Goal: Task Accomplishment & Management: Manage account settings

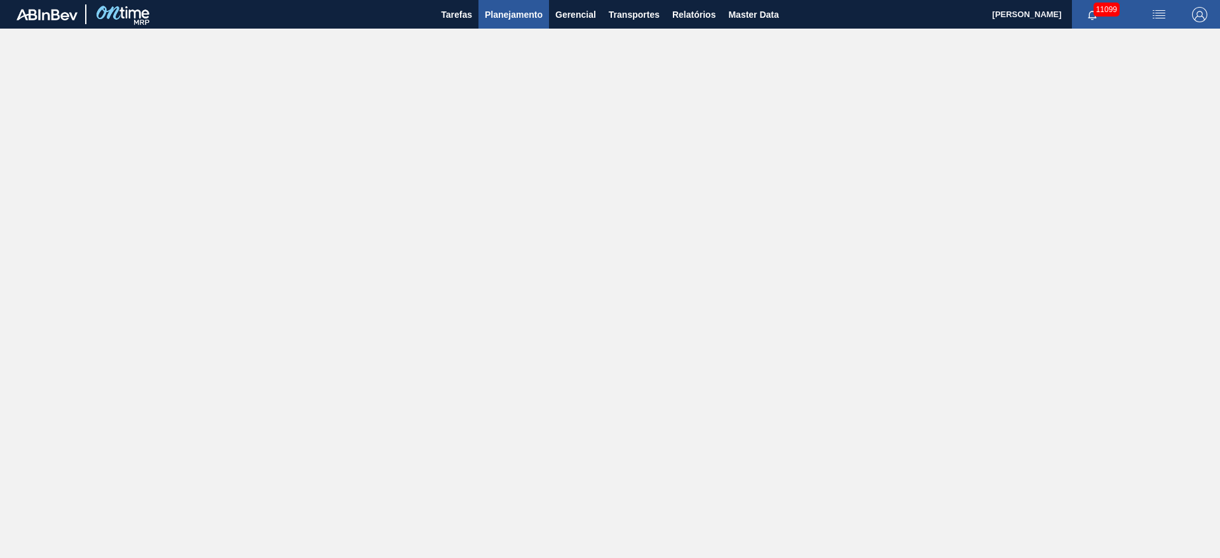
click at [533, 11] on span "Planejamento" at bounding box center [514, 14] width 58 height 15
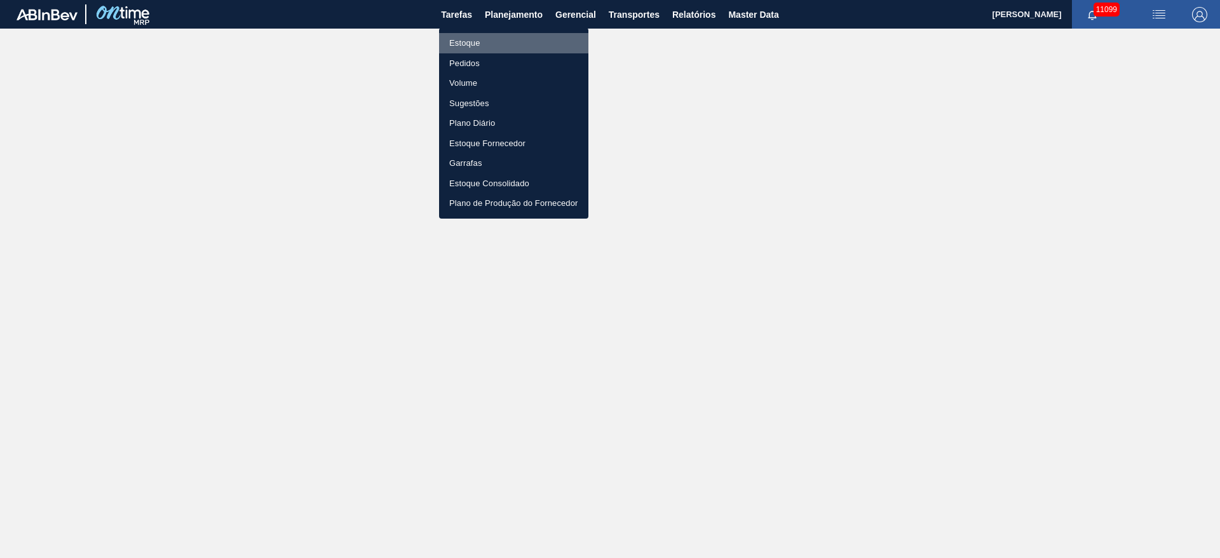
click at [500, 46] on li "Estoque" at bounding box center [513, 43] width 149 height 20
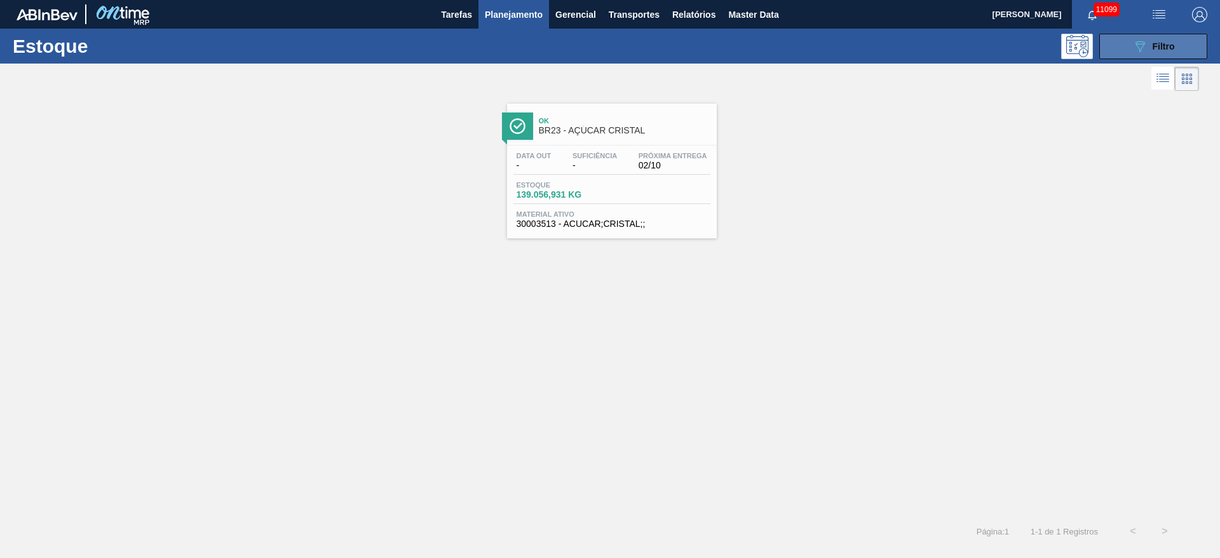
click at [1131, 50] on button "089F7B8B-B2A5-4AFE-B5C0-19BA573D28AC Filtro" at bounding box center [1154, 46] width 108 height 25
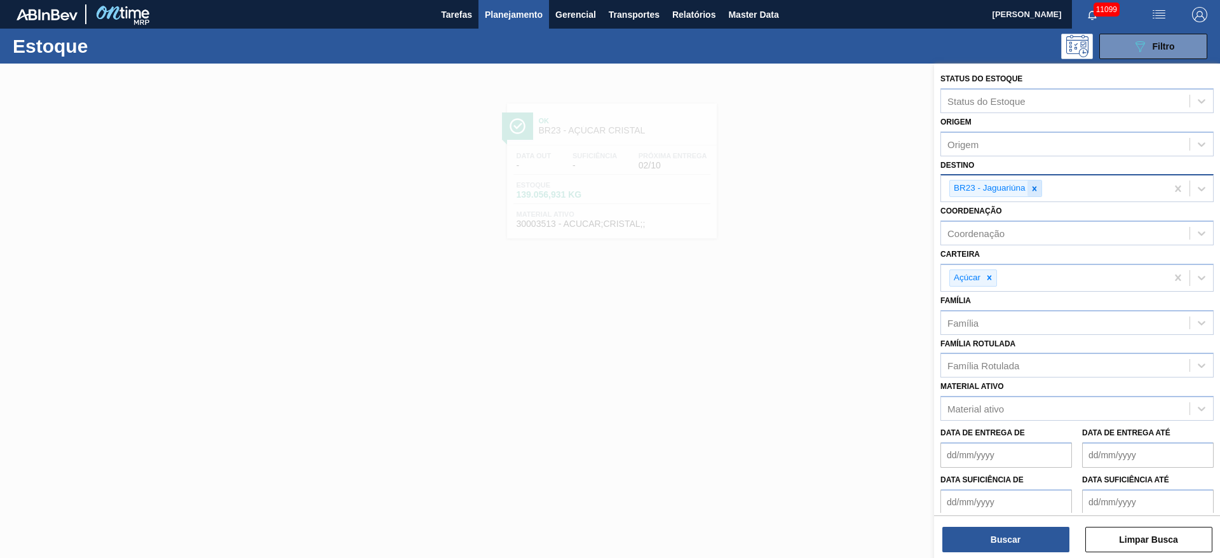
click at [1037, 191] on icon at bounding box center [1034, 188] width 9 height 9
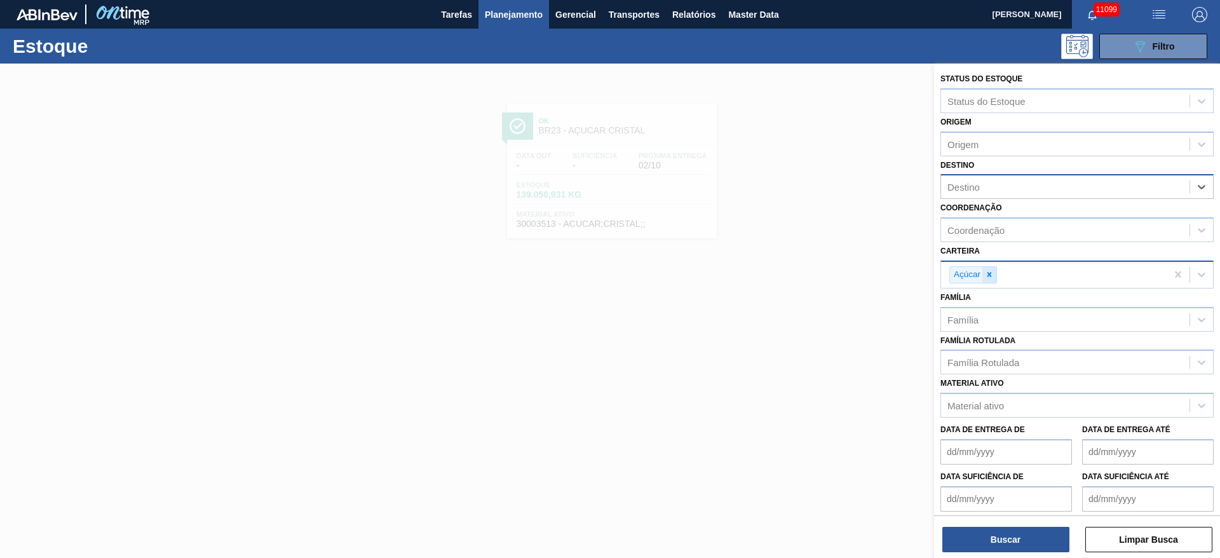
click at [985, 267] on div at bounding box center [990, 275] width 14 height 16
click at [995, 368] on div "Família Rotulada" at bounding box center [1065, 359] width 249 height 18
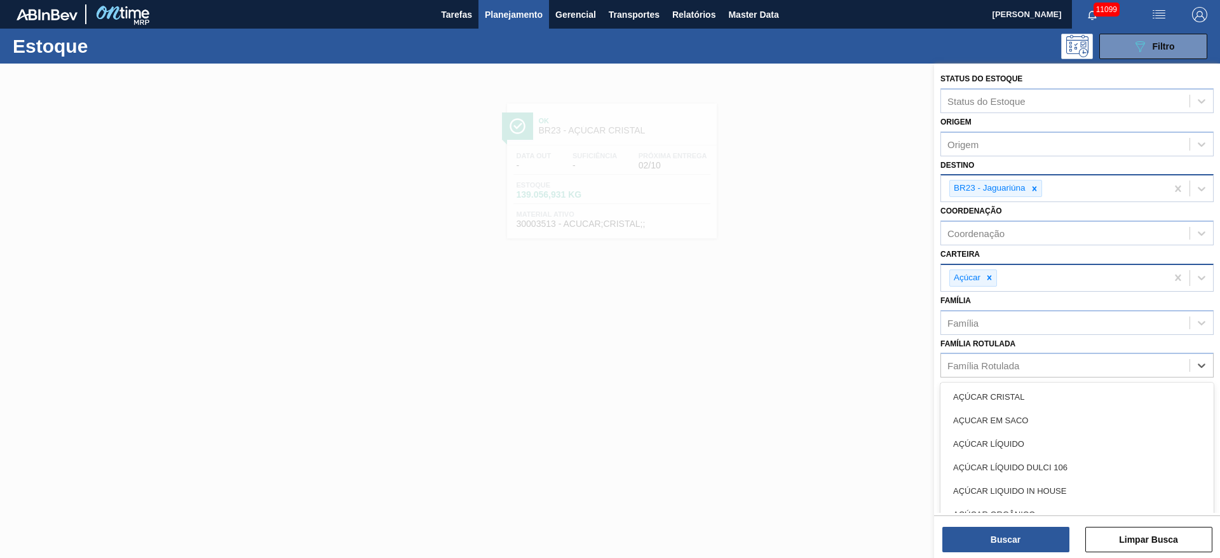
drag, startPoint x: 1034, startPoint y: 197, endPoint x: 1026, endPoint y: 196, distance: 7.7
click at [1032, 196] on div "BR23 - Jaguariúna" at bounding box center [1054, 188] width 226 height 26
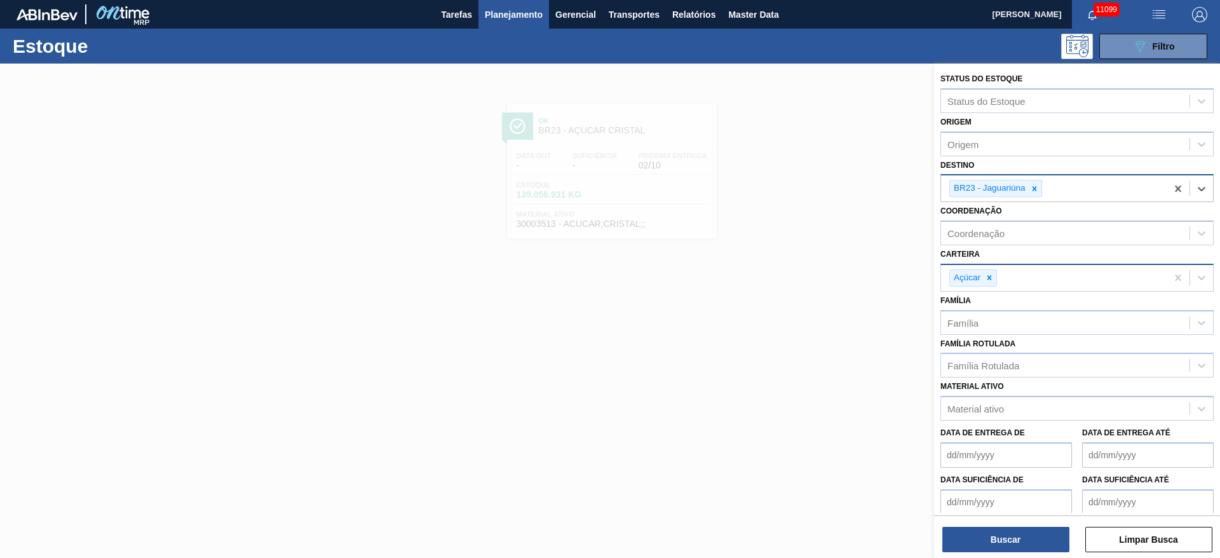
click at [1021, 195] on div "BR23 - Jaguariúna" at bounding box center [989, 188] width 78 height 16
click at [1032, 180] on div "BR23 - Jaguariúna" at bounding box center [996, 188] width 93 height 17
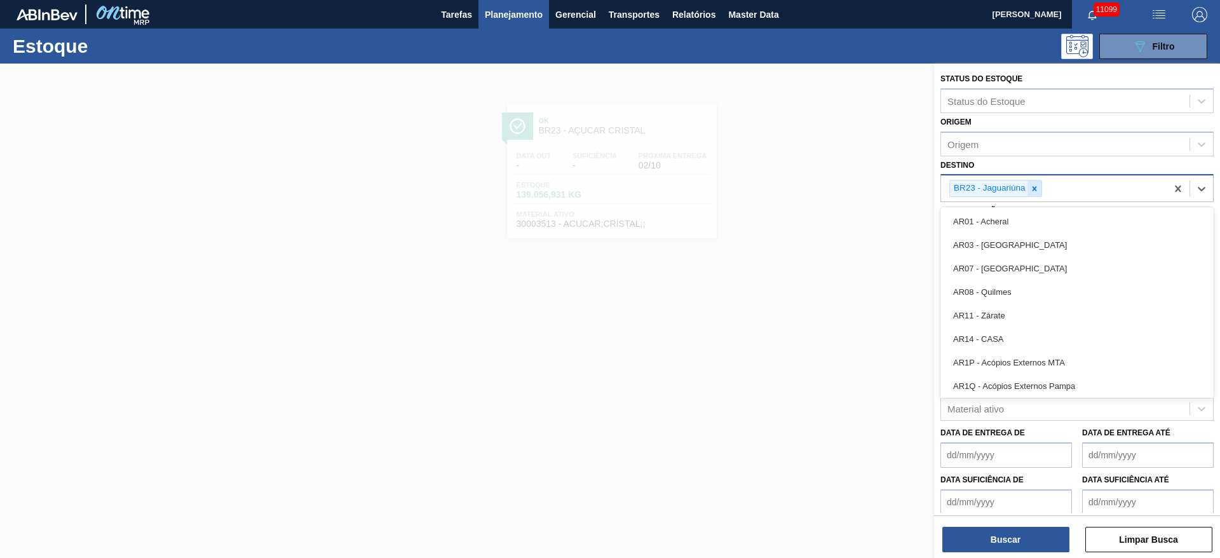
click at [1032, 186] on icon at bounding box center [1034, 188] width 9 height 9
click at [1002, 160] on div "Destino option BR23 - Jaguariúna, deselected. option AR01 - Acheral focused, 1 …" at bounding box center [1077, 177] width 273 height 43
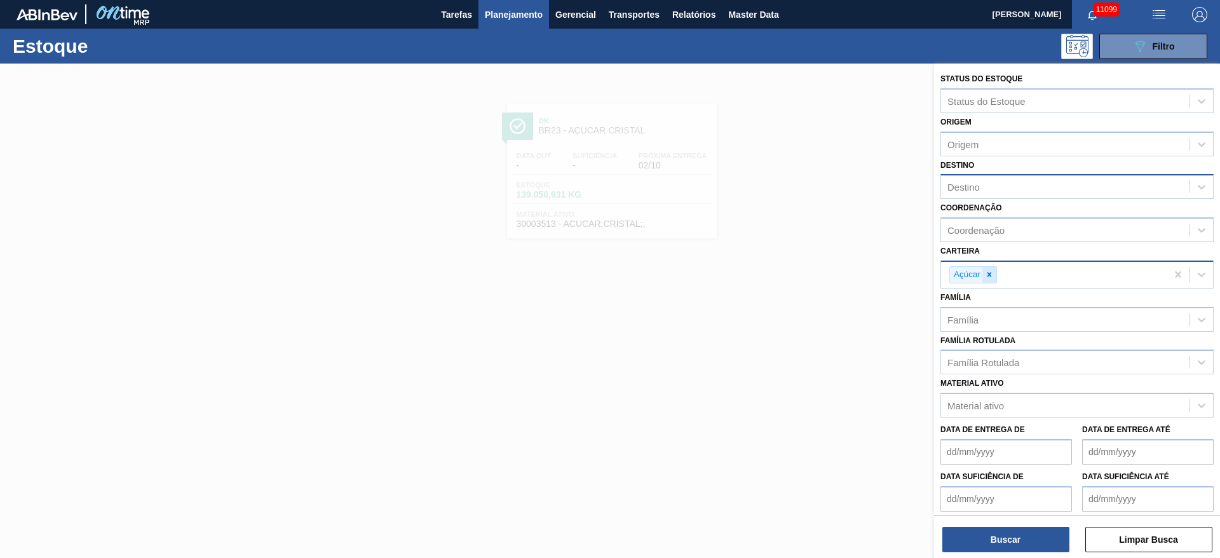
click at [986, 273] on icon at bounding box center [989, 274] width 9 height 9
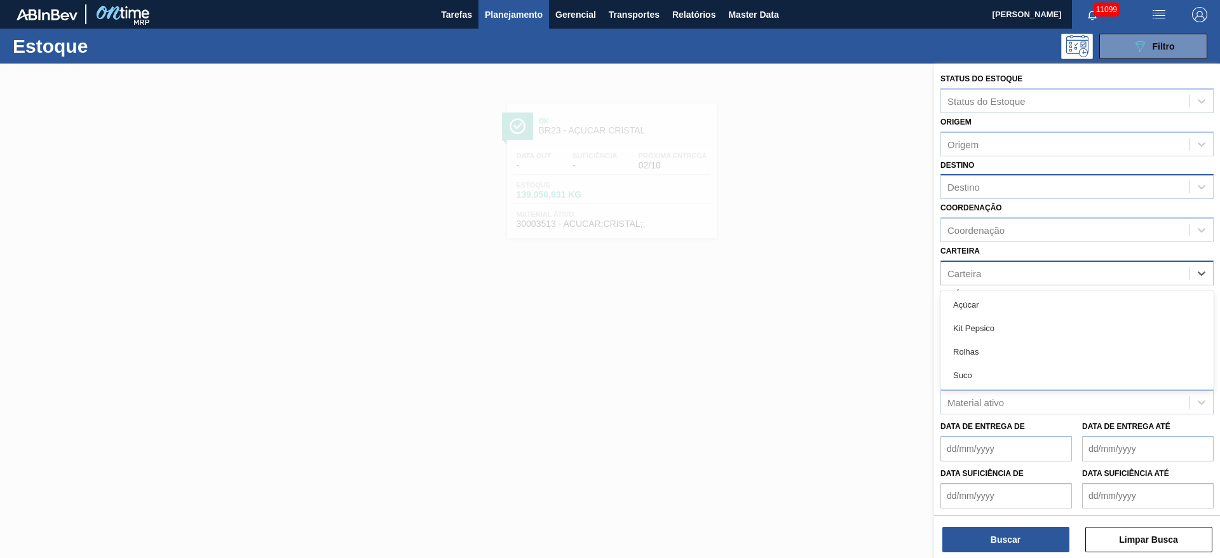
click at [986, 273] on div "Carteira" at bounding box center [1065, 273] width 249 height 18
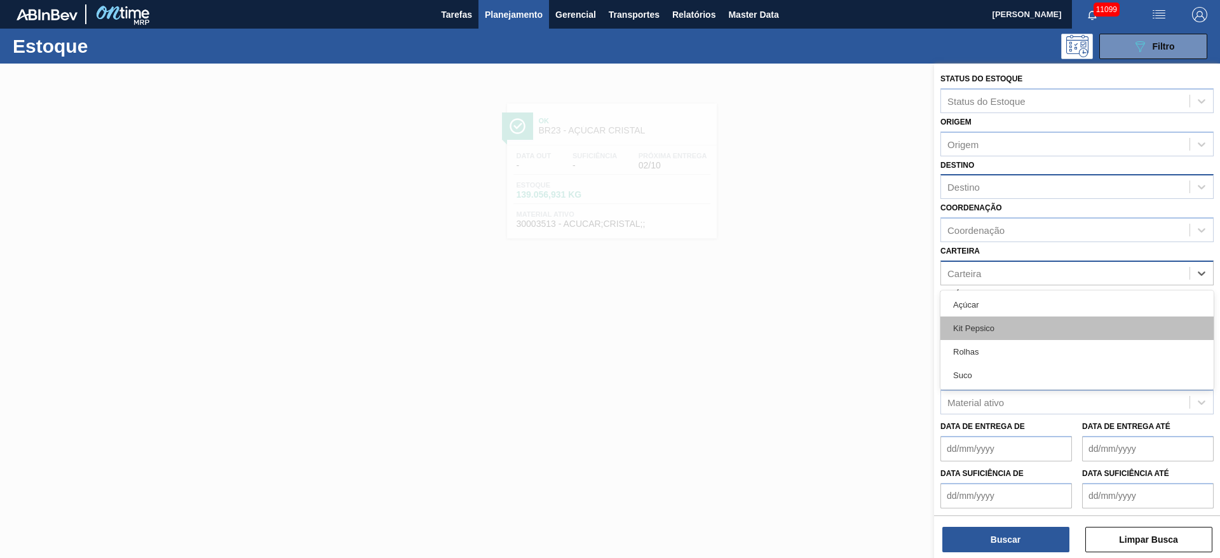
click at [986, 330] on div "Kit Pepsico" at bounding box center [1077, 329] width 273 height 24
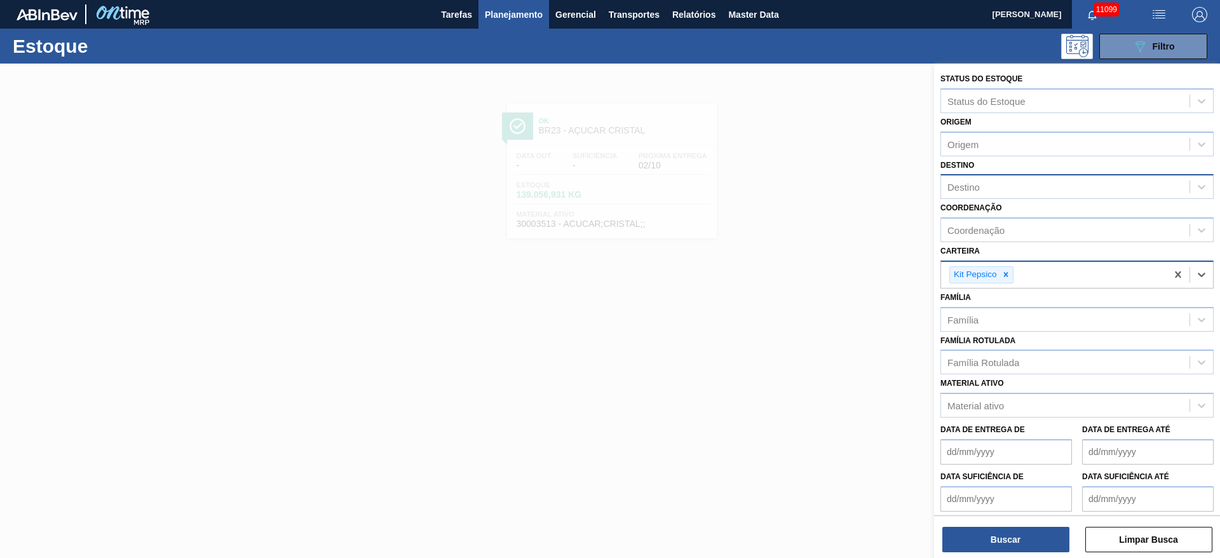
click at [976, 455] on de "Data de Entrega de" at bounding box center [1007, 451] width 132 height 25
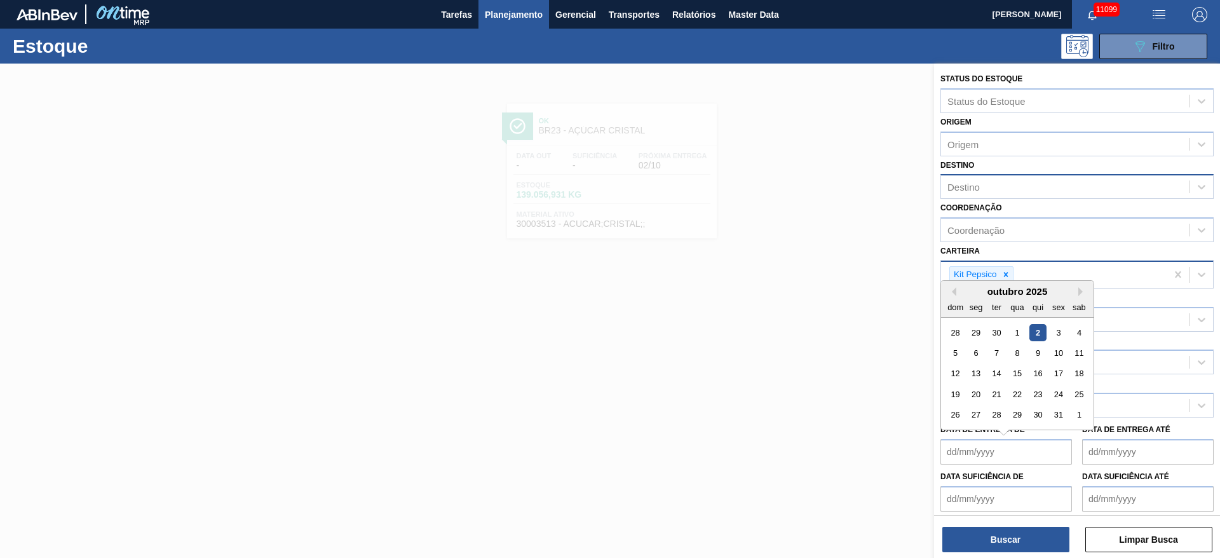
click at [1108, 297] on div "Família Família" at bounding box center [1077, 310] width 273 height 43
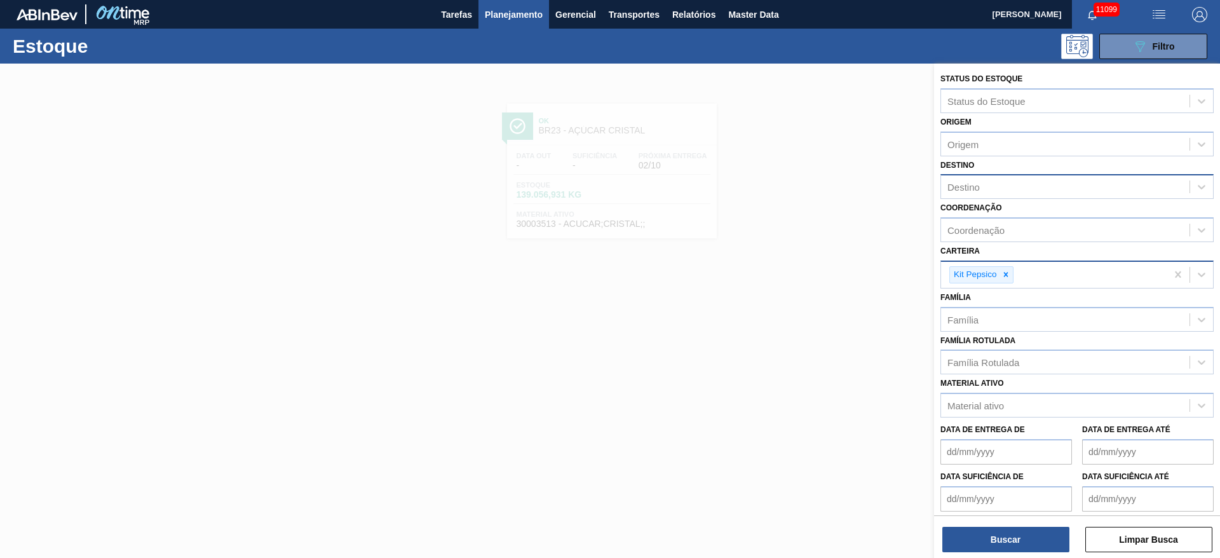
click at [986, 490] on de "Data suficiência de" at bounding box center [1007, 498] width 132 height 25
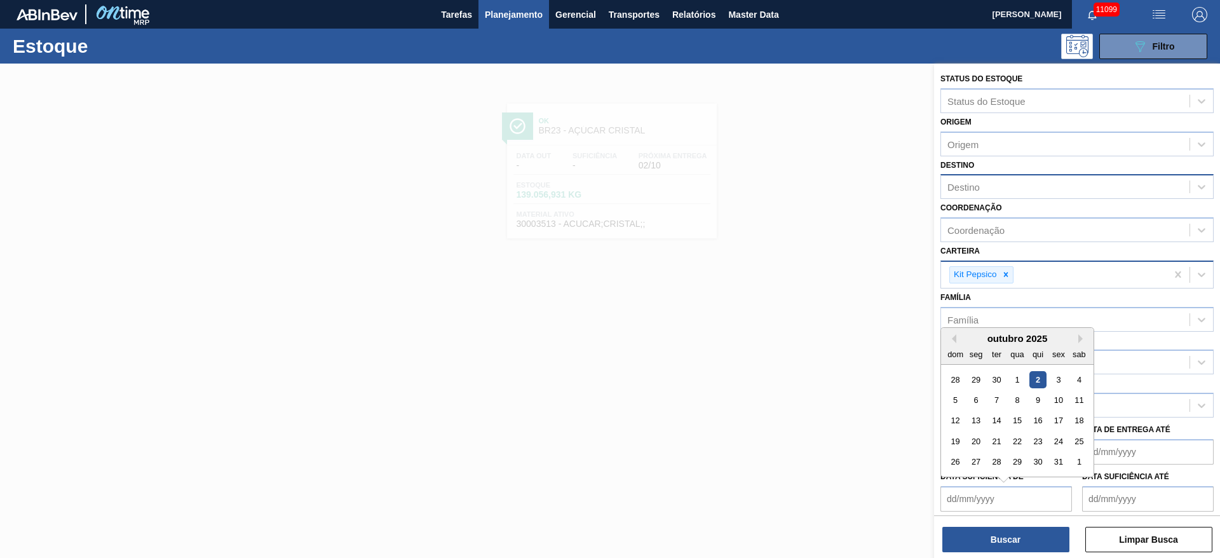
click at [972, 334] on div "outubro 2025" at bounding box center [1017, 338] width 153 height 11
click at [1069, 377] on div "28 29 30 1 2 3 4" at bounding box center [1017, 379] width 144 height 20
click at [1067, 377] on div "3" at bounding box center [1058, 379] width 17 height 17
type de "[DATE]"
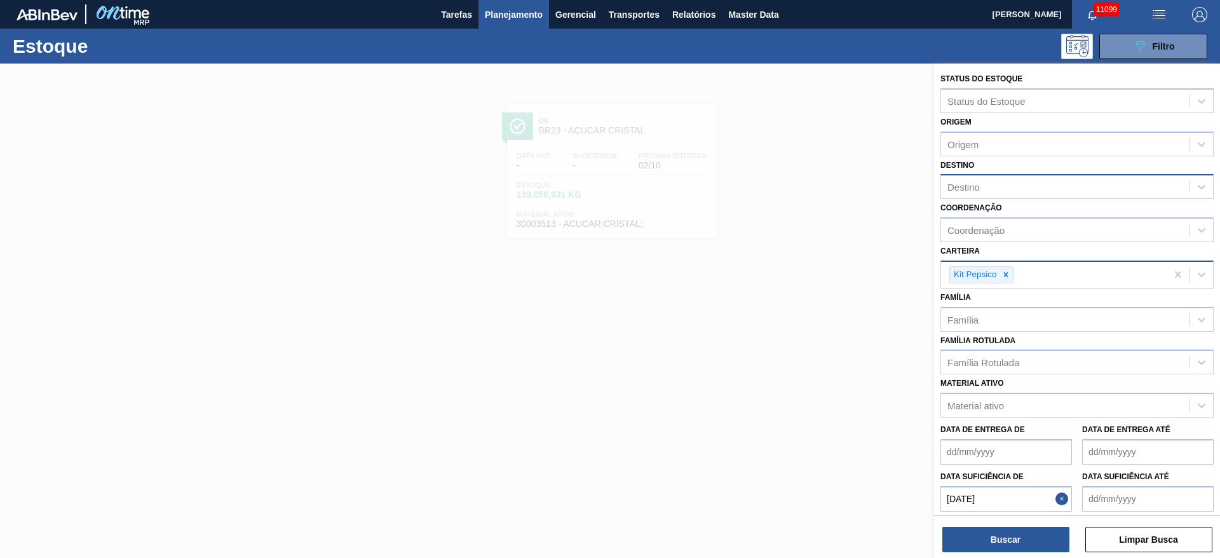
click at [1117, 510] on até "Data suficiência até" at bounding box center [1148, 498] width 132 height 25
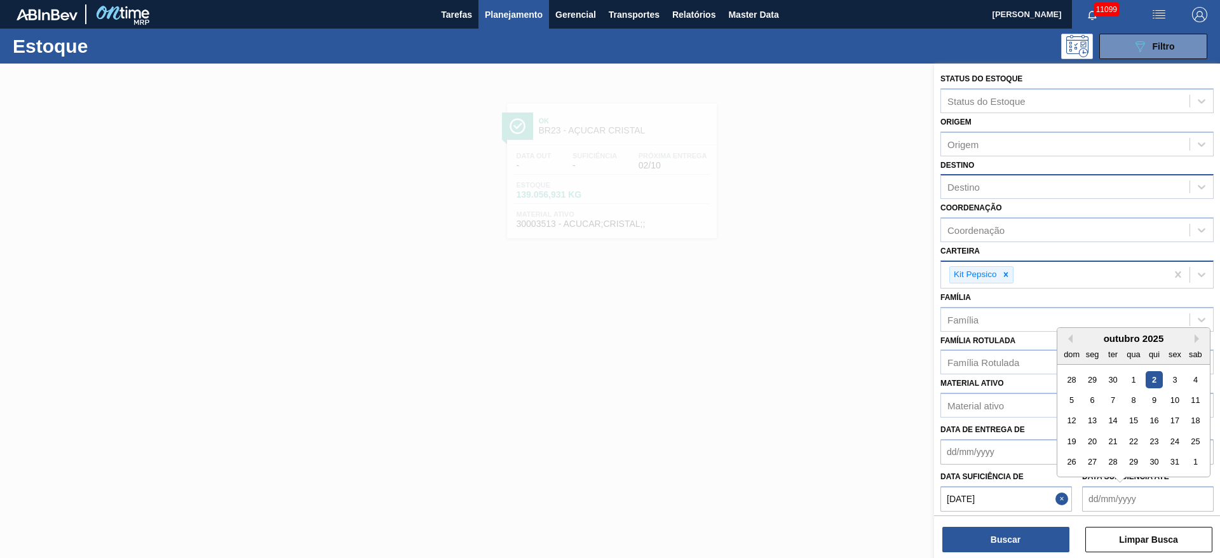
click at [1063, 332] on div "outubro 2025 dom seg ter qua qui sex sab" at bounding box center [1134, 346] width 153 height 37
click at [1155, 444] on div "23" at bounding box center [1154, 441] width 17 height 17
type até "23/10/2025"
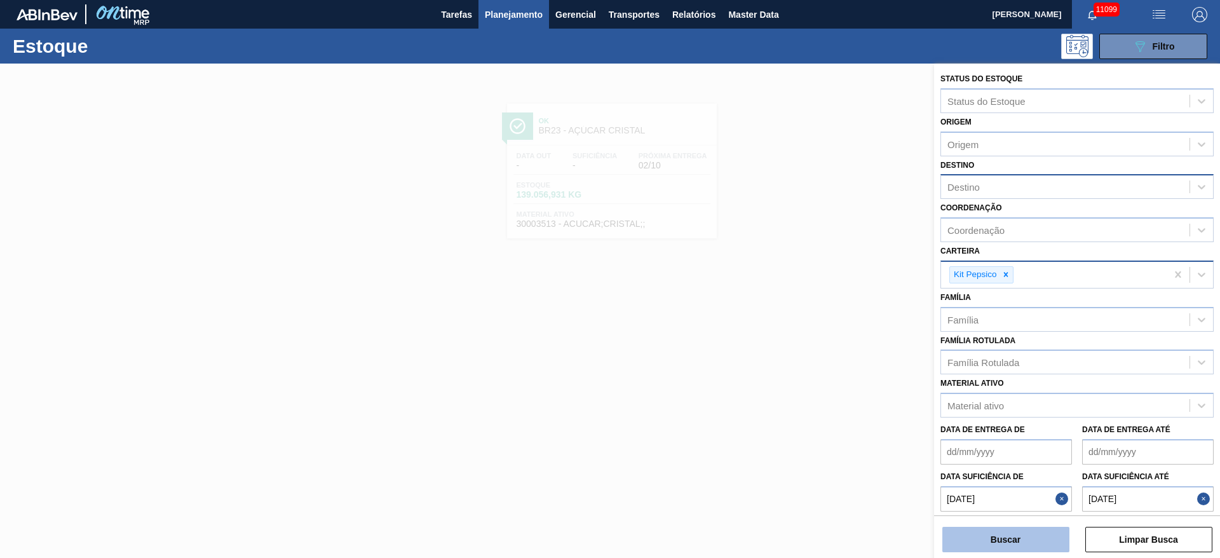
click at [1024, 541] on button "Buscar" at bounding box center [1006, 539] width 127 height 25
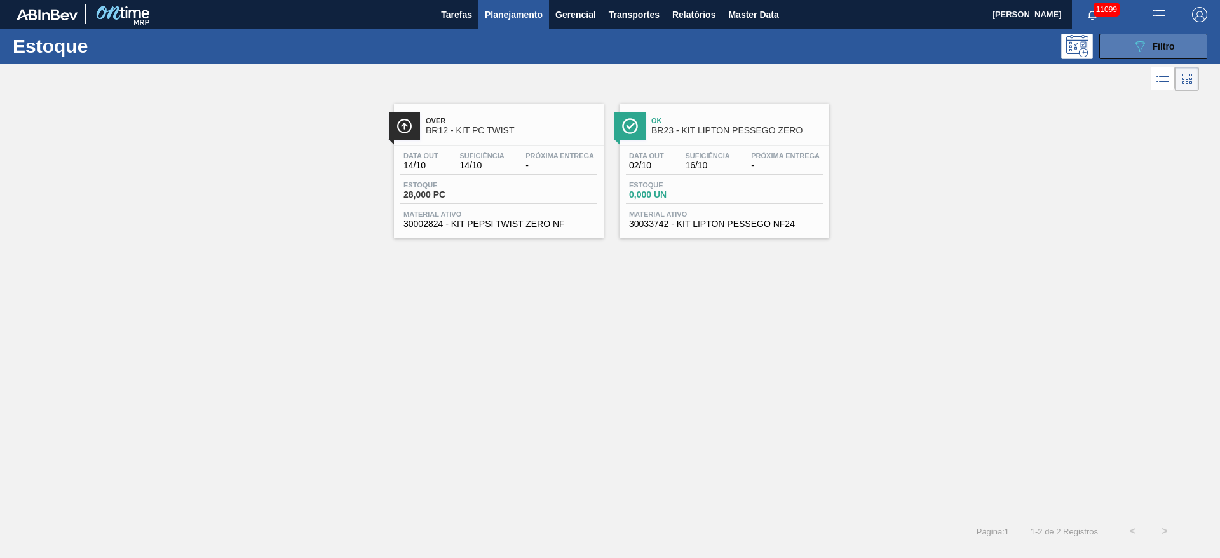
click at [1134, 39] on icon "089F7B8B-B2A5-4AFE-B5C0-19BA573D28AC" at bounding box center [1140, 46] width 15 height 15
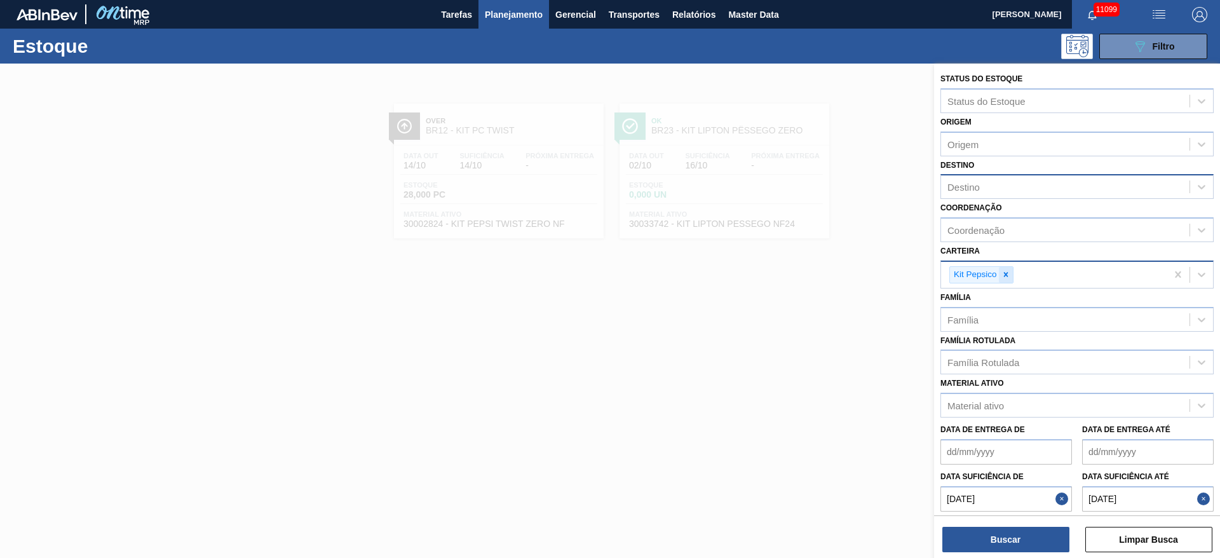
click at [1004, 276] on icon at bounding box center [1006, 275] width 4 height 4
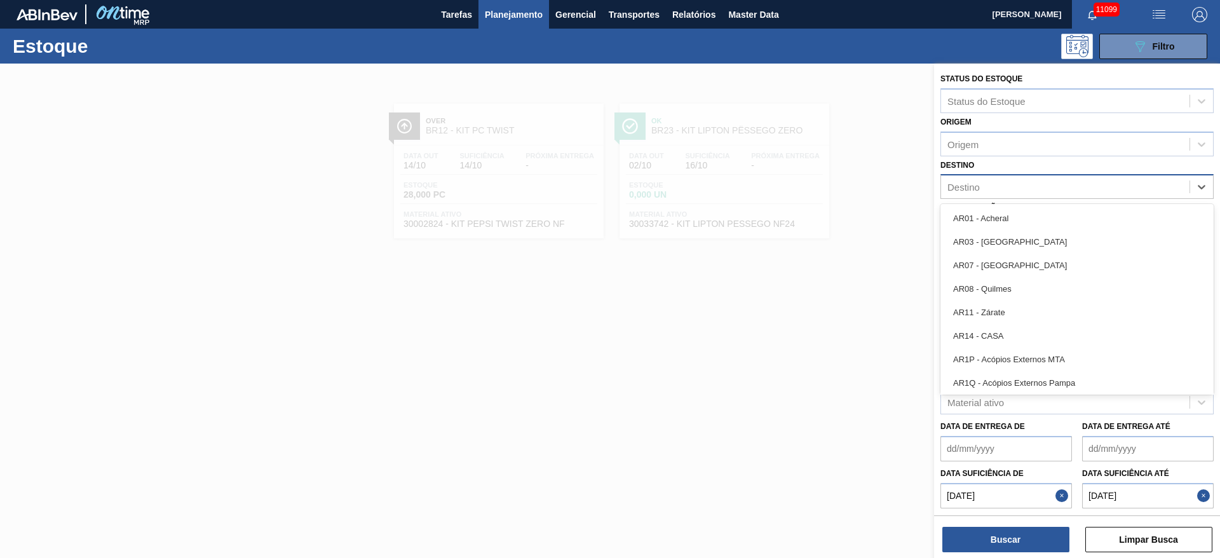
click at [999, 191] on div "Destino" at bounding box center [1065, 187] width 249 height 18
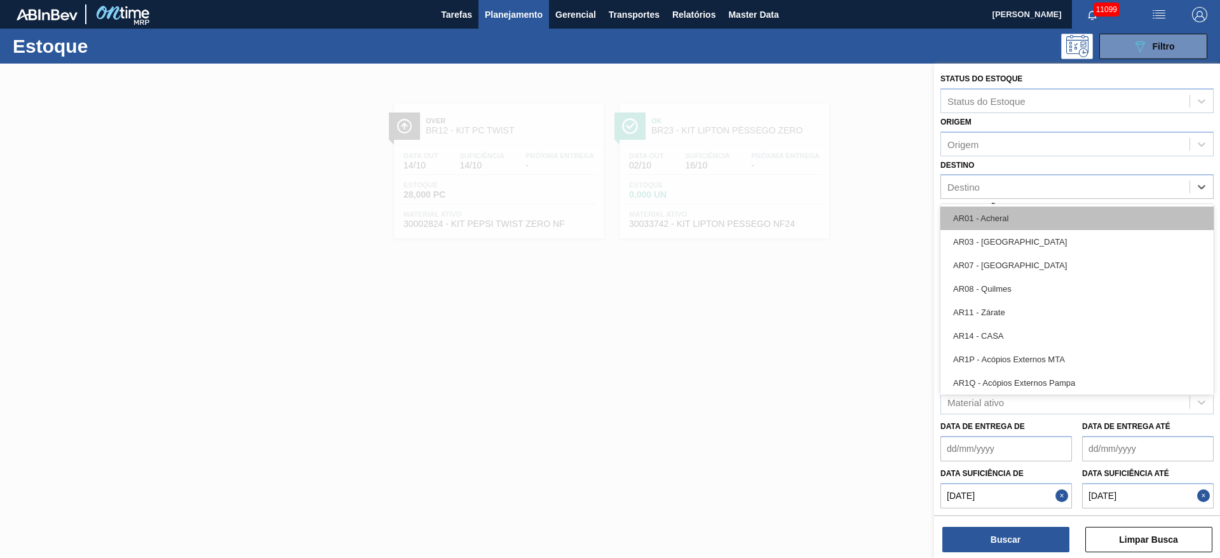
type input "13"
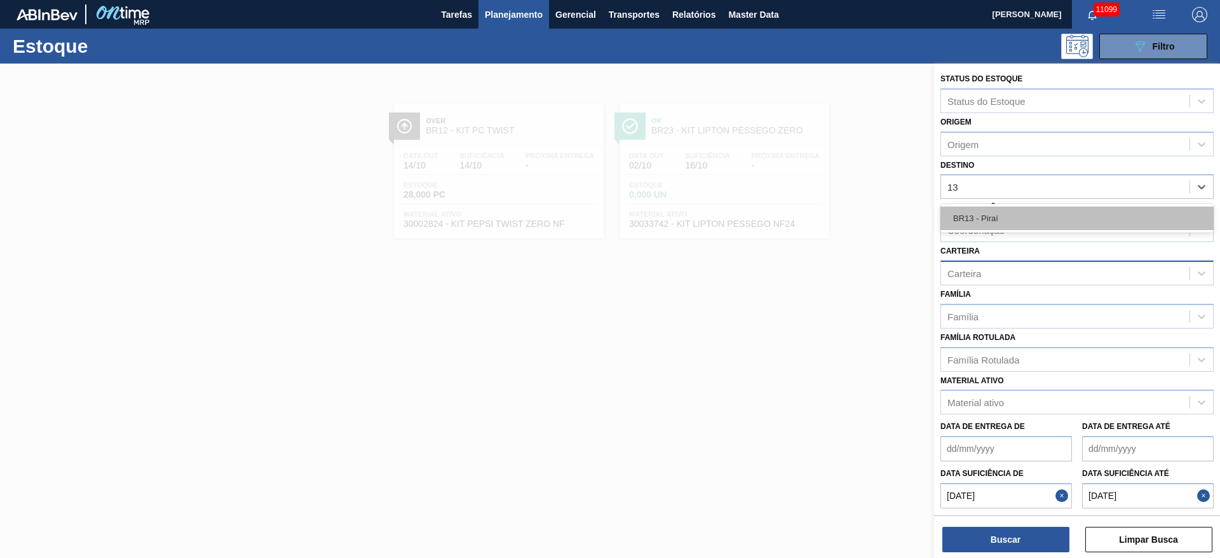
click at [995, 222] on div "BR13 - Piraí" at bounding box center [1077, 219] width 273 height 24
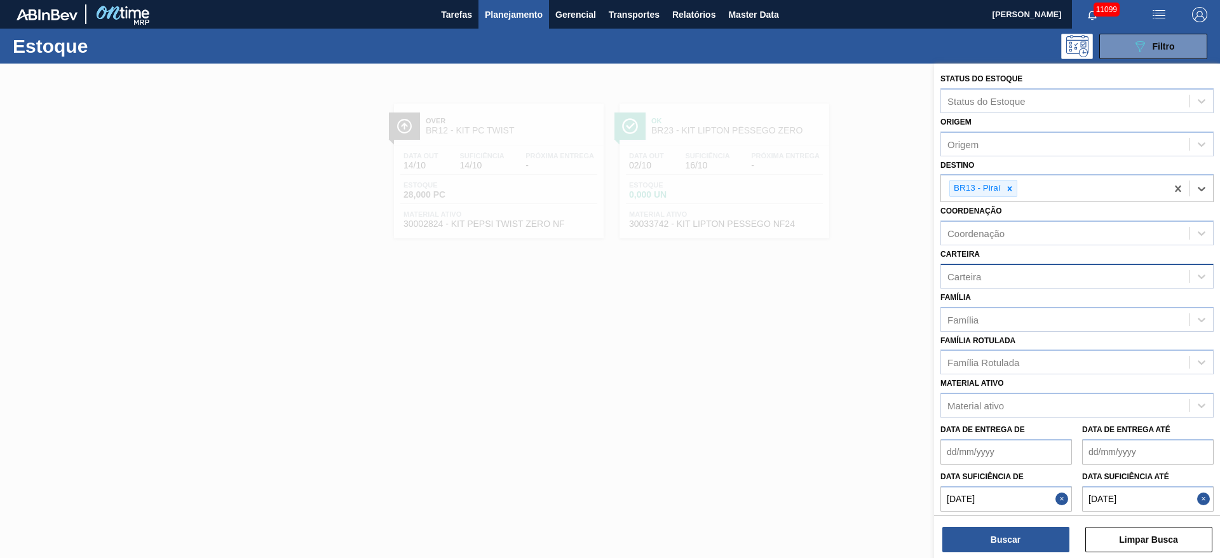
click at [1068, 498] on button "Close" at bounding box center [1064, 498] width 17 height 25
click at [1203, 503] on button "Close" at bounding box center [1205, 498] width 17 height 25
click at [993, 280] on div "Carteira" at bounding box center [1065, 276] width 249 height 18
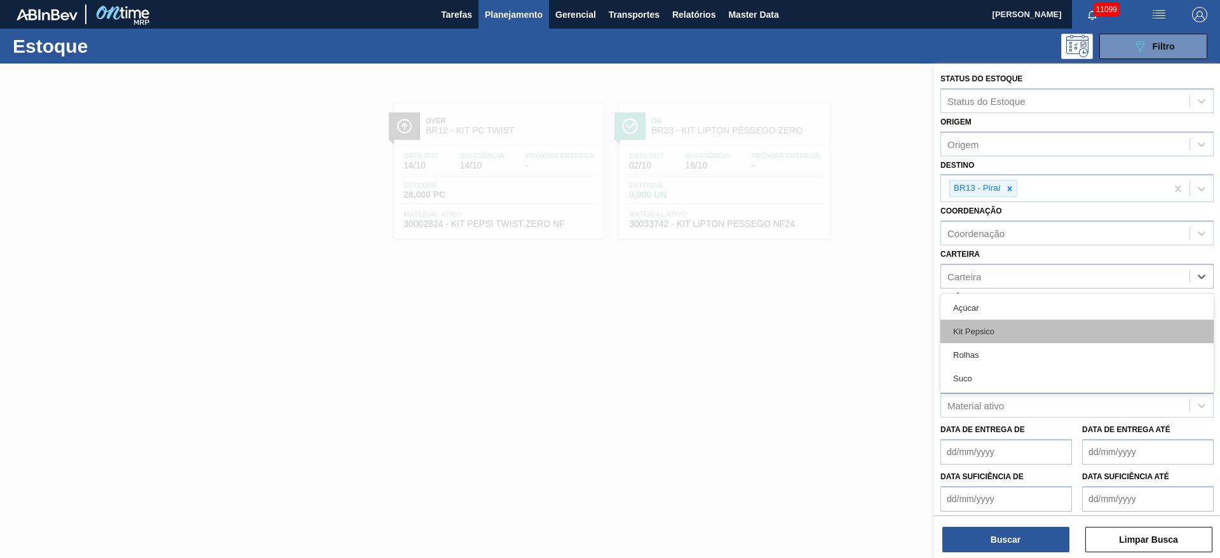
click at [988, 332] on div "Kit Pepsico" at bounding box center [1077, 332] width 273 height 24
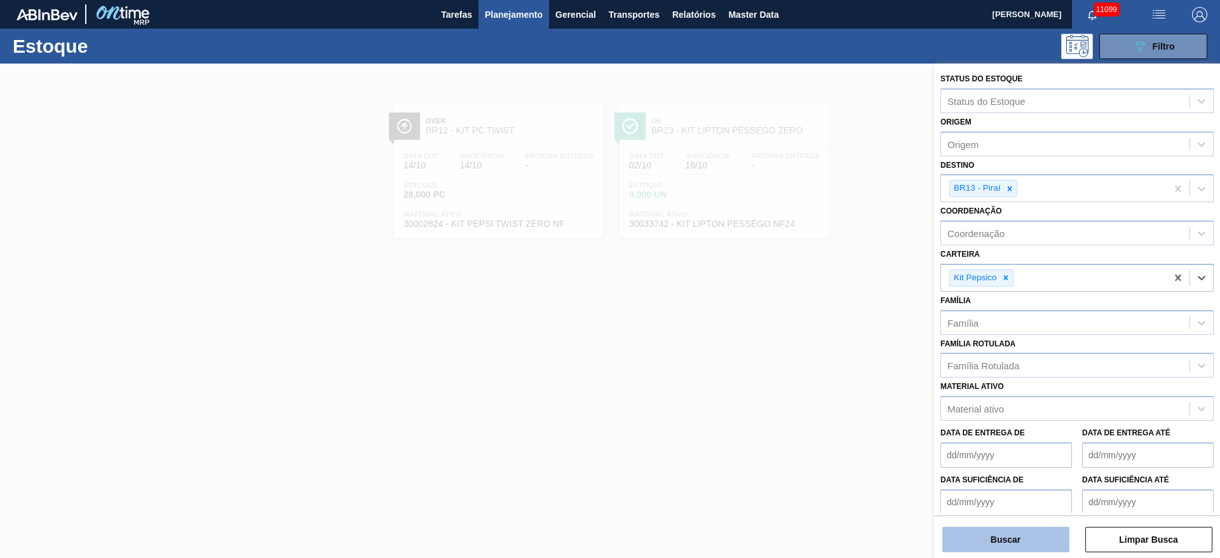
click at [1025, 547] on button "Buscar" at bounding box center [1006, 539] width 127 height 25
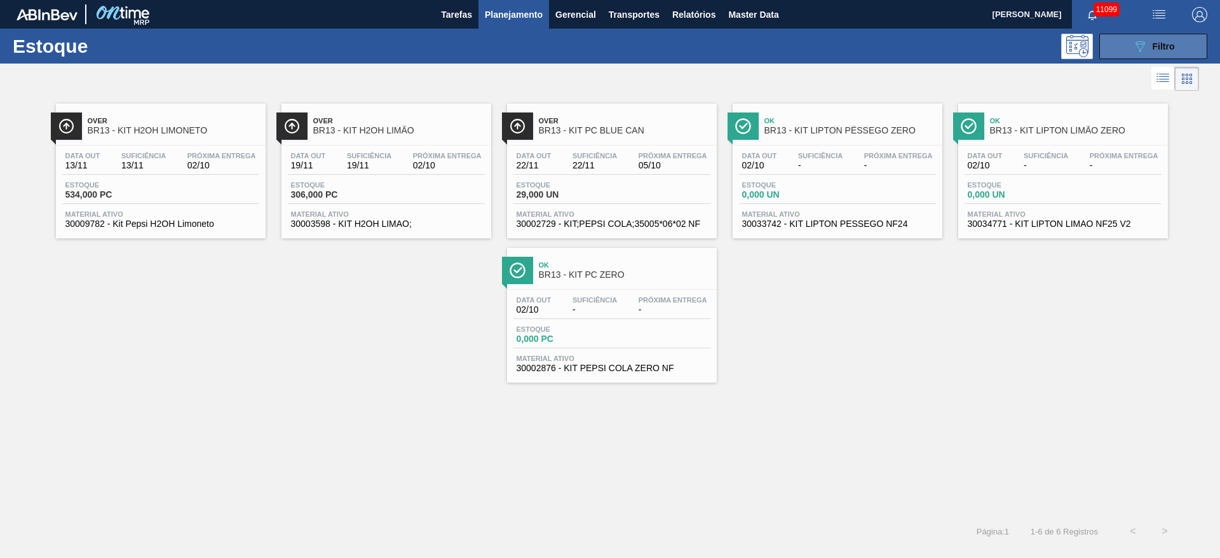
click at [1133, 44] on icon "089F7B8B-B2A5-4AFE-B5C0-19BA573D28AC" at bounding box center [1140, 46] width 15 height 15
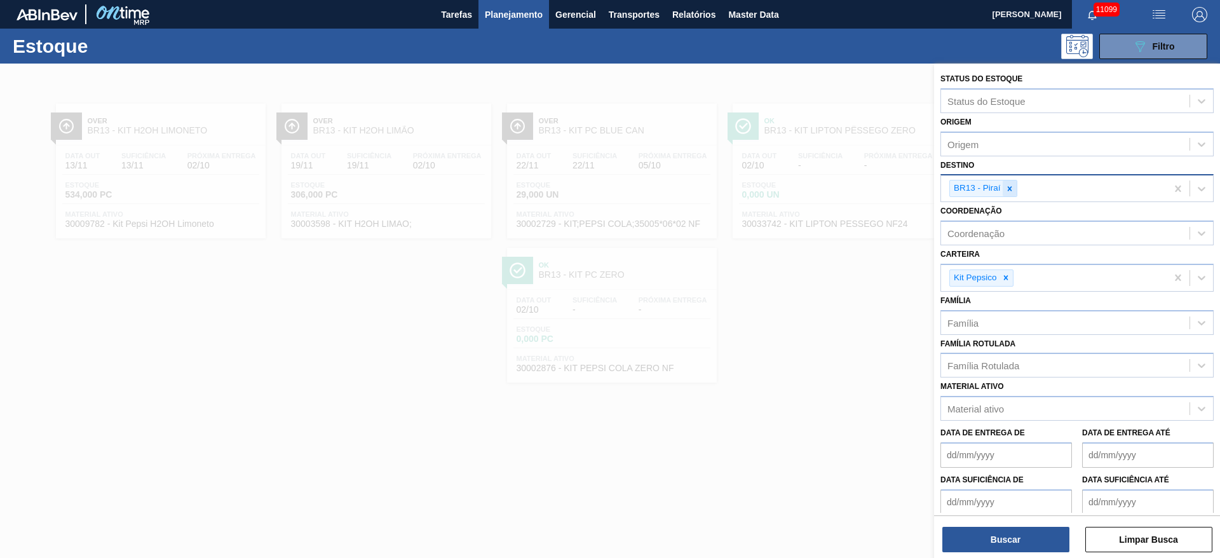
click at [1009, 182] on div at bounding box center [1010, 188] width 14 height 16
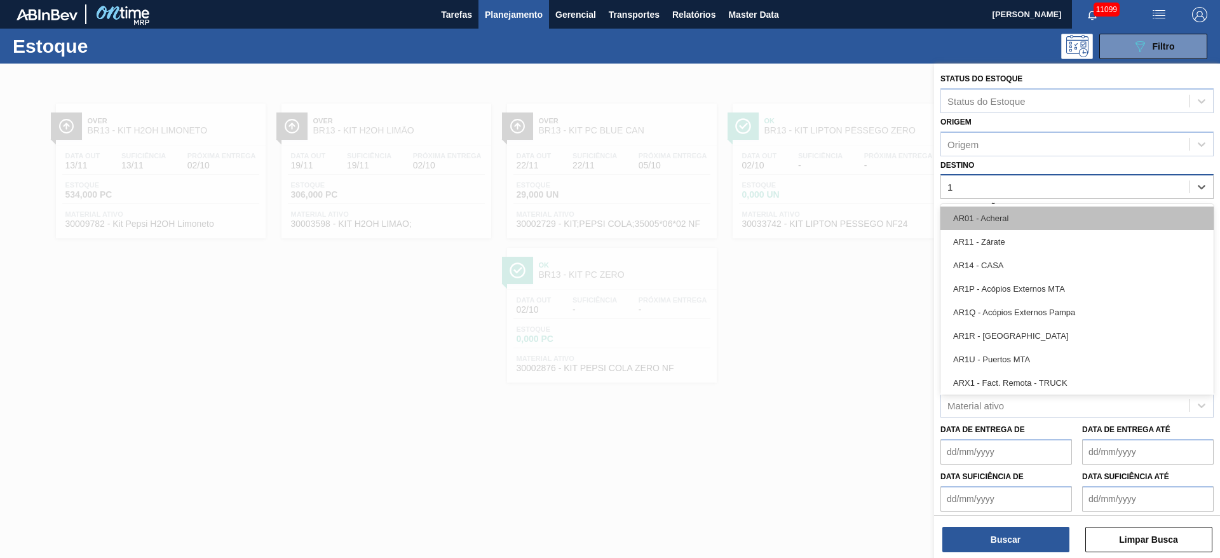
type input "12"
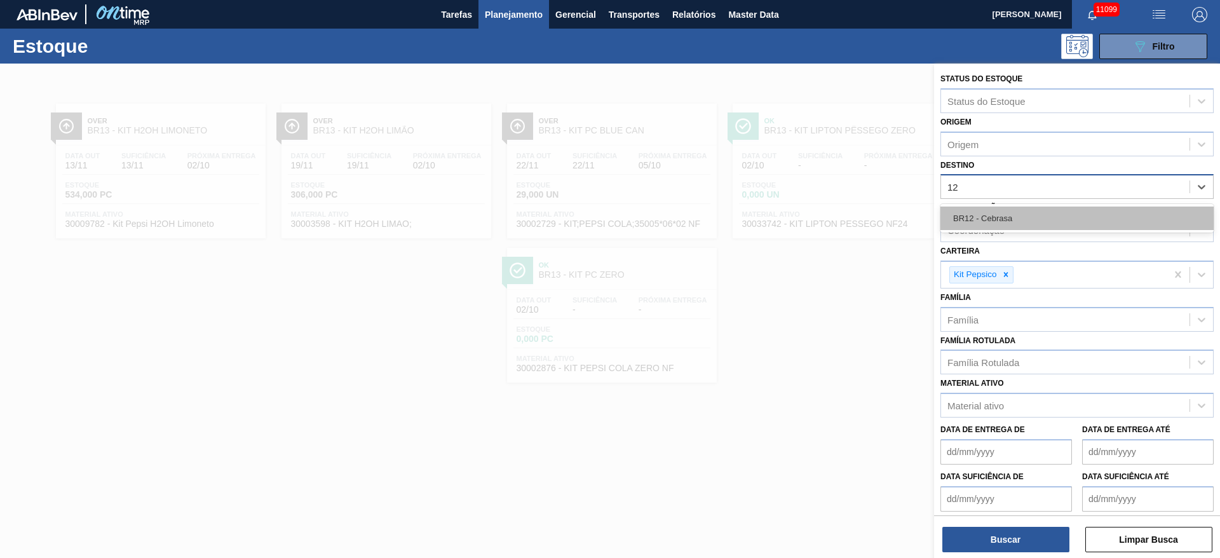
click at [994, 224] on div "BR12 - Cebrasa" at bounding box center [1077, 219] width 273 height 24
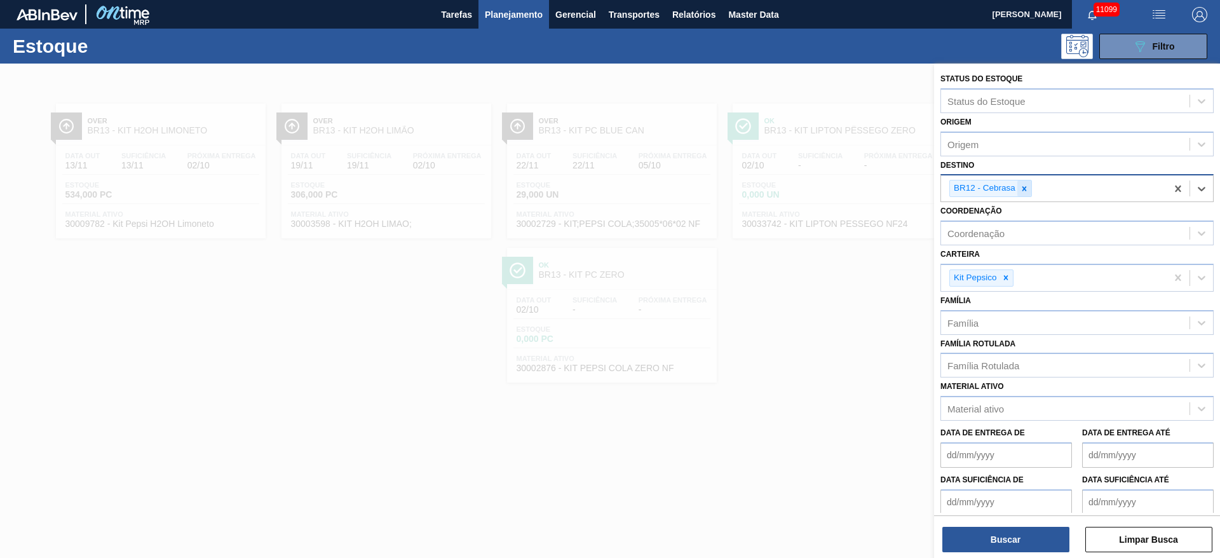
drag, startPoint x: 1028, startPoint y: 184, endPoint x: 1019, endPoint y: 194, distance: 14.0
click at [1028, 185] on icon at bounding box center [1024, 188] width 9 height 9
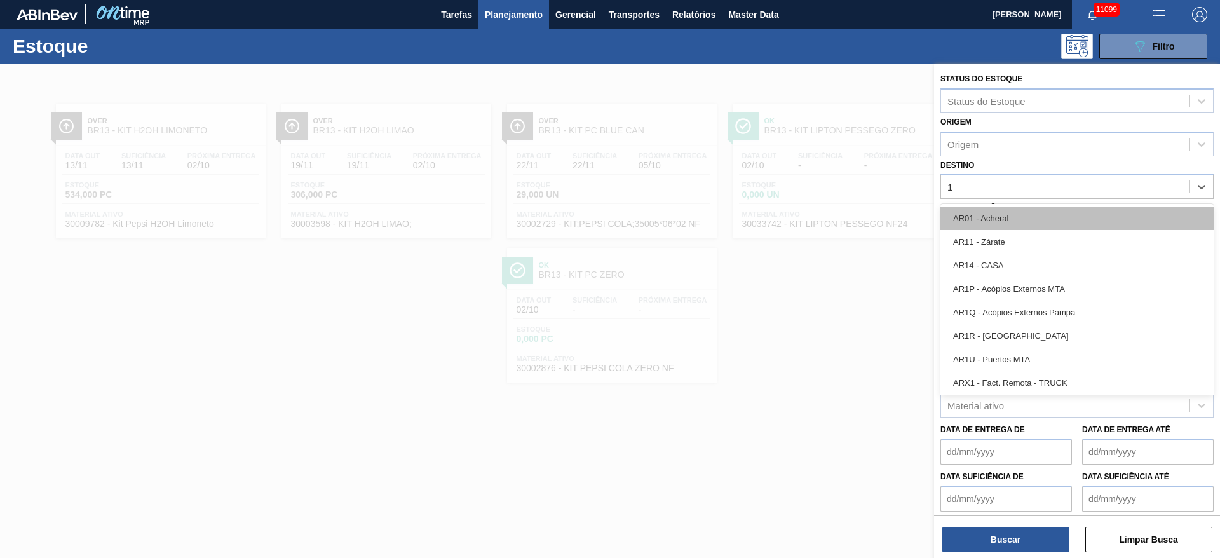
type input "14"
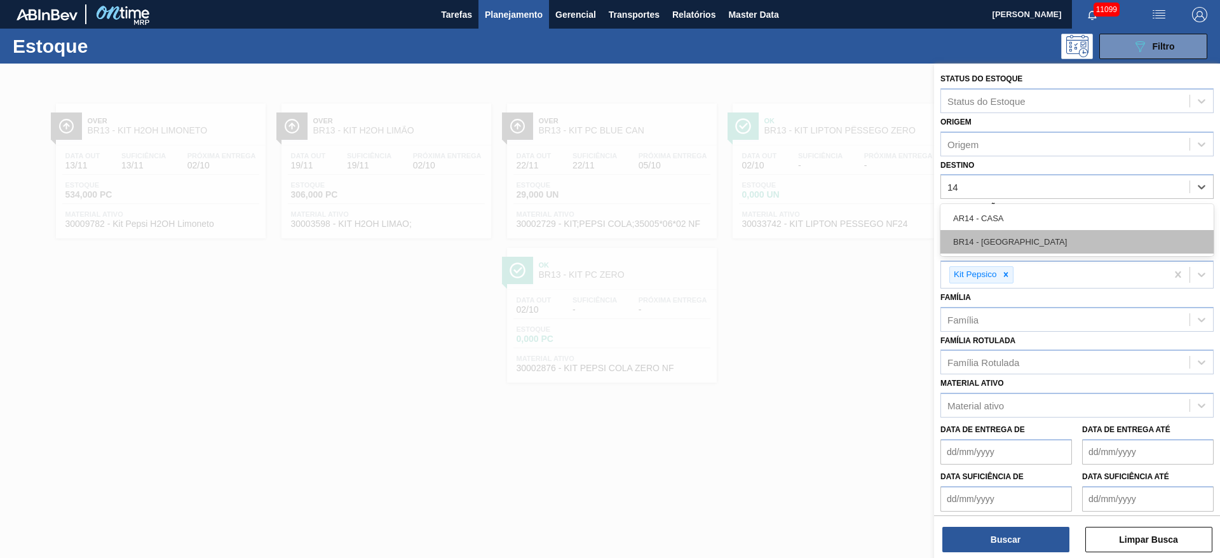
click at [1016, 234] on div "BR14 - Curitibana" at bounding box center [1077, 242] width 273 height 24
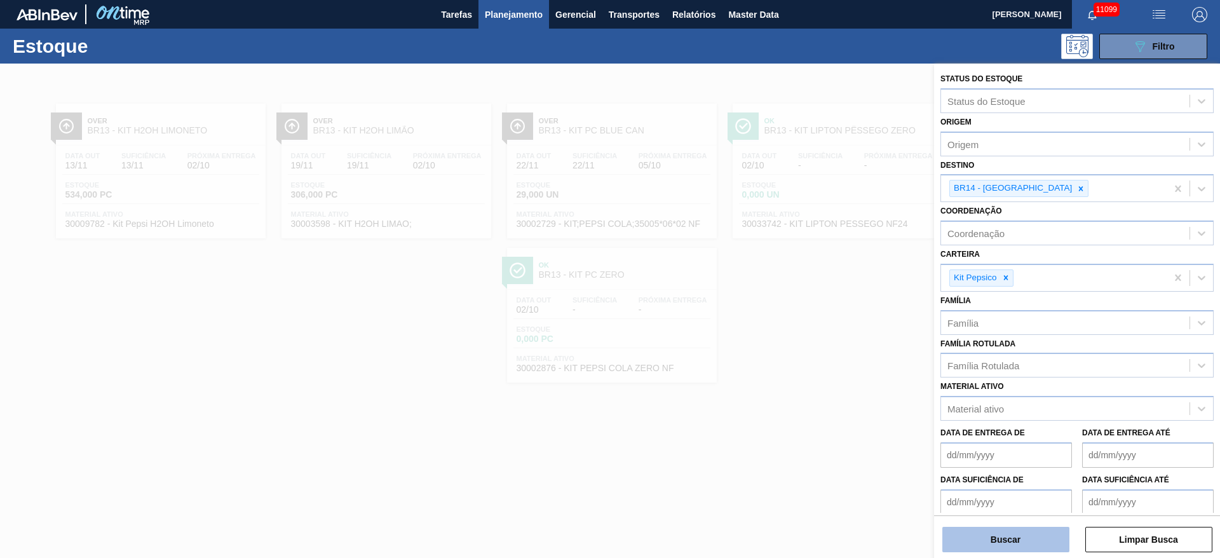
click at [998, 535] on button "Buscar" at bounding box center [1006, 539] width 127 height 25
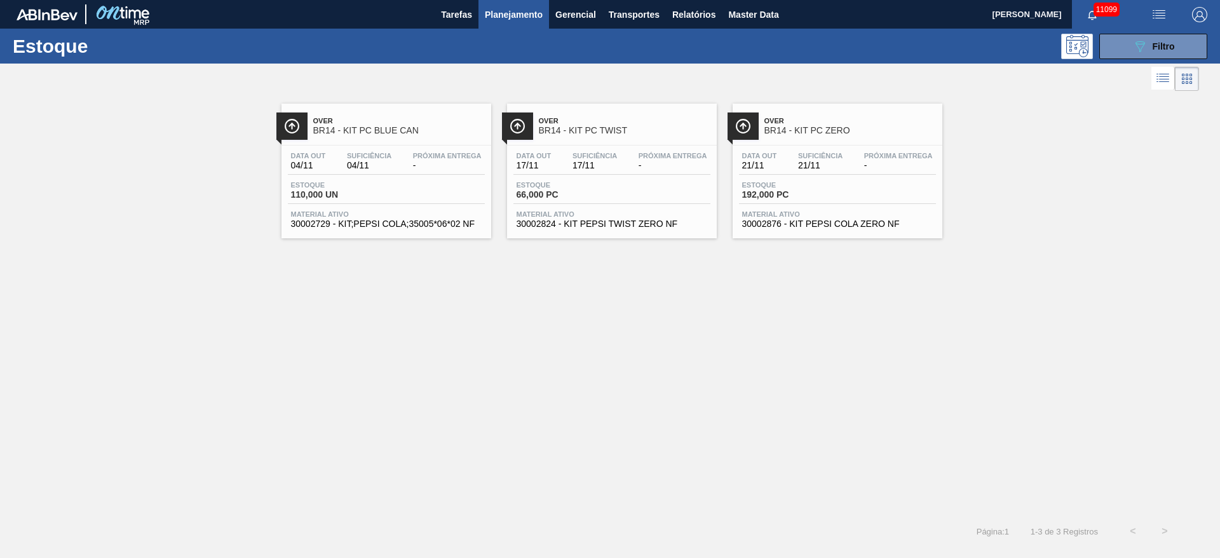
click at [1120, 61] on div "Estoque 089F7B8B-B2A5-4AFE-B5C0-19BA573D28AC Filtro" at bounding box center [610, 46] width 1220 height 35
click at [1120, 39] on button "089F7B8B-B2A5-4AFE-B5C0-19BA573D28AC Filtro" at bounding box center [1154, 46] width 108 height 25
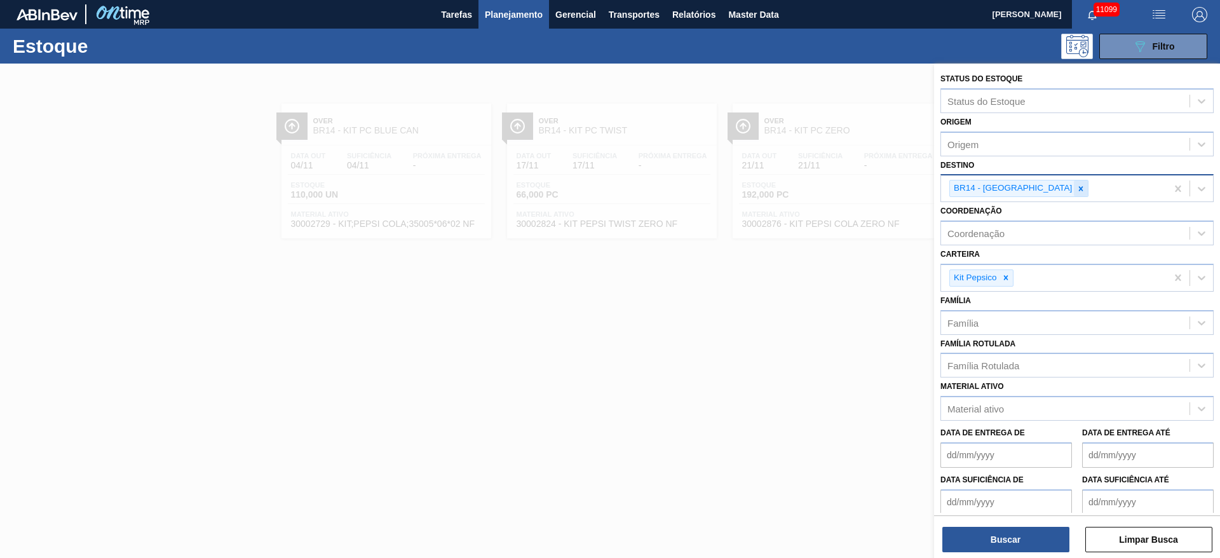
click at [1077, 187] on icon at bounding box center [1081, 188] width 9 height 9
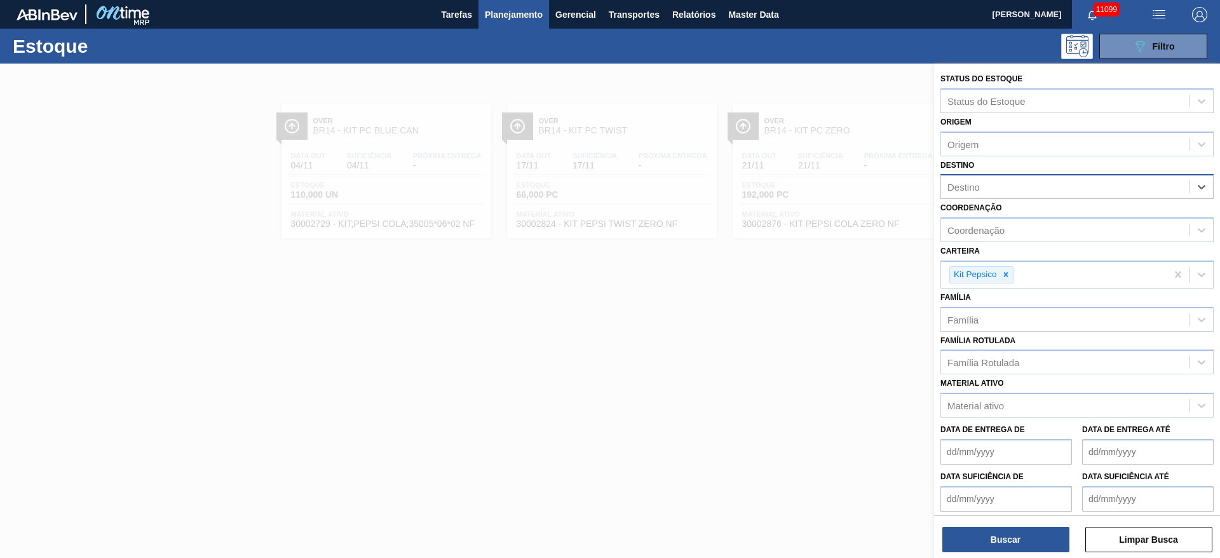
type input "12"
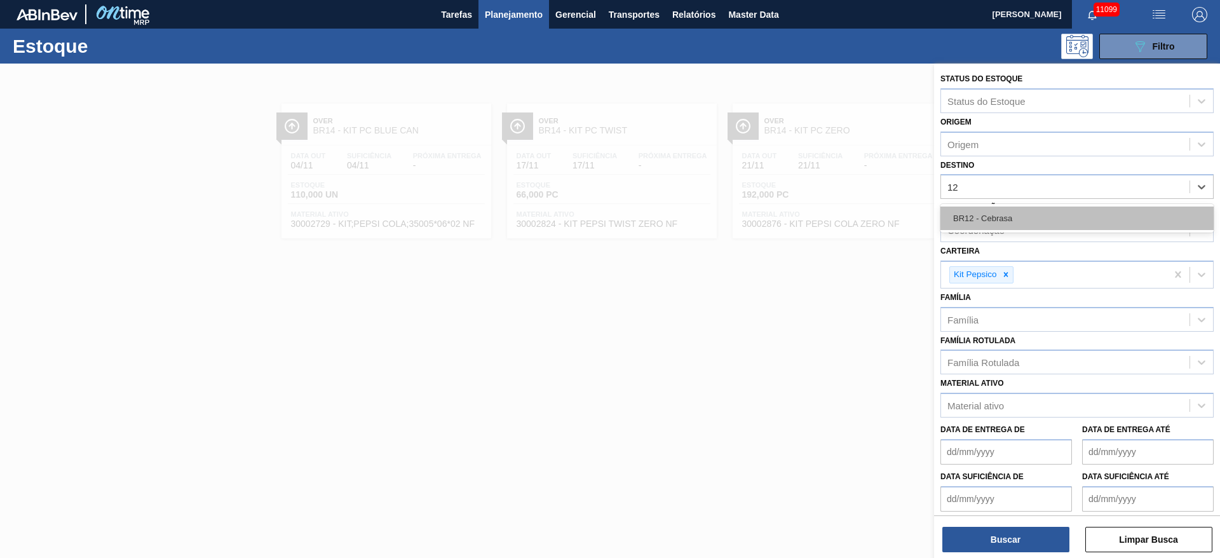
click at [1012, 215] on div "BR12 - Cebrasa" at bounding box center [1077, 219] width 273 height 24
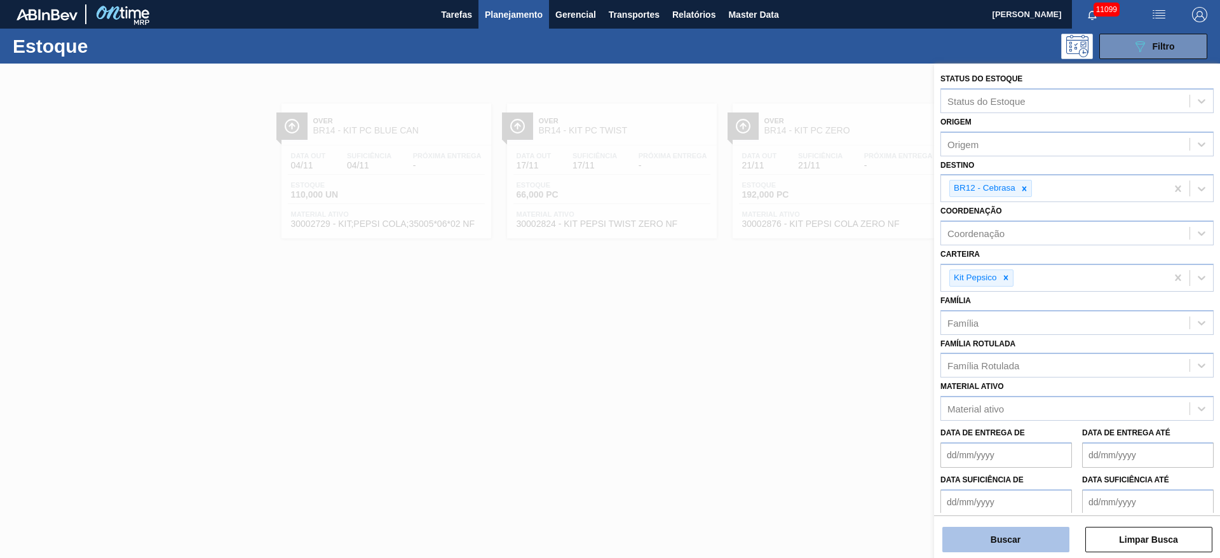
click at [999, 540] on button "Buscar" at bounding box center [1006, 539] width 127 height 25
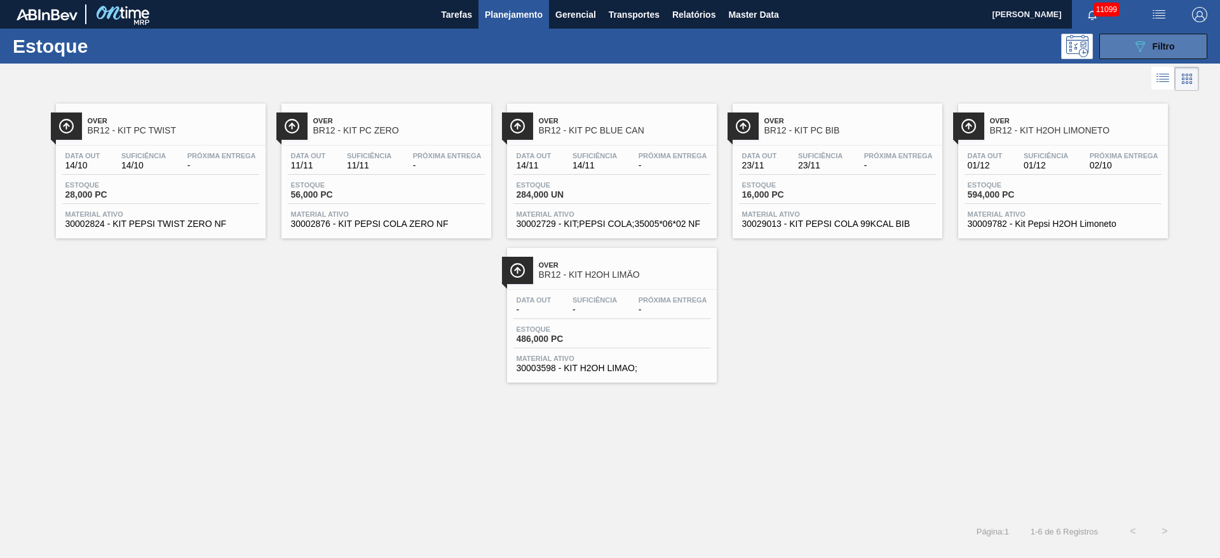
click at [1164, 39] on div "089F7B8B-B2A5-4AFE-B5C0-19BA573D28AC Filtro" at bounding box center [1154, 46] width 43 height 15
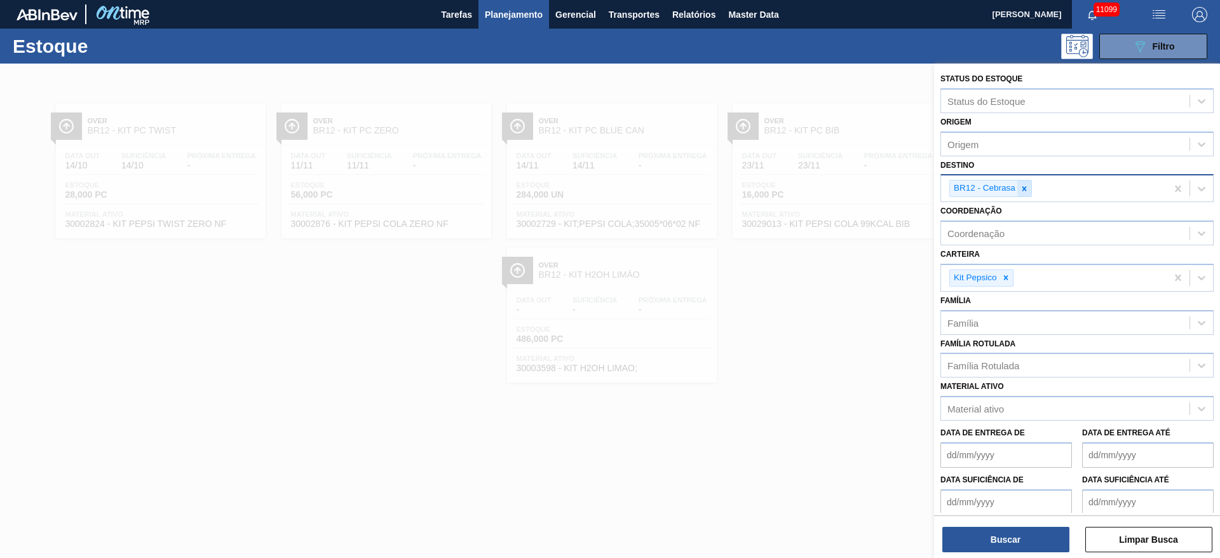
click at [1023, 189] on icon at bounding box center [1024, 188] width 9 height 9
type input "4"
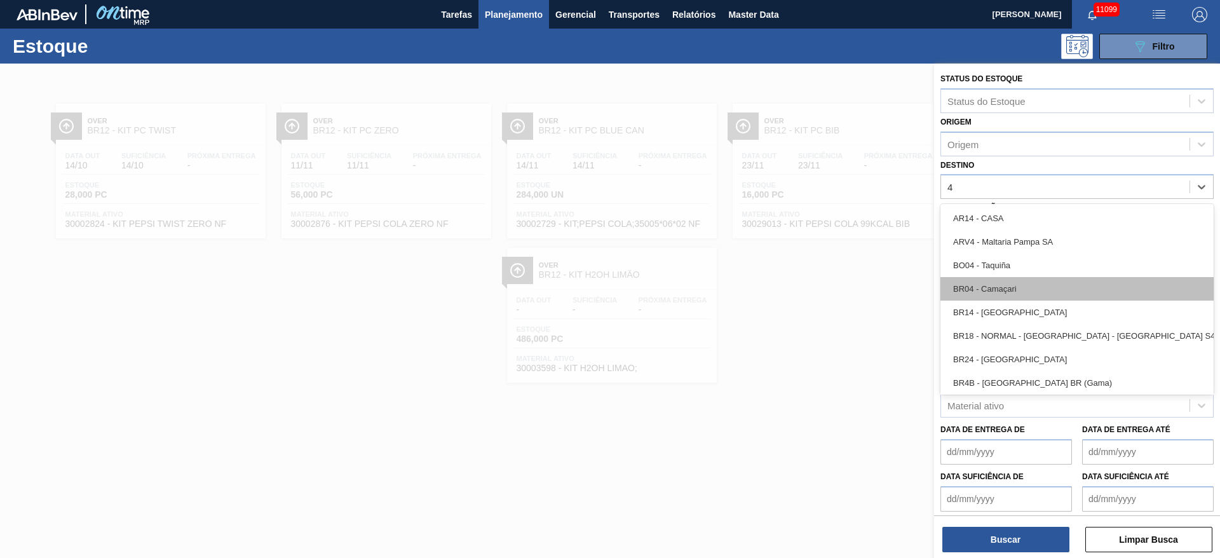
click at [1005, 288] on div "BR04 - Camaçari" at bounding box center [1077, 289] width 273 height 24
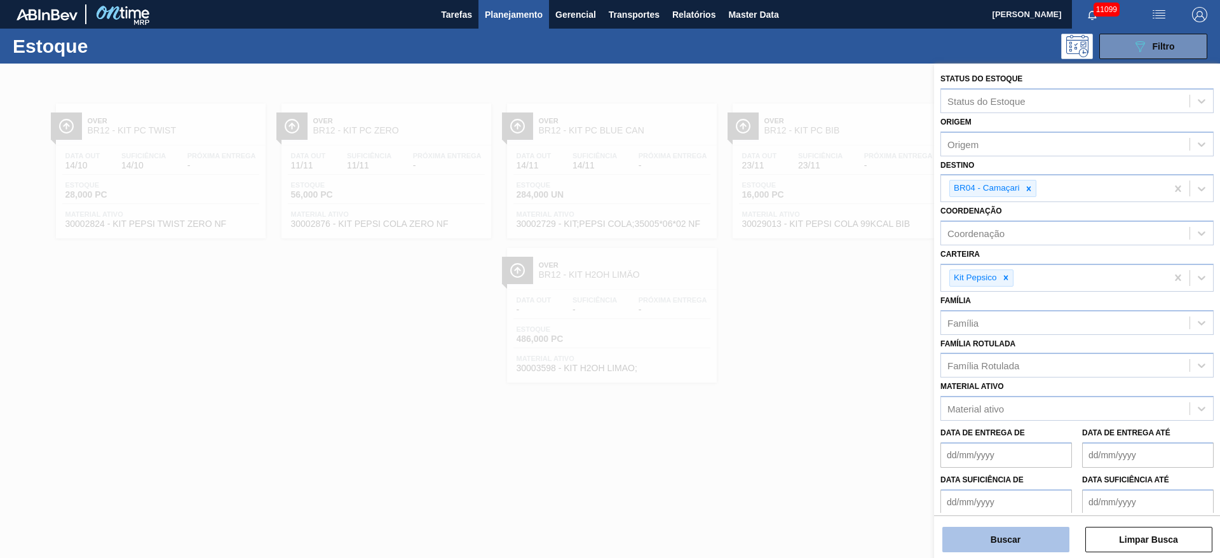
click at [1010, 529] on button "Buscar" at bounding box center [1006, 539] width 127 height 25
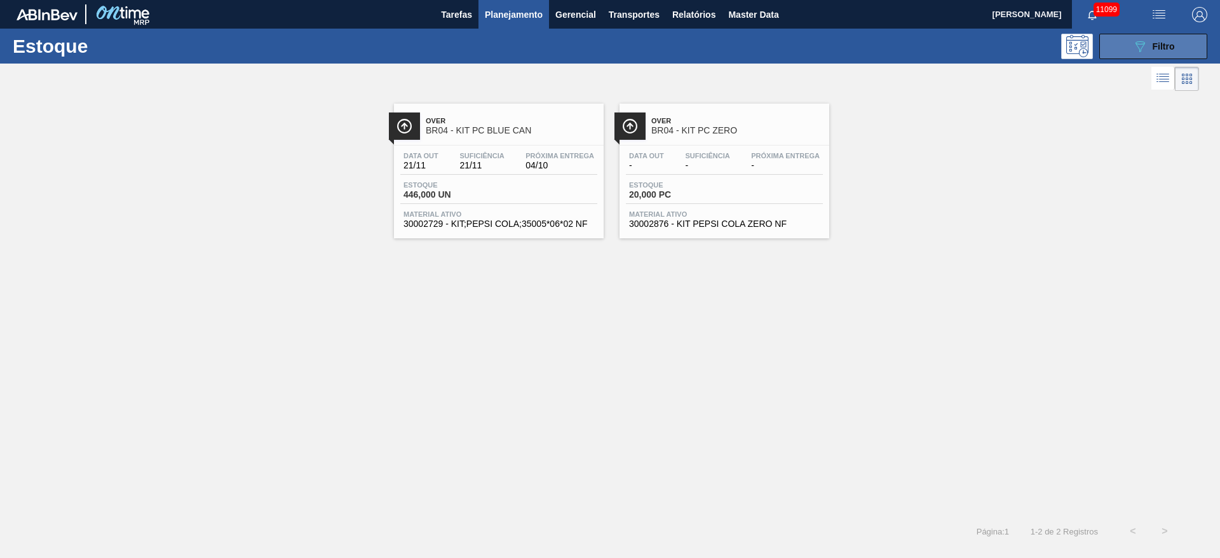
click at [1164, 48] on span "Filtro" at bounding box center [1164, 46] width 22 height 10
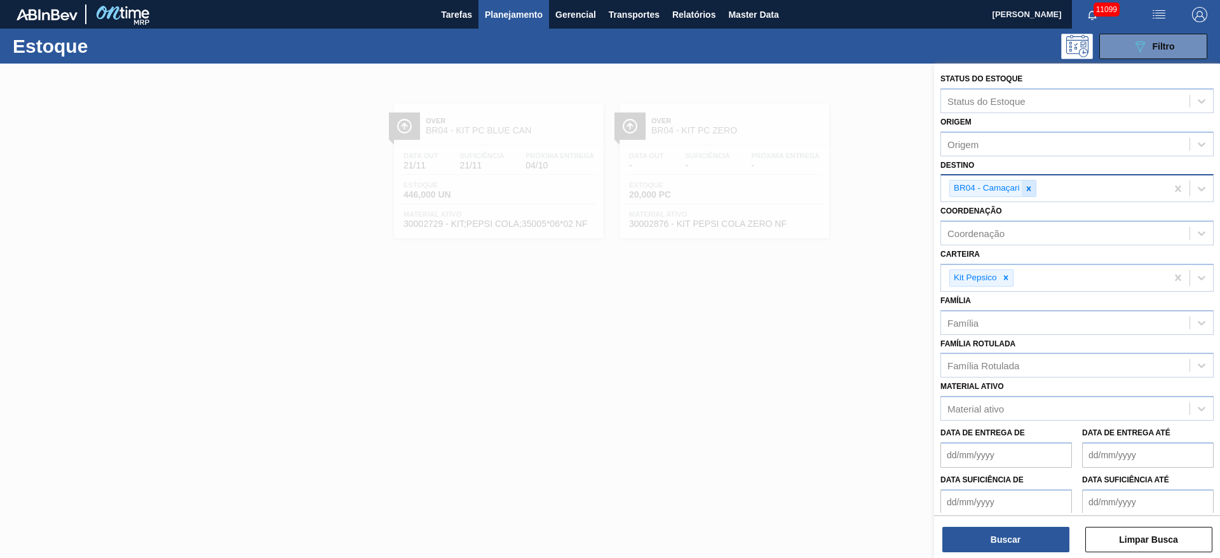
click at [1032, 185] on icon at bounding box center [1029, 188] width 9 height 9
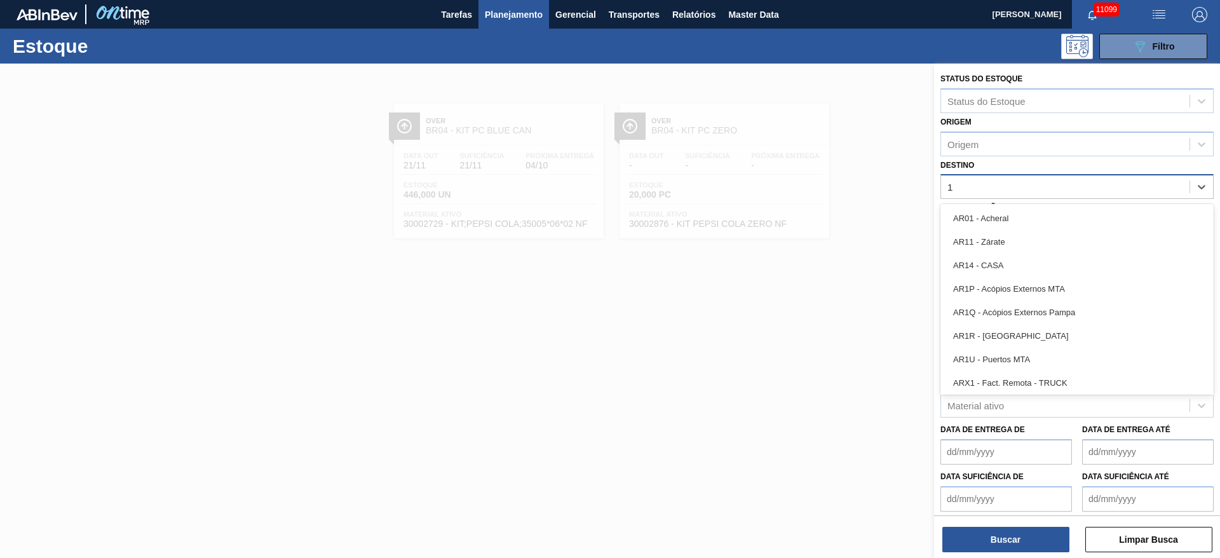
type input "18"
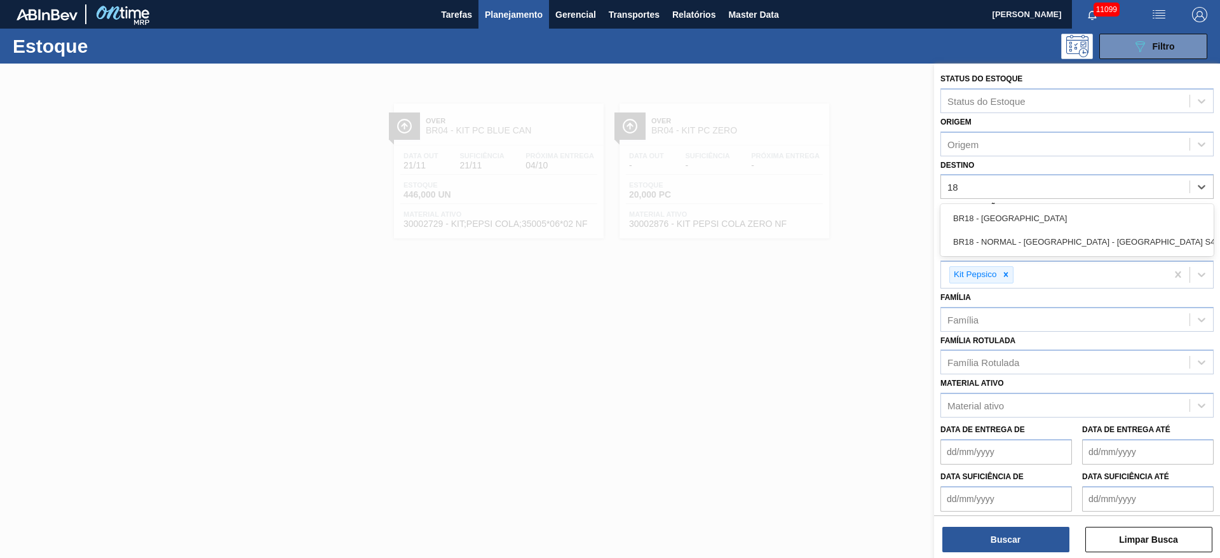
drag, startPoint x: 1017, startPoint y: 207, endPoint x: 1005, endPoint y: 303, distance: 96.7
click at [1017, 208] on div "BR18 - Pernambuco" at bounding box center [1077, 219] width 273 height 24
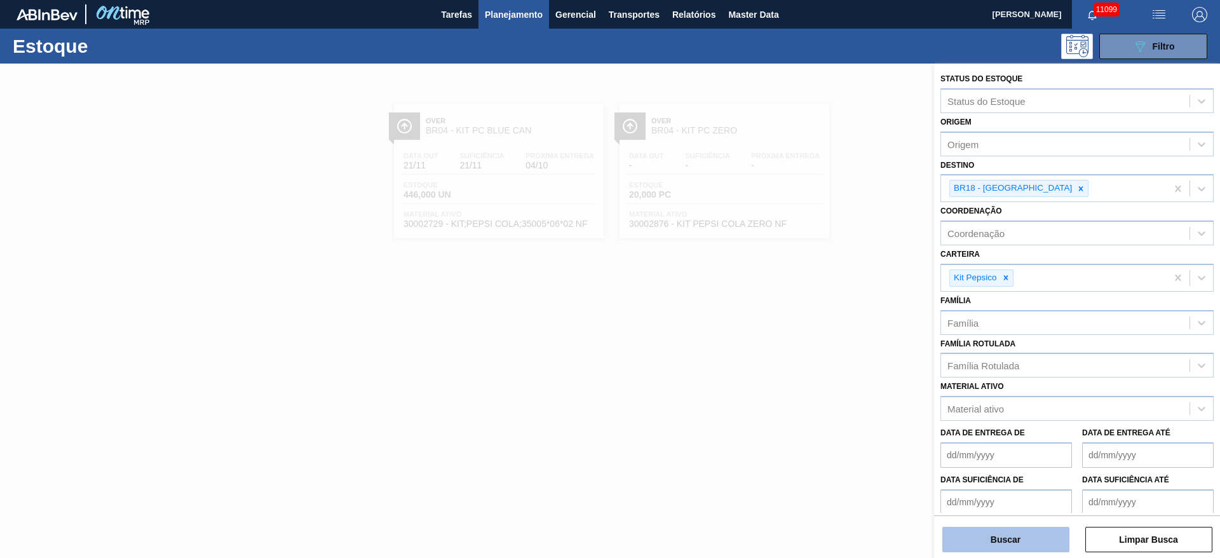
click at [1021, 538] on button "Buscar" at bounding box center [1006, 539] width 127 height 25
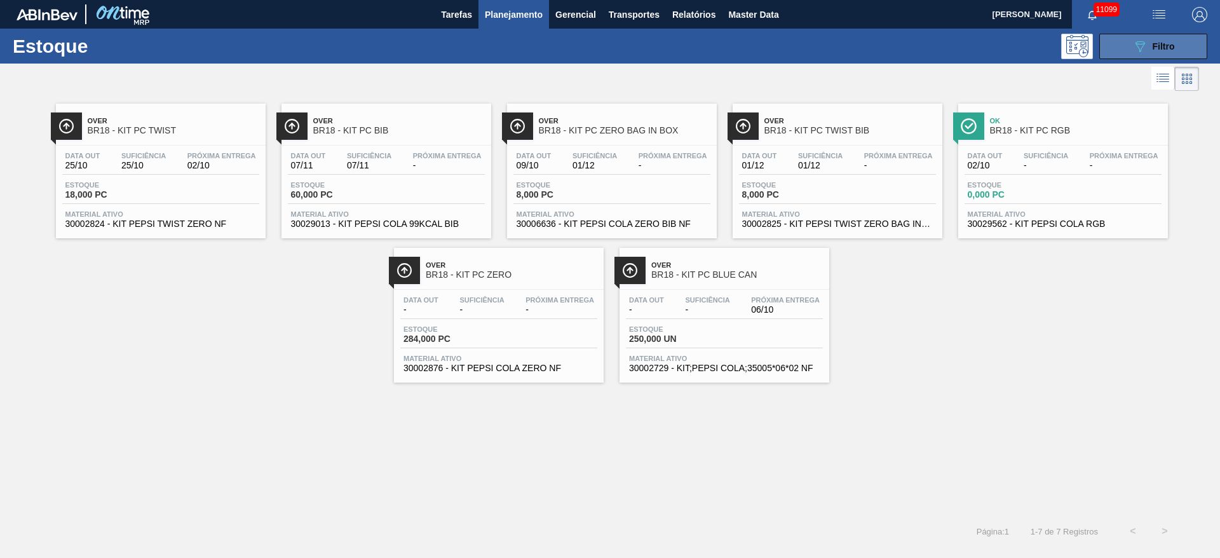
click at [1148, 39] on div "089F7B8B-B2A5-4AFE-B5C0-19BA573D28AC Filtro" at bounding box center [1154, 46] width 43 height 15
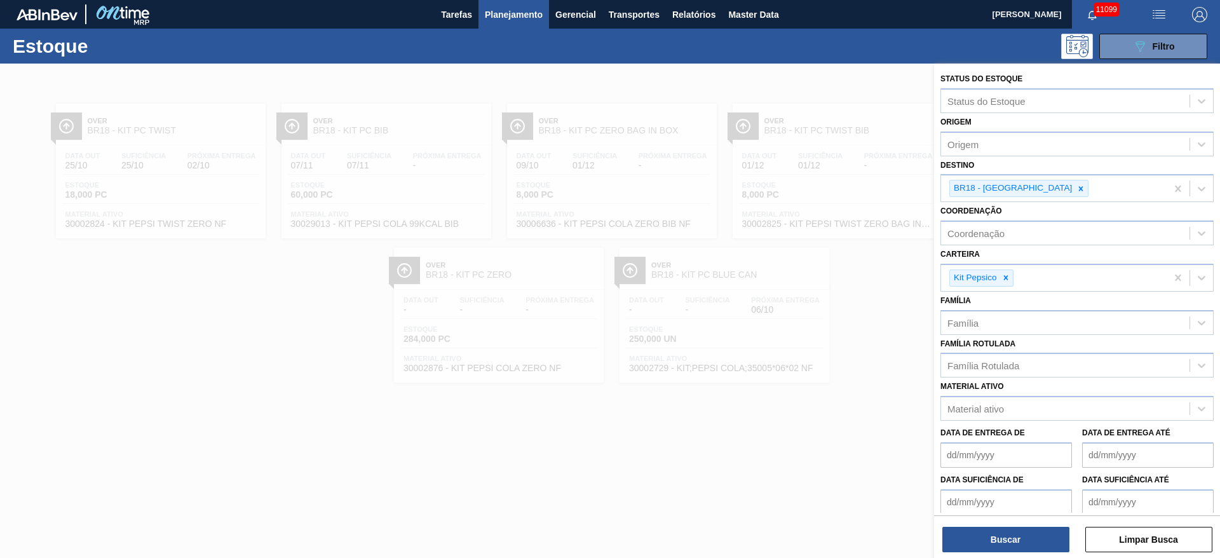
drag, startPoint x: 1038, startPoint y: 182, endPoint x: 1044, endPoint y: 200, distance: 19.5
click at [1074, 183] on div at bounding box center [1081, 188] width 14 height 16
type input "3"
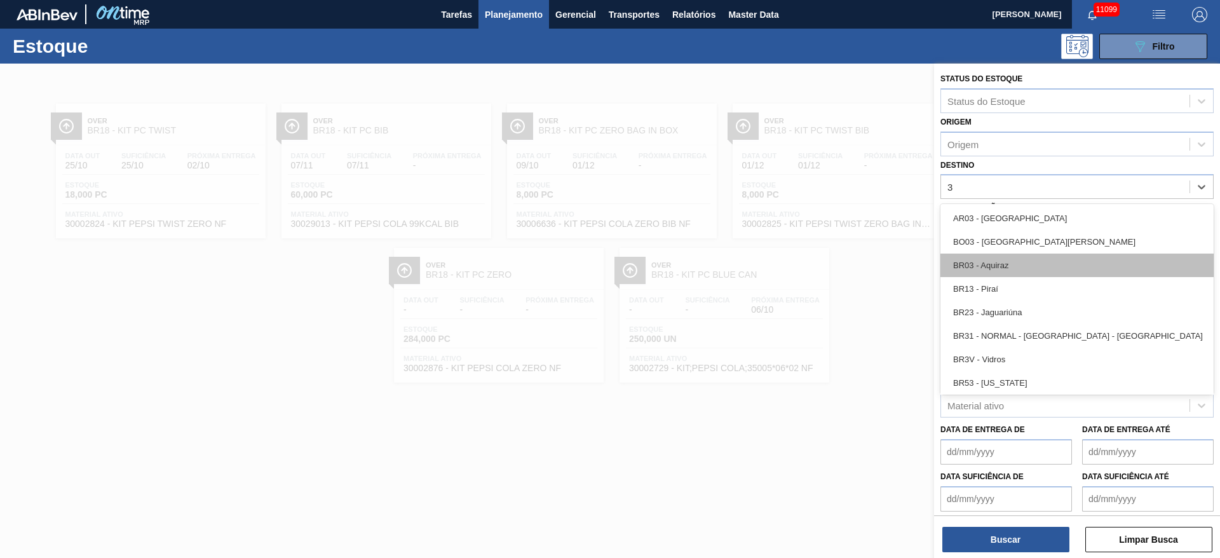
click at [1033, 265] on div "BR03 - Aquiraz" at bounding box center [1077, 266] width 273 height 24
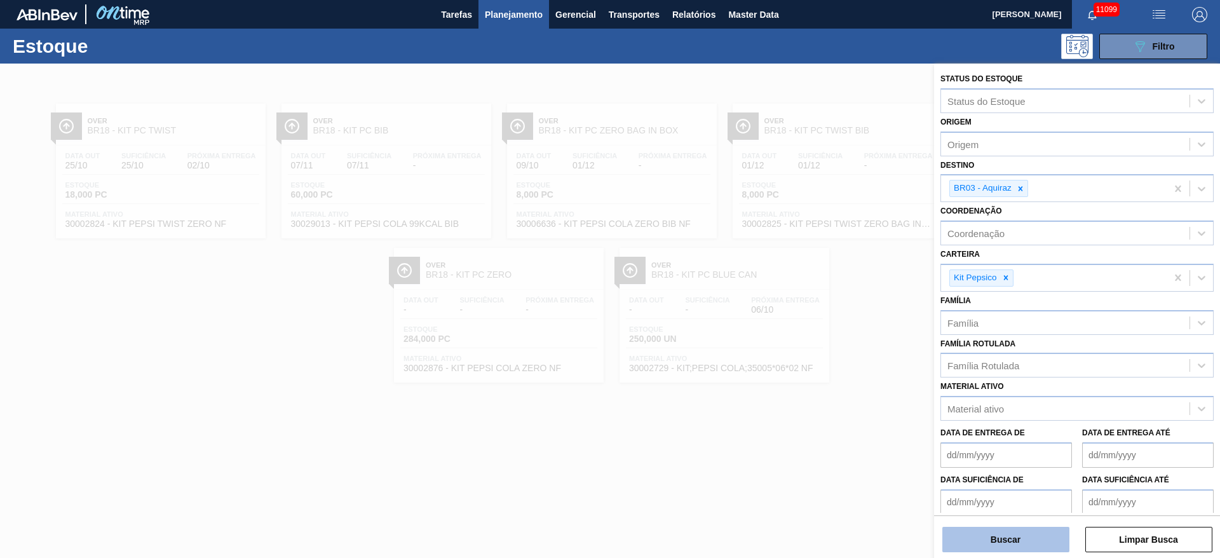
click at [1037, 543] on button "Buscar" at bounding box center [1006, 539] width 127 height 25
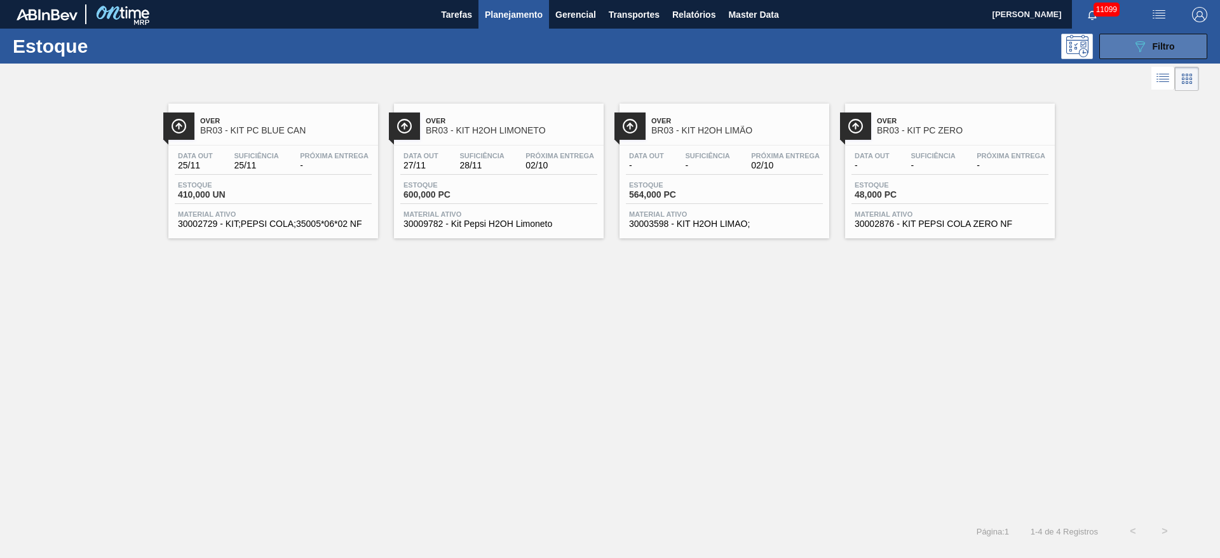
click at [1154, 42] on span "Filtro" at bounding box center [1164, 46] width 22 height 10
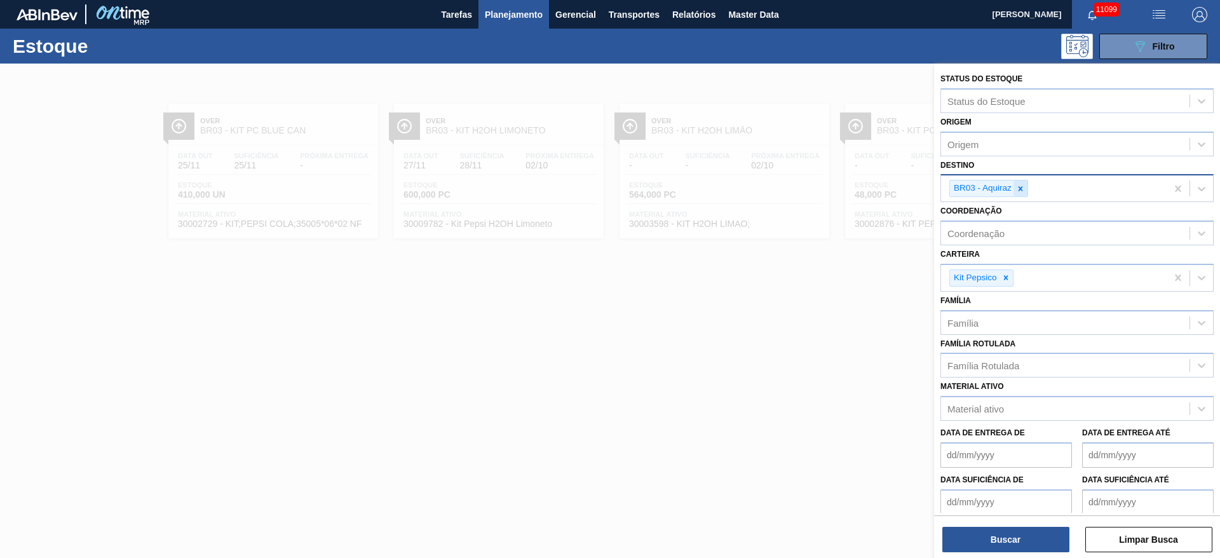
click at [1016, 190] on icon at bounding box center [1020, 188] width 9 height 9
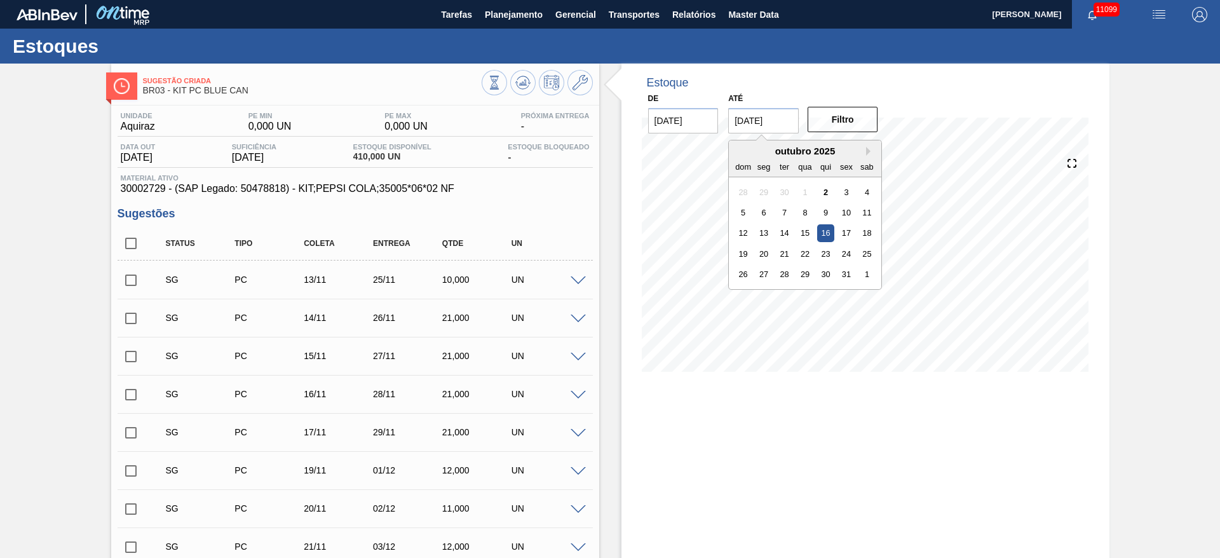
click at [740, 120] on input "16/10/2025" at bounding box center [763, 120] width 71 height 25
click at [869, 150] on button "Next Month" at bounding box center [870, 151] width 9 height 9
click at [866, 301] on div "6" at bounding box center [867, 295] width 17 height 17
type input "[DATE]"
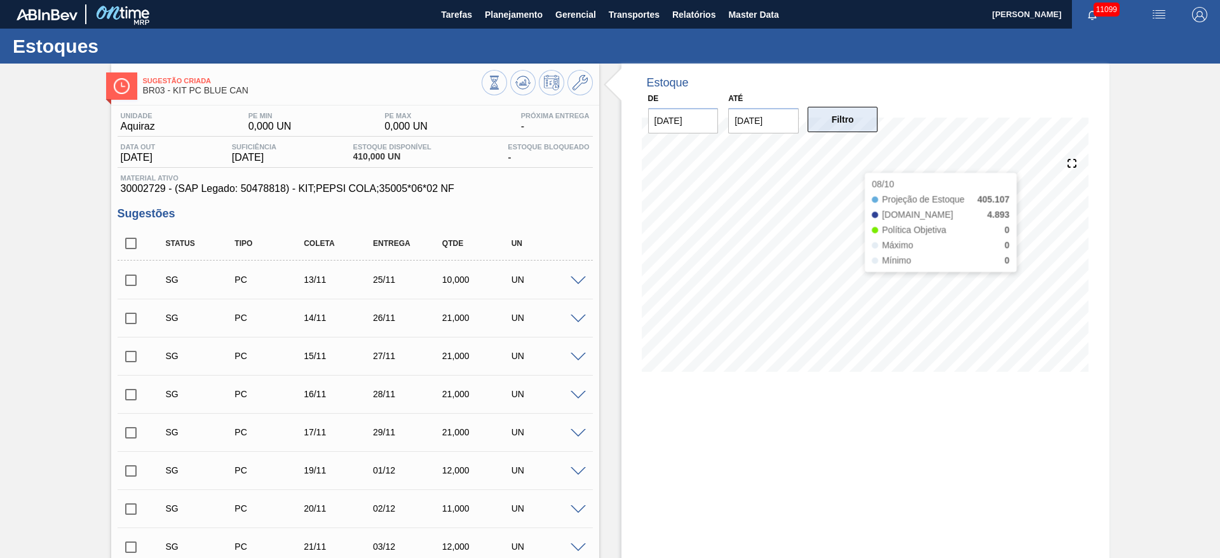
click at [841, 124] on button "Filtro" at bounding box center [843, 119] width 71 height 25
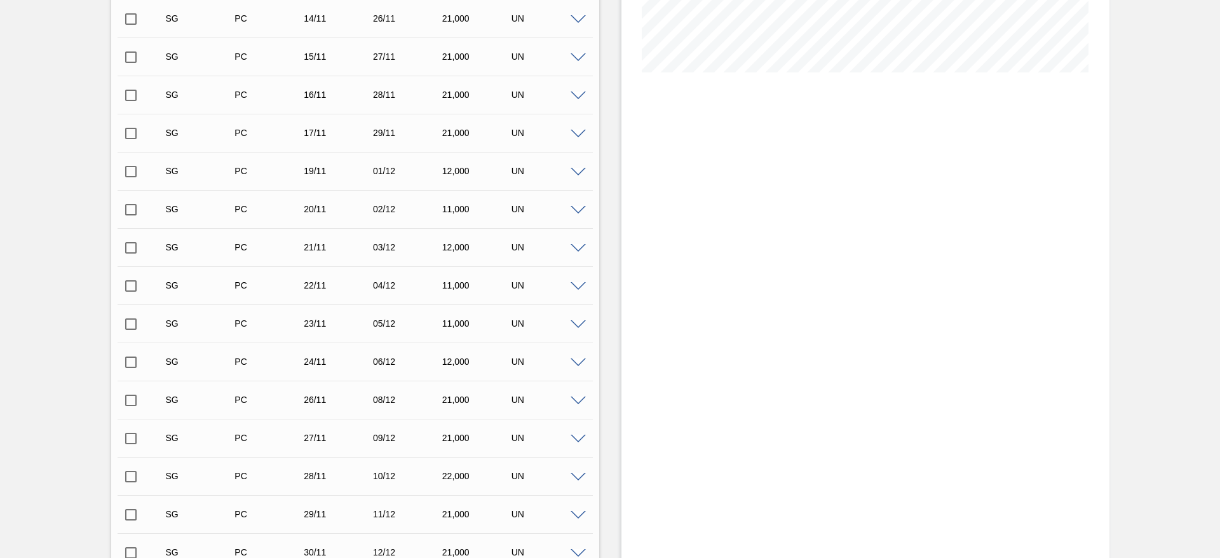
scroll to position [95, 0]
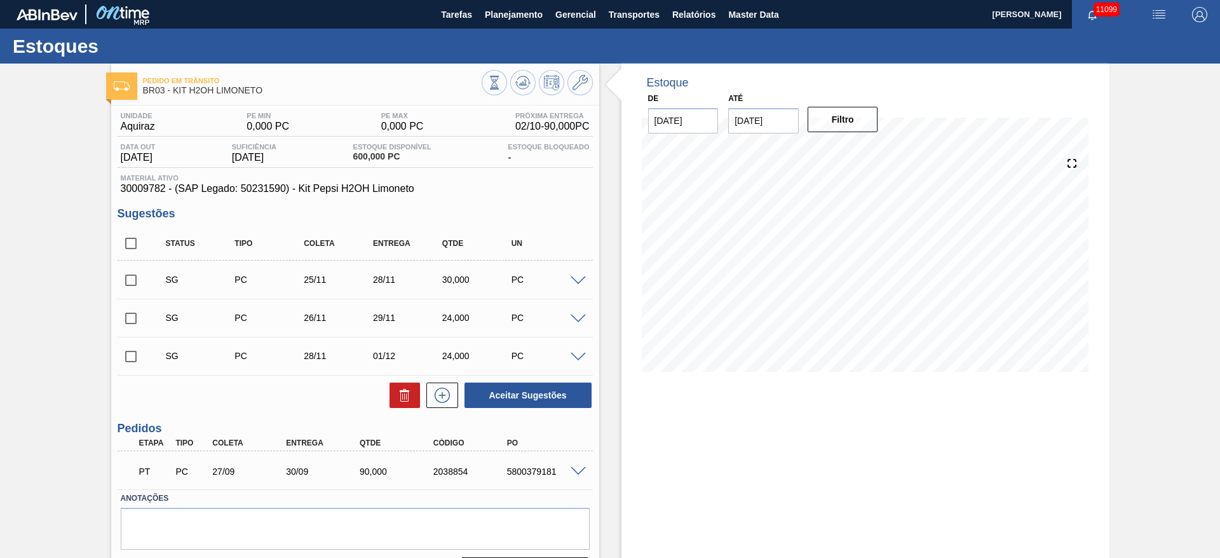
click at [765, 121] on input "16/10/2025" at bounding box center [763, 120] width 71 height 25
click at [870, 151] on button "Next Month" at bounding box center [870, 151] width 9 height 9
click at [871, 302] on div "6" at bounding box center [867, 295] width 17 height 17
type input "06/12/2025"
click at [852, 128] on button "Filtro" at bounding box center [843, 119] width 71 height 25
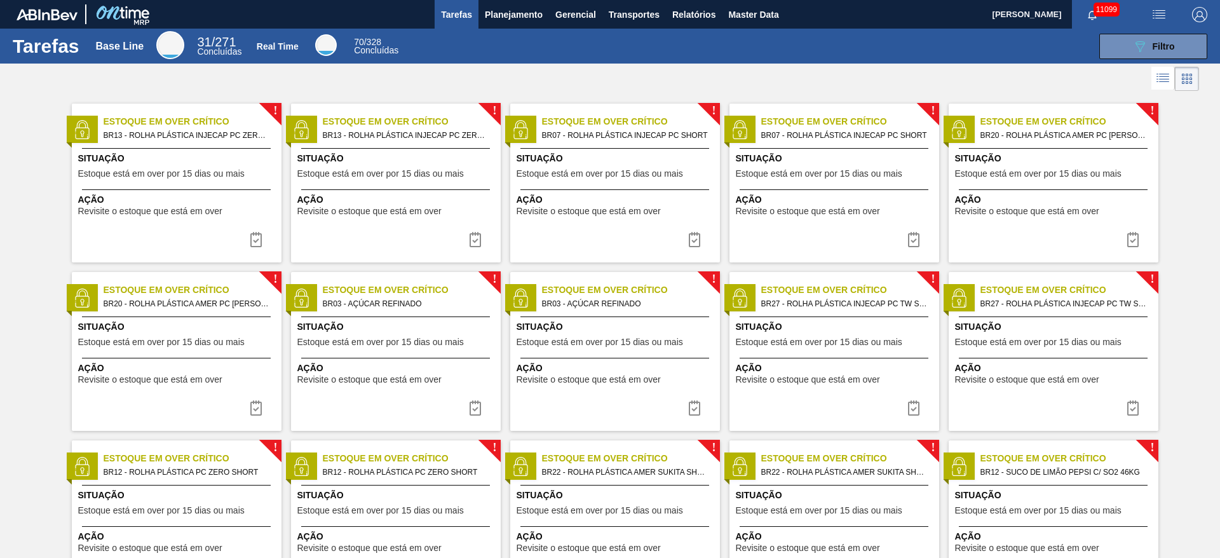
click at [494, 32] on div "Tarefas Base Line 31 / 271 Concluídas Real Time 70 / 328 Concluídas 089F7B8B-B2…" at bounding box center [610, 46] width 1220 height 35
click at [501, 18] on span "Planejamento" at bounding box center [514, 14] width 58 height 15
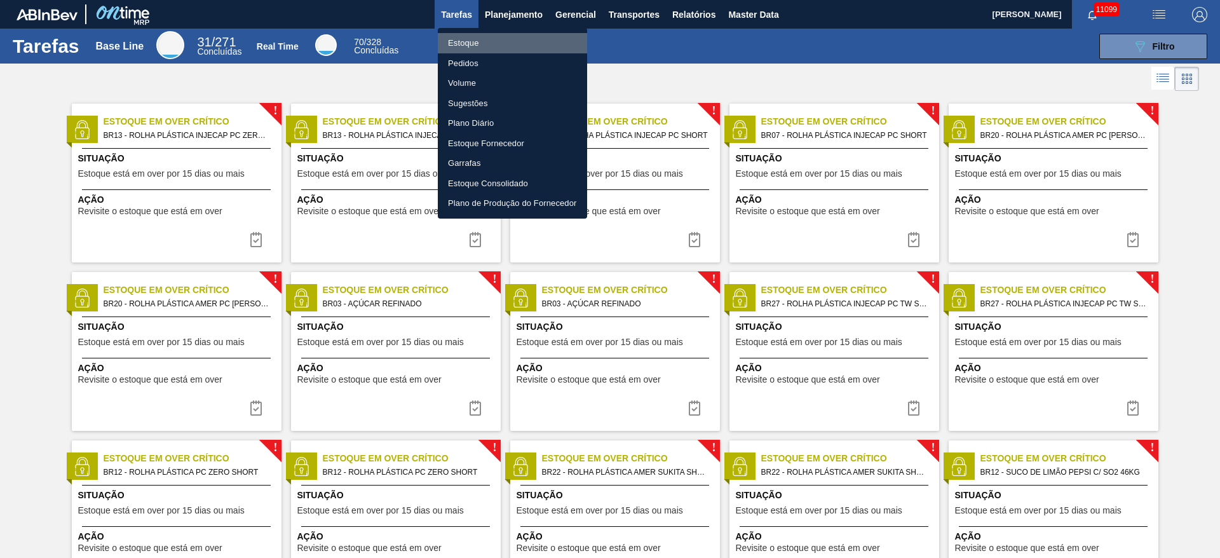
click at [511, 43] on li "Estoque" at bounding box center [512, 43] width 149 height 20
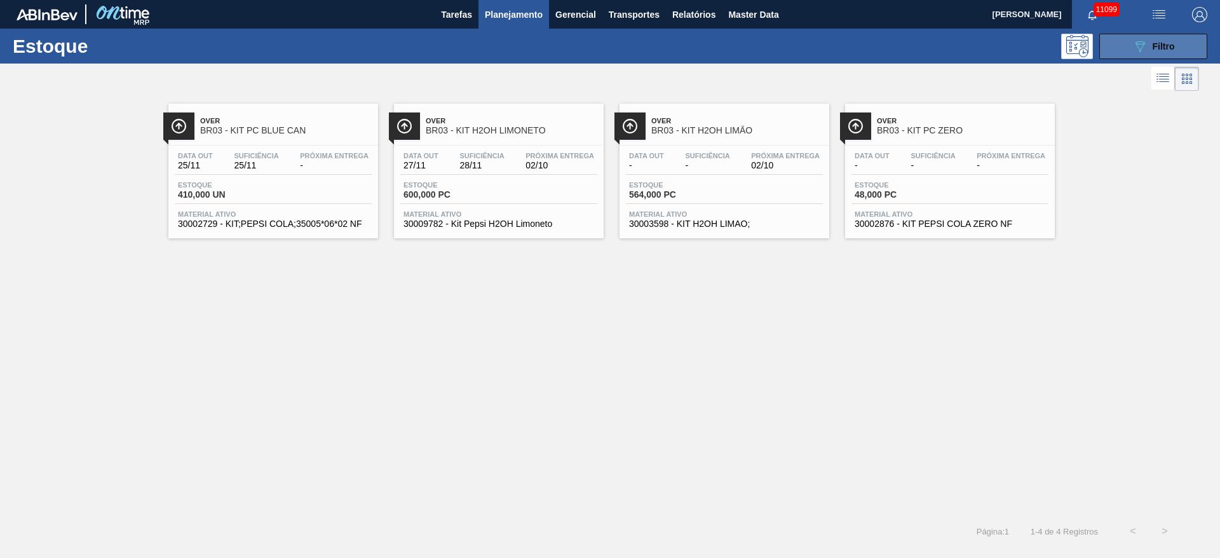
click at [1145, 41] on icon "089F7B8B-B2A5-4AFE-B5C0-19BA573D28AC" at bounding box center [1140, 46] width 15 height 15
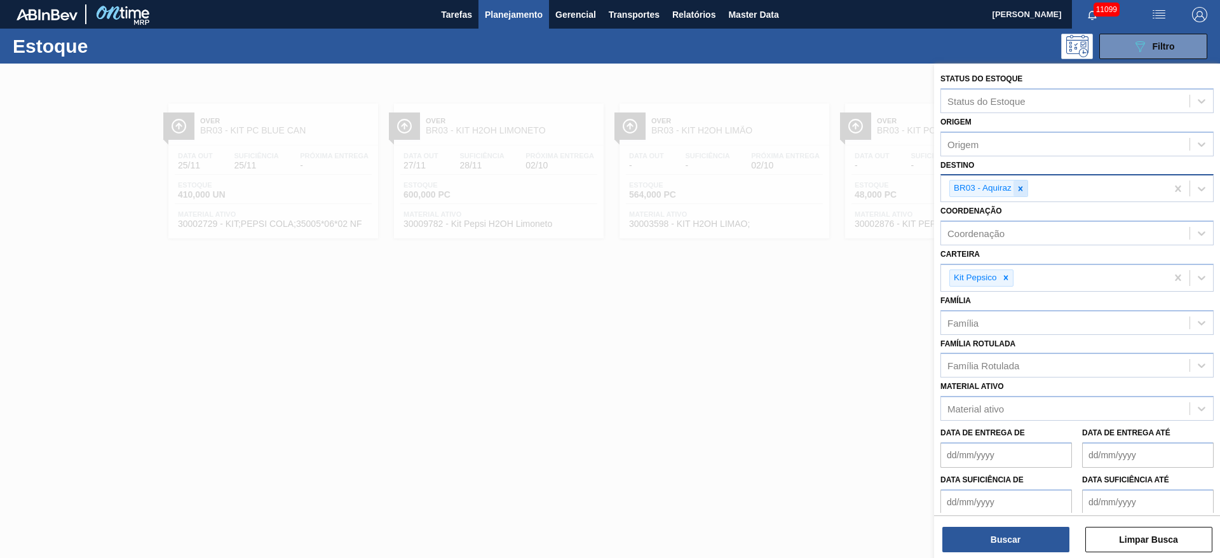
click at [1018, 194] on div at bounding box center [1021, 188] width 14 height 16
type input "23"
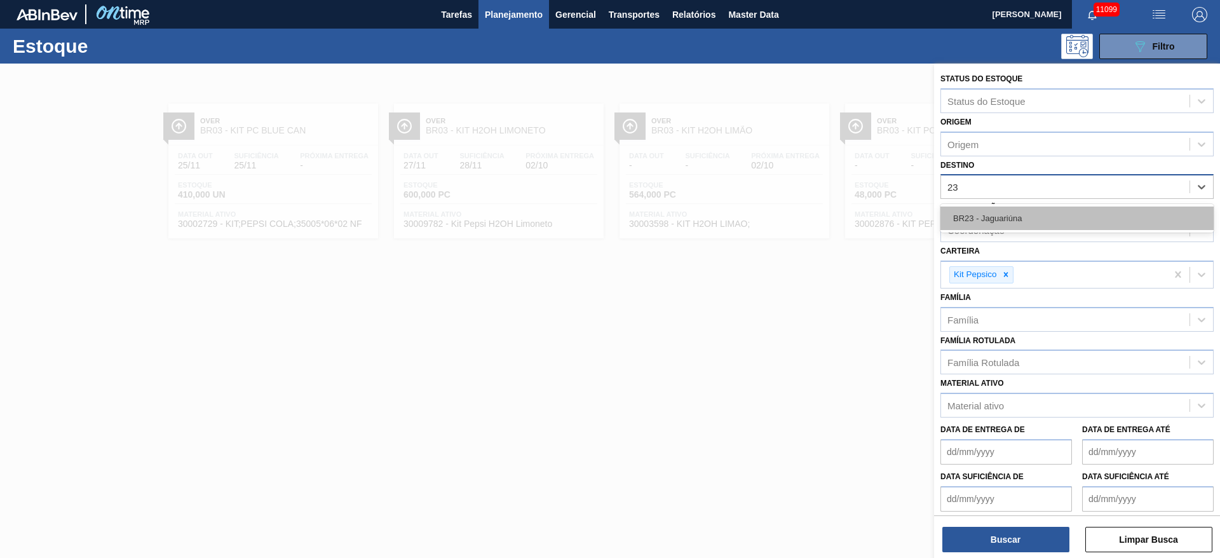
click at [1010, 210] on div "BR23 - Jaguariúna" at bounding box center [1077, 219] width 273 height 24
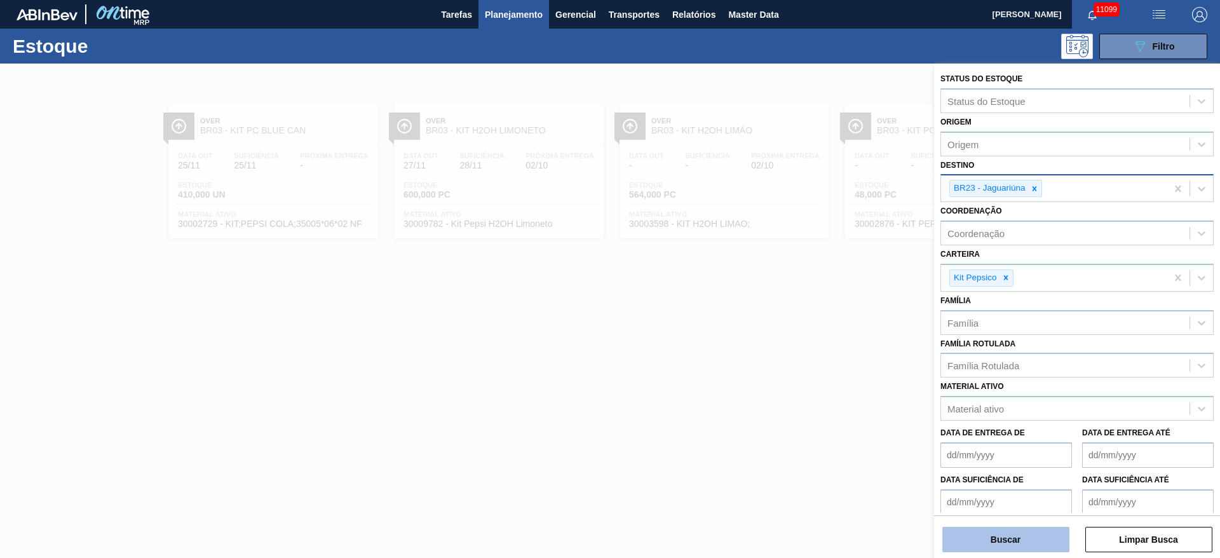
click at [1014, 538] on button "Buscar" at bounding box center [1006, 539] width 127 height 25
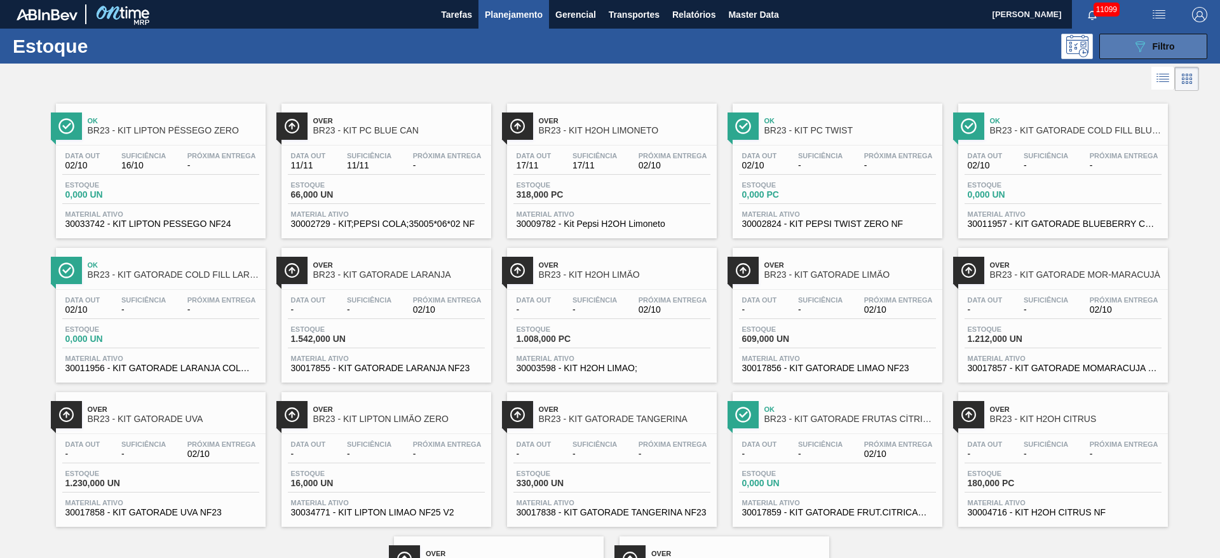
click at [1148, 48] on div "089F7B8B-B2A5-4AFE-B5C0-19BA573D28AC Filtro" at bounding box center [1154, 46] width 43 height 15
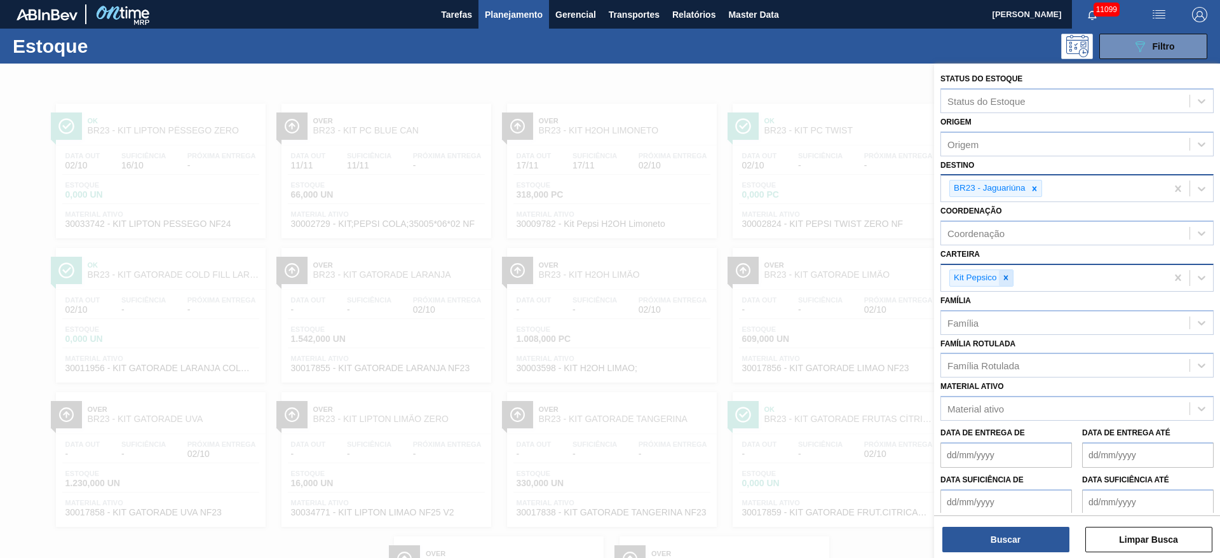
click at [1005, 278] on icon at bounding box center [1006, 278] width 4 height 4
click at [1005, 278] on div "Kit Pepsico" at bounding box center [1054, 278] width 226 height 26
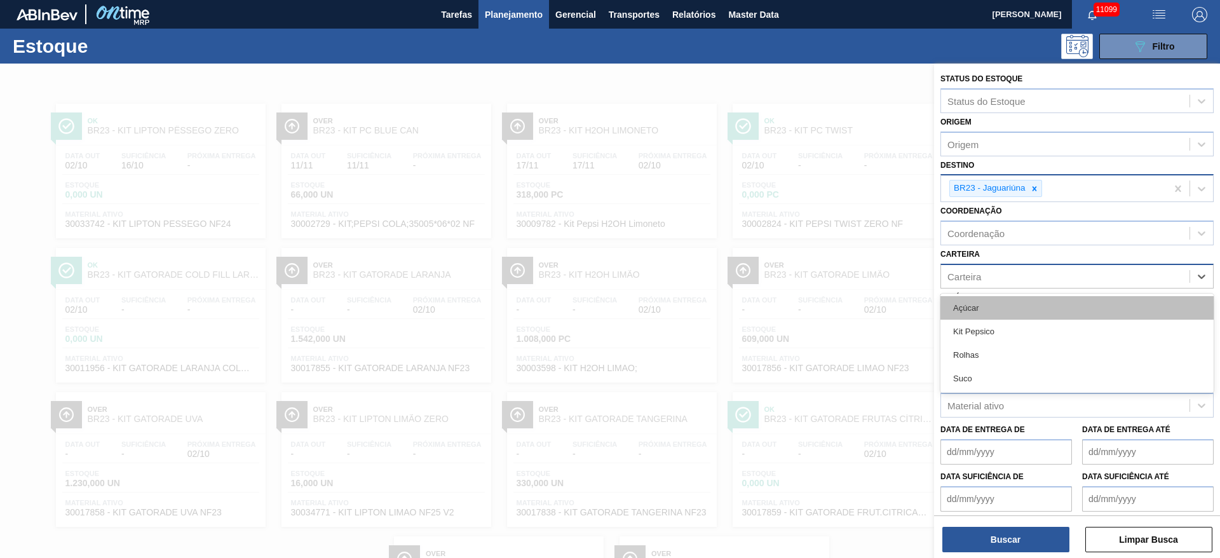
click at [997, 315] on div "Açúcar" at bounding box center [1077, 308] width 273 height 24
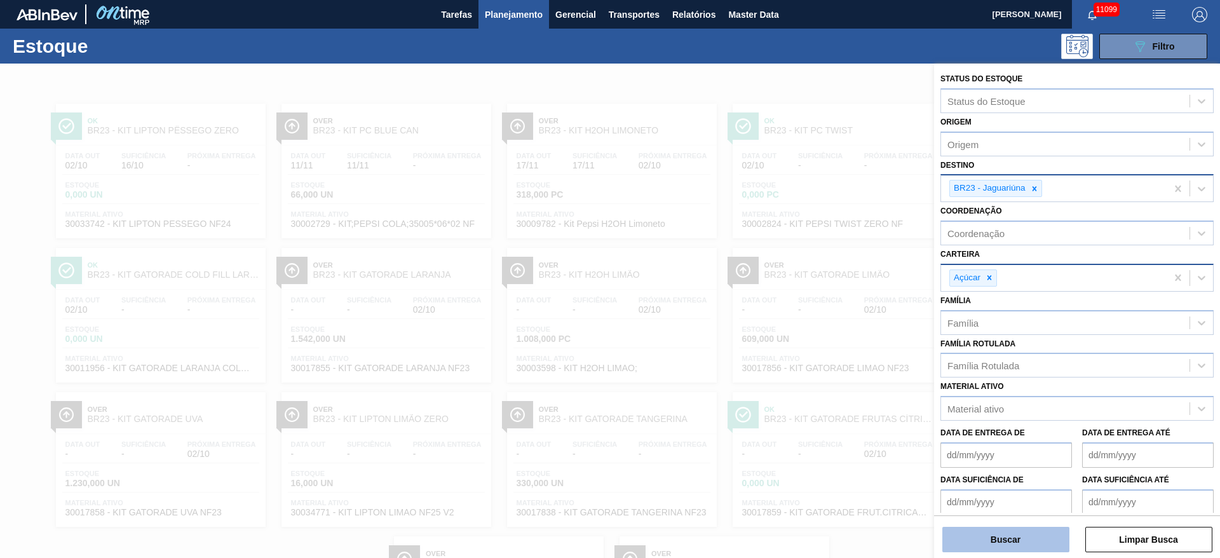
click at [983, 542] on button "Buscar" at bounding box center [1006, 539] width 127 height 25
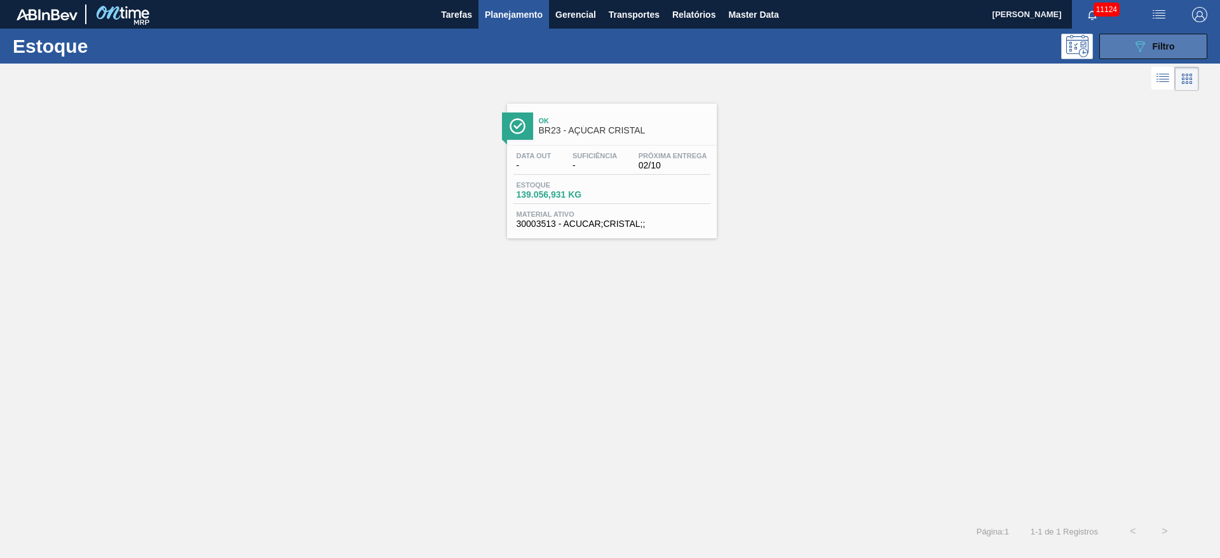
click at [1127, 39] on button "089F7B8B-B2A5-4AFE-B5C0-19BA573D28AC Filtro" at bounding box center [1154, 46] width 108 height 25
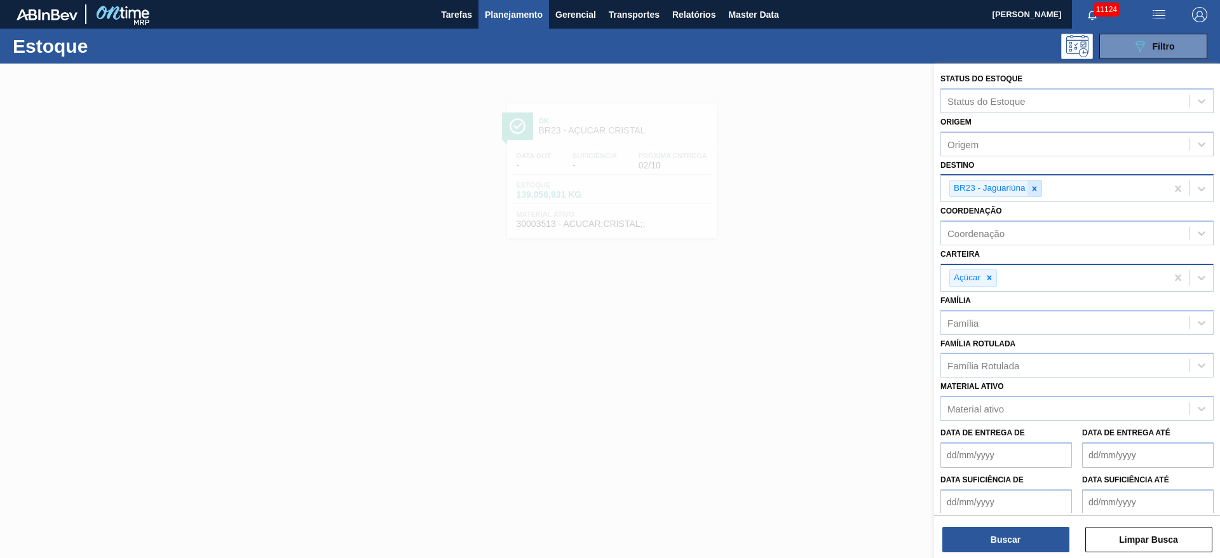
click at [1036, 191] on icon at bounding box center [1034, 188] width 9 height 9
type input "7"
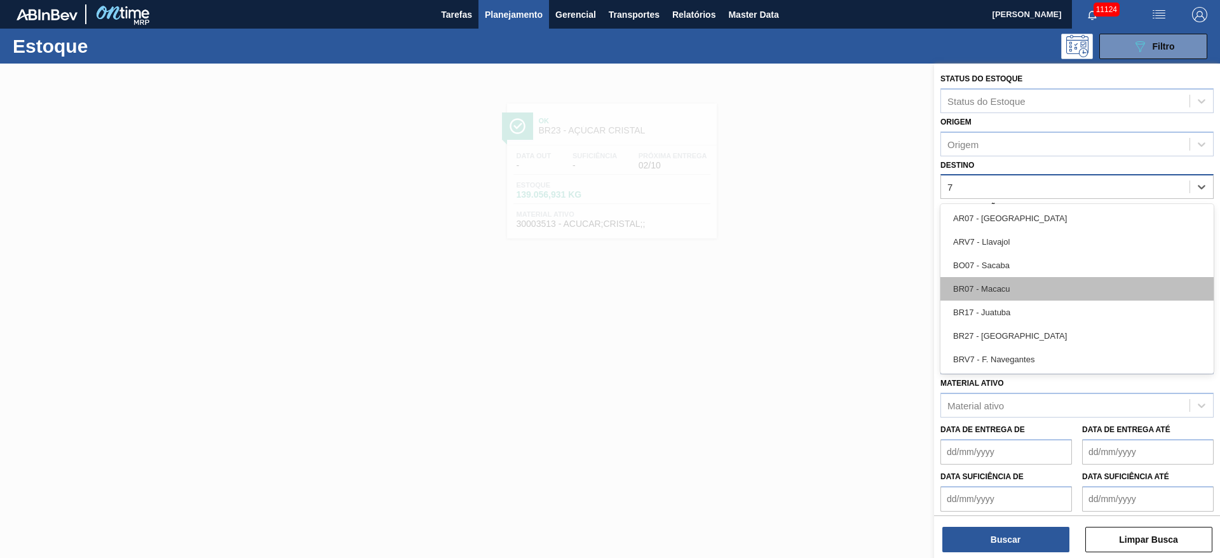
click at [1006, 299] on div "BR07 - Macacu" at bounding box center [1077, 289] width 273 height 24
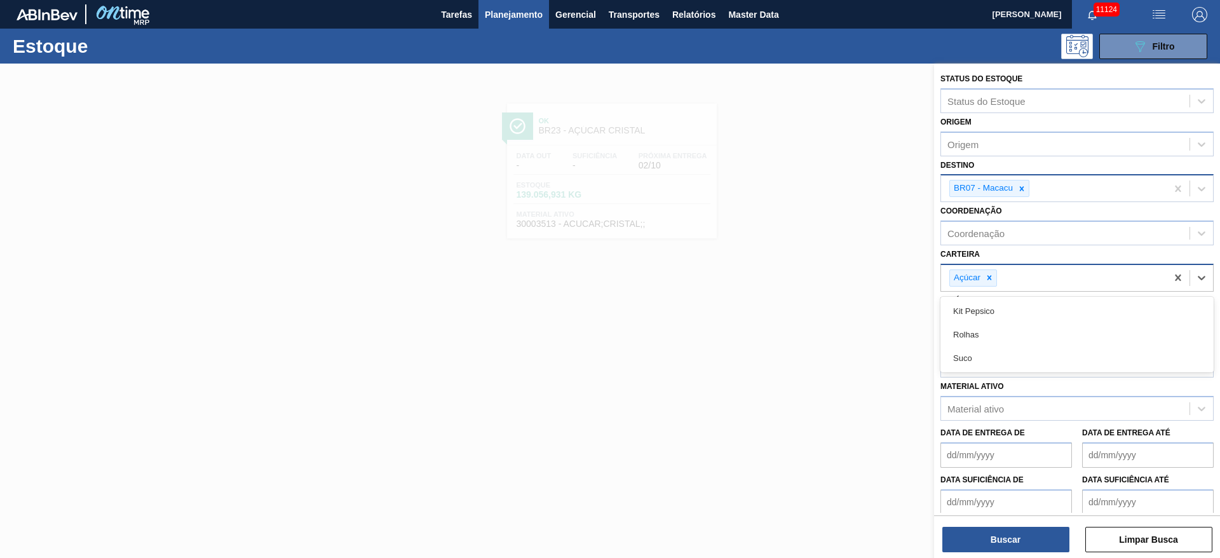
click at [989, 265] on div "Açúcar" at bounding box center [1054, 278] width 226 height 26
click at [989, 271] on div at bounding box center [990, 278] width 14 height 16
click at [989, 271] on div "Carteira" at bounding box center [1065, 276] width 249 height 18
click at [994, 271] on div "Carteira" at bounding box center [1065, 276] width 249 height 18
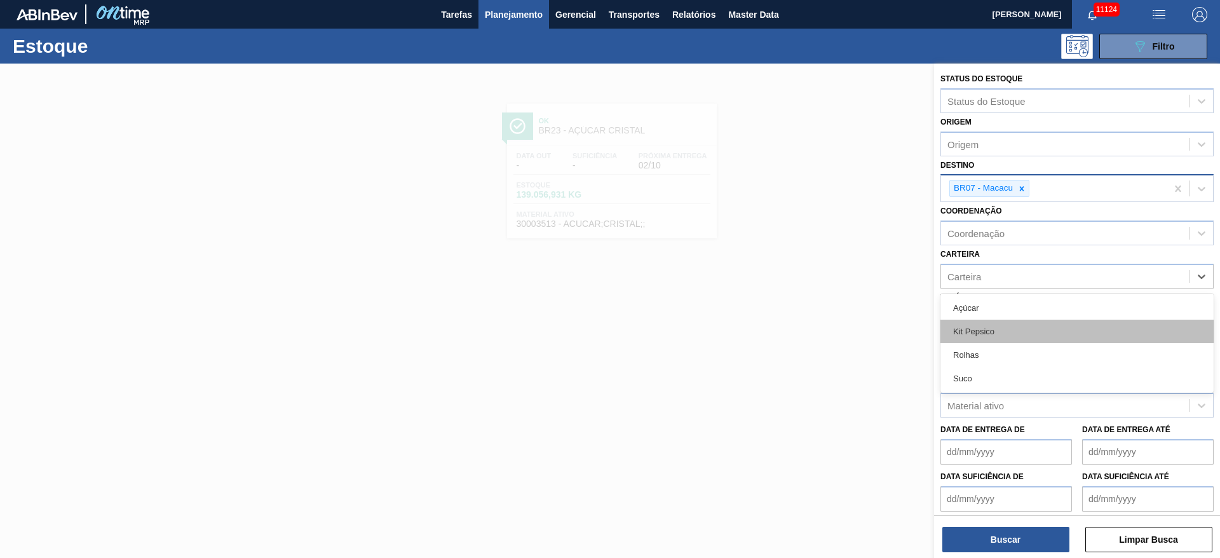
click at [979, 332] on div "Kit Pepsico" at bounding box center [1077, 332] width 273 height 24
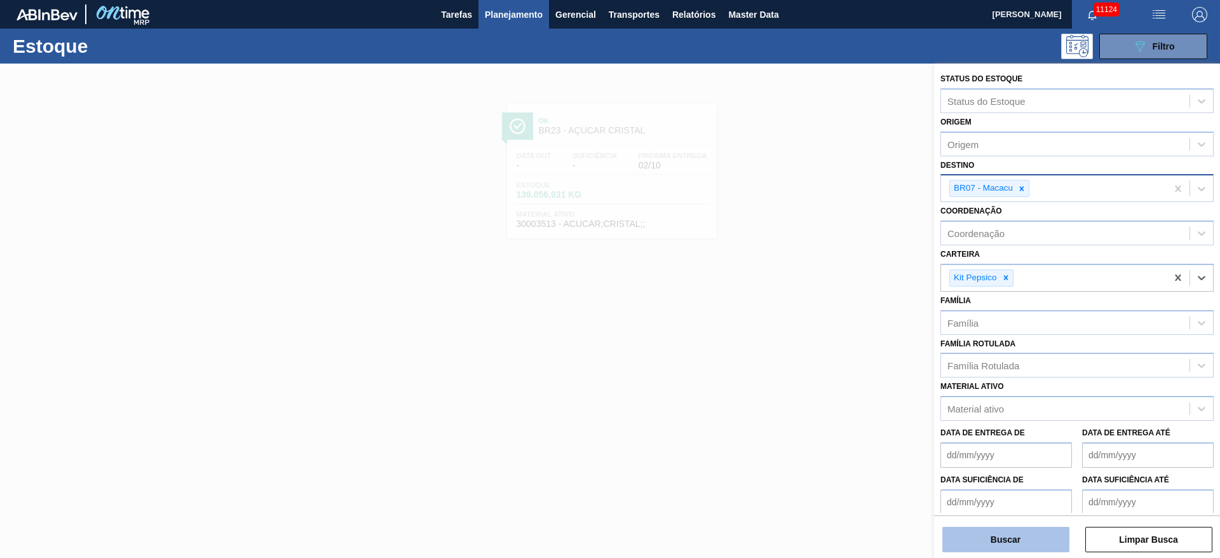
click at [987, 533] on button "Buscar" at bounding box center [1006, 539] width 127 height 25
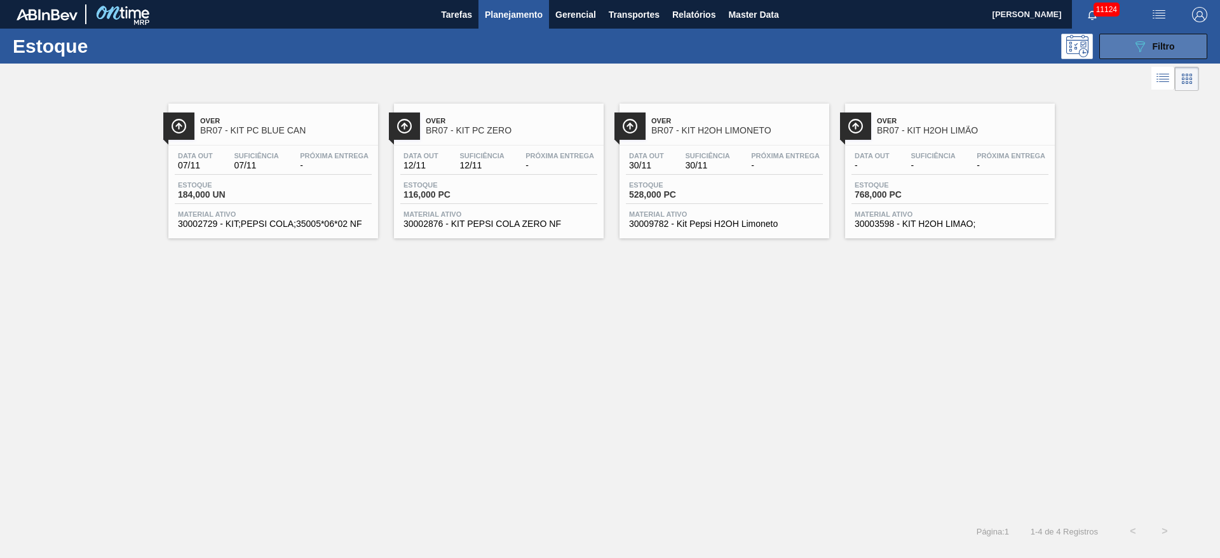
click at [1119, 55] on button "089F7B8B-B2A5-4AFE-B5C0-19BA573D28AC Filtro" at bounding box center [1154, 46] width 108 height 25
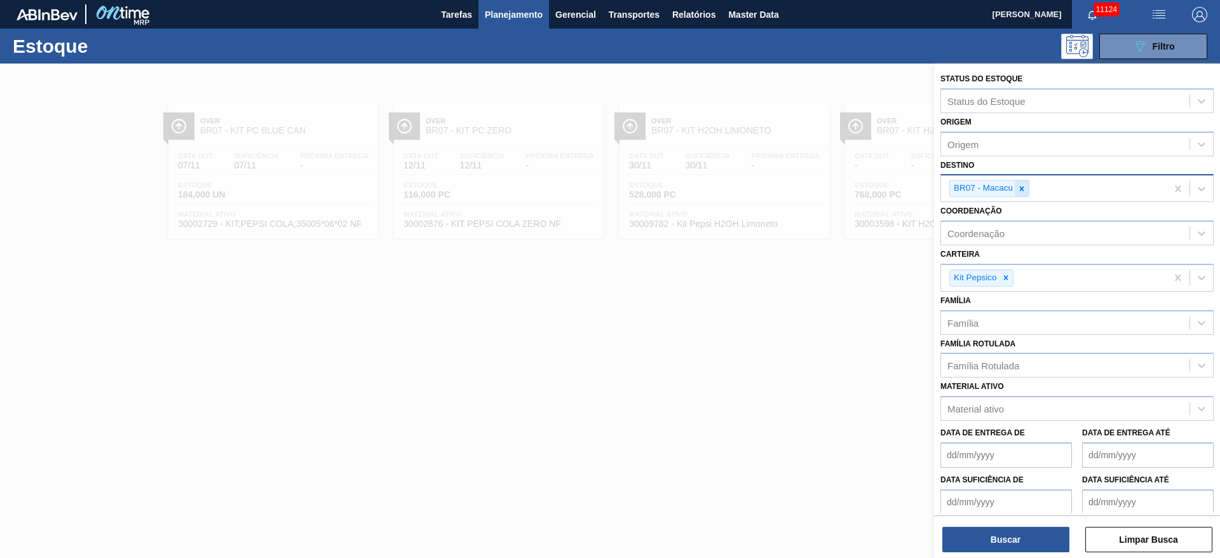
click at [1023, 189] on icon at bounding box center [1022, 188] width 4 height 4
type input "9"
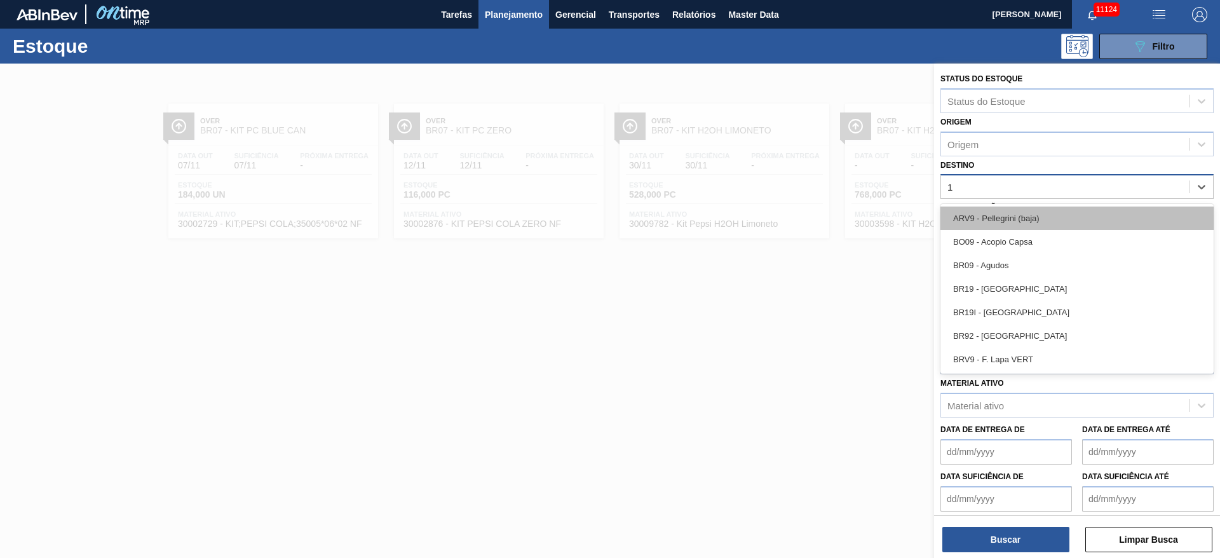
type input "19"
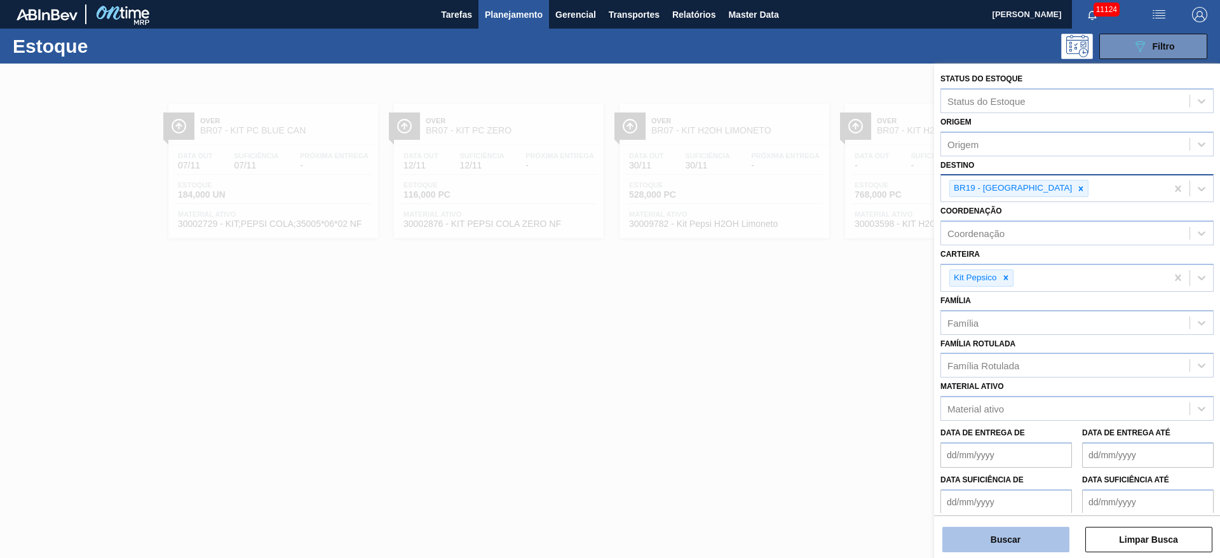
click at [1032, 541] on button "Buscar" at bounding box center [1006, 539] width 127 height 25
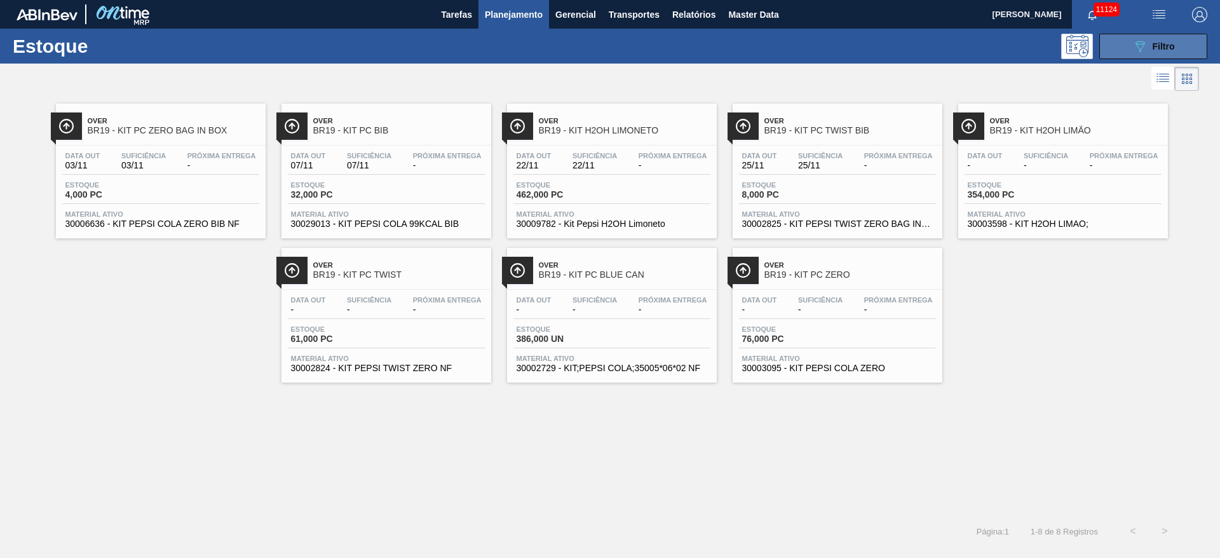
click at [1154, 43] on span "Filtro" at bounding box center [1164, 46] width 22 height 10
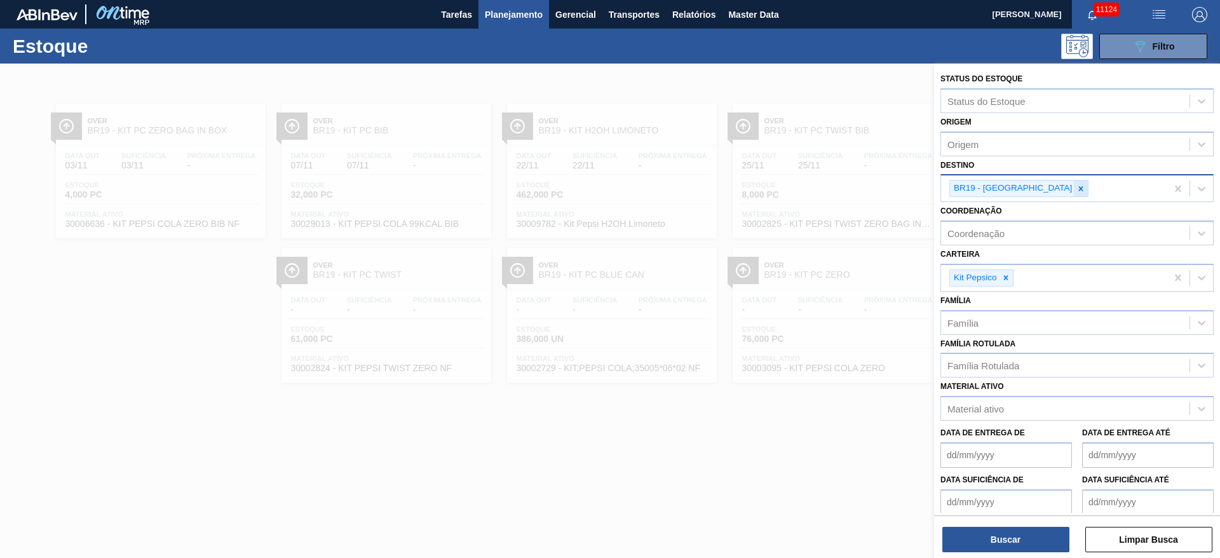
click at [1074, 182] on div at bounding box center [1081, 188] width 14 height 16
type input "5"
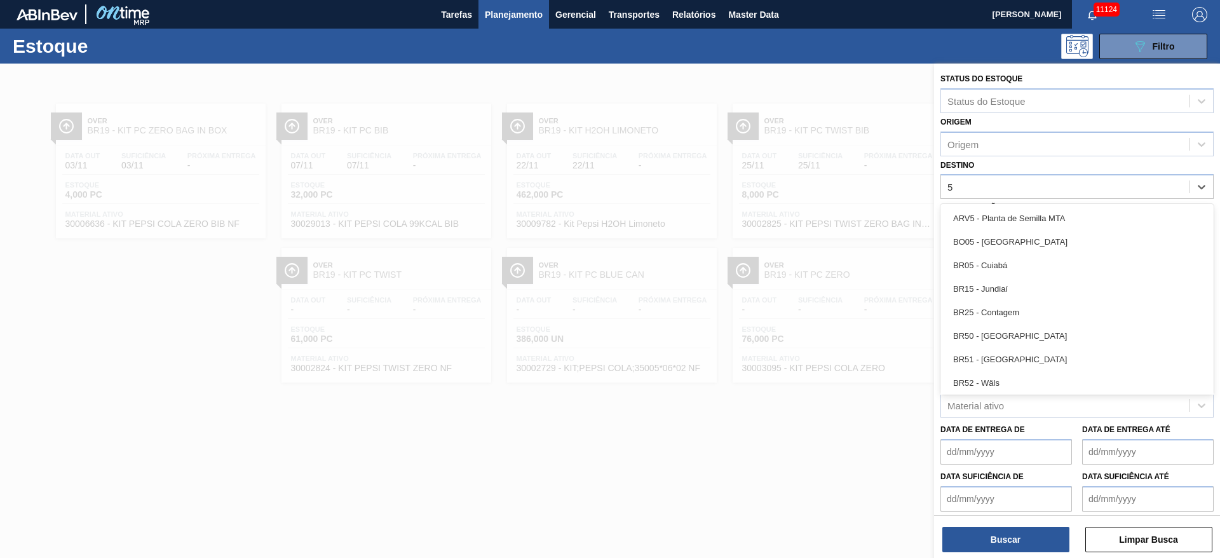
drag, startPoint x: 1016, startPoint y: 264, endPoint x: 1004, endPoint y: 416, distance: 152.4
click at [1014, 268] on div "BR05 - Cuiabá" at bounding box center [1077, 266] width 273 height 24
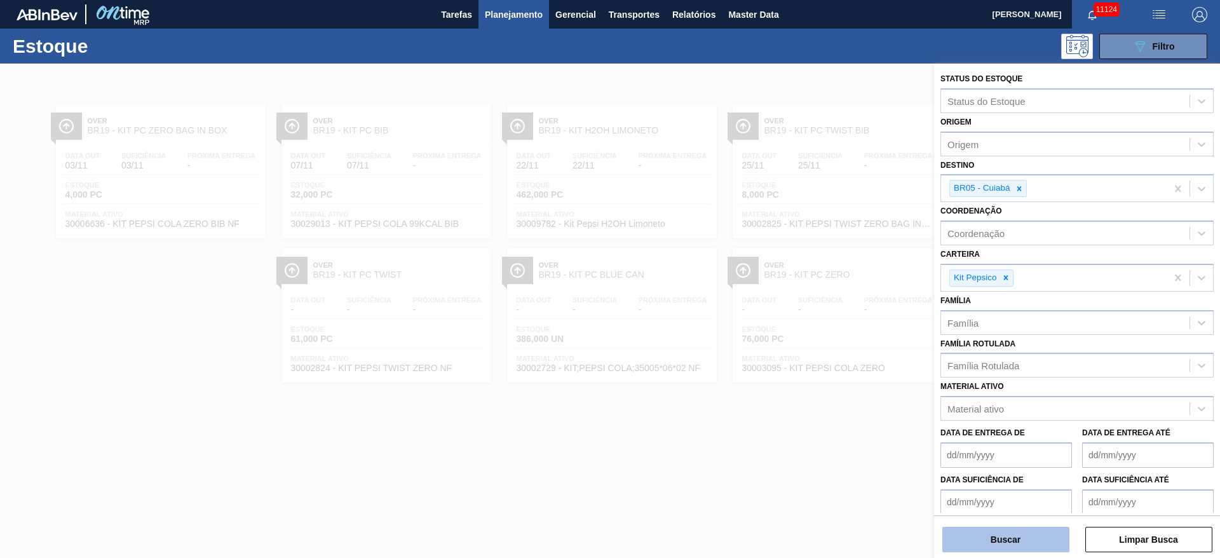
click at [1010, 550] on button "Buscar" at bounding box center [1006, 539] width 127 height 25
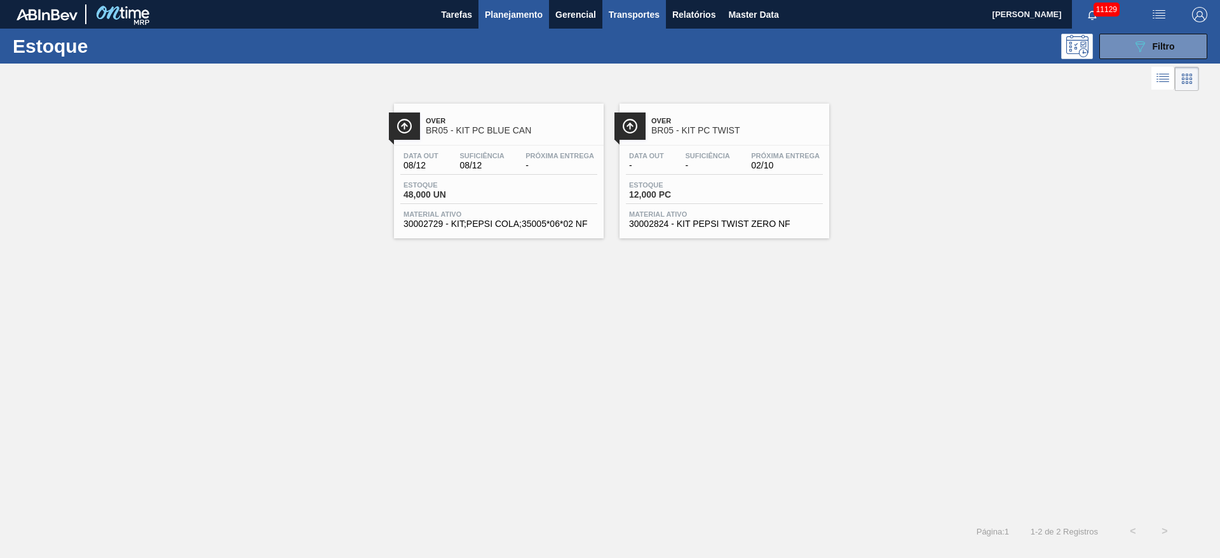
click at [635, 9] on span "Transportes" at bounding box center [634, 14] width 51 height 15
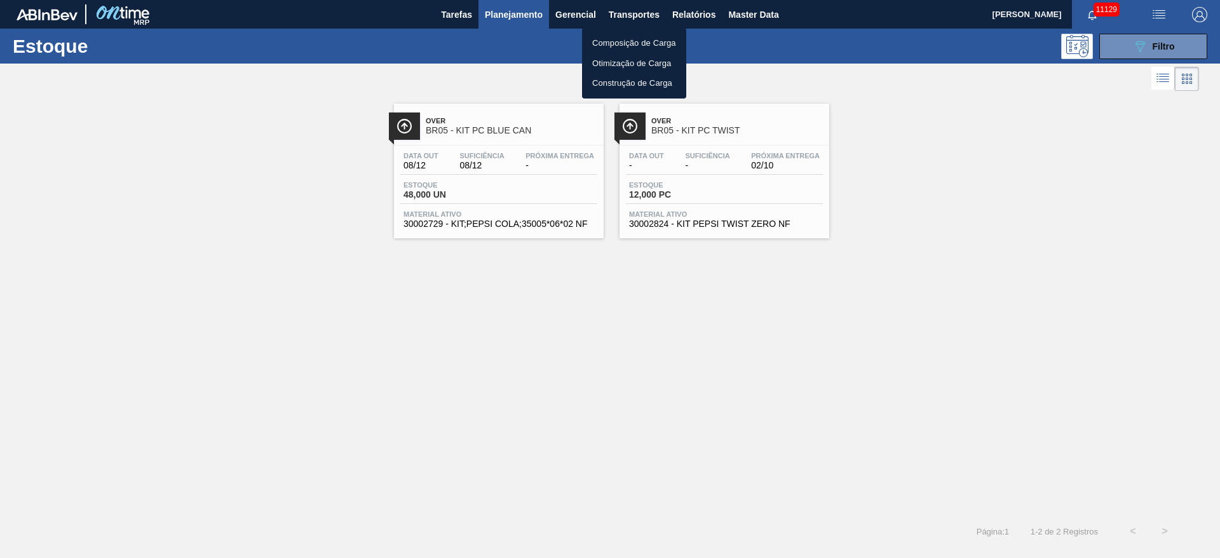
click at [697, 10] on div at bounding box center [610, 279] width 1220 height 558
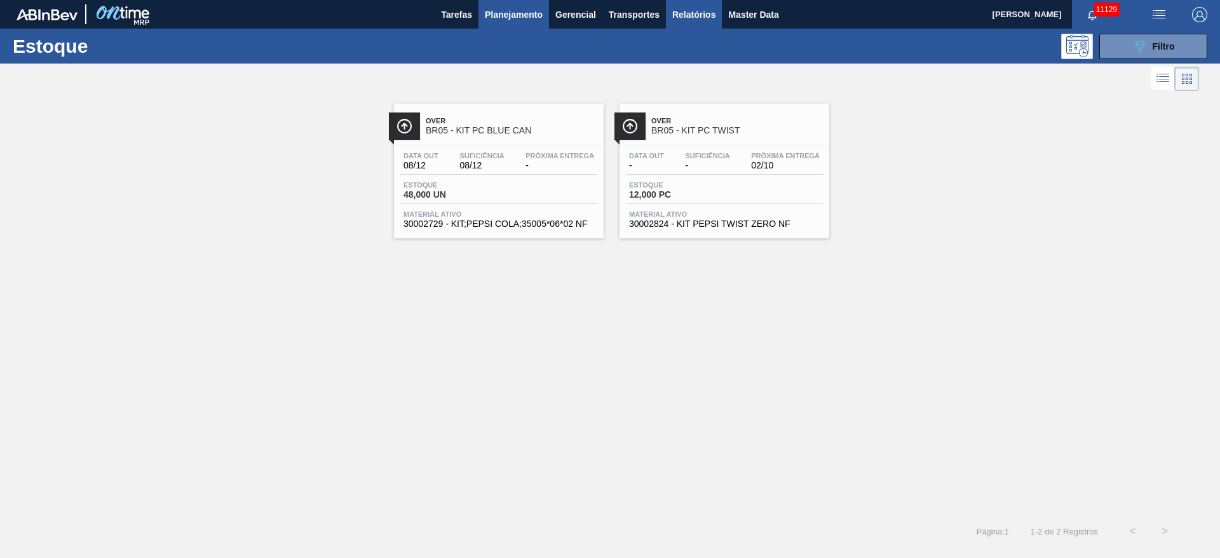
click at [690, 9] on span "Relatórios" at bounding box center [693, 14] width 43 height 15
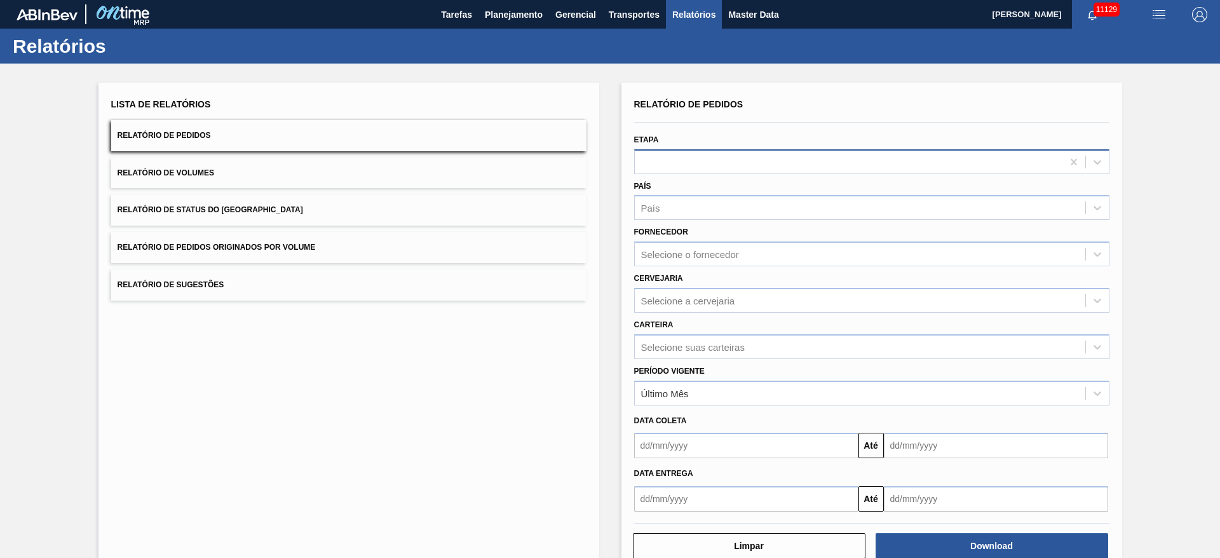
click at [698, 166] on div at bounding box center [849, 162] width 428 height 18
type input "suco"
drag, startPoint x: 741, startPoint y: 126, endPoint x: 733, endPoint y: 135, distance: 11.7
click at [740, 126] on div at bounding box center [872, 122] width 486 height 11
click at [698, 359] on div "Período Vigente Último Mês" at bounding box center [872, 382] width 486 height 46
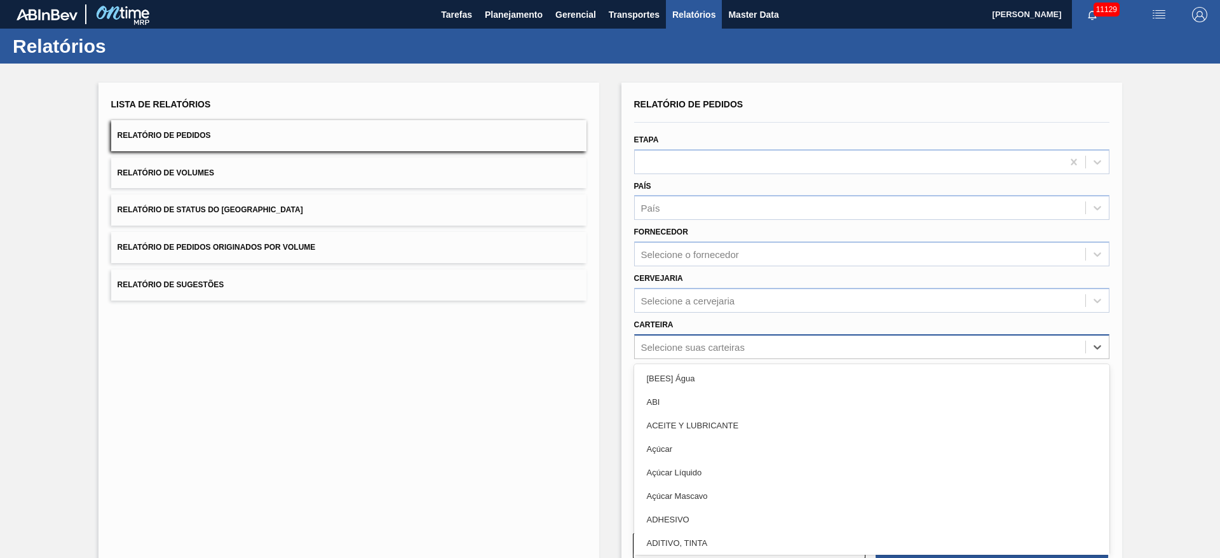
click at [694, 349] on div "Selecione suas carteiras" at bounding box center [693, 346] width 104 height 11
type input "suc"
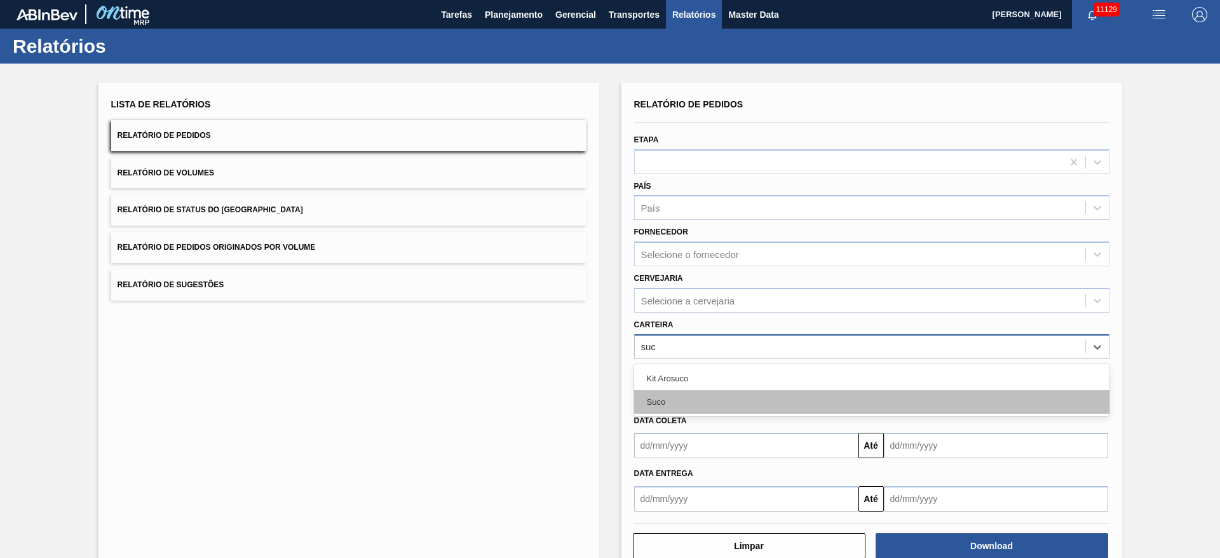
click at [674, 395] on div "Suco" at bounding box center [871, 402] width 475 height 24
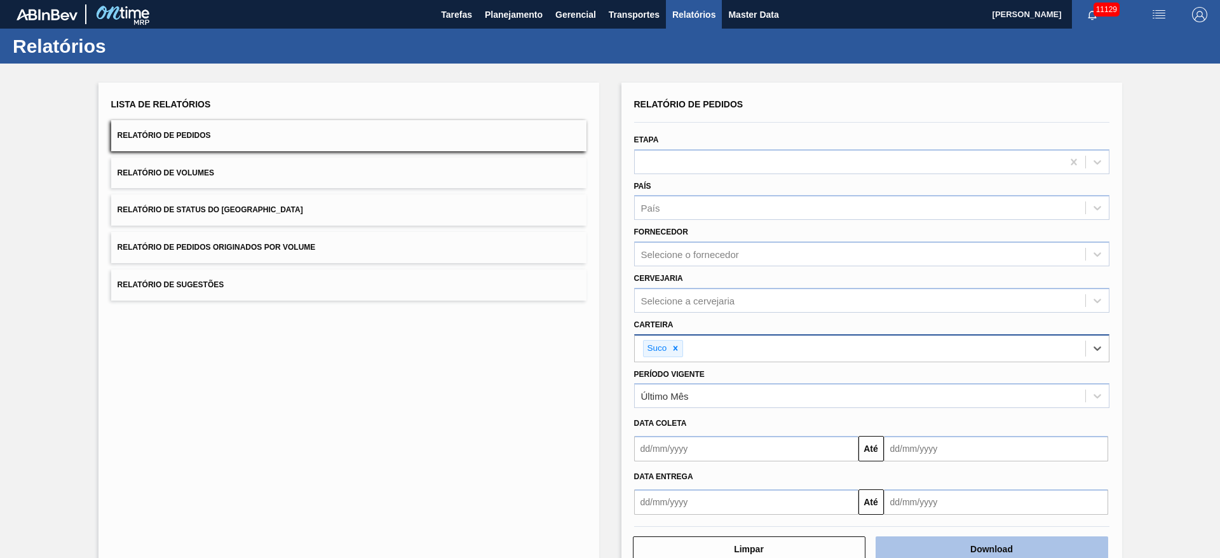
click at [991, 542] on button "Download" at bounding box center [992, 548] width 233 height 25
click at [496, 18] on span "Planejamento" at bounding box center [514, 14] width 58 height 15
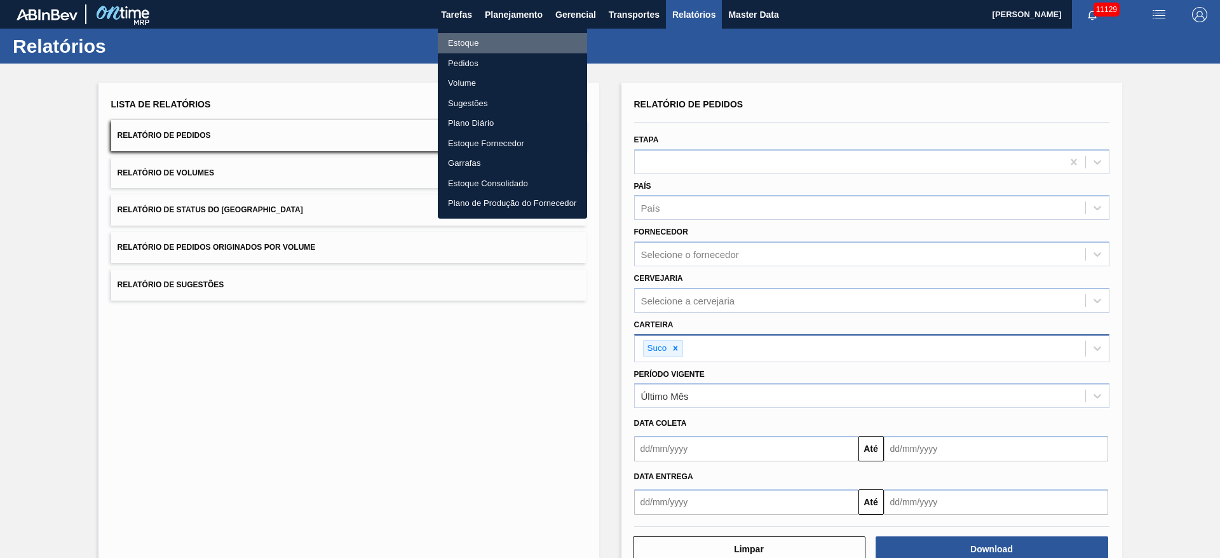
click at [510, 33] on li "Estoque" at bounding box center [512, 43] width 149 height 20
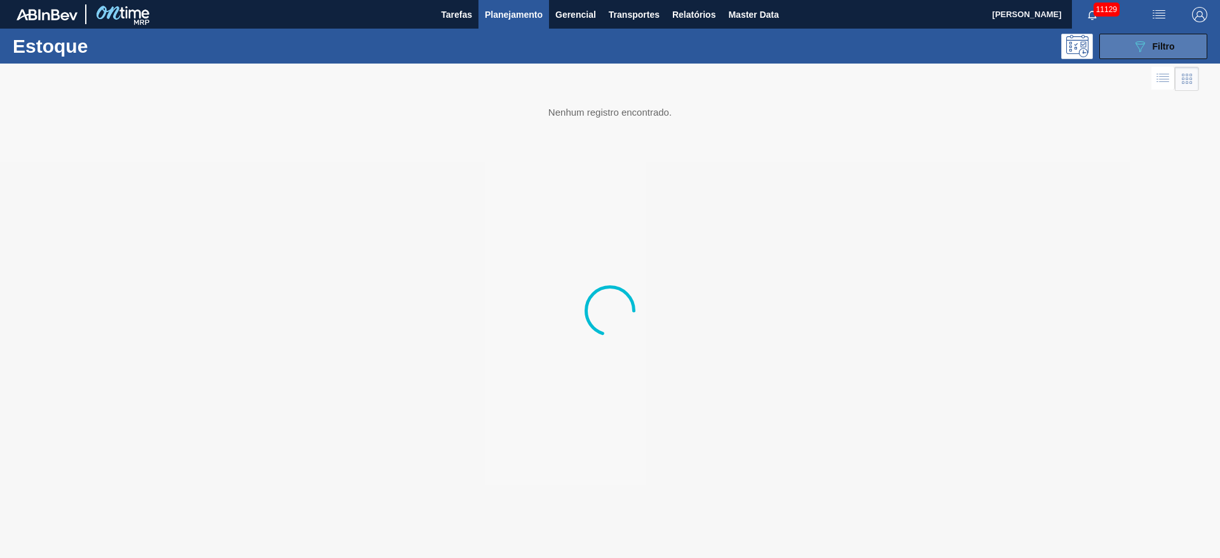
click at [1150, 43] on div "089F7B8B-B2A5-4AFE-B5C0-19BA573D28AC Filtro" at bounding box center [1154, 46] width 43 height 15
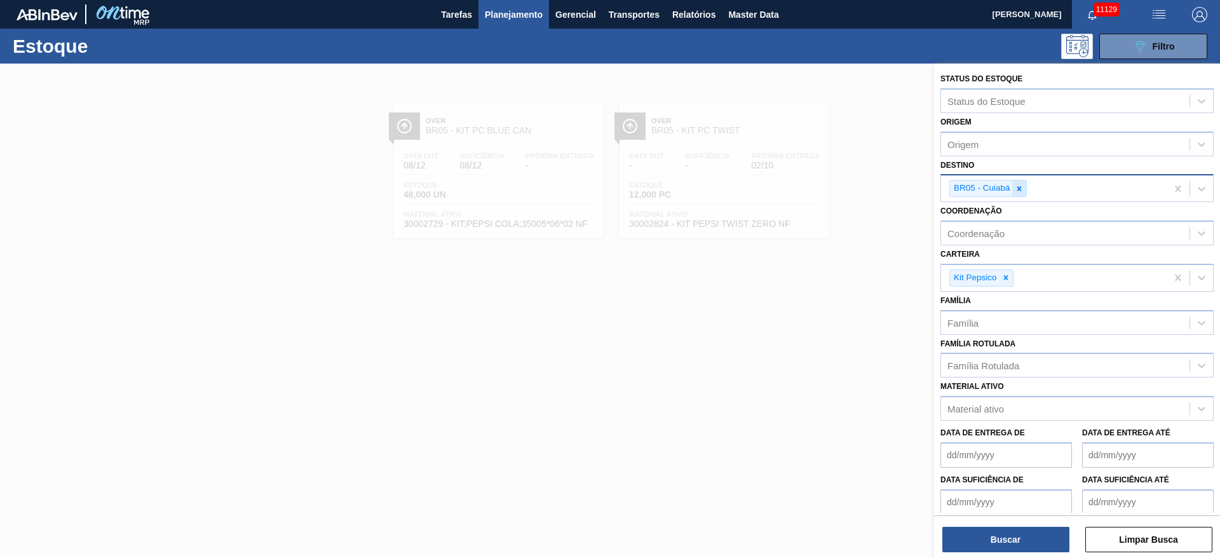
click at [1020, 187] on icon at bounding box center [1019, 188] width 4 height 4
type input "7"
drag, startPoint x: 1019, startPoint y: 290, endPoint x: 1019, endPoint y: 245, distance: 45.1
click at [1019, 290] on div "BR07 - Macacu" at bounding box center [1077, 292] width 273 height 24
click at [1019, 186] on icon at bounding box center [1019, 188] width 9 height 9
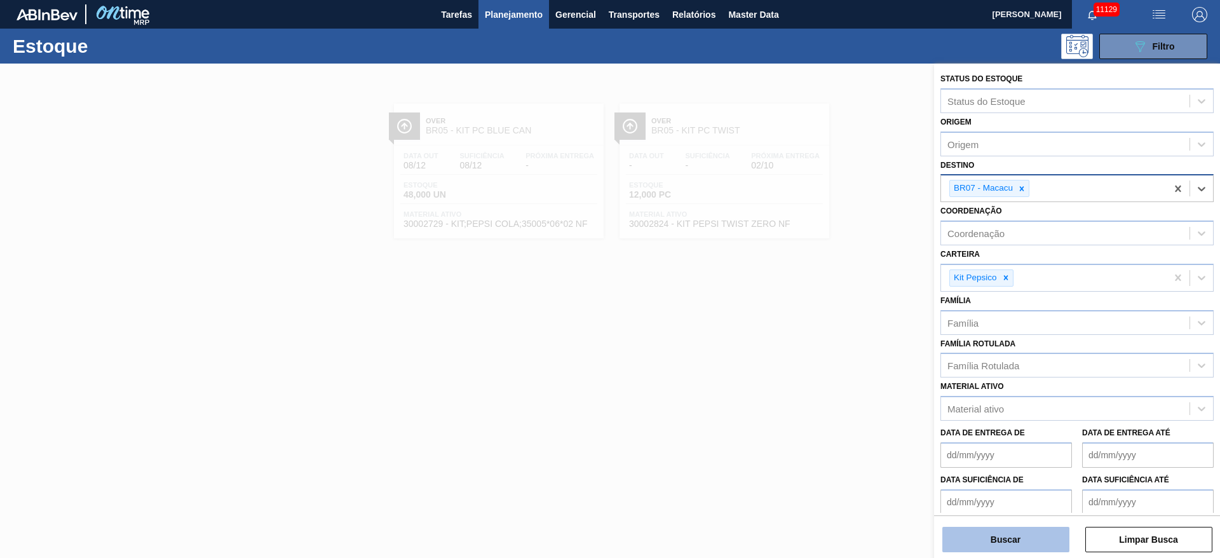
click at [1004, 528] on button "Buscar" at bounding box center [1006, 539] width 127 height 25
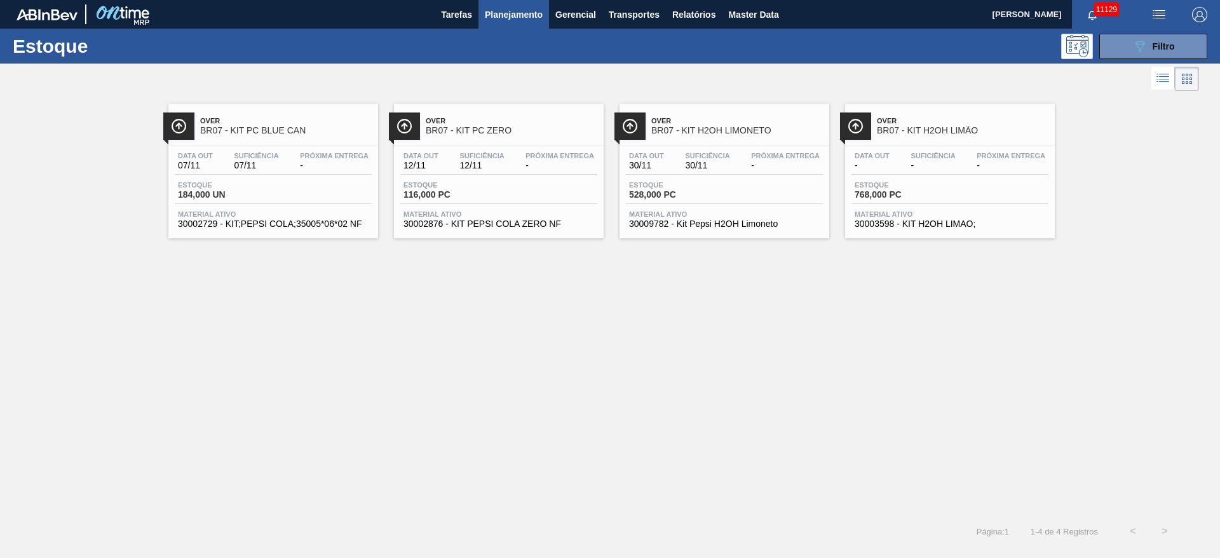
click at [340, 50] on div "089F7B8B-B2A5-4AFE-B5C0-19BA573D28AC Filtro" at bounding box center [708, 46] width 1011 height 25
click at [1127, 44] on button "089F7B8B-B2A5-4AFE-B5C0-19BA573D28AC Filtro" at bounding box center [1154, 46] width 108 height 25
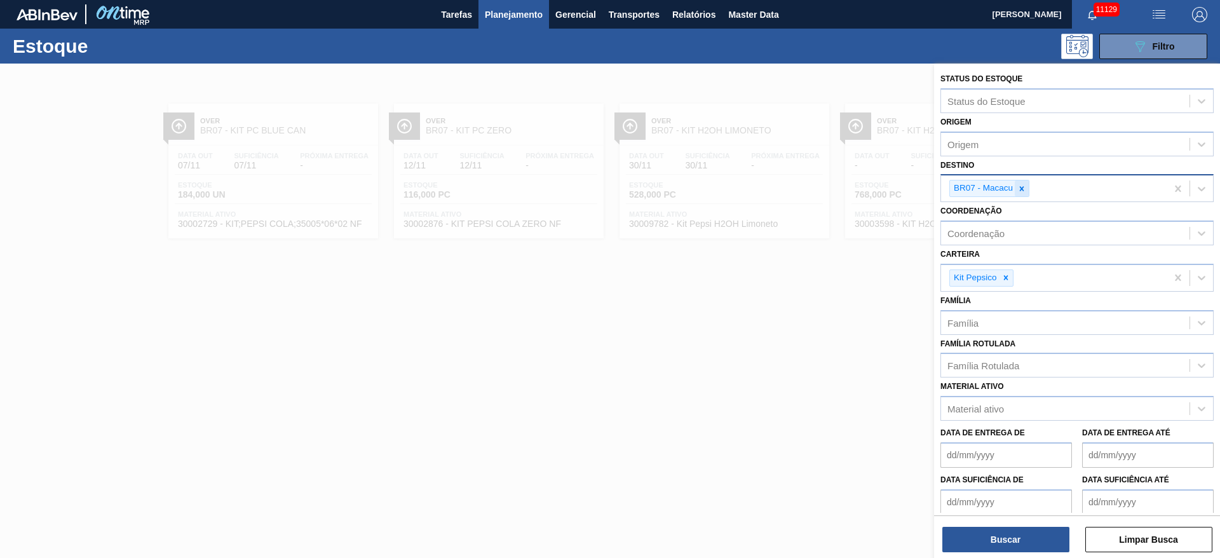
click at [1022, 189] on icon at bounding box center [1022, 188] width 4 height 4
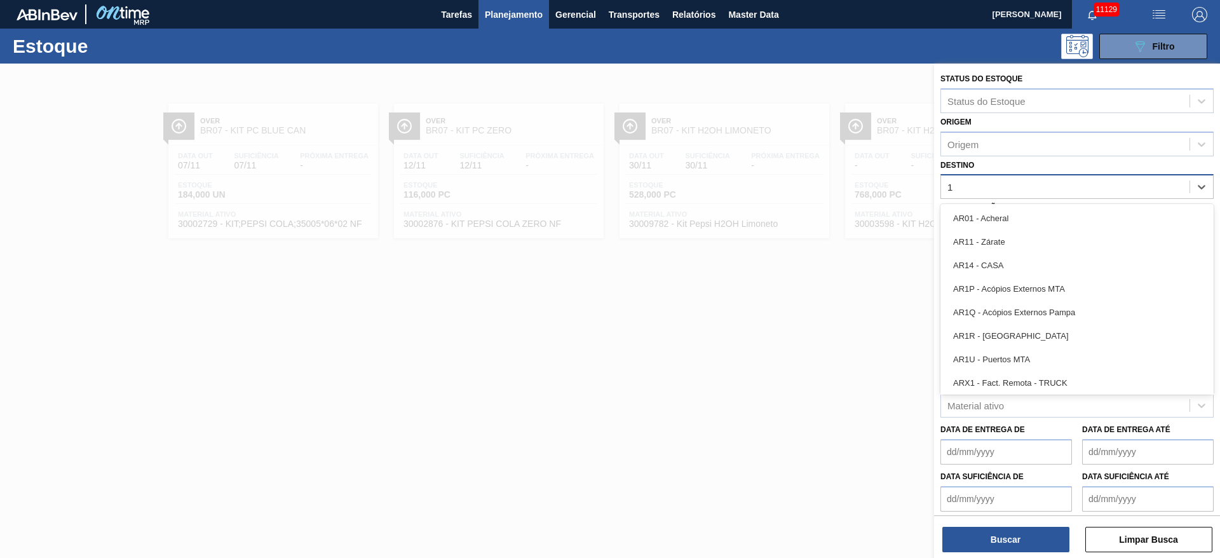
type input "10"
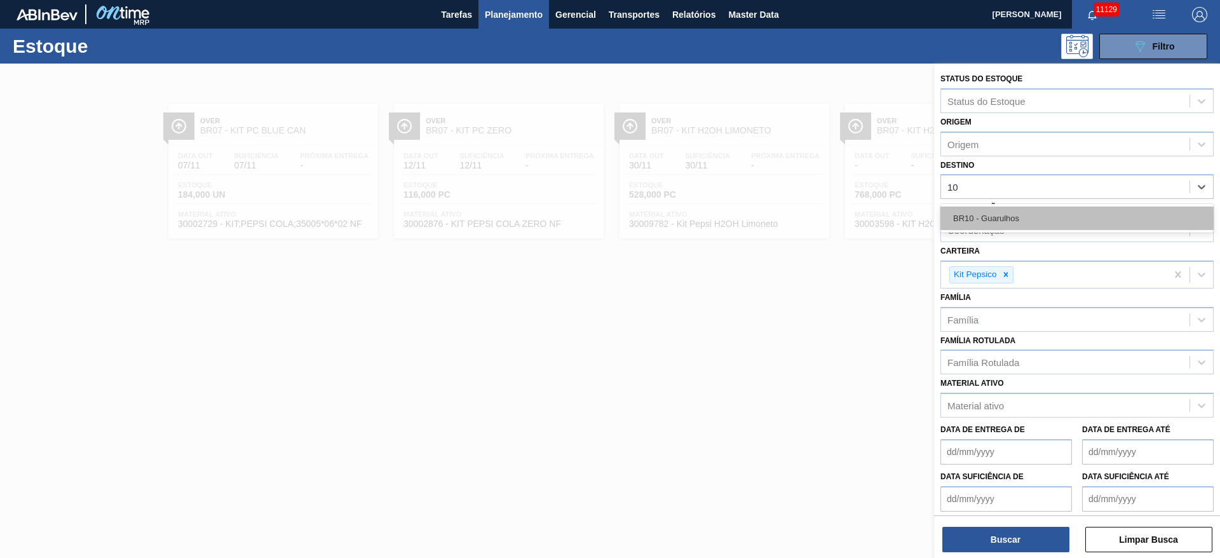
click at [1009, 222] on div "BR10 - Guarulhos" at bounding box center [1077, 219] width 273 height 24
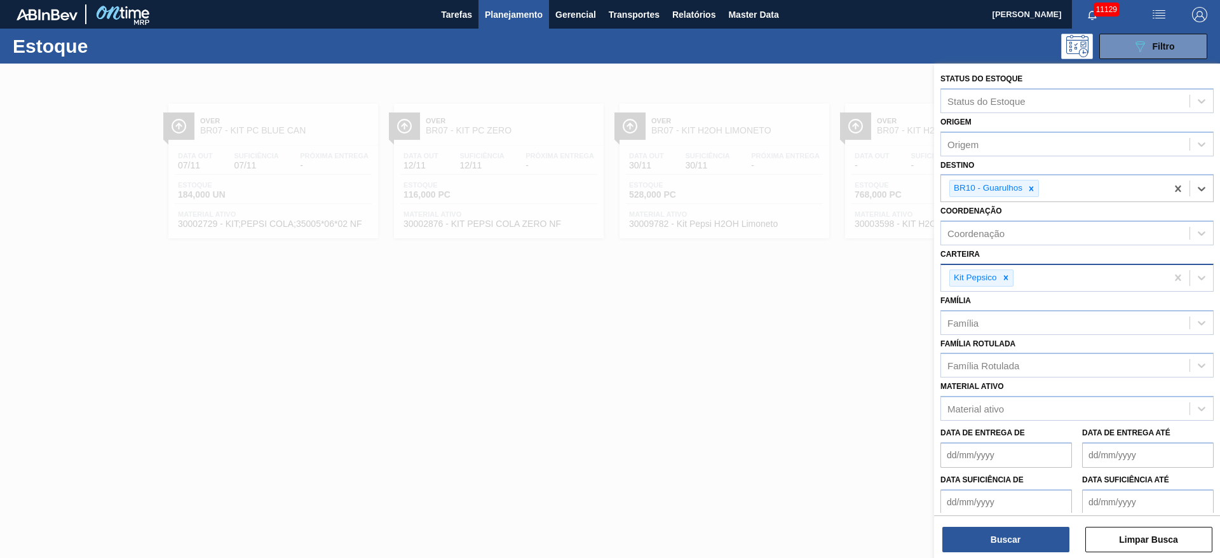
click at [1004, 266] on div "Kit Pepsico" at bounding box center [1054, 278] width 226 height 26
click at [1005, 266] on div "Kit Pepsico" at bounding box center [1054, 278] width 226 height 26
click at [1007, 271] on div at bounding box center [1006, 278] width 14 height 16
click at [1007, 271] on div "Carteira" at bounding box center [1065, 276] width 249 height 18
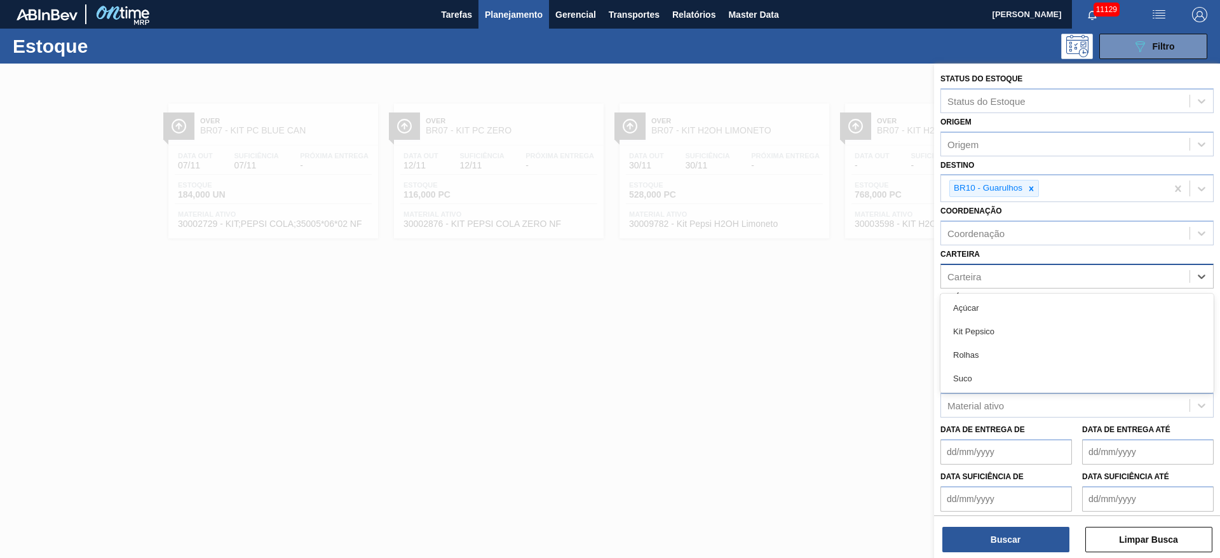
click at [1007, 271] on div "Carteira" at bounding box center [1065, 276] width 249 height 18
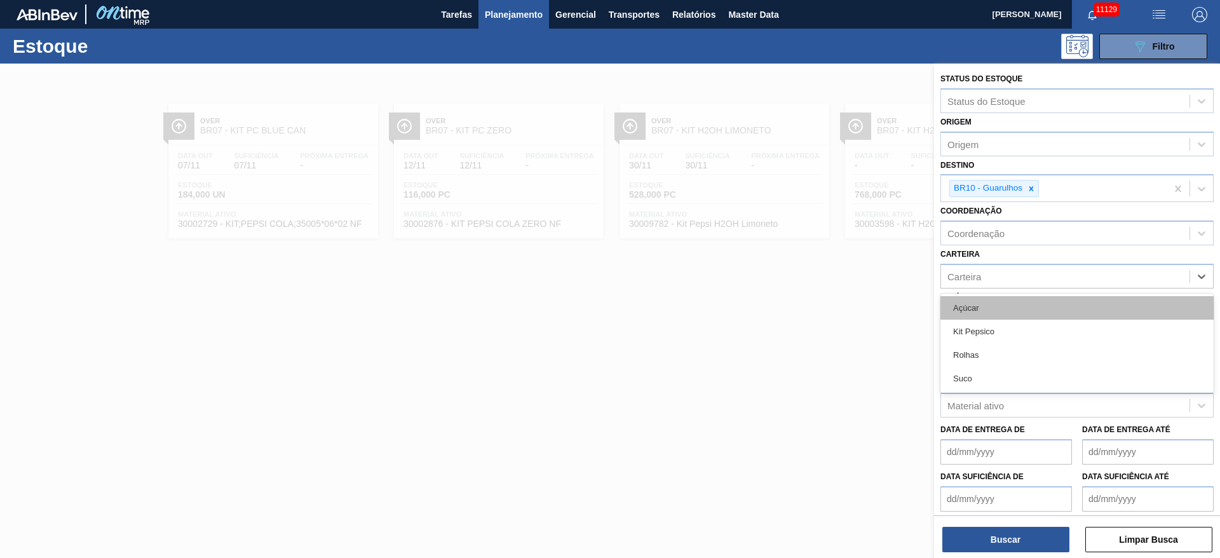
click at [998, 301] on div "Açúcar" at bounding box center [1077, 308] width 273 height 24
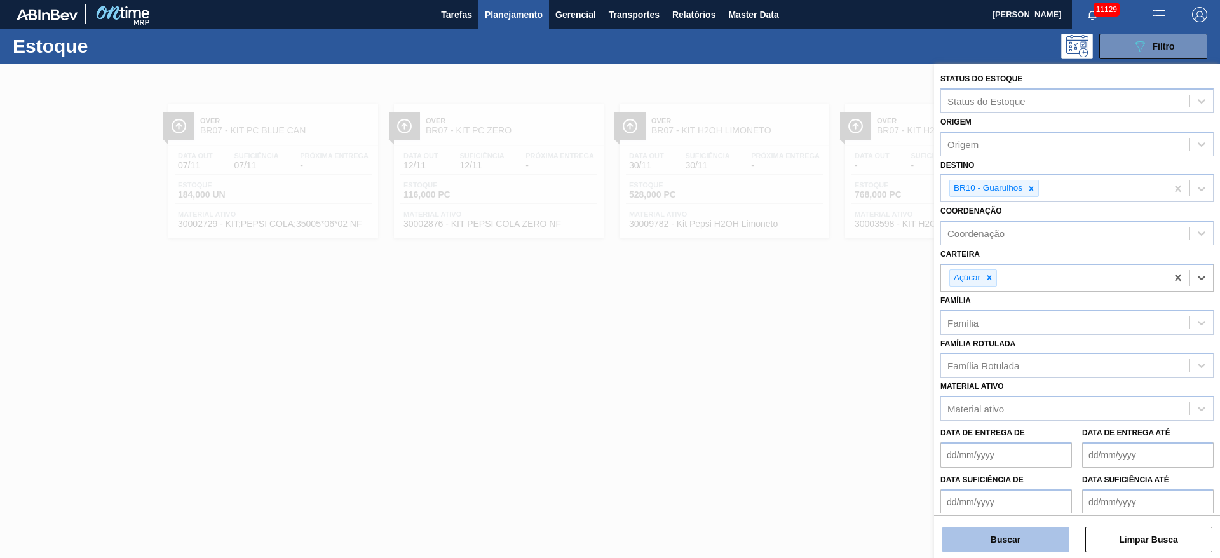
click at [1016, 538] on button "Buscar" at bounding box center [1006, 539] width 127 height 25
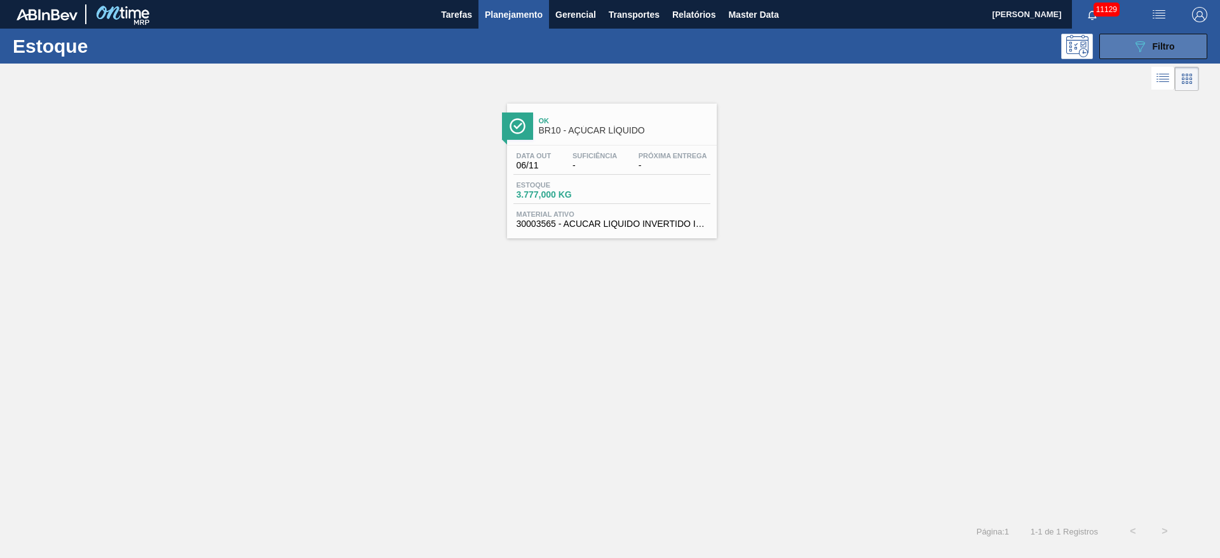
click at [1122, 48] on button "089F7B8B-B2A5-4AFE-B5C0-19BA573D28AC Filtro" at bounding box center [1154, 46] width 108 height 25
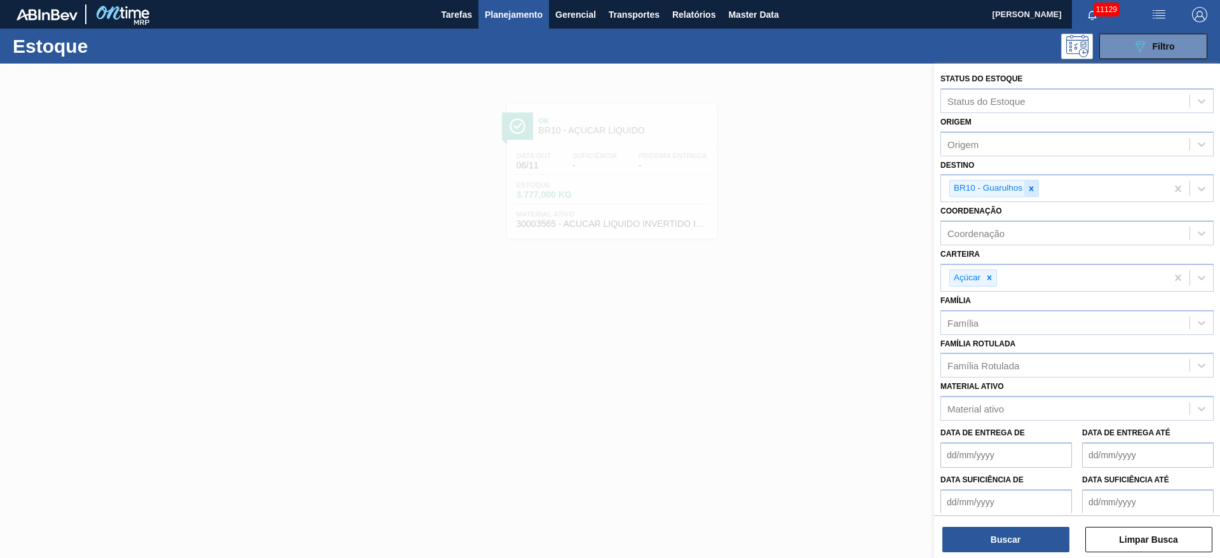
click at [1033, 192] on icon at bounding box center [1031, 188] width 9 height 9
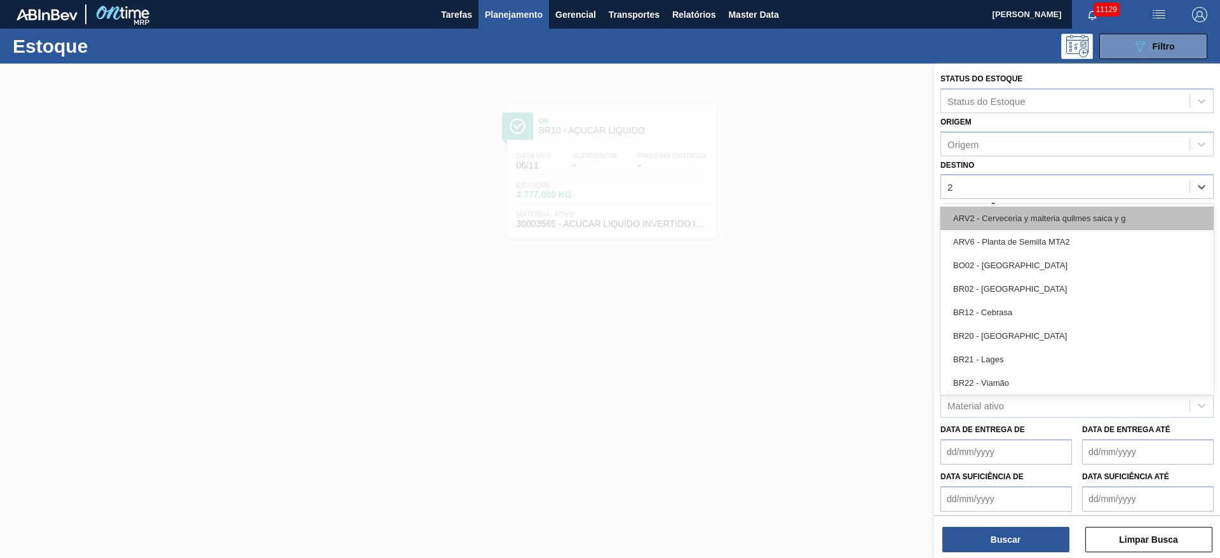
type input "23"
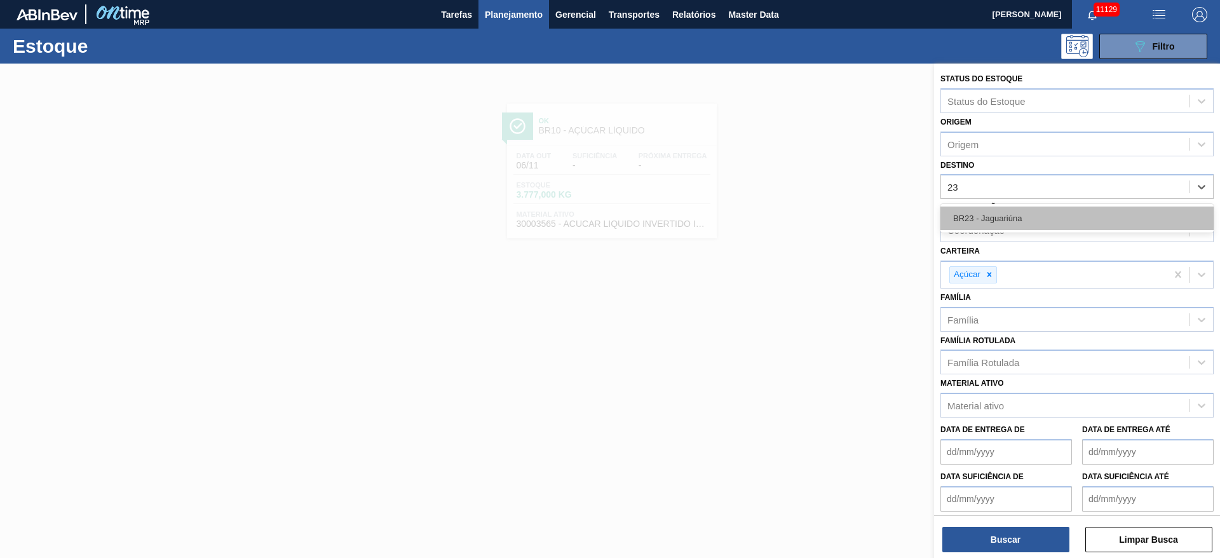
click at [1010, 224] on div "BR23 - Jaguariúna" at bounding box center [1077, 219] width 273 height 24
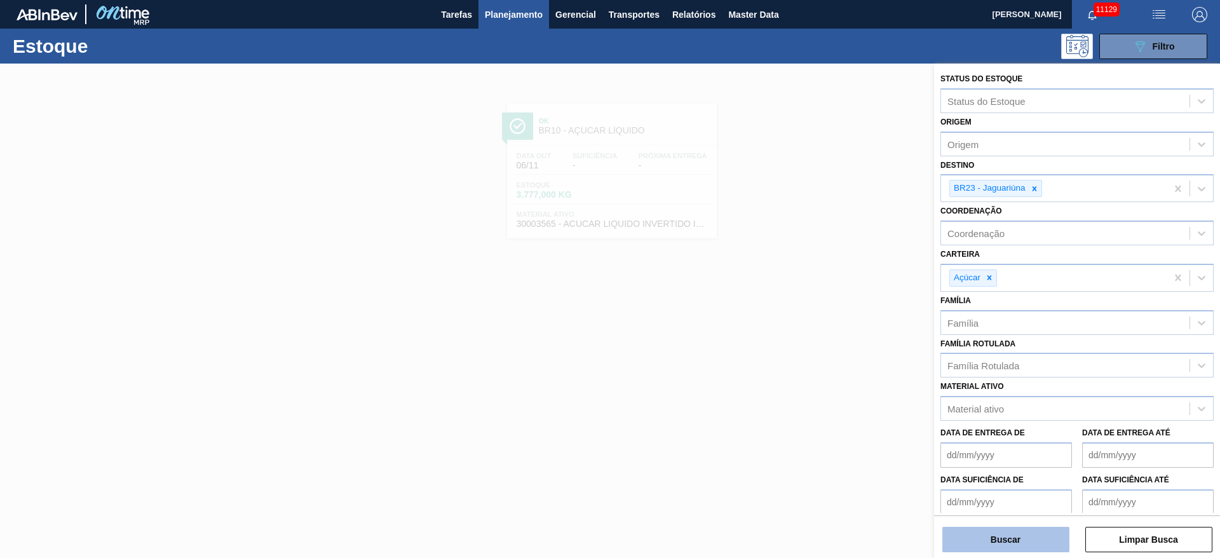
click at [1012, 529] on button "Buscar" at bounding box center [1006, 539] width 127 height 25
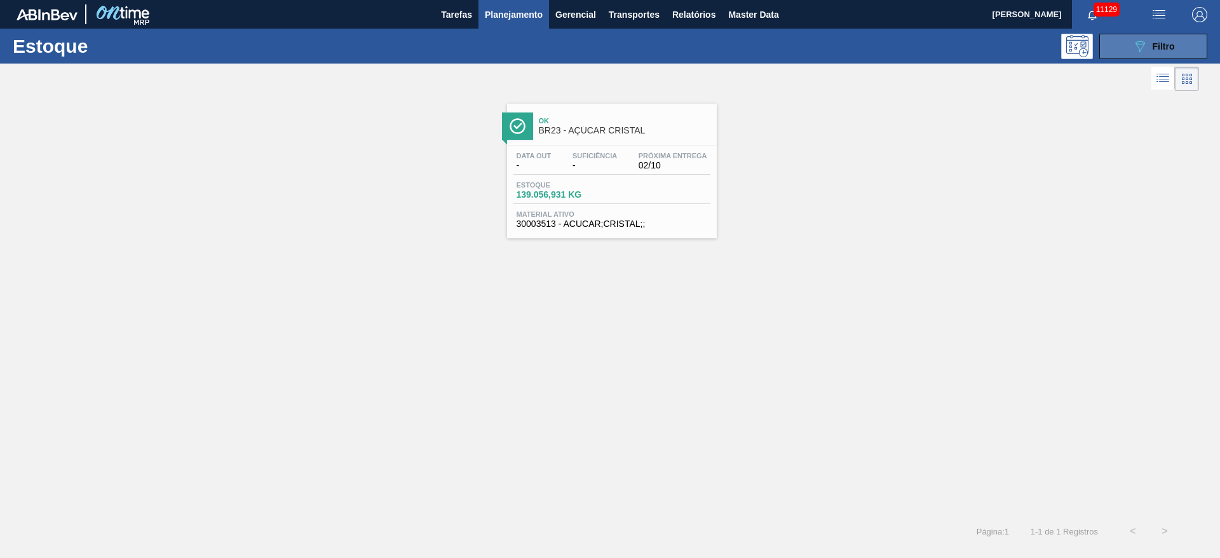
click at [1144, 48] on icon "089F7B8B-B2A5-4AFE-B5C0-19BA573D28AC" at bounding box center [1140, 46] width 15 height 15
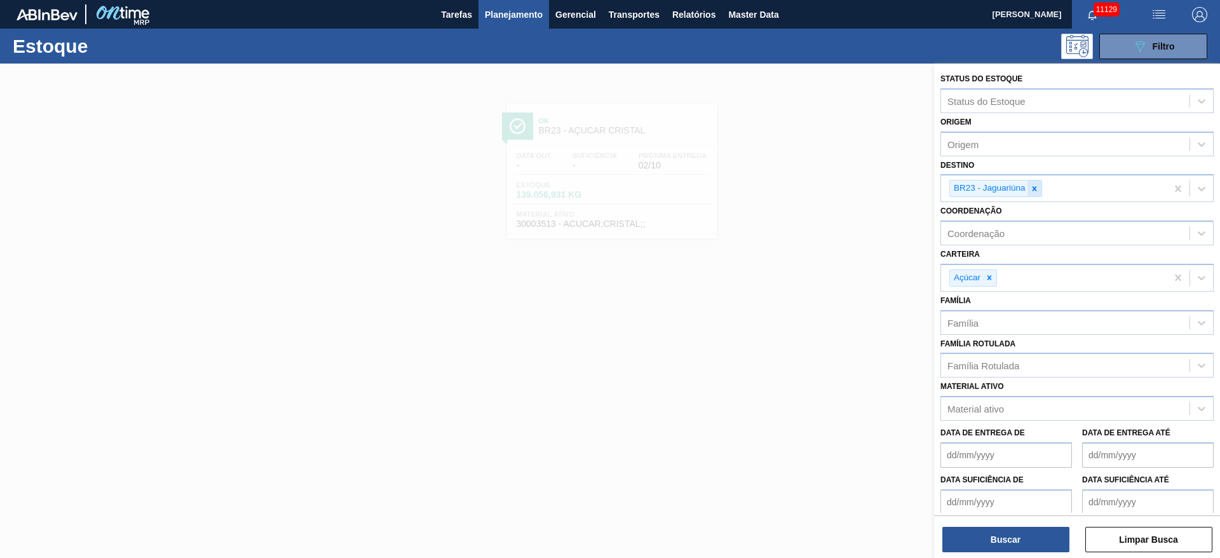
click at [1036, 193] on div at bounding box center [1035, 188] width 14 height 16
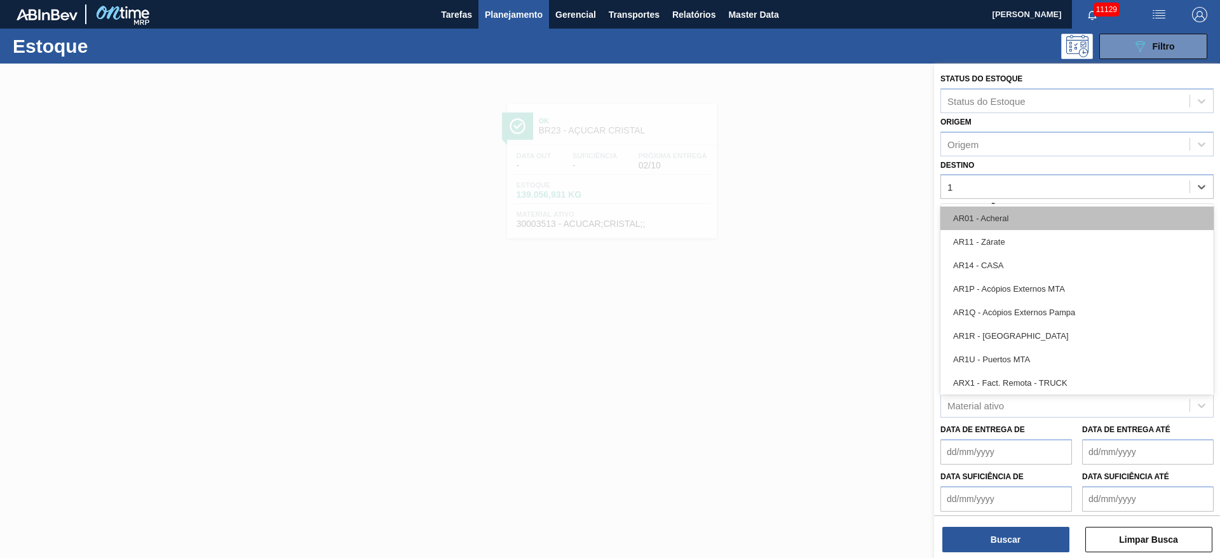
type input "18"
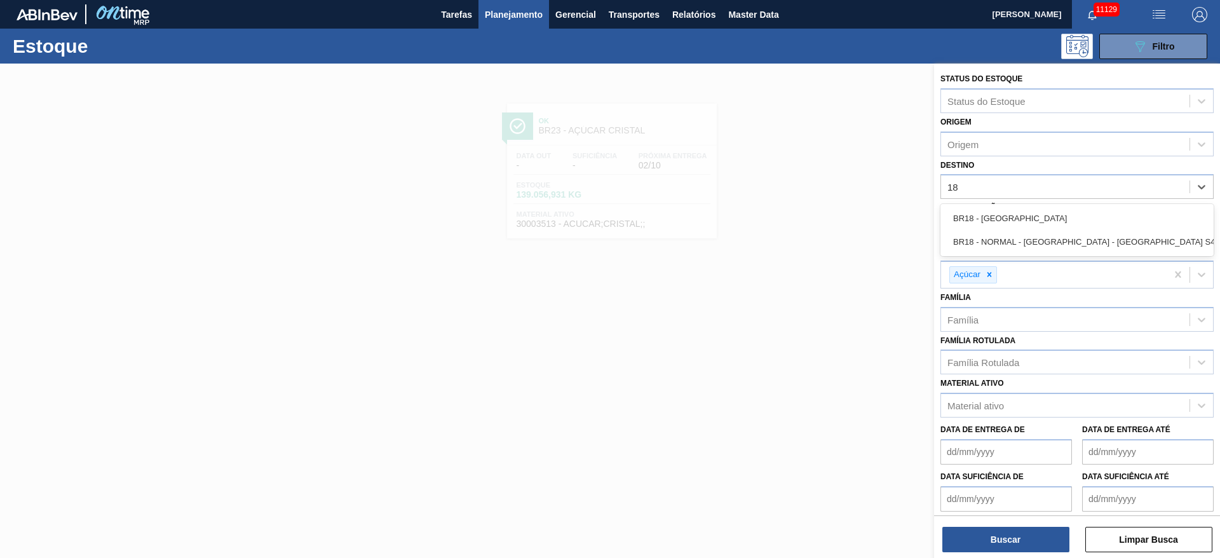
drag, startPoint x: 1016, startPoint y: 212, endPoint x: 1011, endPoint y: 240, distance: 28.9
click at [1011, 216] on div "BR18 - Pernambuco" at bounding box center [1077, 219] width 273 height 24
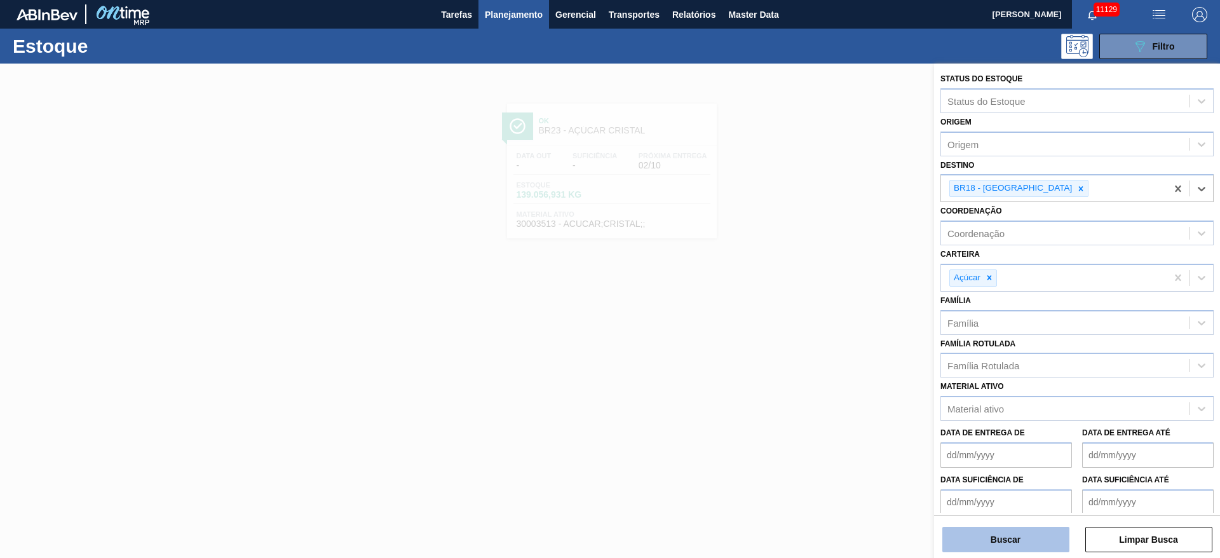
drag, startPoint x: 1018, startPoint y: 524, endPoint x: 1013, endPoint y: 551, distance: 27.8
click at [1018, 526] on div "Buscar Limpar Busca" at bounding box center [1077, 533] width 286 height 36
click at [1000, 541] on button "Buscar" at bounding box center [1006, 539] width 127 height 25
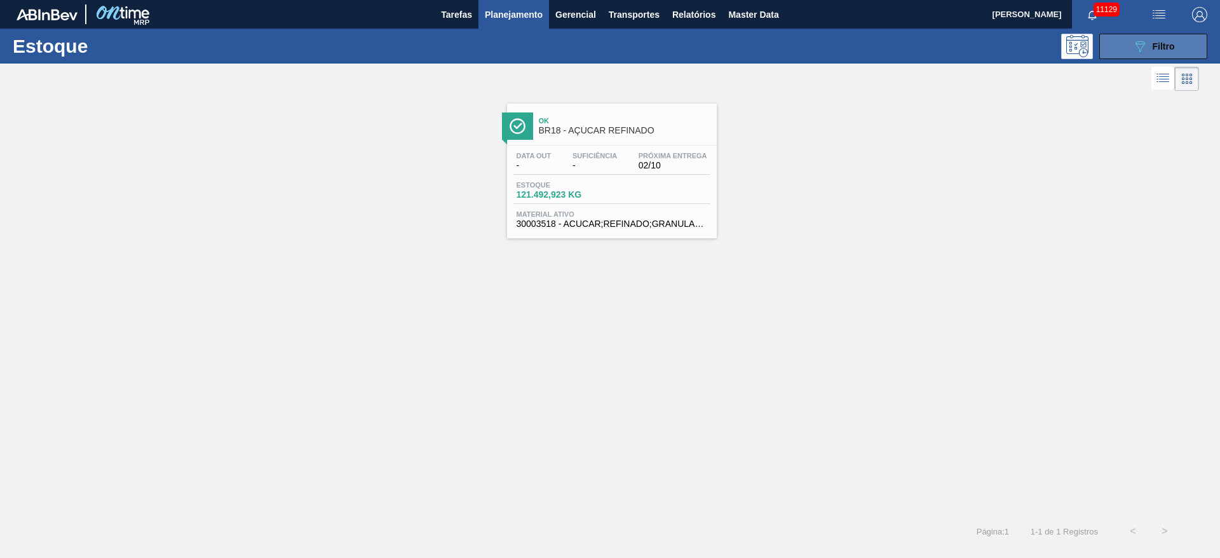
click at [1150, 47] on div "089F7B8B-B2A5-4AFE-B5C0-19BA573D28AC Filtro" at bounding box center [1154, 46] width 43 height 15
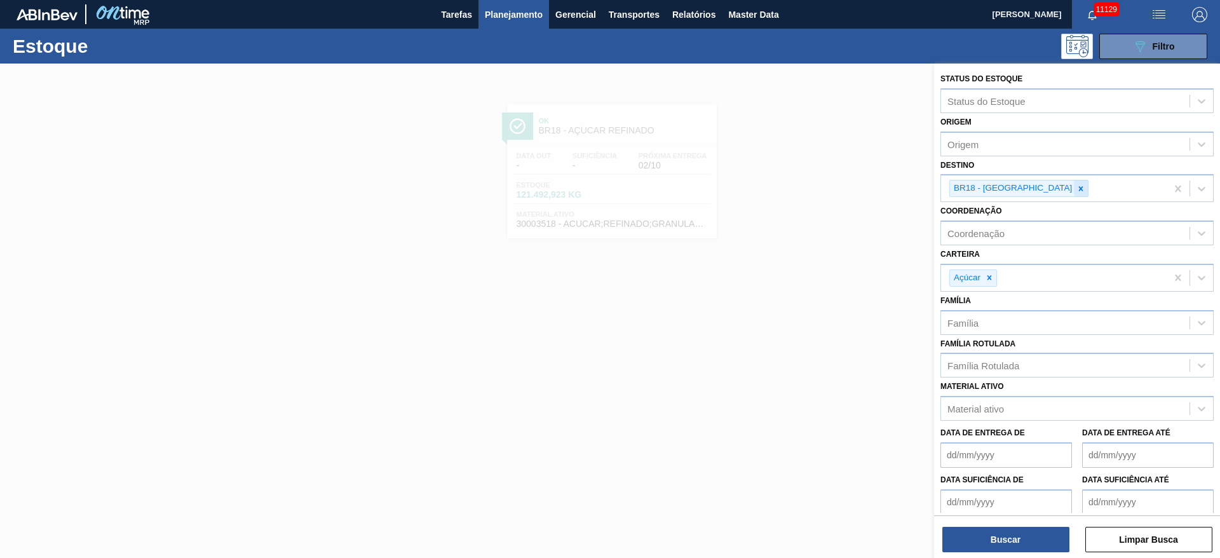
click at [1077, 185] on icon at bounding box center [1081, 188] width 9 height 9
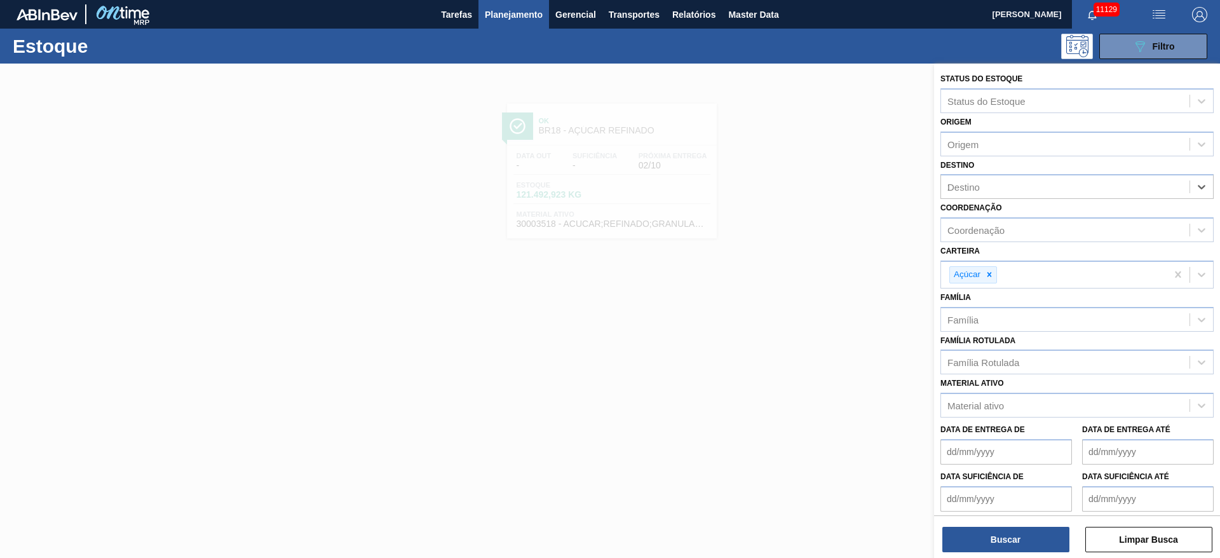
type input "22"
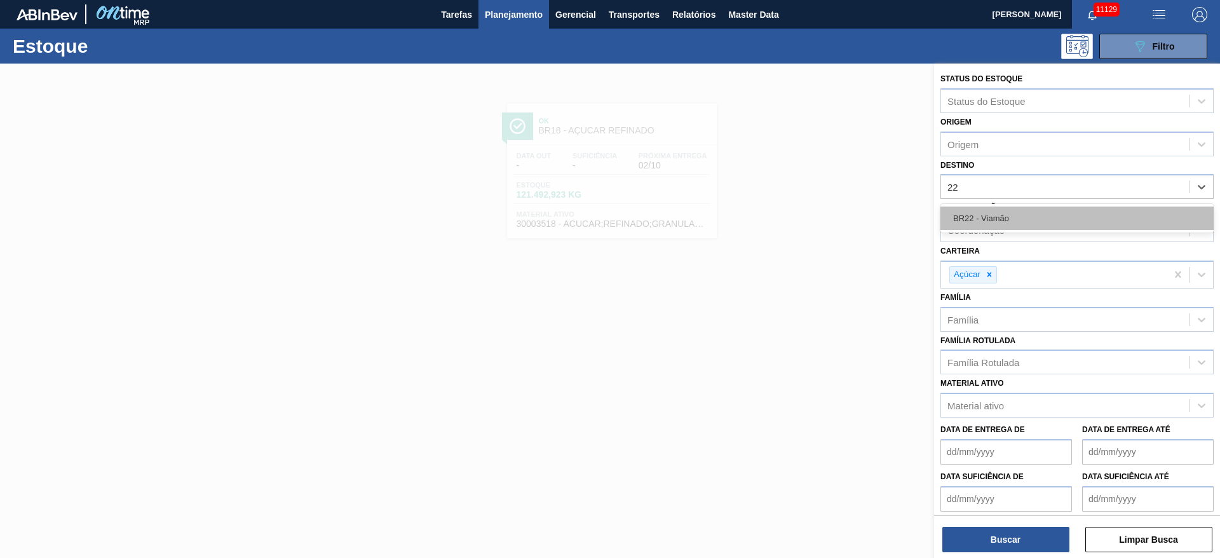
click at [988, 214] on div "BR22 - Viamão" at bounding box center [1077, 219] width 273 height 24
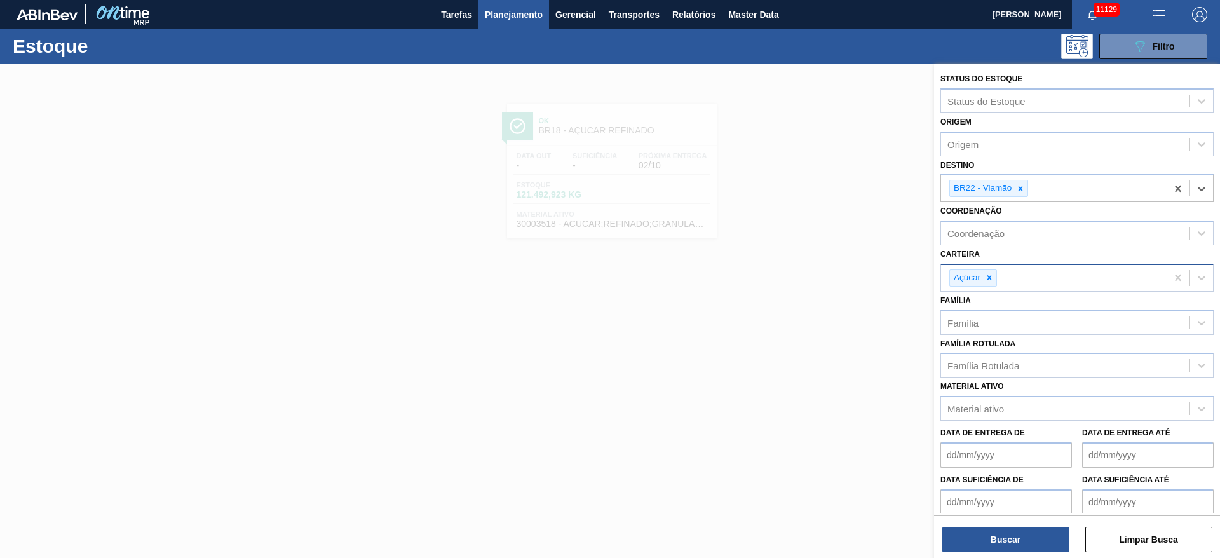
click at [988, 281] on icon at bounding box center [989, 277] width 9 height 9
click at [988, 281] on div "Açúcar" at bounding box center [1054, 278] width 226 height 26
drag, startPoint x: 990, startPoint y: 386, endPoint x: 1015, endPoint y: 486, distance: 103.4
click at [990, 388] on div "Suco" at bounding box center [1077, 379] width 273 height 24
click at [1046, 550] on button "Buscar" at bounding box center [1006, 539] width 127 height 25
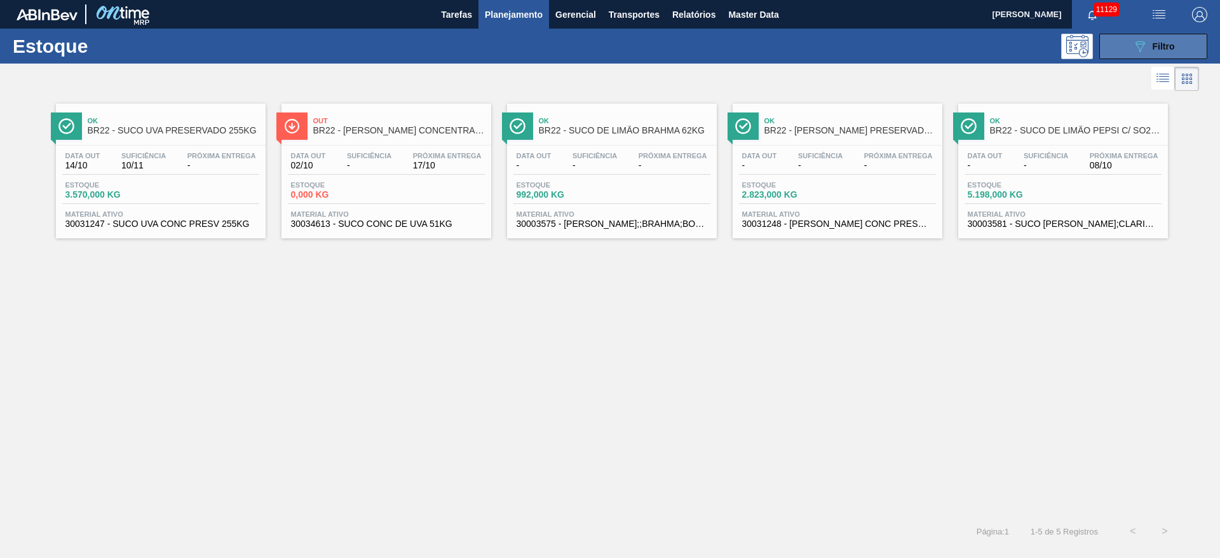
click at [1136, 47] on icon "089F7B8B-B2A5-4AFE-B5C0-19BA573D28AC" at bounding box center [1140, 46] width 15 height 15
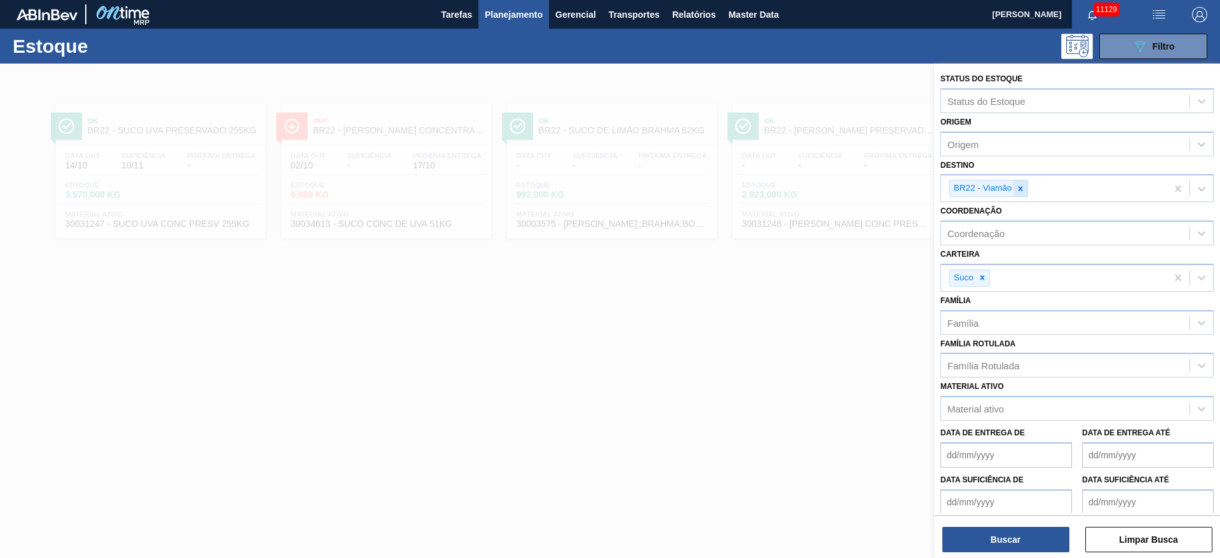
click at [1022, 187] on icon at bounding box center [1021, 188] width 4 height 4
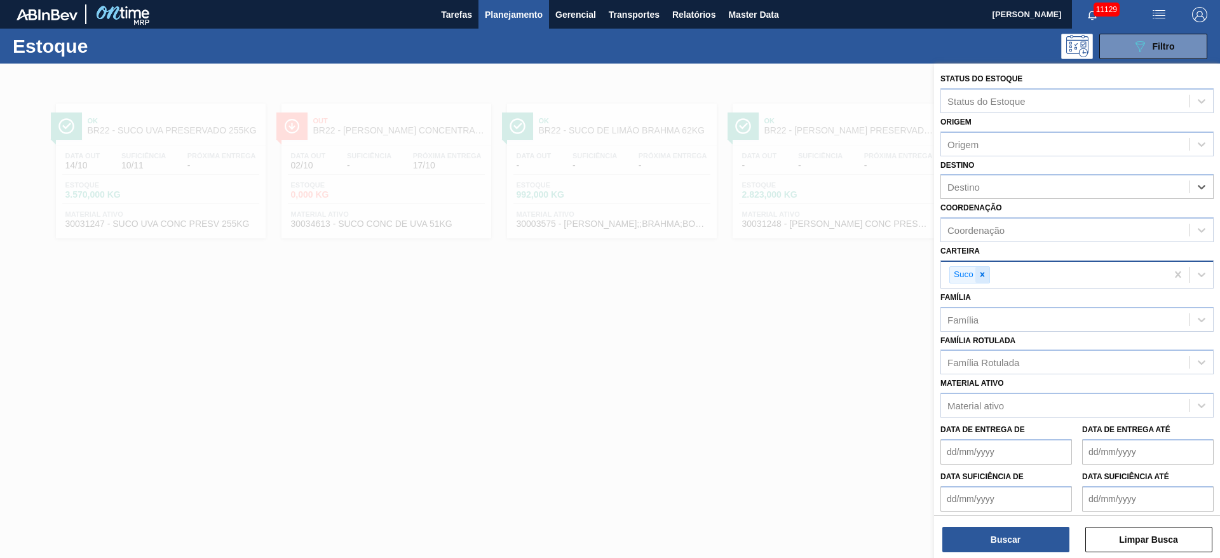
click at [987, 276] on div at bounding box center [983, 275] width 14 height 16
click at [988, 360] on div "Família Rotulada" at bounding box center [984, 359] width 72 height 11
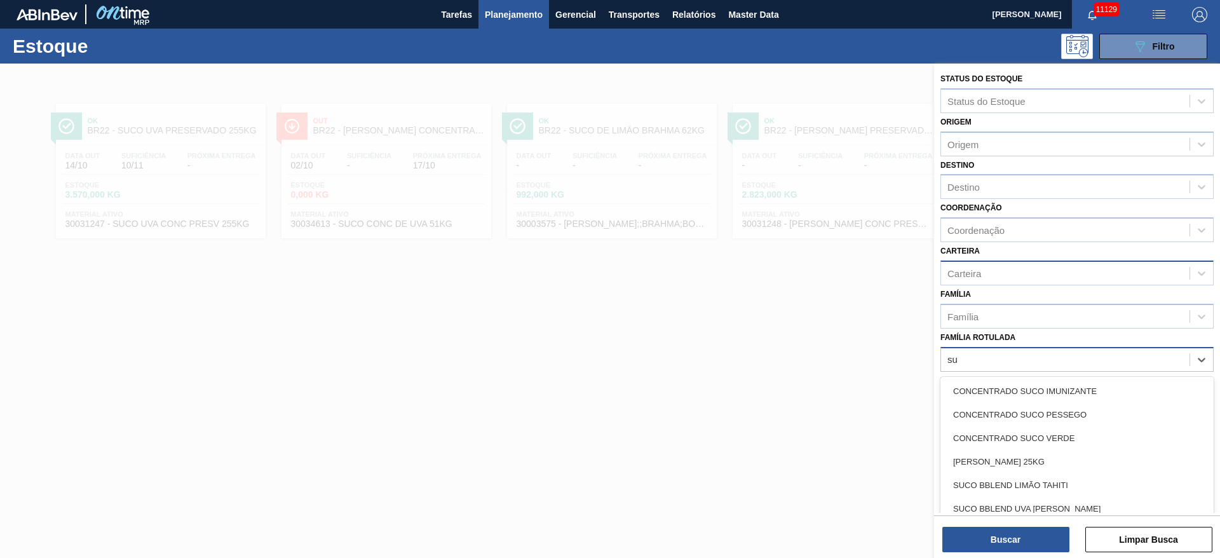
type Rotulada "s"
type Rotulada "uva c"
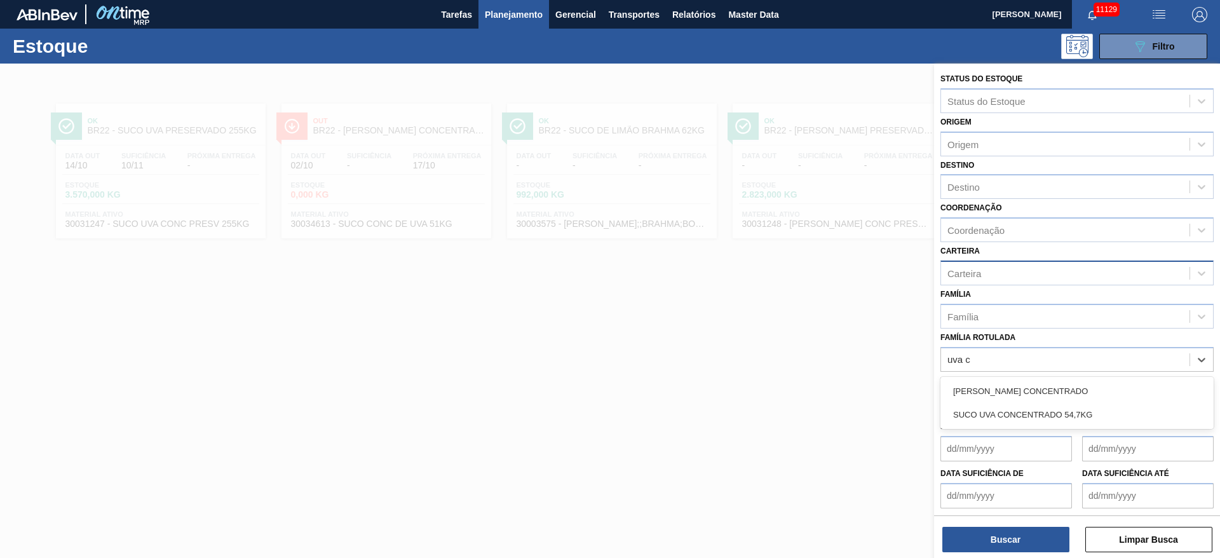
drag, startPoint x: 1019, startPoint y: 392, endPoint x: 1020, endPoint y: 438, distance: 46.4
click at [1018, 390] on div "SUCO DE UVA CONCENTRADO" at bounding box center [1077, 391] width 273 height 24
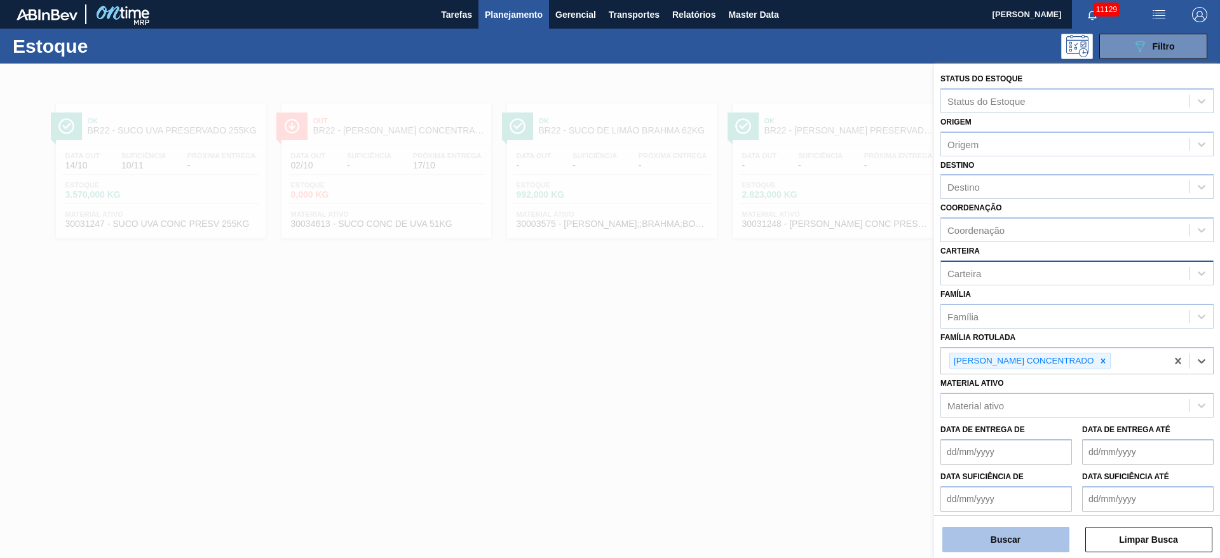
click at [1017, 529] on button "Buscar" at bounding box center [1006, 539] width 127 height 25
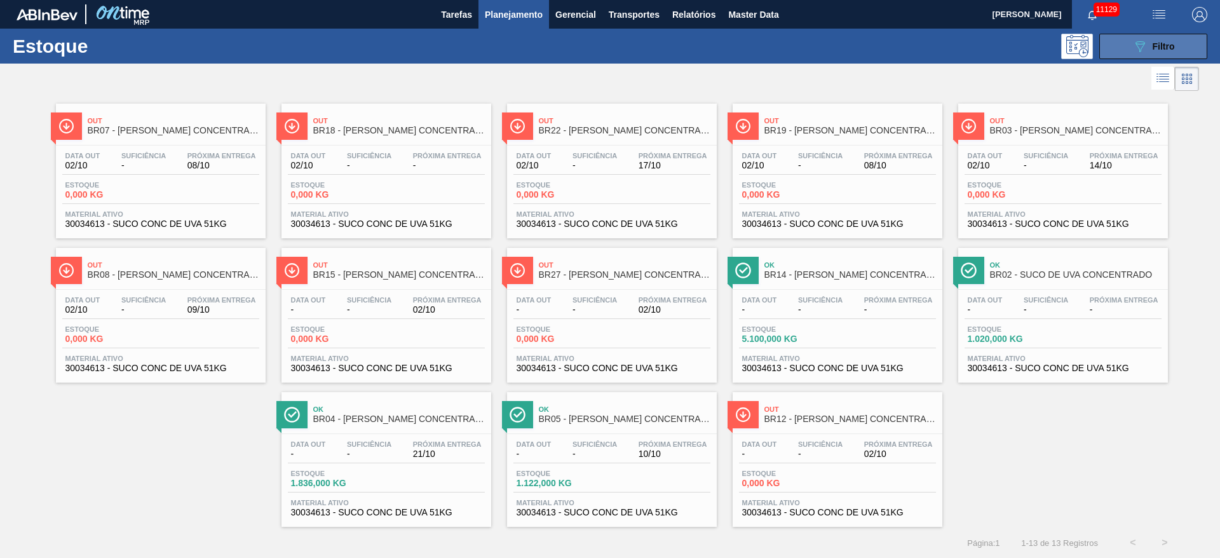
click at [1145, 54] on button "089F7B8B-B2A5-4AFE-B5C0-19BA573D28AC Filtro" at bounding box center [1154, 46] width 108 height 25
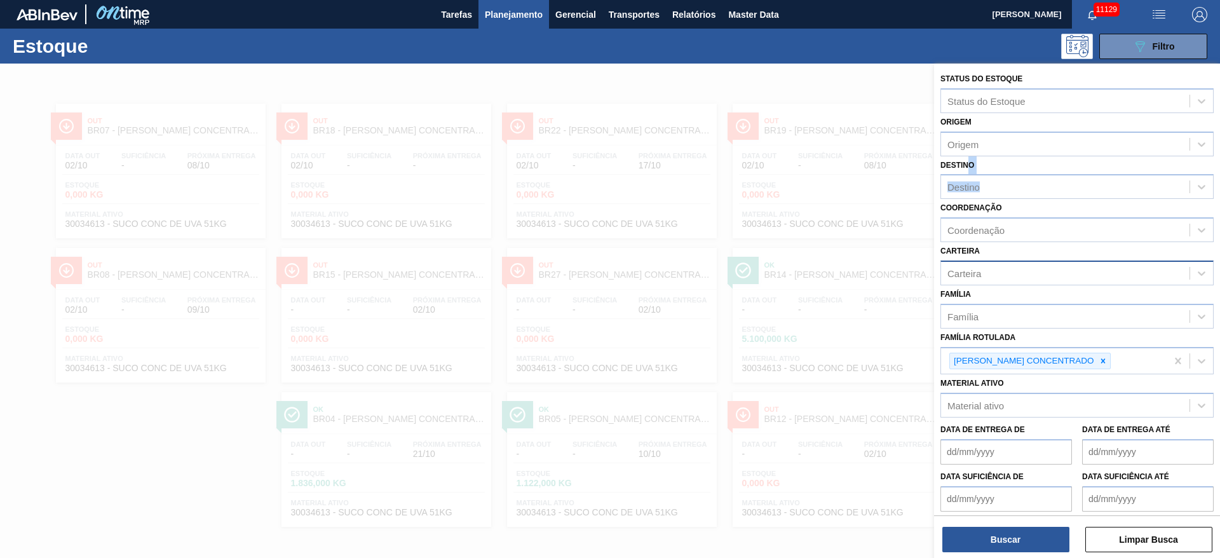
drag, startPoint x: 970, startPoint y: 172, endPoint x: 975, endPoint y: 186, distance: 14.9
click at [972, 182] on div "Destino Destino" at bounding box center [1077, 177] width 273 height 43
click at [976, 186] on div "Destino" at bounding box center [964, 187] width 32 height 11
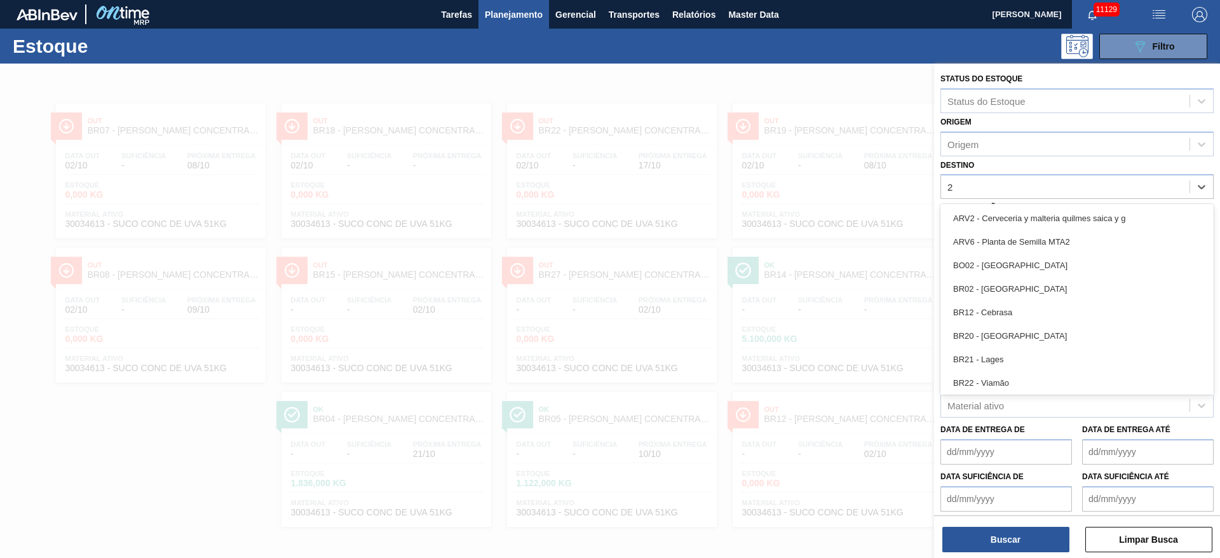
type input "23"
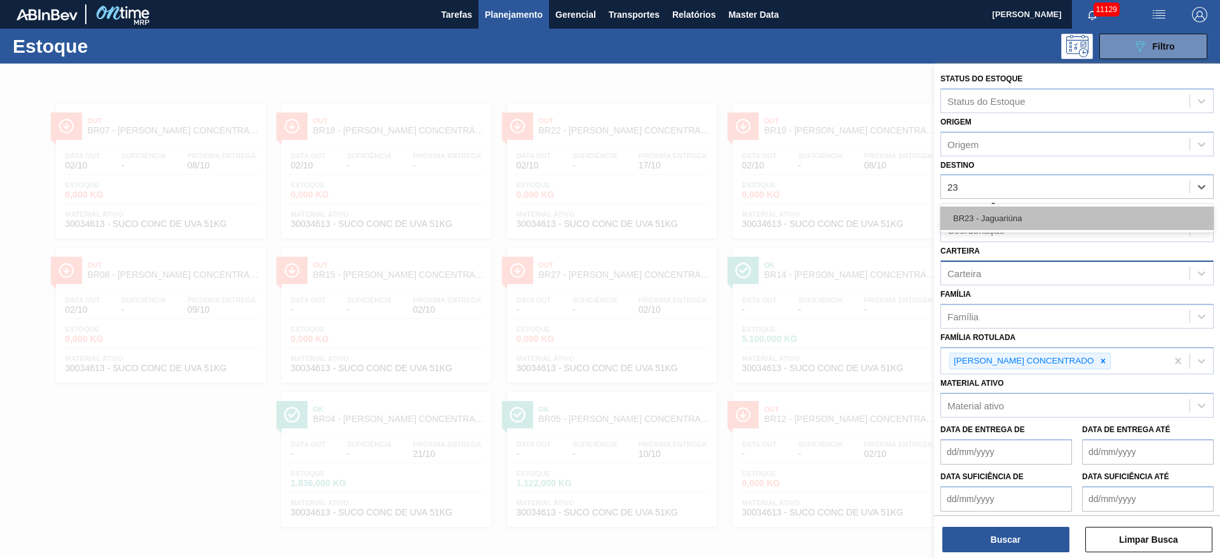
click at [1009, 210] on div "BR23 - Jaguariúna" at bounding box center [1077, 219] width 273 height 24
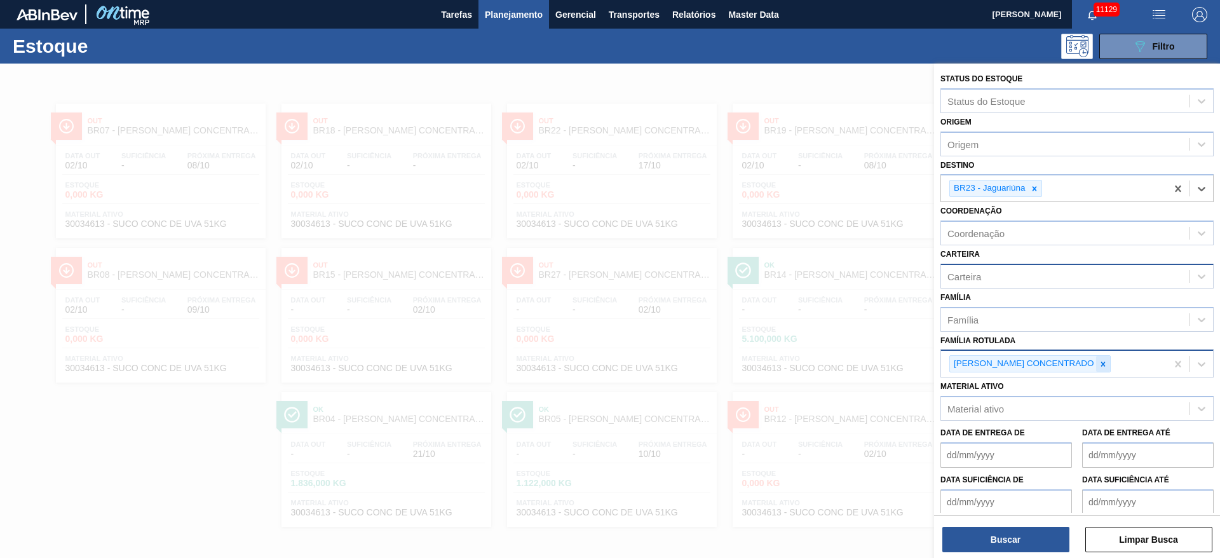
click at [1099, 362] on icon at bounding box center [1103, 364] width 9 height 9
drag, startPoint x: 998, startPoint y: 268, endPoint x: 1000, endPoint y: 279, distance: 11.0
click at [998, 269] on div "Carteira" at bounding box center [1065, 276] width 249 height 18
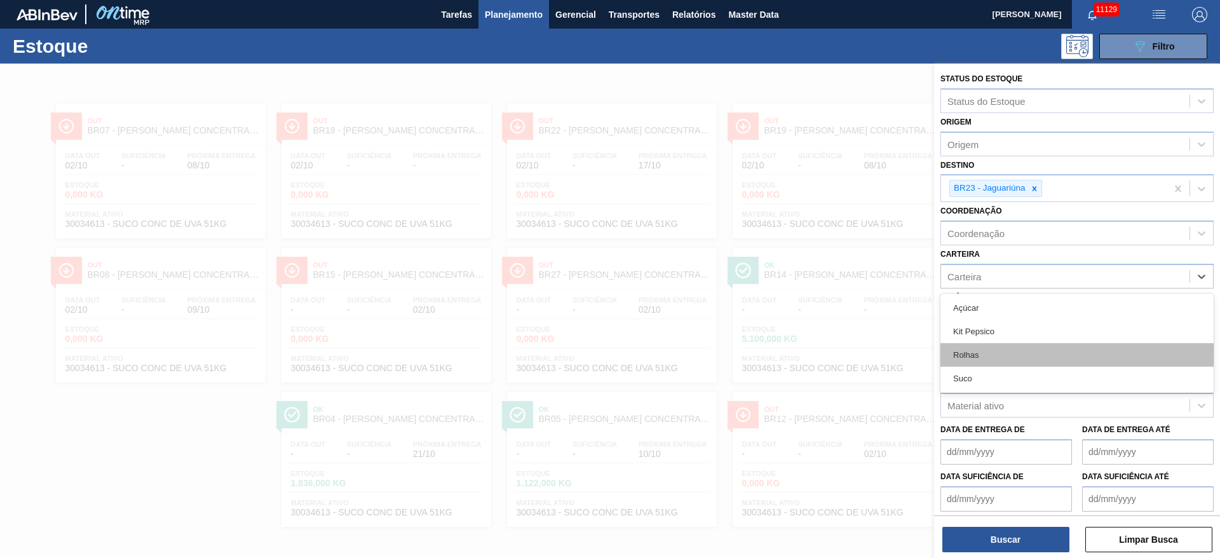
click at [994, 353] on div "Rolhas" at bounding box center [1077, 355] width 273 height 24
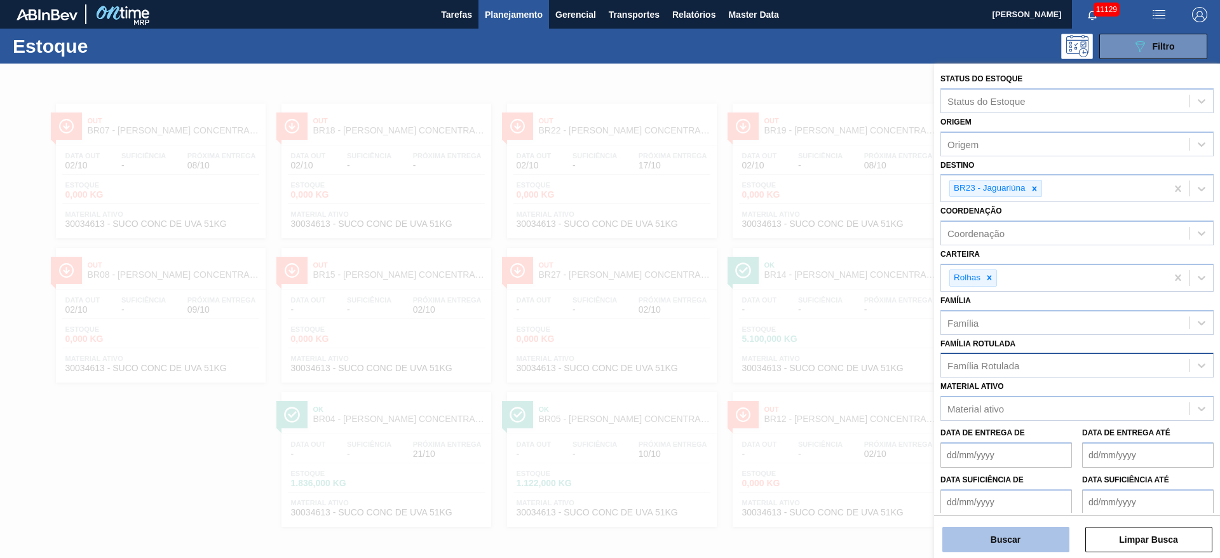
click at [1005, 535] on button "Buscar" at bounding box center [1006, 539] width 127 height 25
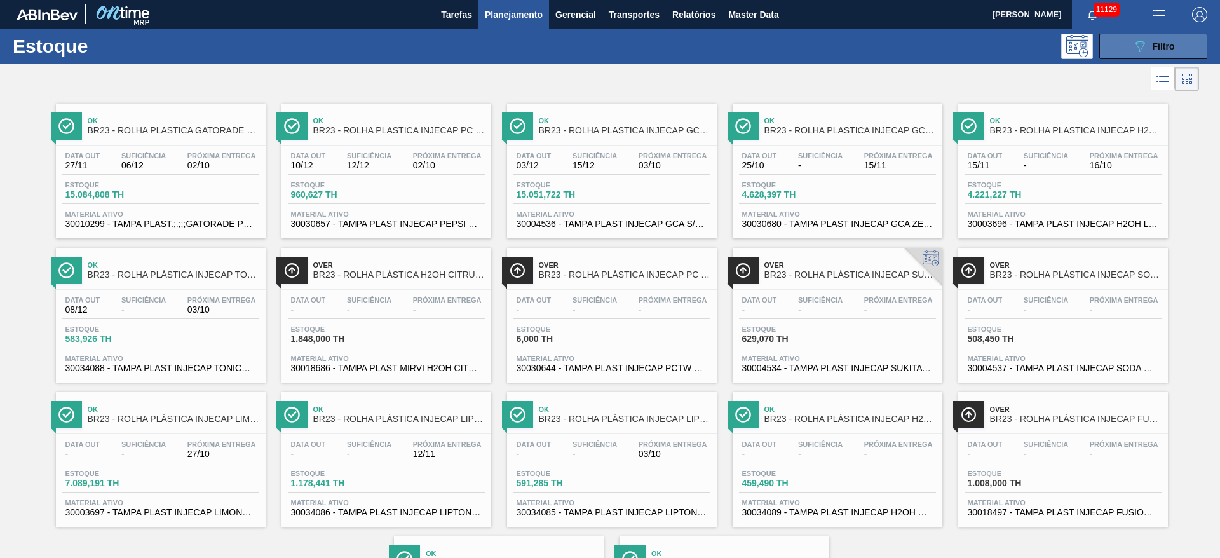
click at [1126, 45] on button "089F7B8B-B2A5-4AFE-B5C0-19BA573D28AC Filtro" at bounding box center [1154, 46] width 108 height 25
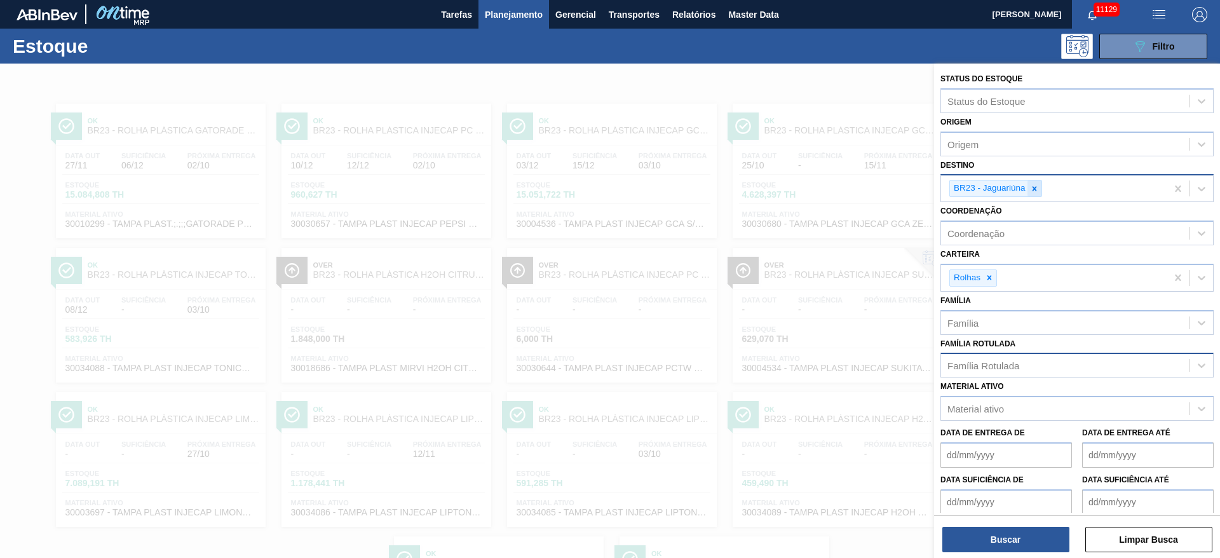
click at [1033, 189] on icon at bounding box center [1034, 188] width 9 height 9
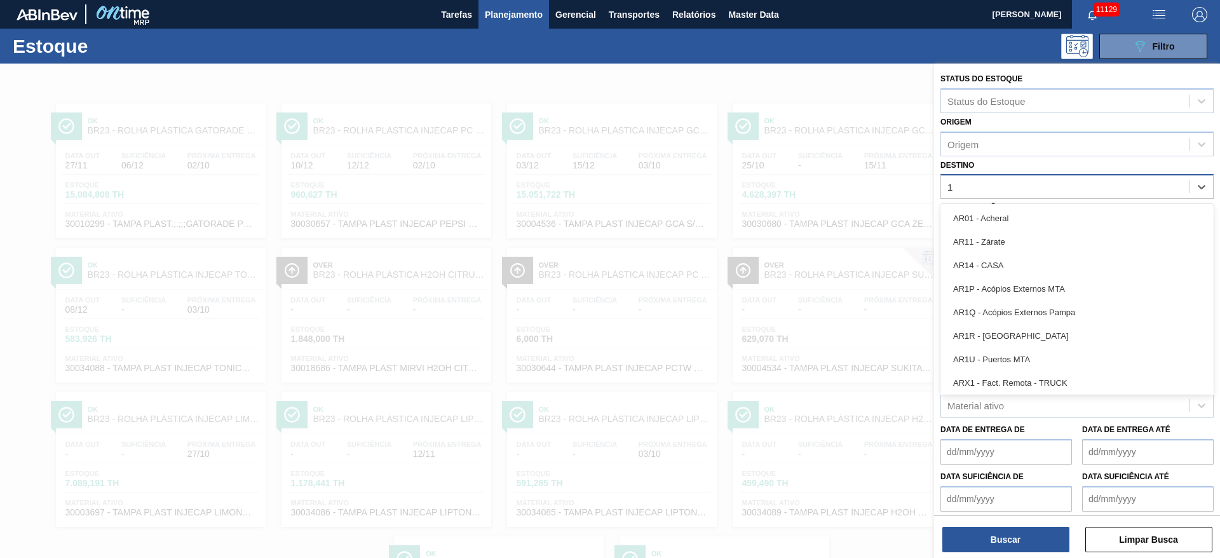
type input "18"
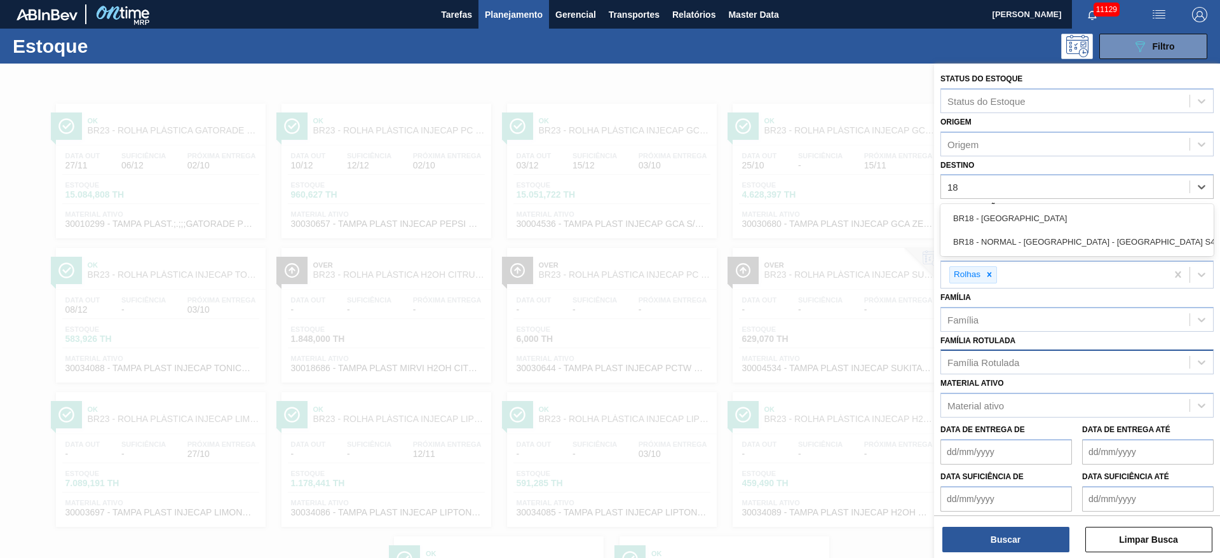
click at [1000, 225] on div "BR18 - Pernambuco" at bounding box center [1077, 219] width 273 height 24
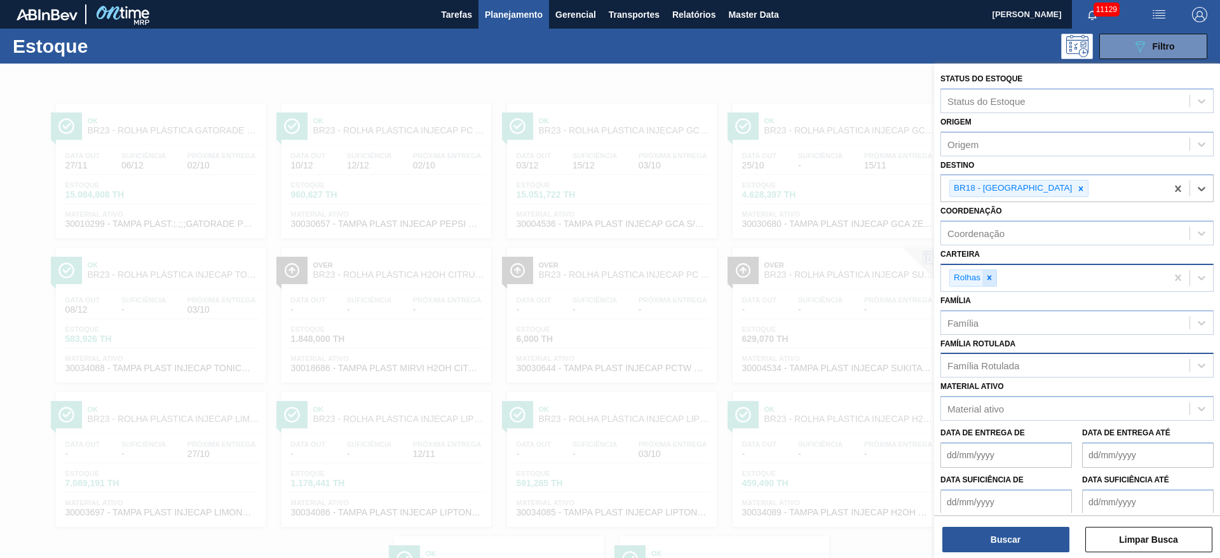
click at [988, 278] on icon at bounding box center [989, 277] width 9 height 9
click at [988, 278] on div "Carteira" at bounding box center [1065, 276] width 249 height 18
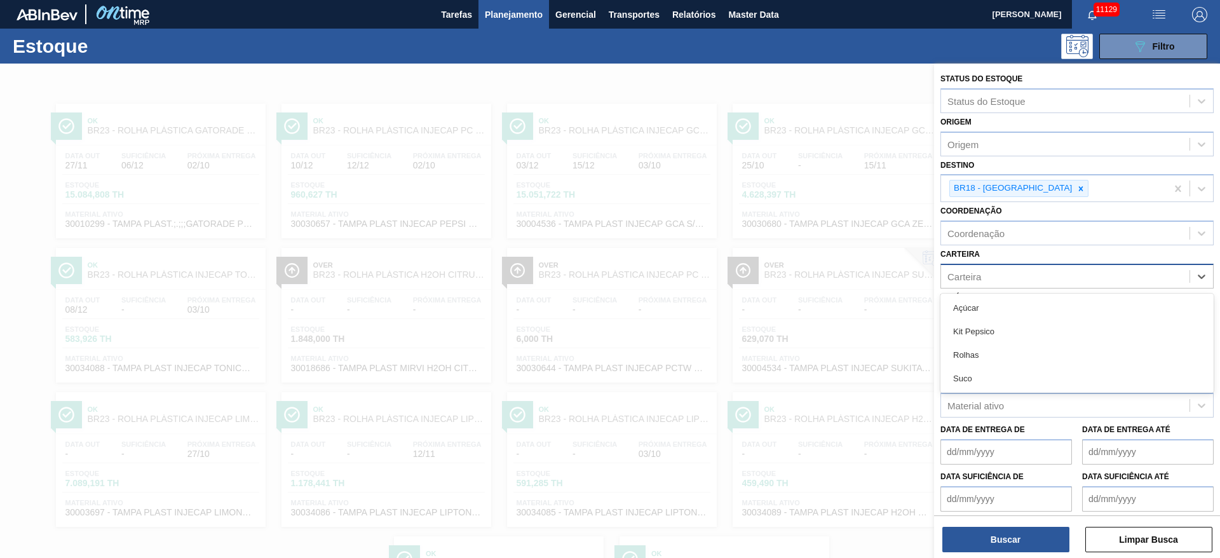
drag, startPoint x: 977, startPoint y: 302, endPoint x: 974, endPoint y: 426, distance: 124.6
click at [977, 304] on div "Açúcar" at bounding box center [1077, 308] width 273 height 24
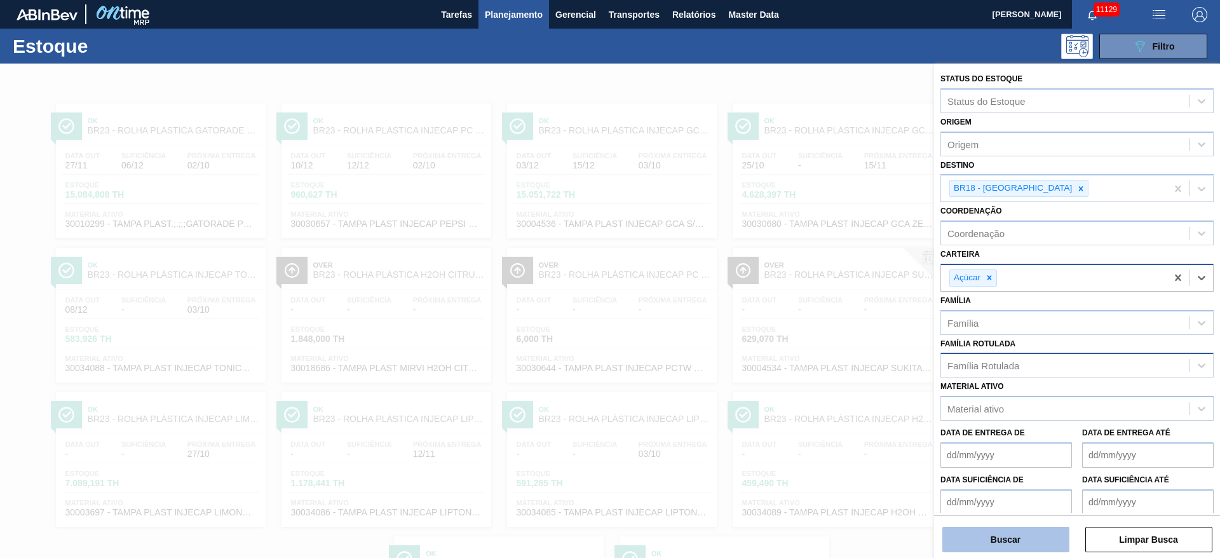
click at [978, 548] on button "Buscar" at bounding box center [1006, 539] width 127 height 25
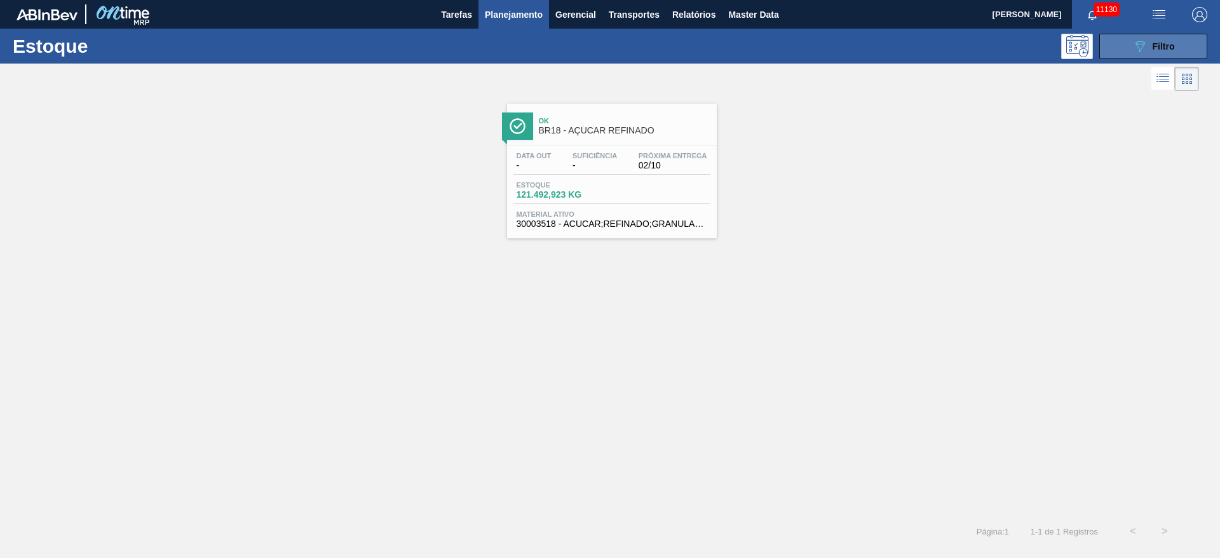
click at [1136, 46] on icon "089F7B8B-B2A5-4AFE-B5C0-19BA573D28AC" at bounding box center [1140, 46] width 15 height 15
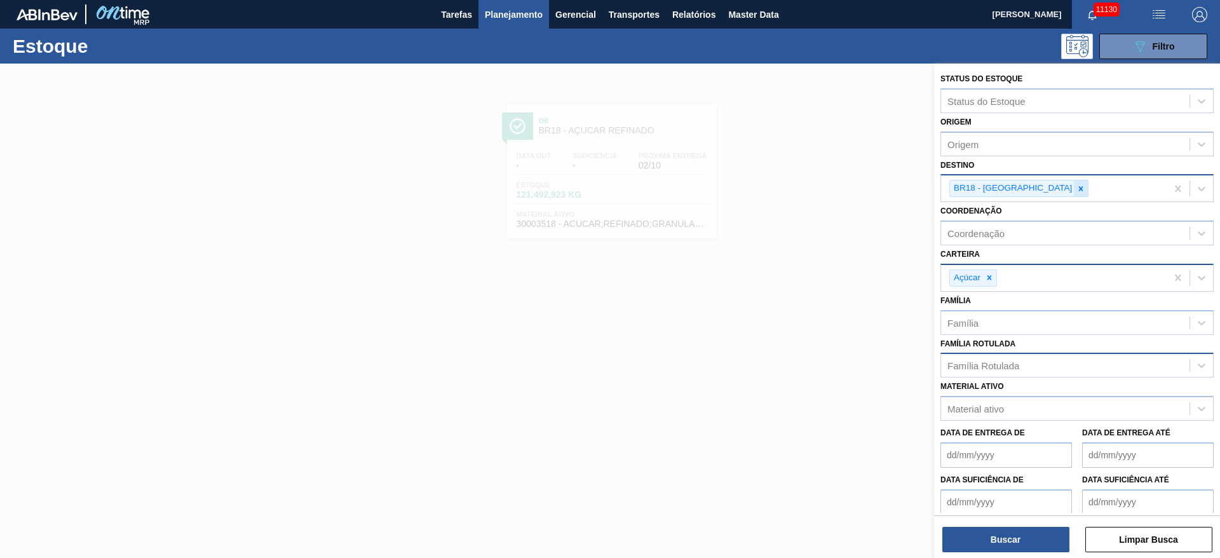
click at [1077, 189] on icon at bounding box center [1081, 188] width 9 height 9
type input "3"
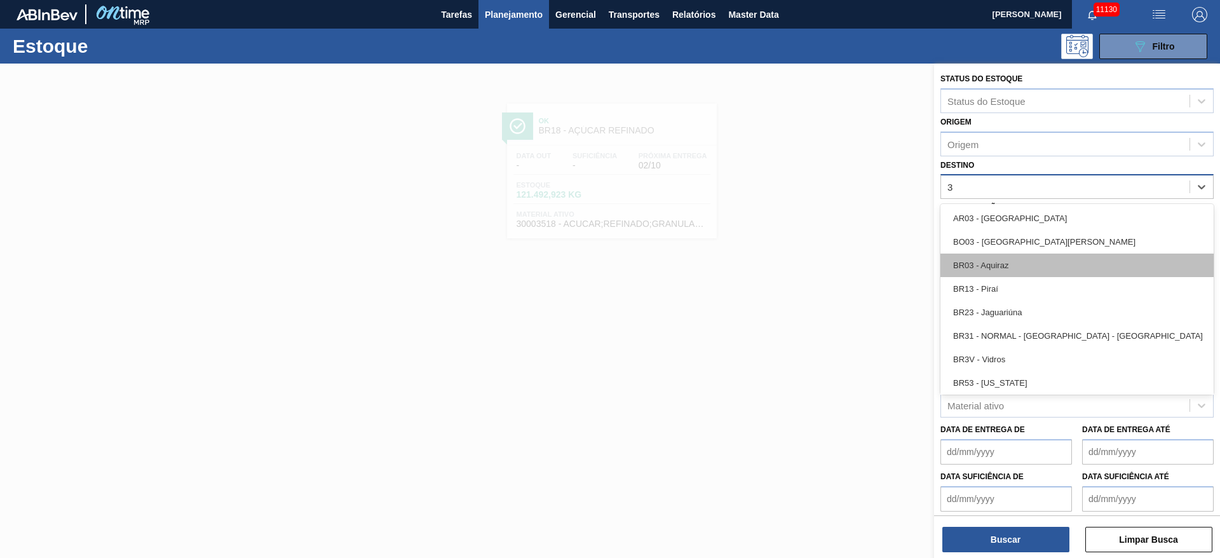
click at [1000, 271] on div "BR03 - Aquiraz" at bounding box center [1077, 266] width 273 height 24
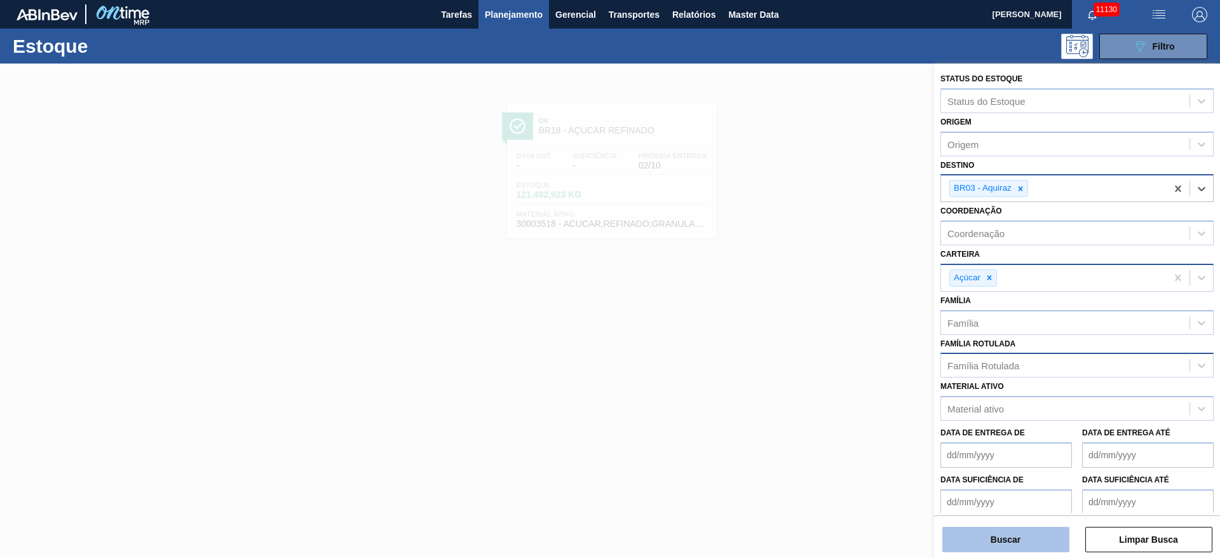
click at [1010, 531] on button "Buscar" at bounding box center [1006, 539] width 127 height 25
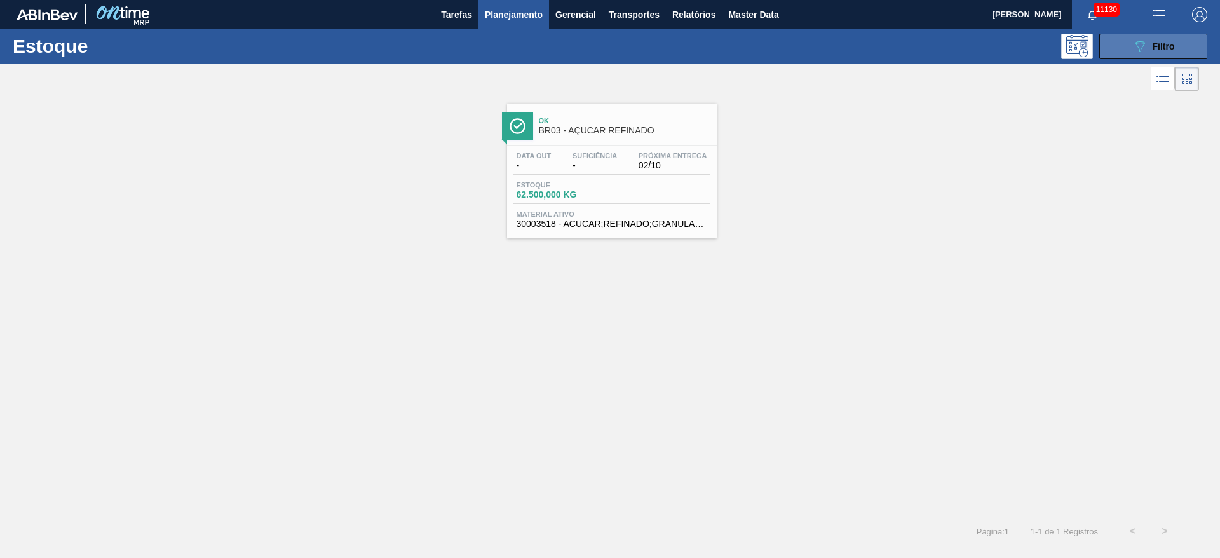
click at [1134, 44] on icon "089F7B8B-B2A5-4AFE-B5C0-19BA573D28AC" at bounding box center [1140, 46] width 15 height 15
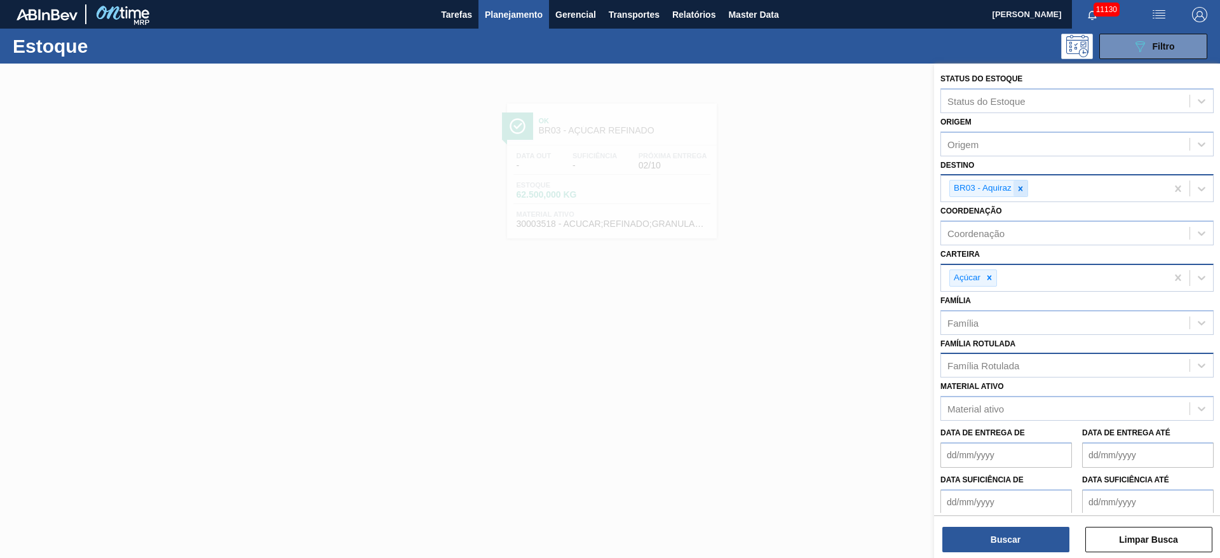
click at [1023, 193] on div "BR03 - Aquiraz" at bounding box center [1054, 188] width 226 height 26
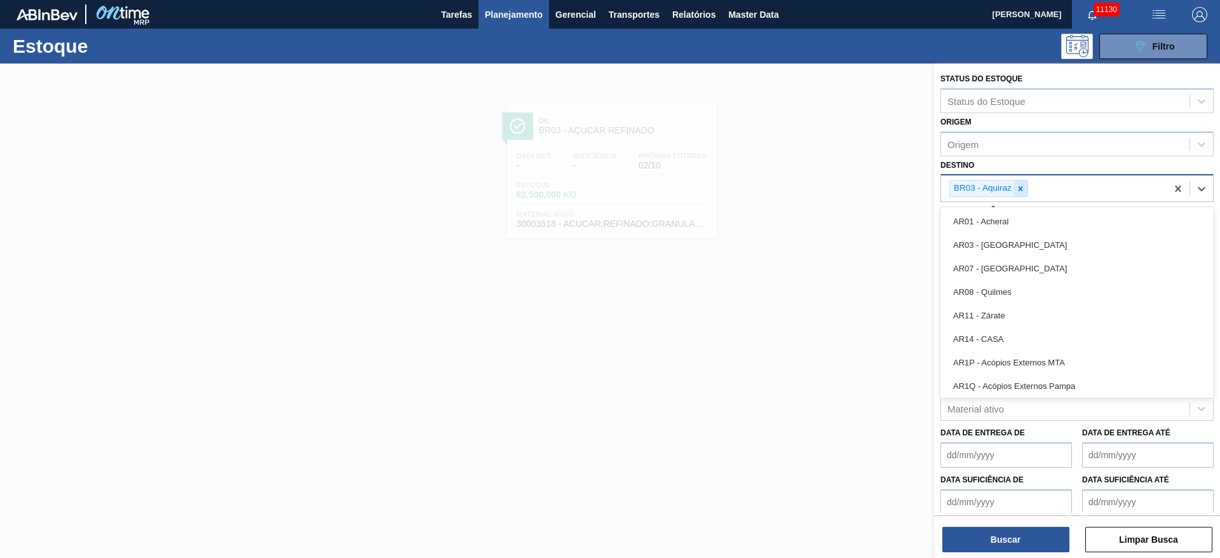
click at [1021, 193] on div at bounding box center [1021, 188] width 14 height 16
type input "12"
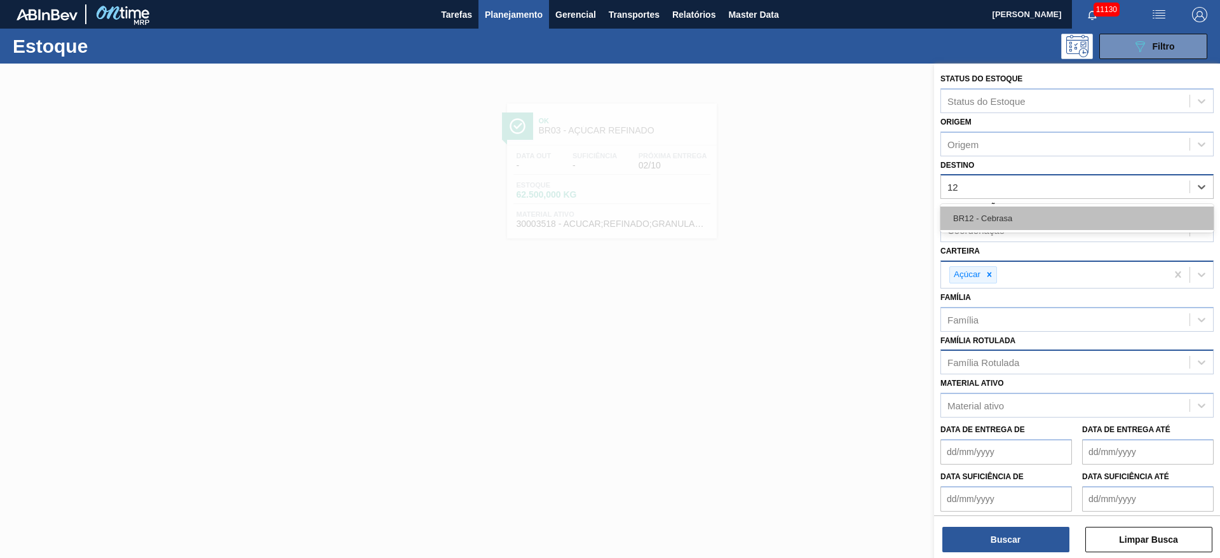
click at [1013, 214] on div "BR12 - Cebrasa" at bounding box center [1077, 219] width 273 height 24
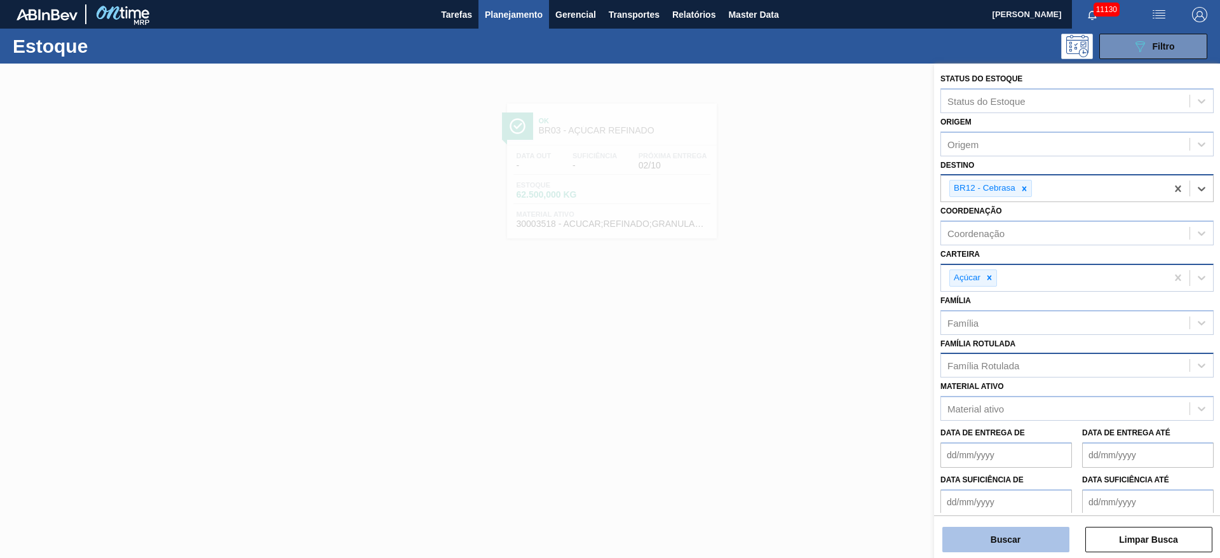
click at [1021, 551] on button "Buscar" at bounding box center [1006, 539] width 127 height 25
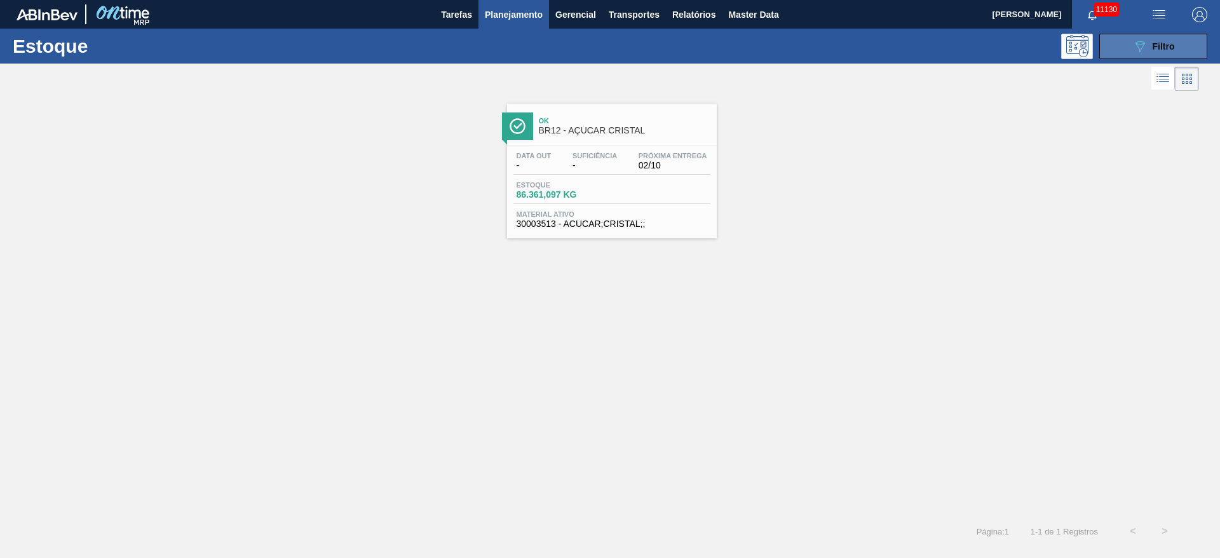
click at [1119, 43] on button "089F7B8B-B2A5-4AFE-B5C0-19BA573D28AC Filtro" at bounding box center [1154, 46] width 108 height 25
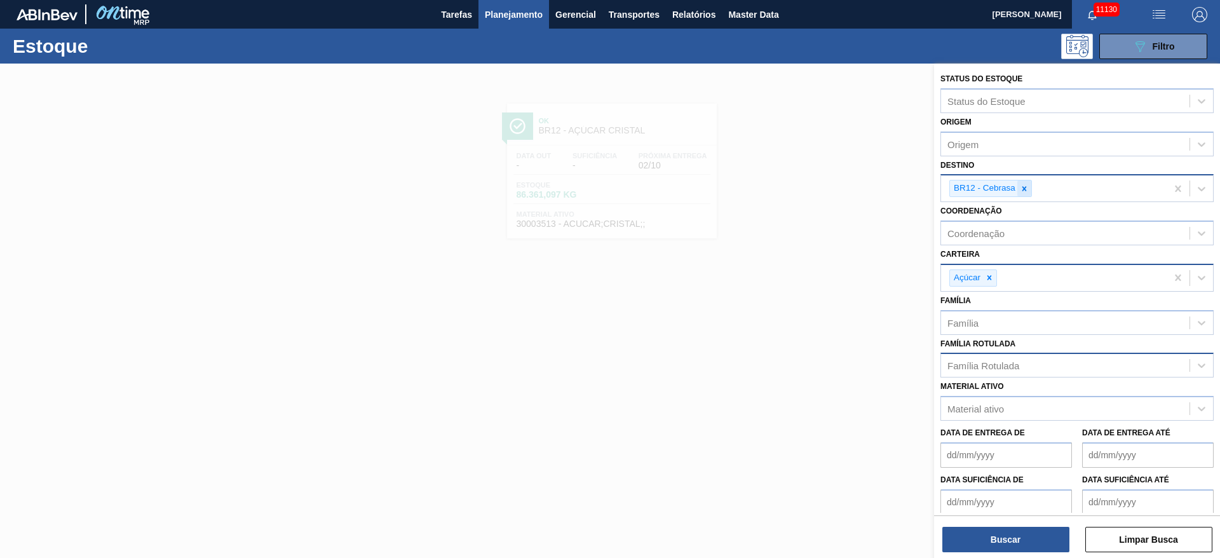
click at [1023, 187] on icon at bounding box center [1024, 188] width 9 height 9
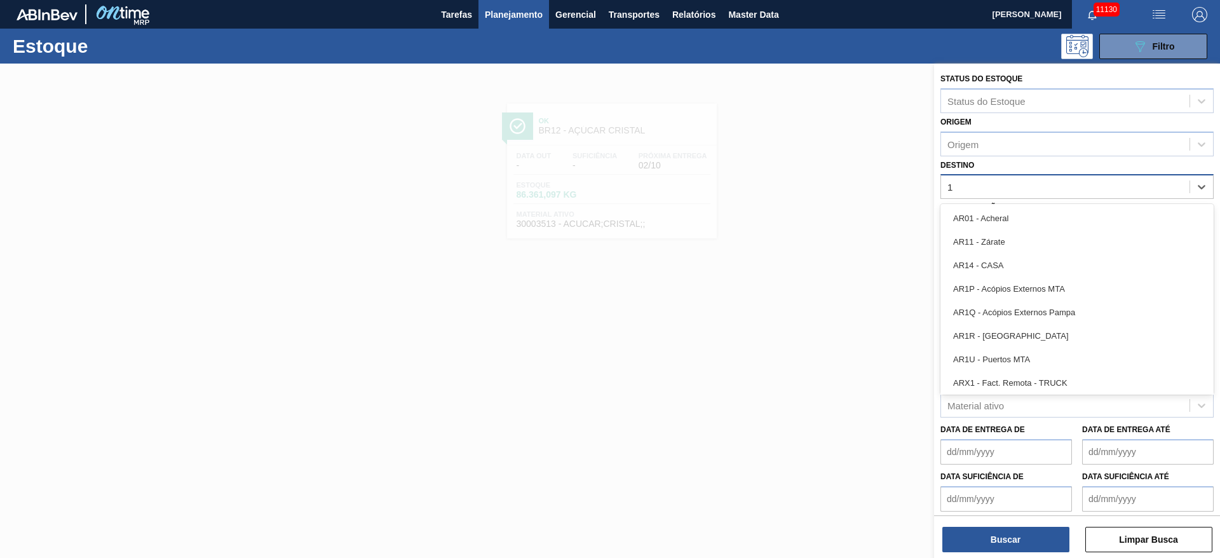
type input "19"
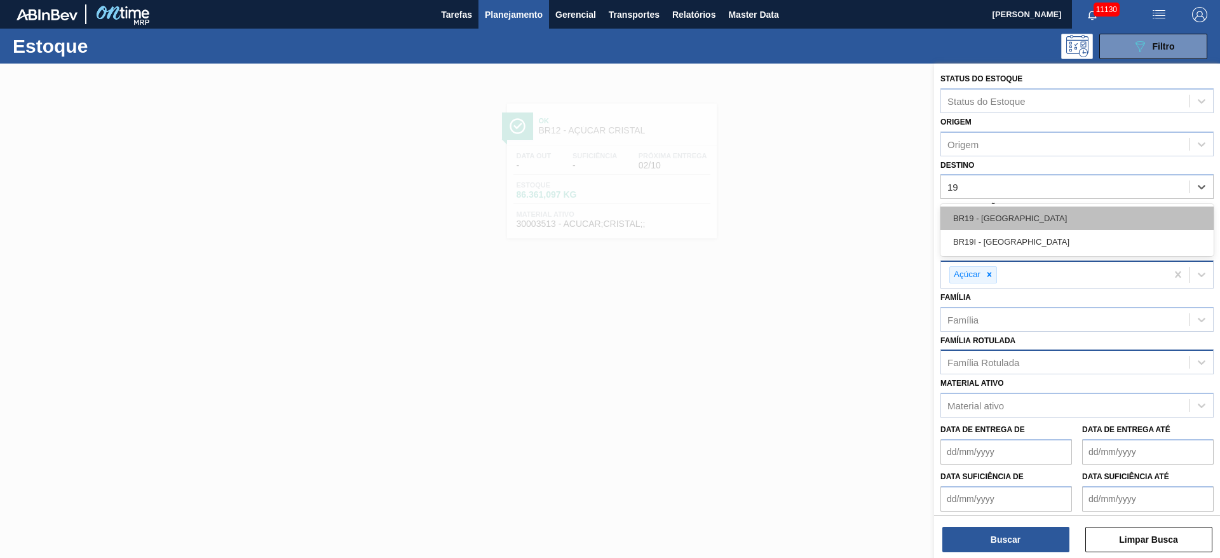
click at [1013, 217] on div "BR19 - Nova Rio" at bounding box center [1077, 219] width 273 height 24
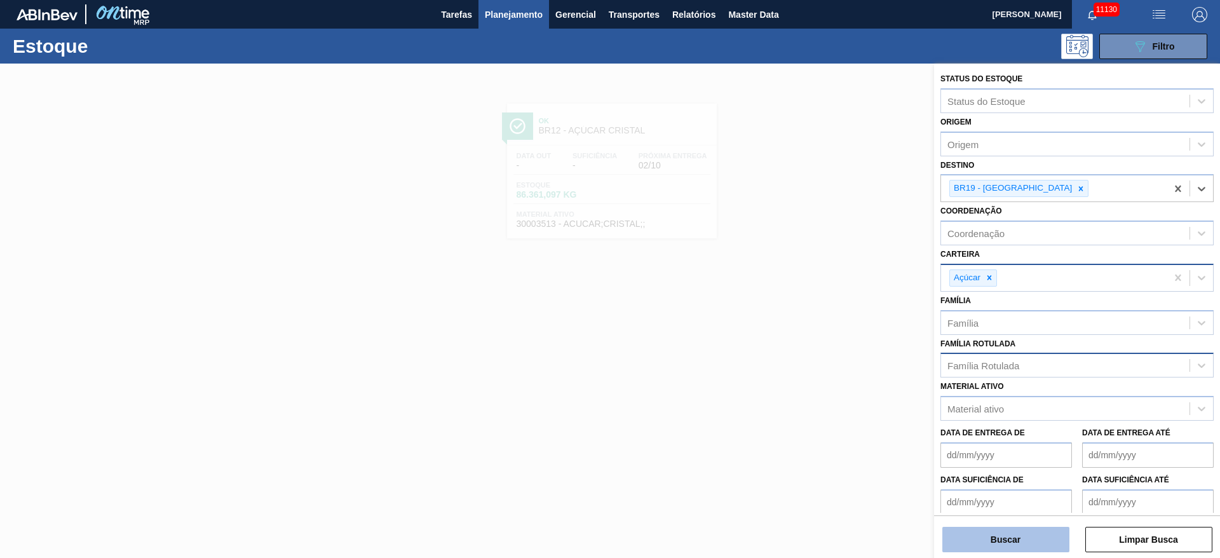
click at [1007, 533] on button "Buscar" at bounding box center [1006, 539] width 127 height 25
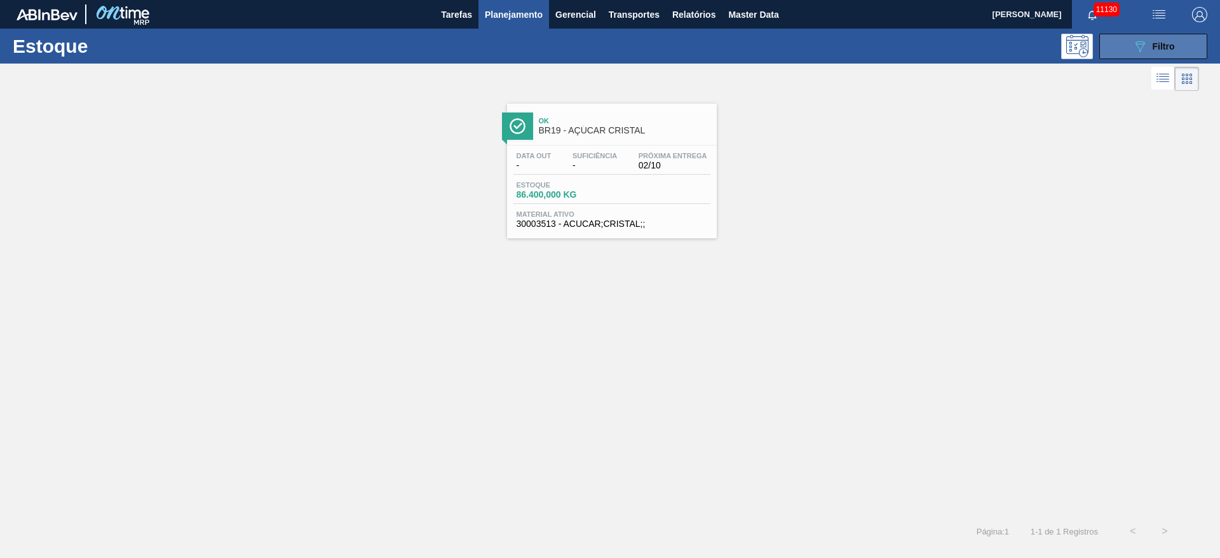
click at [1145, 44] on icon "089F7B8B-B2A5-4AFE-B5C0-19BA573D28AC" at bounding box center [1140, 46] width 15 height 15
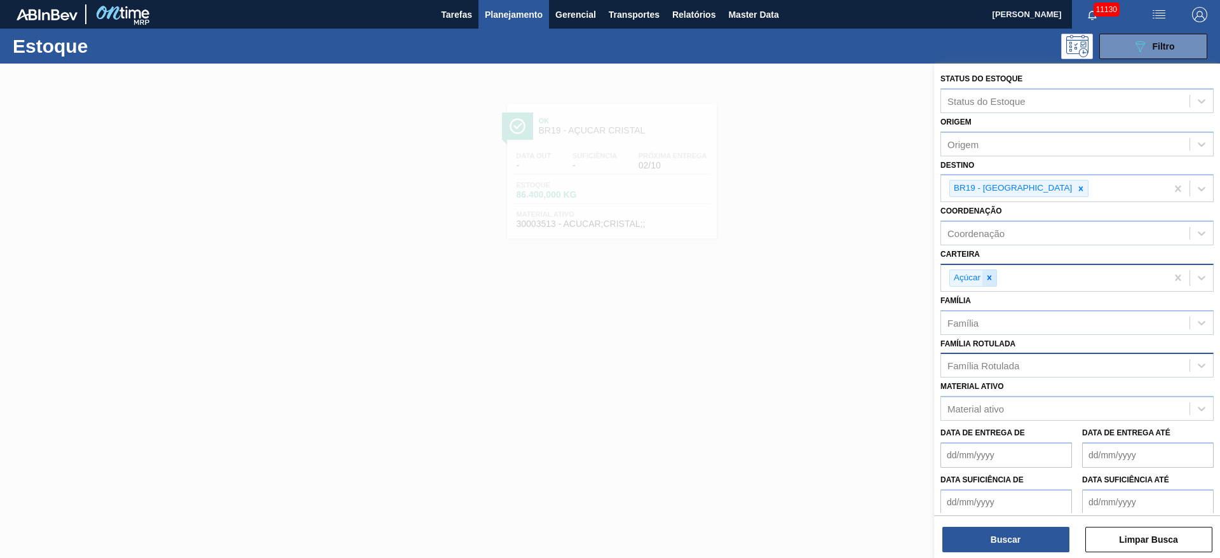
click at [994, 283] on div at bounding box center [990, 278] width 14 height 16
click at [993, 283] on div "Carteira" at bounding box center [1065, 276] width 249 height 18
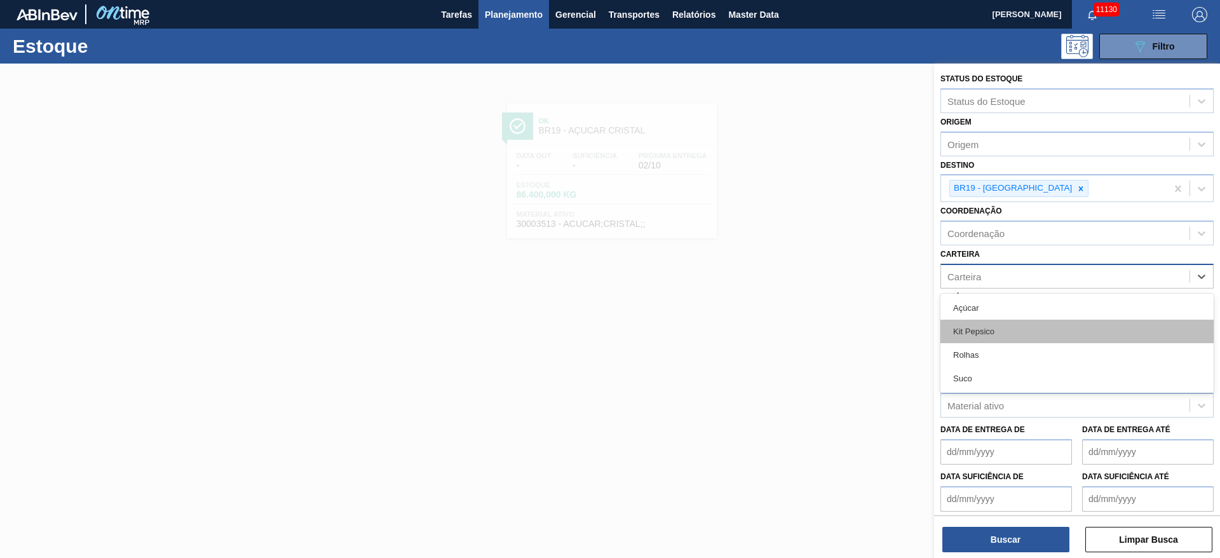
click at [995, 329] on div "Kit Pepsico" at bounding box center [1077, 332] width 273 height 24
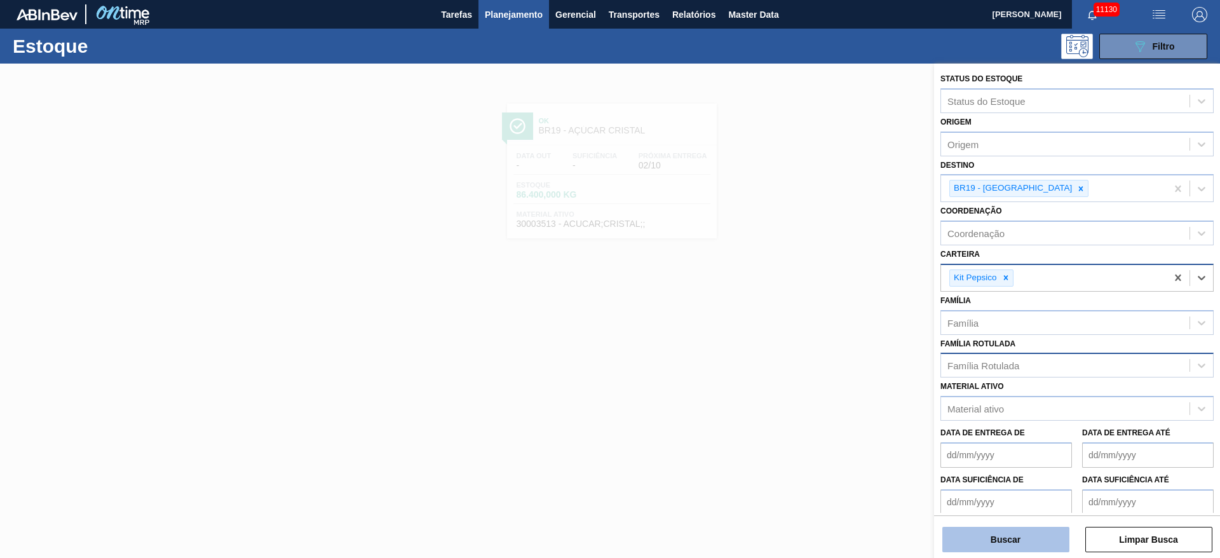
click at [1007, 540] on button "Buscar" at bounding box center [1006, 539] width 127 height 25
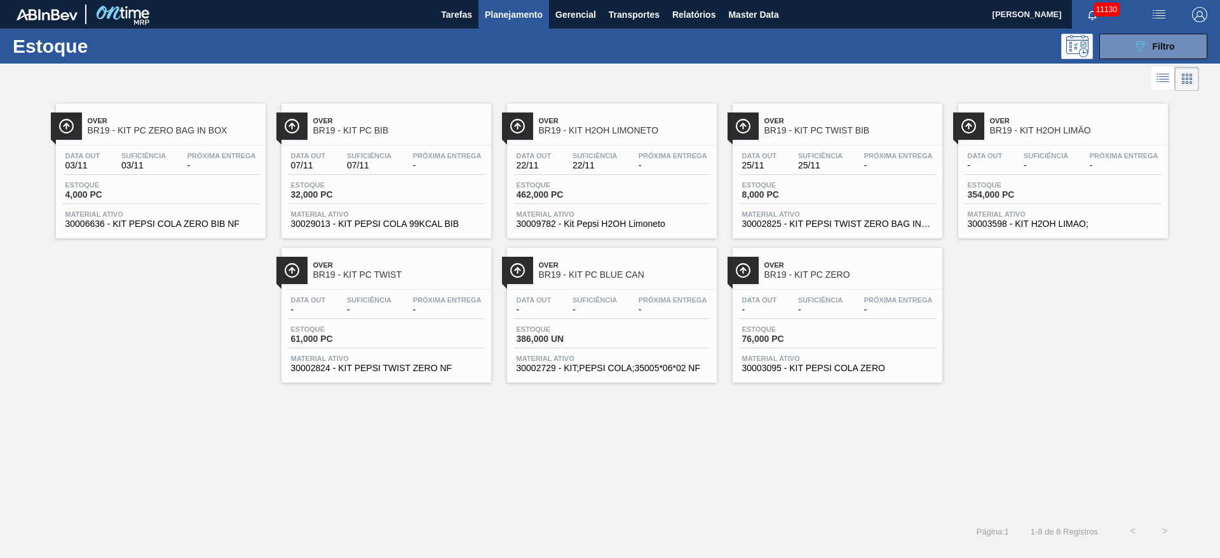
drag, startPoint x: 596, startPoint y: 137, endPoint x: 741, endPoint y: 79, distance: 156.3
click at [741, 79] on div at bounding box center [599, 79] width 1199 height 31
click at [1137, 52] on icon "089F7B8B-B2A5-4AFE-B5C0-19BA573D28AC" at bounding box center [1140, 46] width 15 height 15
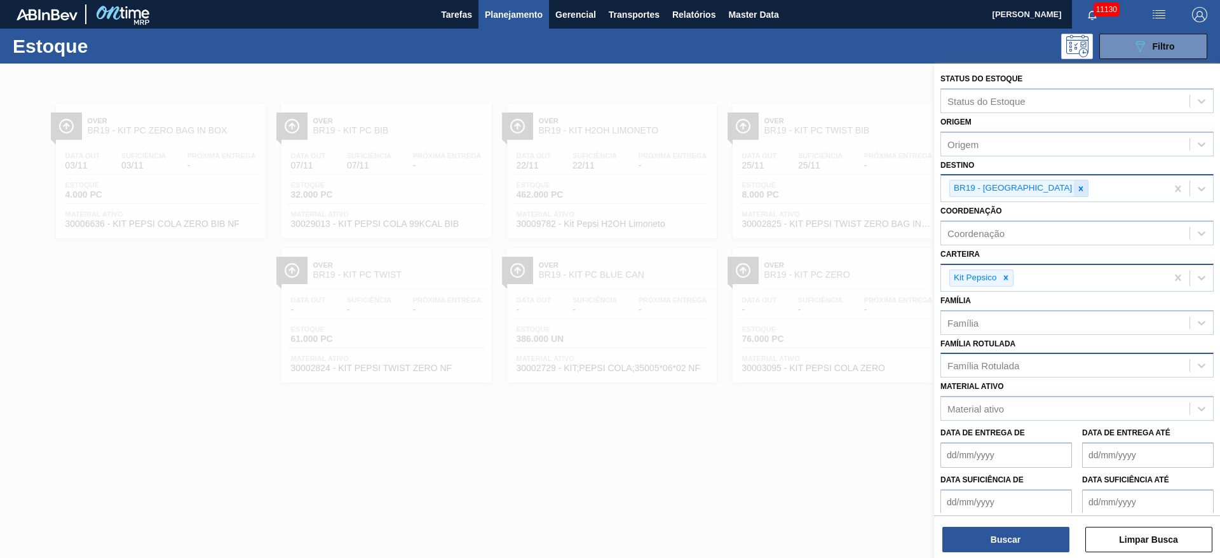
click at [1077, 186] on icon at bounding box center [1081, 188] width 9 height 9
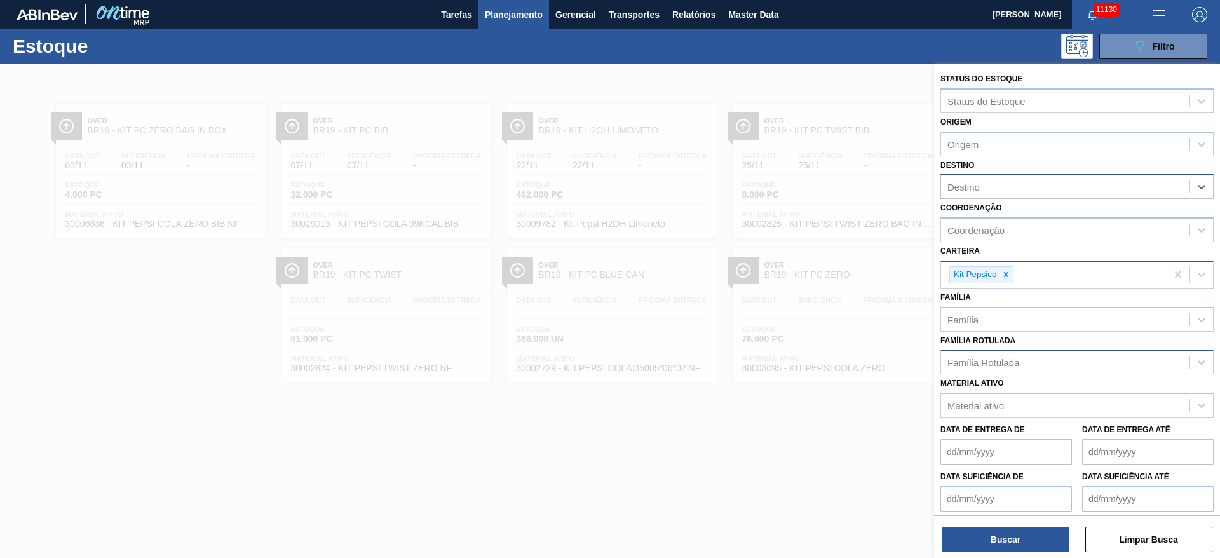
type input "7"
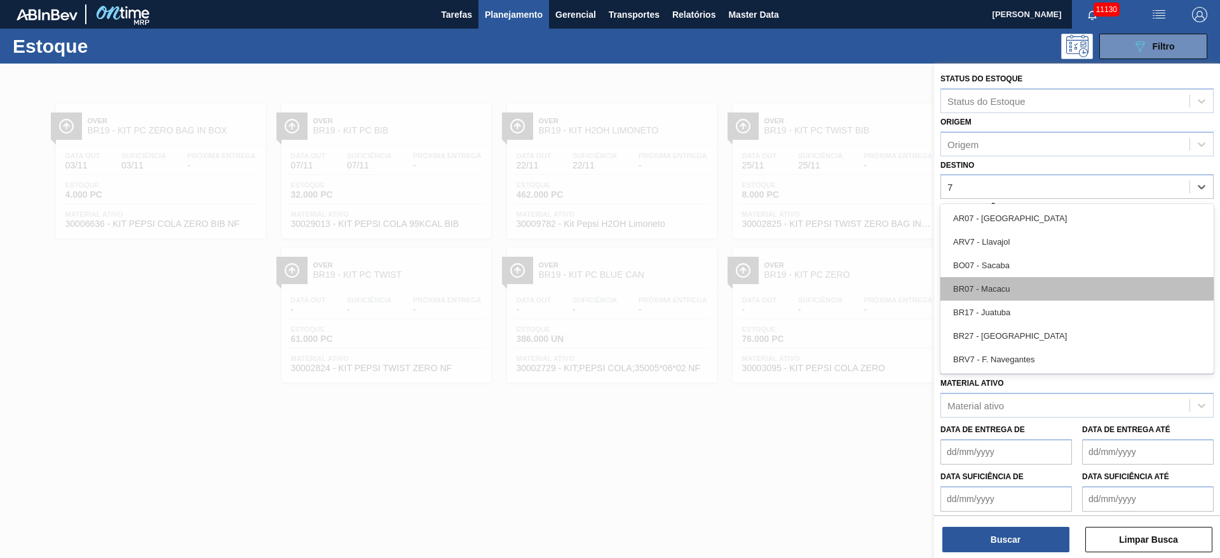
click at [986, 285] on div "BR07 - Macacu" at bounding box center [1077, 289] width 273 height 24
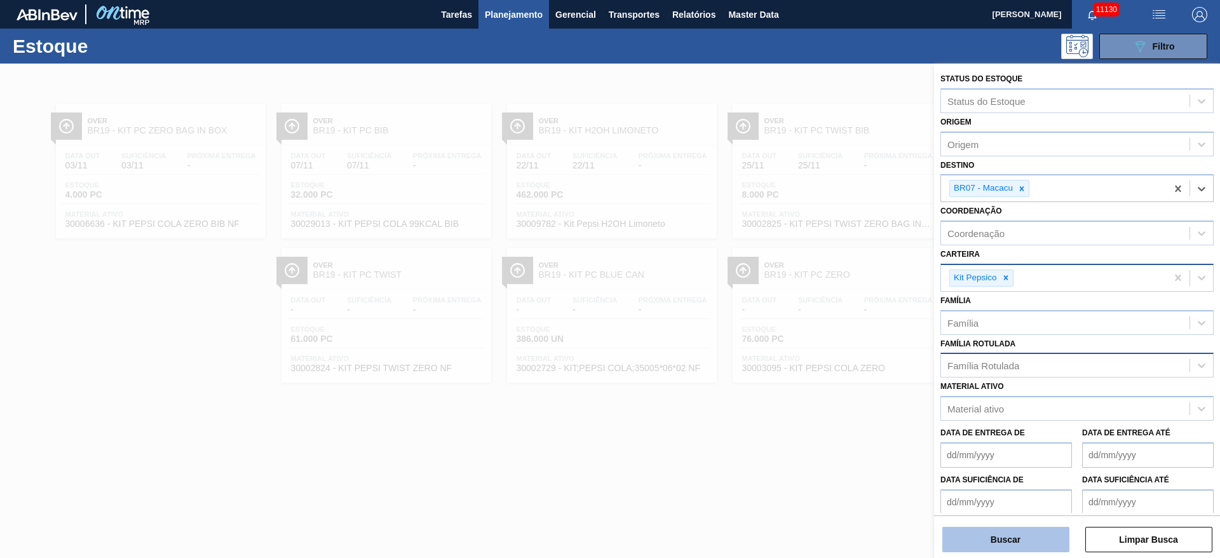
click at [981, 538] on button "Buscar" at bounding box center [1006, 539] width 127 height 25
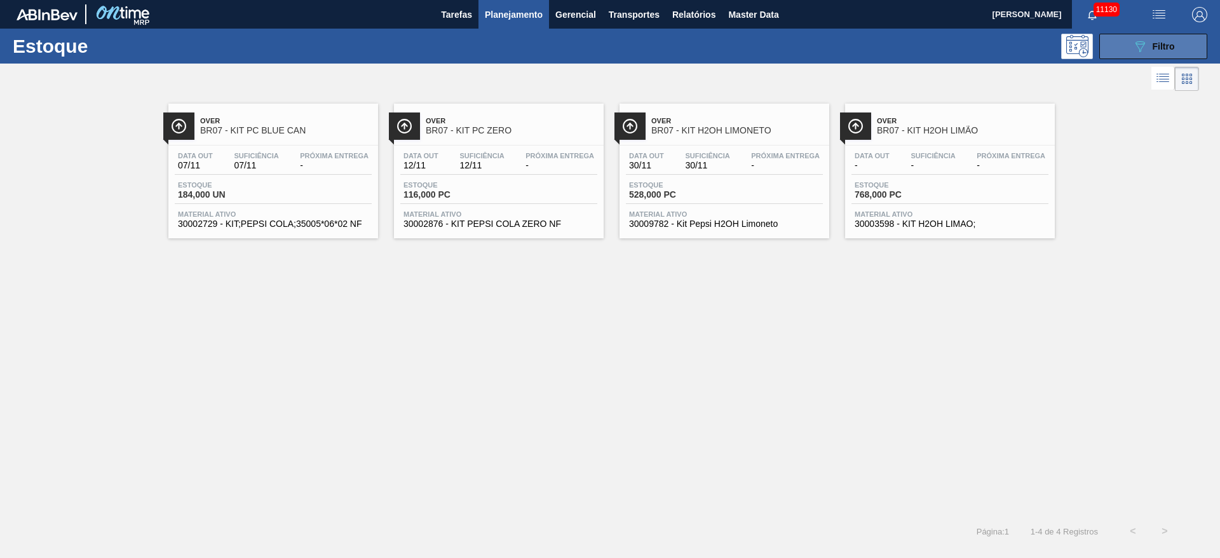
click at [1164, 36] on button "089F7B8B-B2A5-4AFE-B5C0-19BA573D28AC Filtro" at bounding box center [1154, 46] width 108 height 25
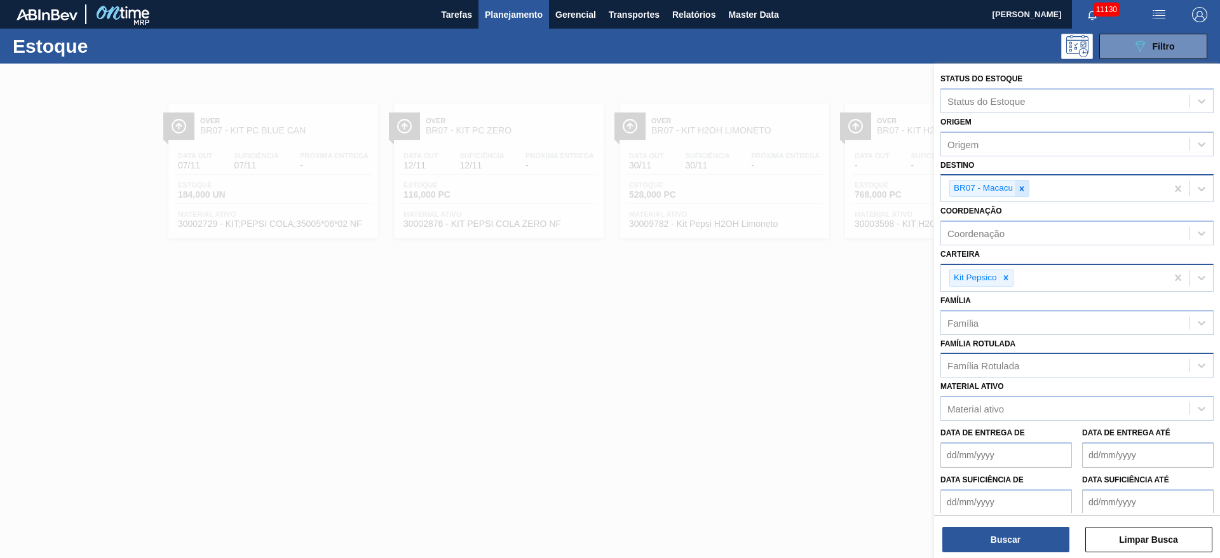
click at [1028, 186] on div at bounding box center [1022, 188] width 14 height 16
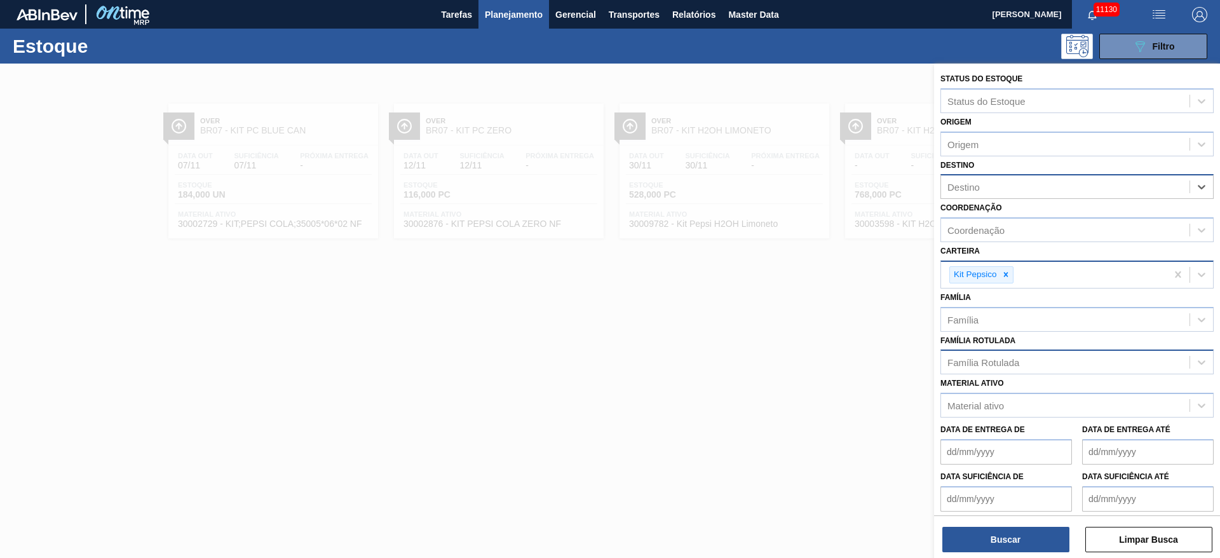
click at [1028, 186] on div "Destino" at bounding box center [1065, 187] width 249 height 18
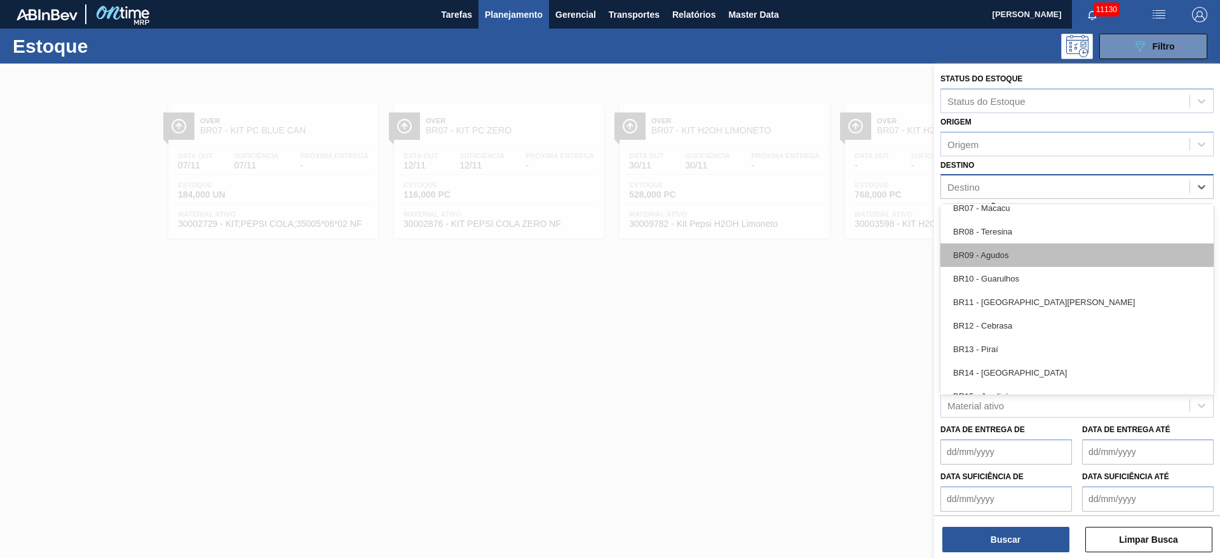
scroll to position [667, 0]
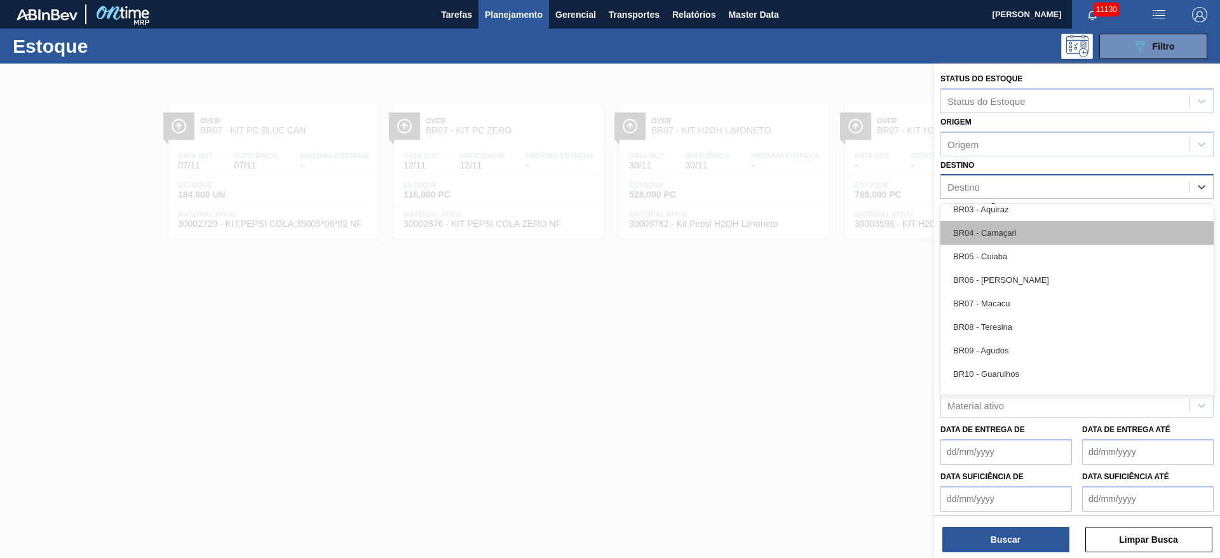
click at [1018, 236] on div "BR04 - Camaçari" at bounding box center [1077, 233] width 273 height 24
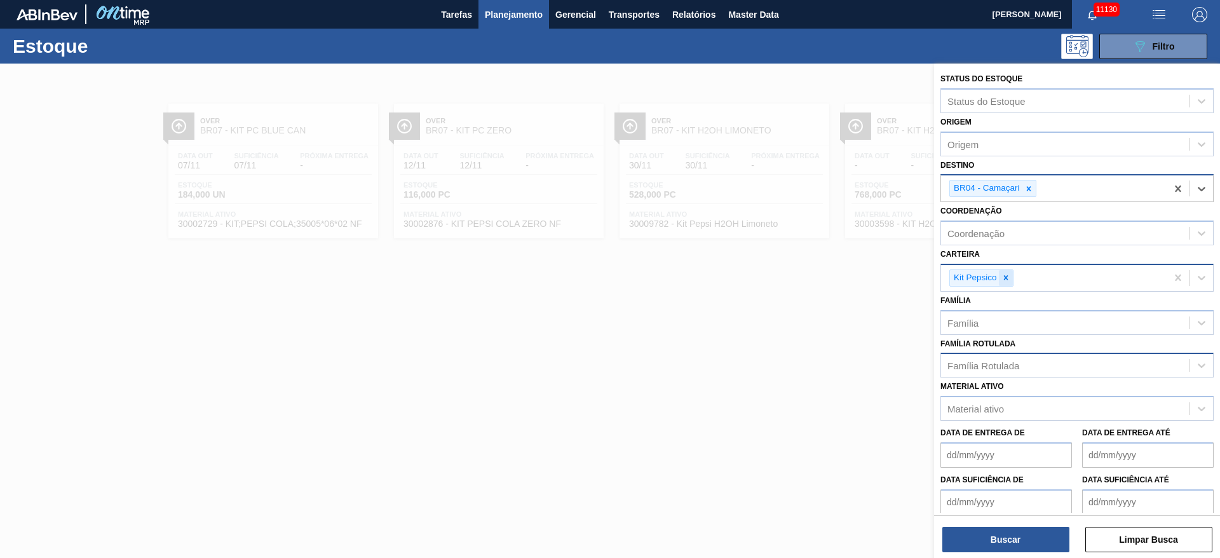
click at [1010, 270] on div at bounding box center [1006, 278] width 14 height 16
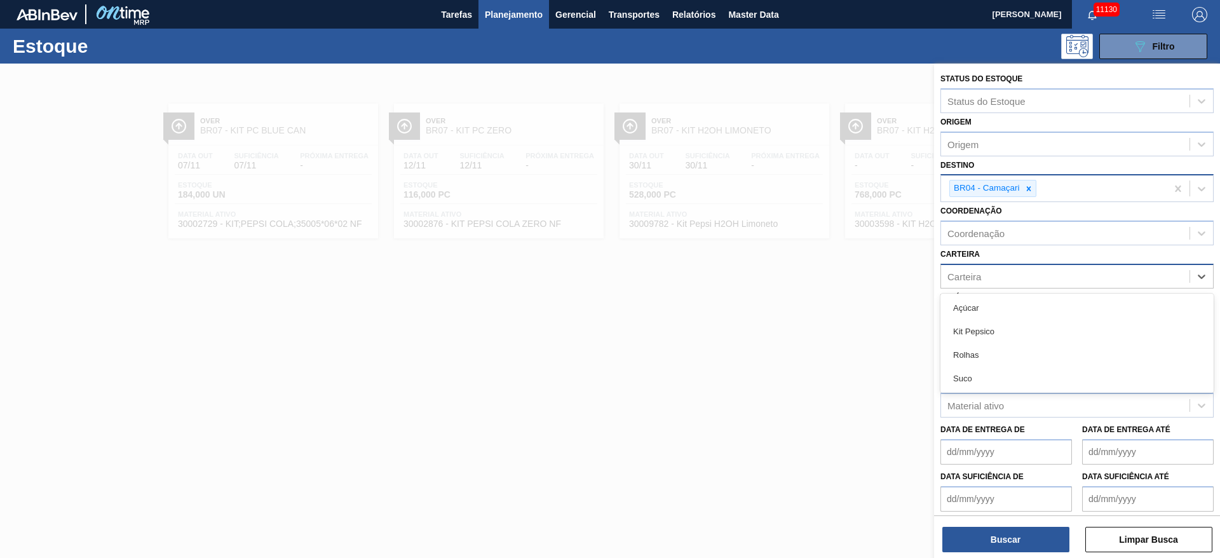
click at [1010, 270] on div "Carteira" at bounding box center [1065, 276] width 249 height 18
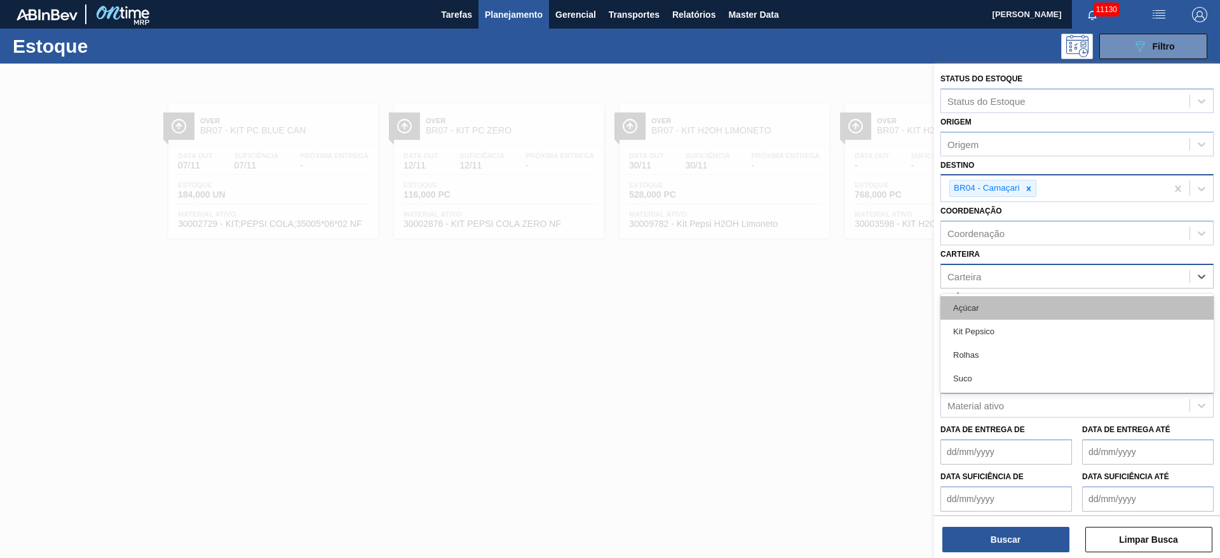
click at [999, 306] on div "Açúcar" at bounding box center [1077, 308] width 273 height 24
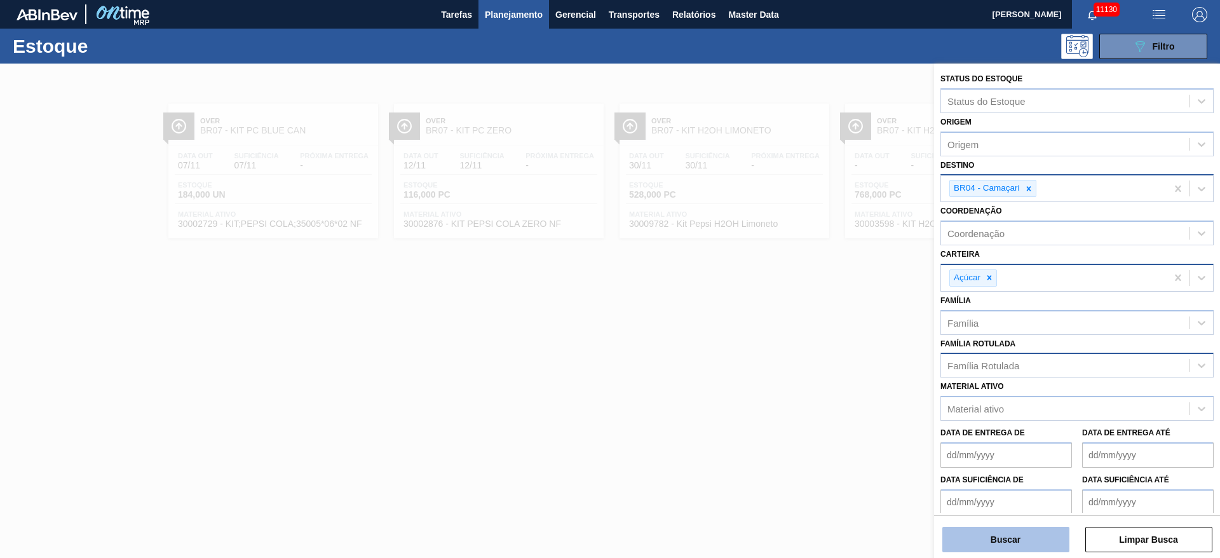
click at [1011, 529] on button "Buscar" at bounding box center [1006, 539] width 127 height 25
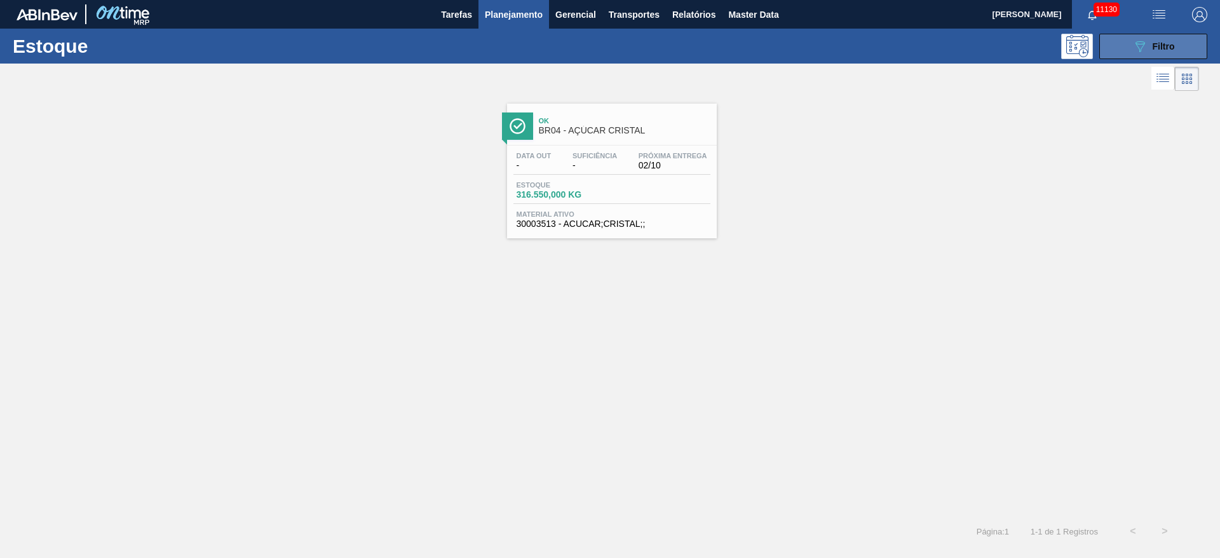
click at [1124, 53] on button "089F7B8B-B2A5-4AFE-B5C0-19BA573D28AC Filtro" at bounding box center [1154, 46] width 108 height 25
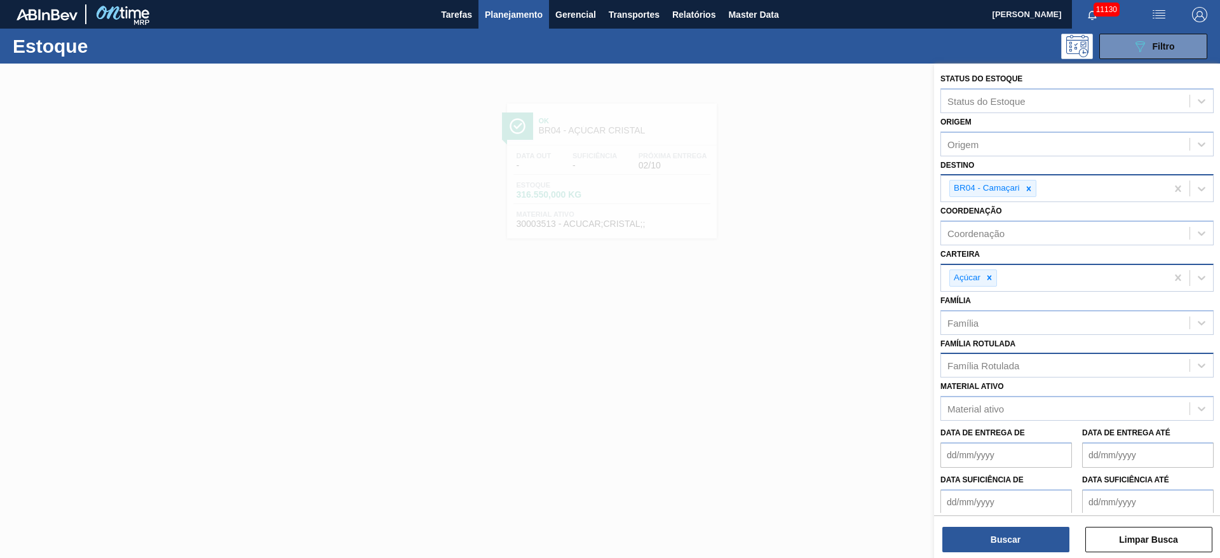
click at [1034, 191] on div at bounding box center [1029, 188] width 14 height 16
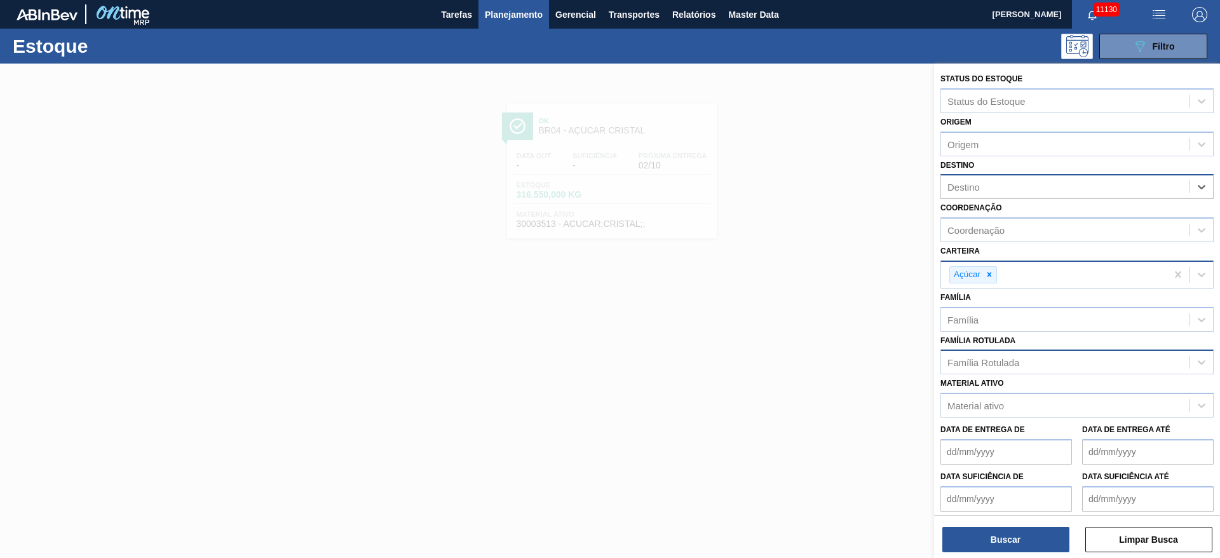
click at [1034, 191] on div "Destino" at bounding box center [1065, 187] width 249 height 18
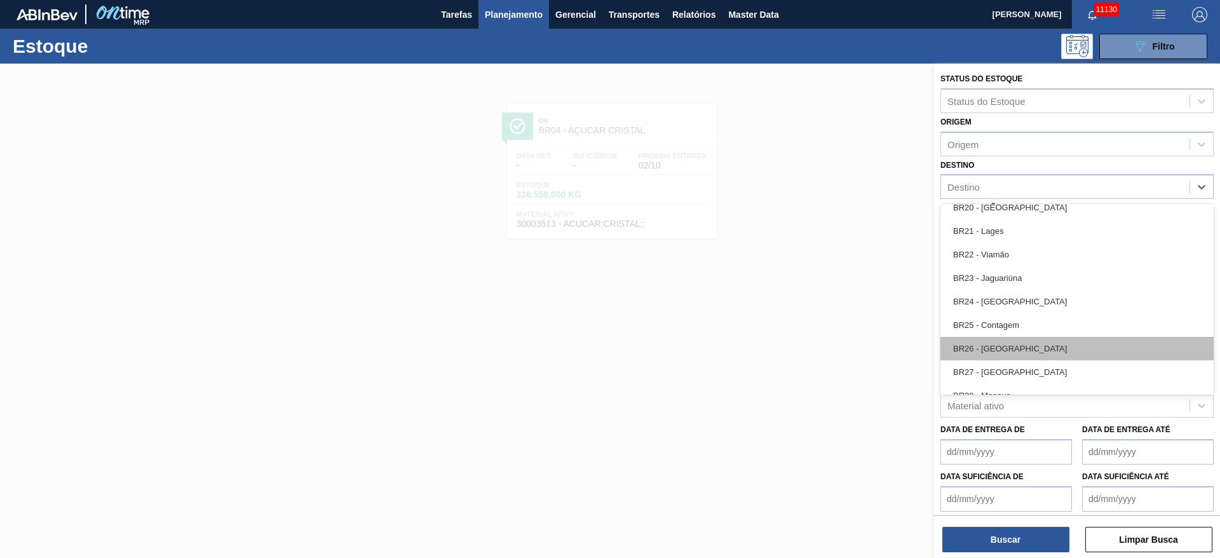
scroll to position [953, 0]
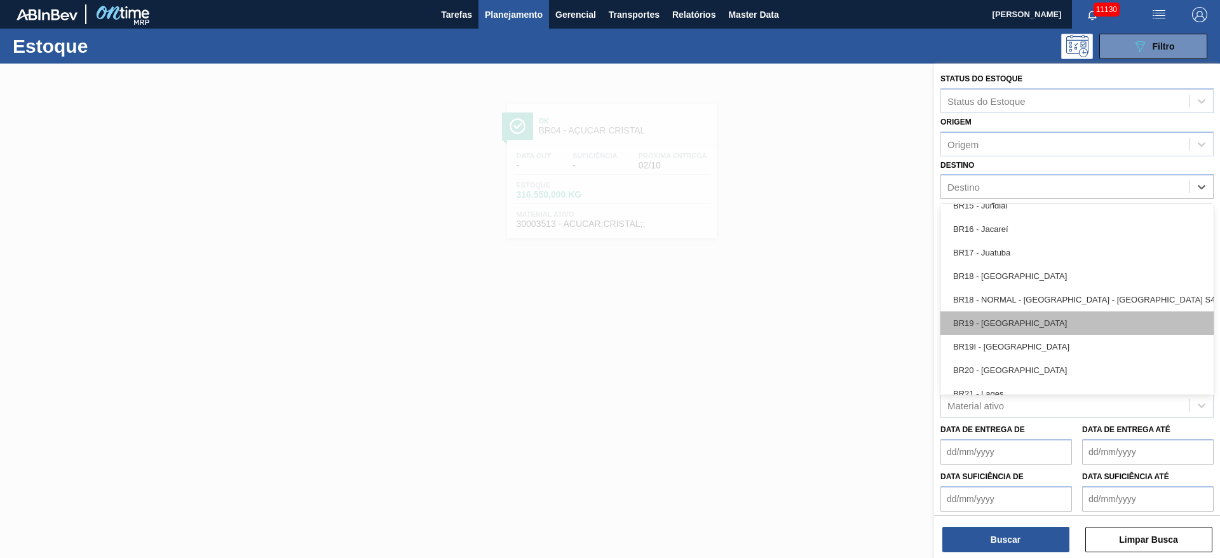
click at [1012, 315] on div "BR19 - Nova Rio" at bounding box center [1077, 323] width 273 height 24
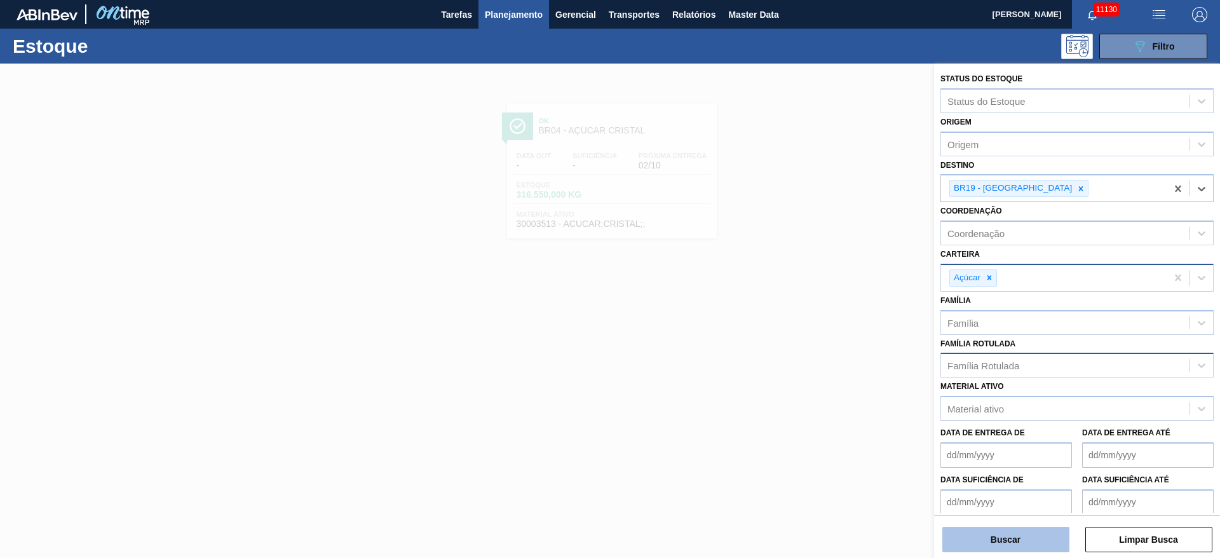
click at [1025, 548] on button "Buscar" at bounding box center [1006, 539] width 127 height 25
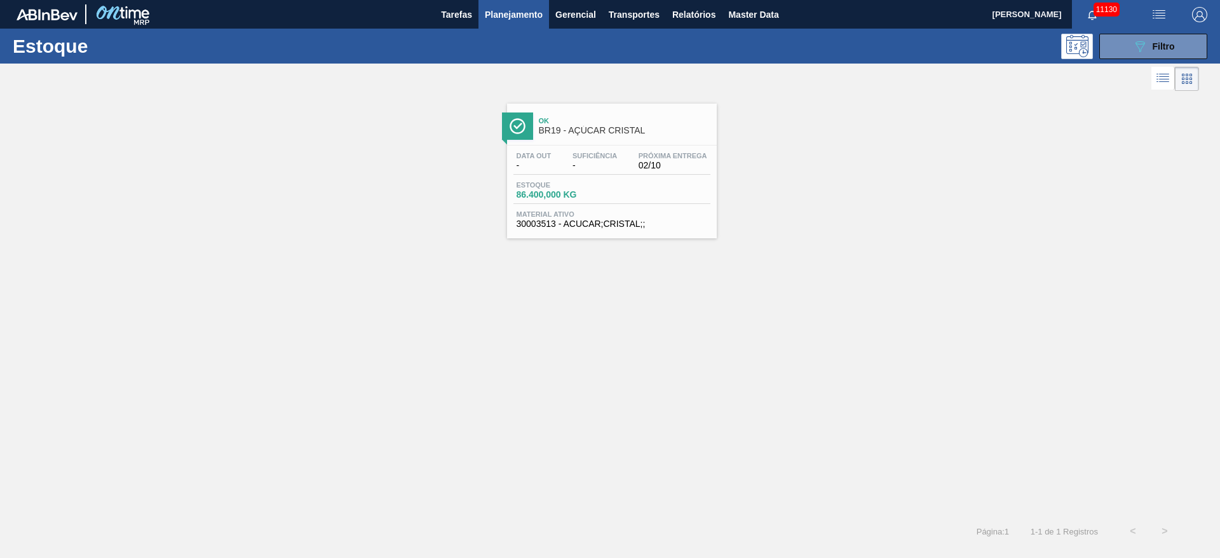
drag, startPoint x: 1129, startPoint y: 53, endPoint x: 1118, endPoint y: 61, distance: 13.6
click at [1129, 52] on button "089F7B8B-B2A5-4AFE-B5C0-19BA573D28AC Filtro" at bounding box center [1154, 46] width 108 height 25
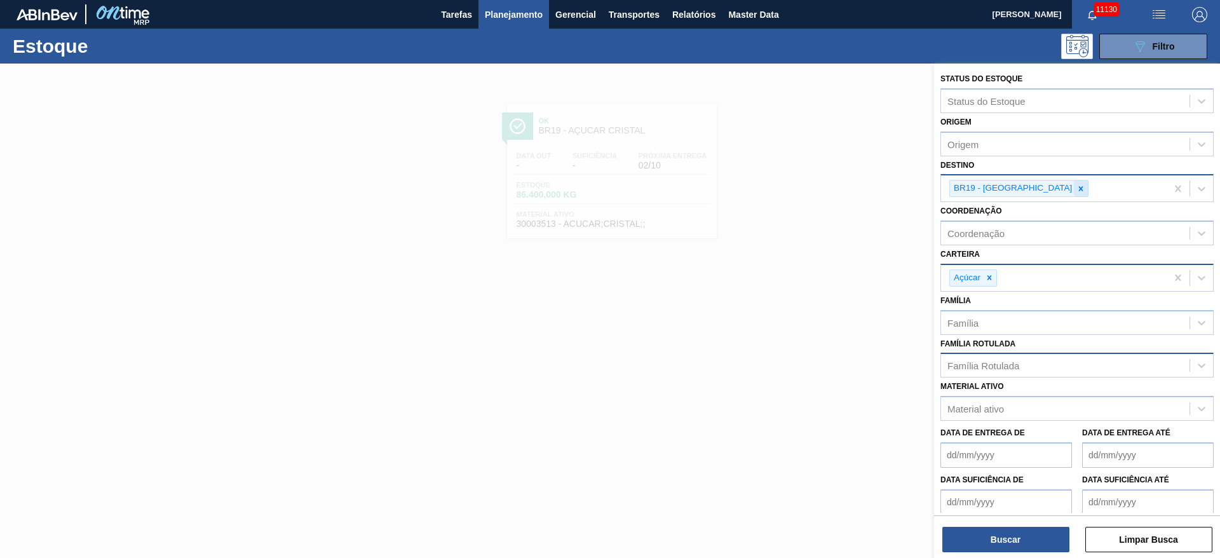
click at [1077, 184] on icon at bounding box center [1081, 188] width 9 height 9
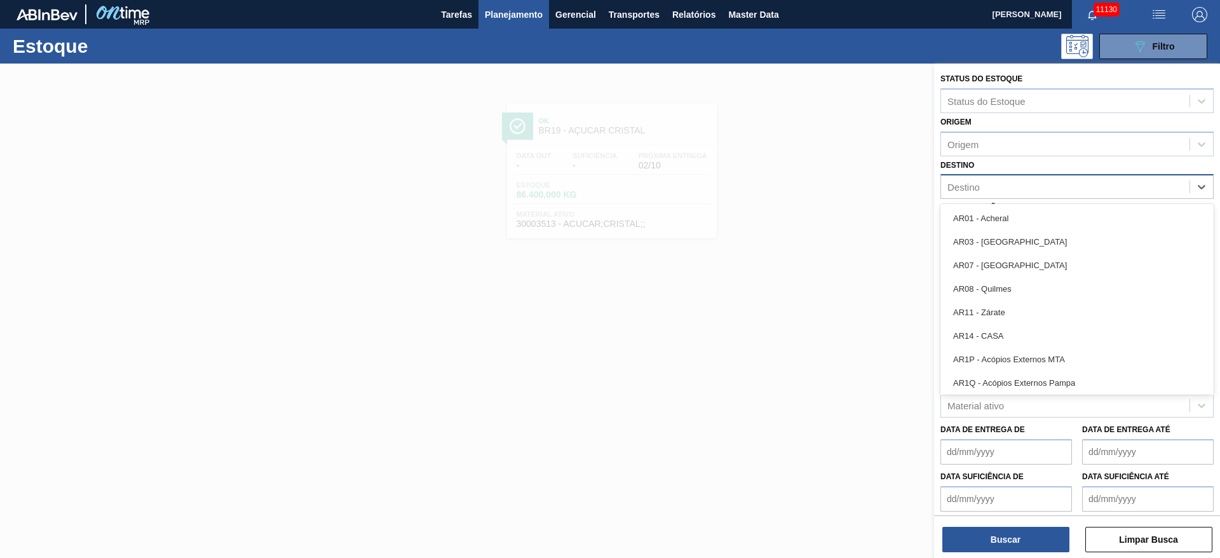
click at [1026, 184] on div "Destino" at bounding box center [1065, 187] width 249 height 18
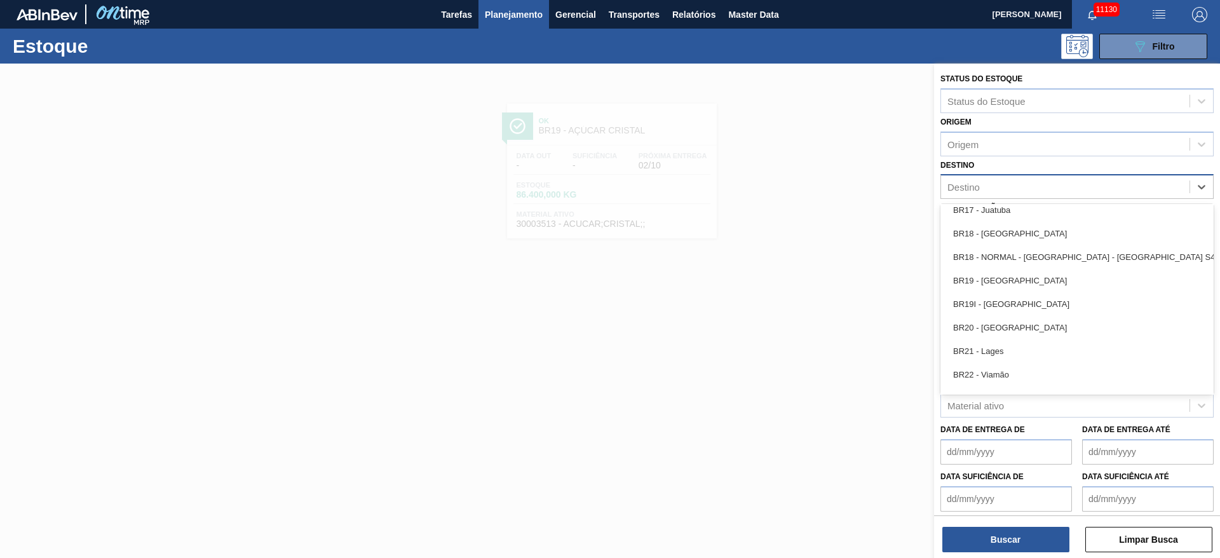
scroll to position [1049, 0]
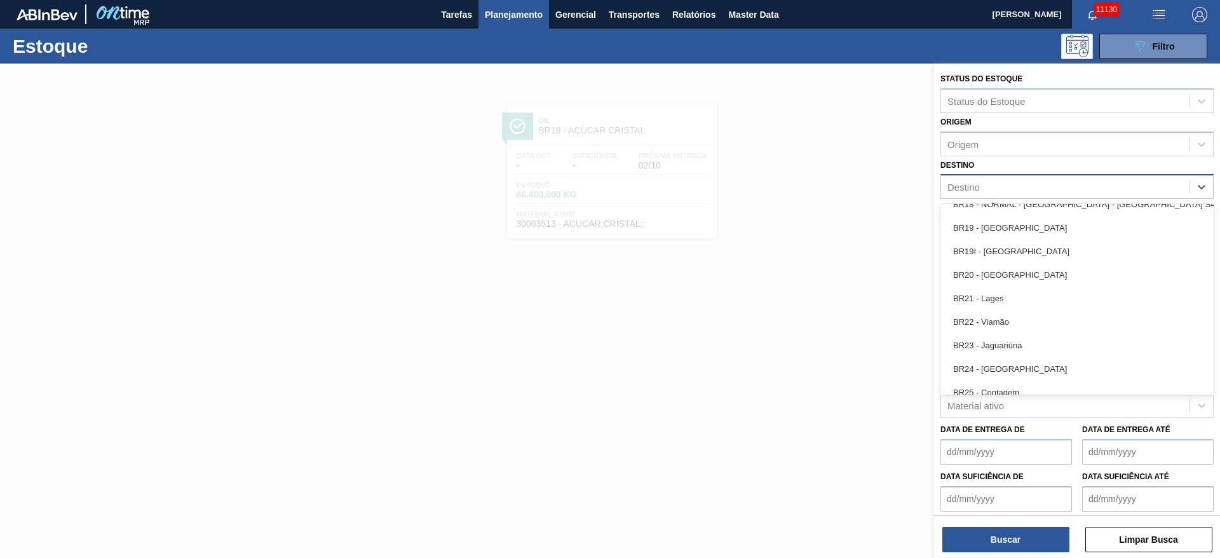
drag, startPoint x: 1028, startPoint y: 312, endPoint x: 1018, endPoint y: 333, distance: 23.6
click at [1028, 313] on div "BR22 - Viamão" at bounding box center [1077, 322] width 273 height 24
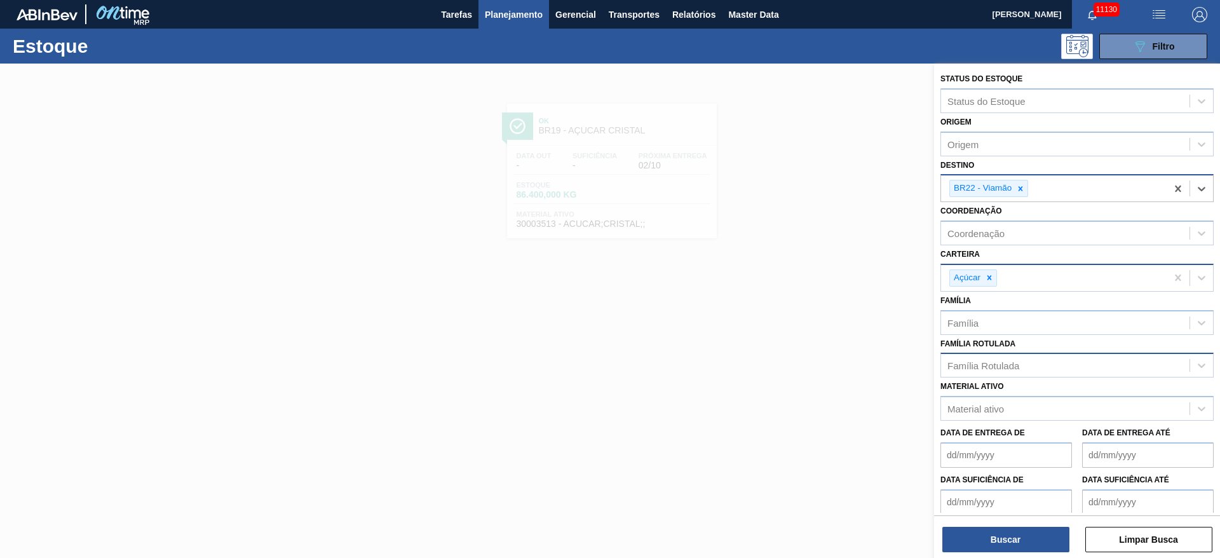
click at [995, 276] on div at bounding box center [990, 278] width 14 height 16
click at [995, 276] on div "Açúcar" at bounding box center [1054, 278] width 226 height 26
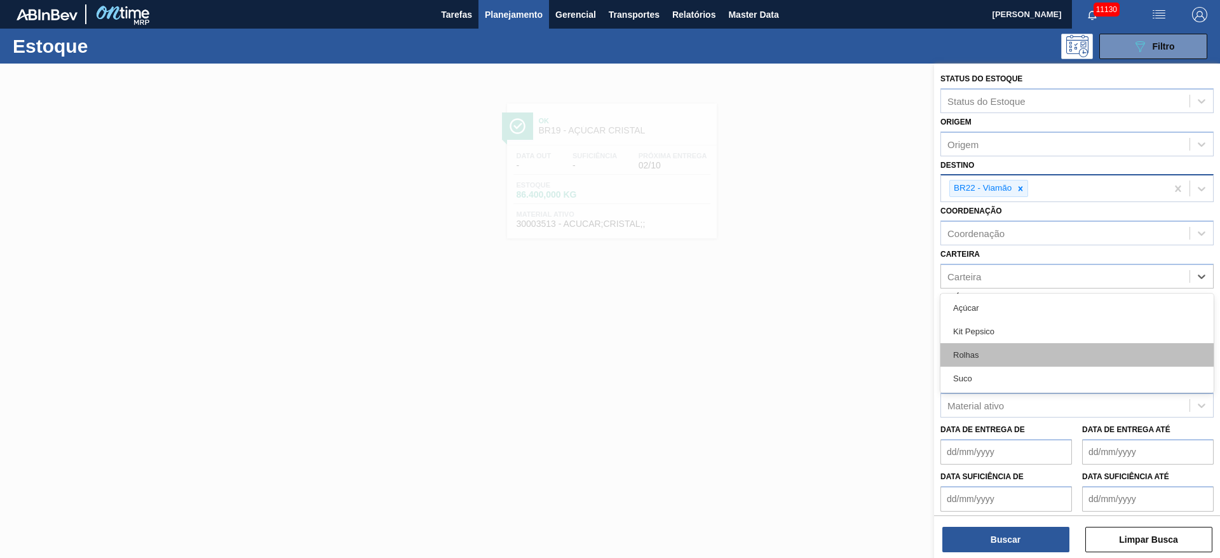
click at [989, 355] on div "Rolhas" at bounding box center [1077, 355] width 273 height 24
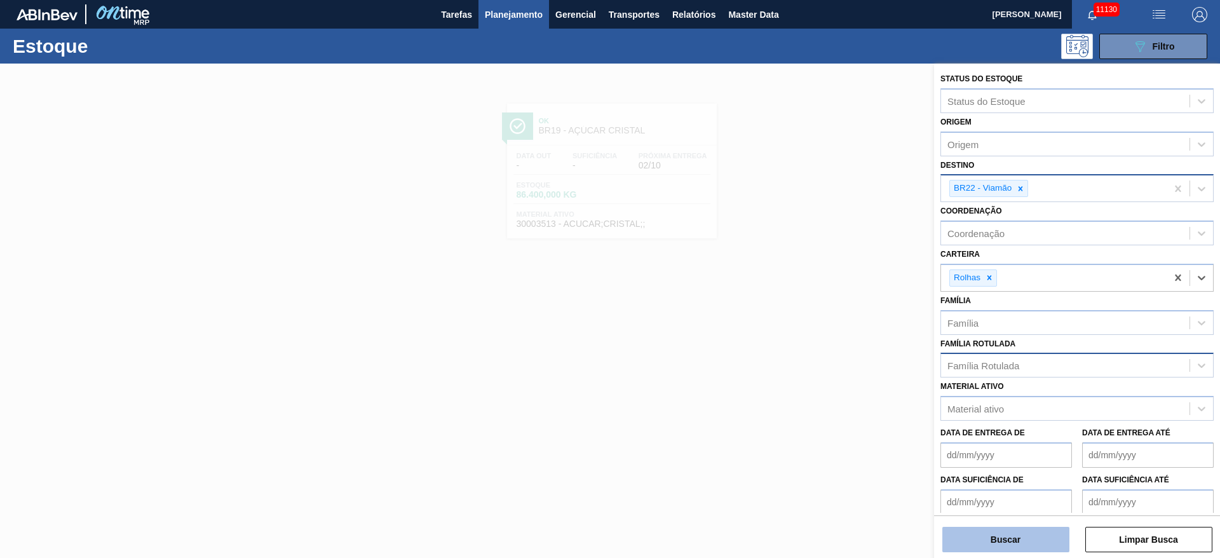
click at [981, 542] on button "Buscar" at bounding box center [1006, 539] width 127 height 25
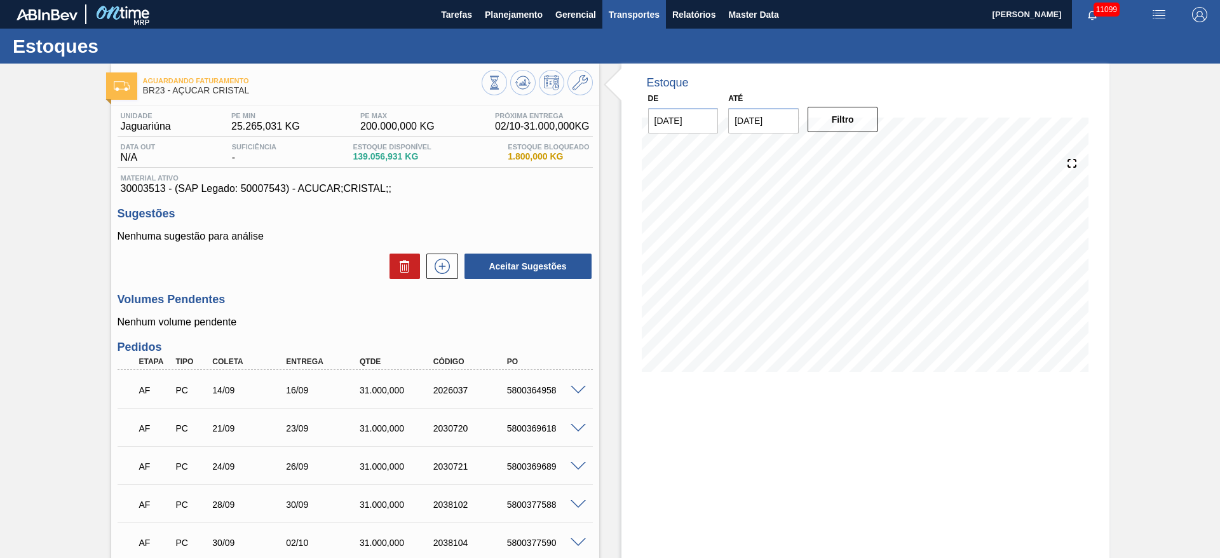
click at [632, 11] on span "Transportes" at bounding box center [634, 14] width 51 height 15
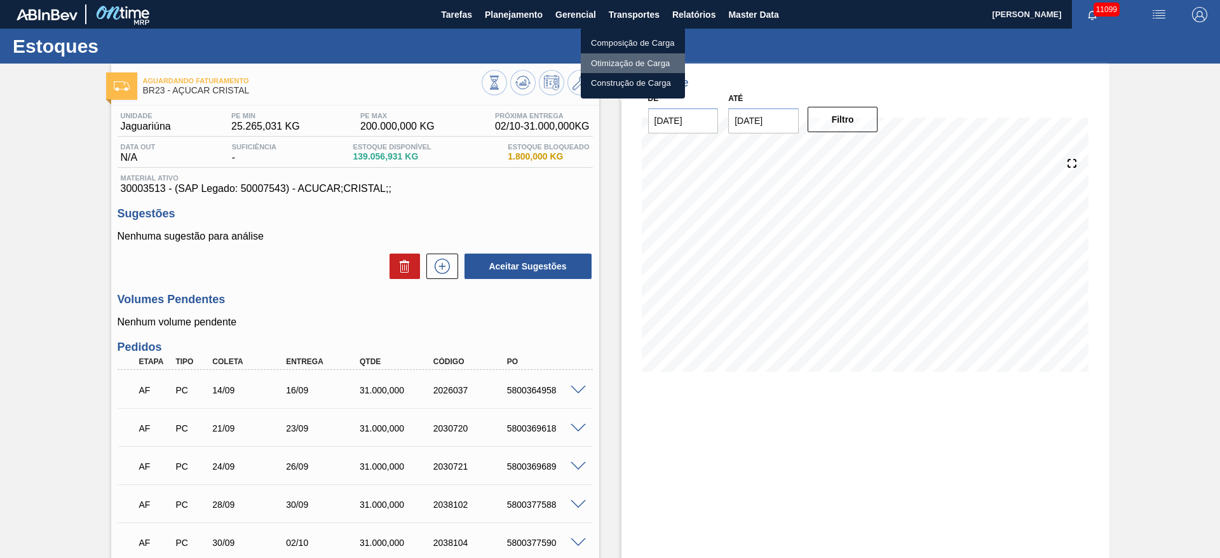
click at [622, 60] on li "Otimização de Carga" at bounding box center [633, 63] width 104 height 20
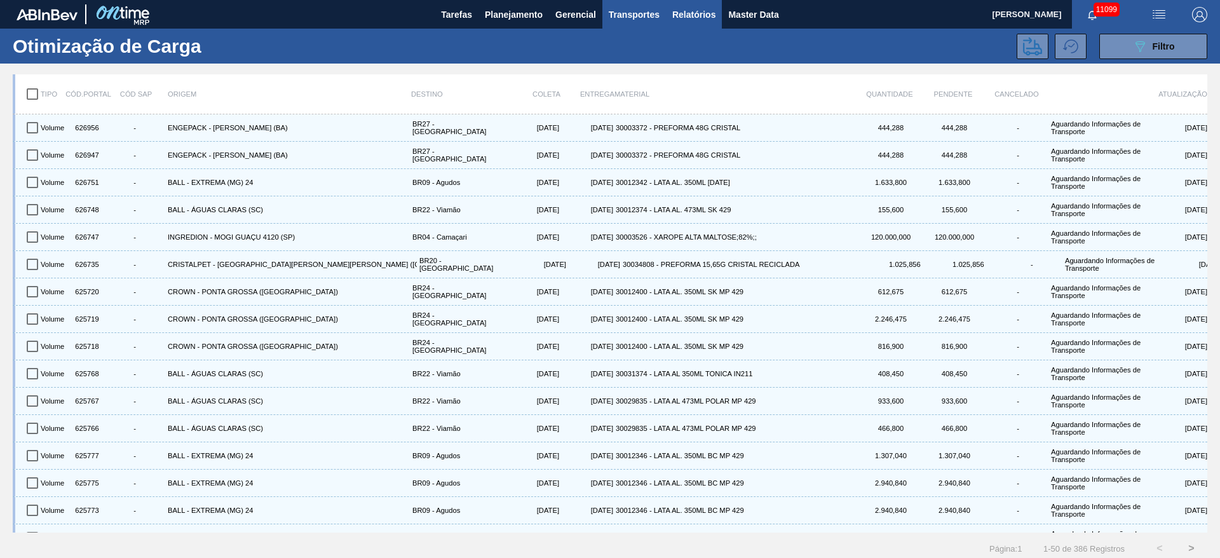
click at [712, 15] on span "Relatórios" at bounding box center [693, 14] width 43 height 15
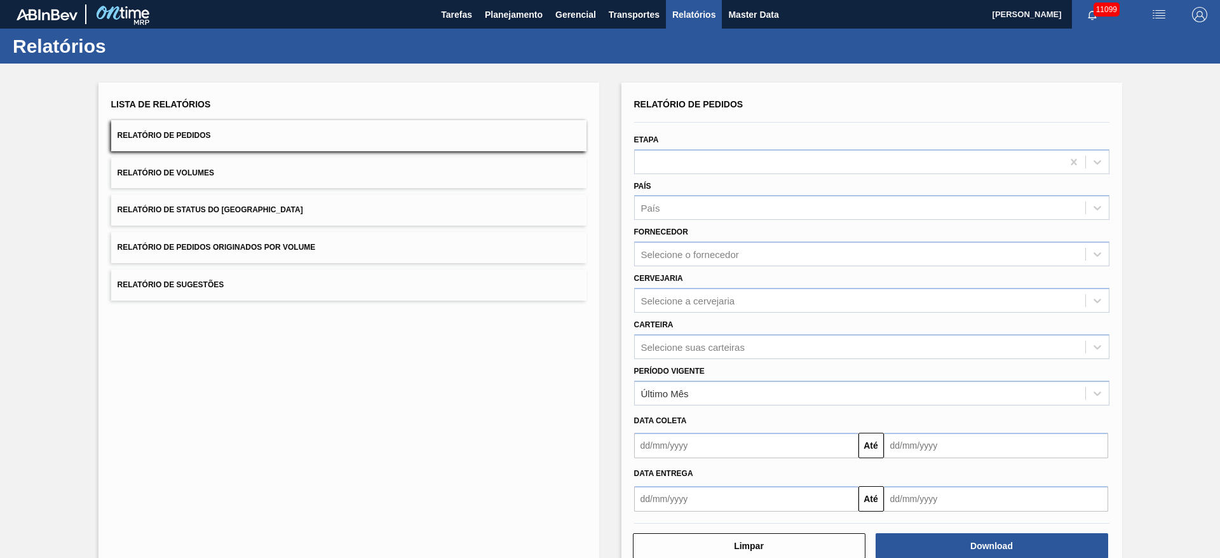
click at [709, 145] on div "Etapa" at bounding box center [871, 152] width 475 height 43
drag, startPoint x: 705, startPoint y: 149, endPoint x: 698, endPoint y: 151, distance: 7.2
click at [704, 150] on div at bounding box center [871, 161] width 475 height 25
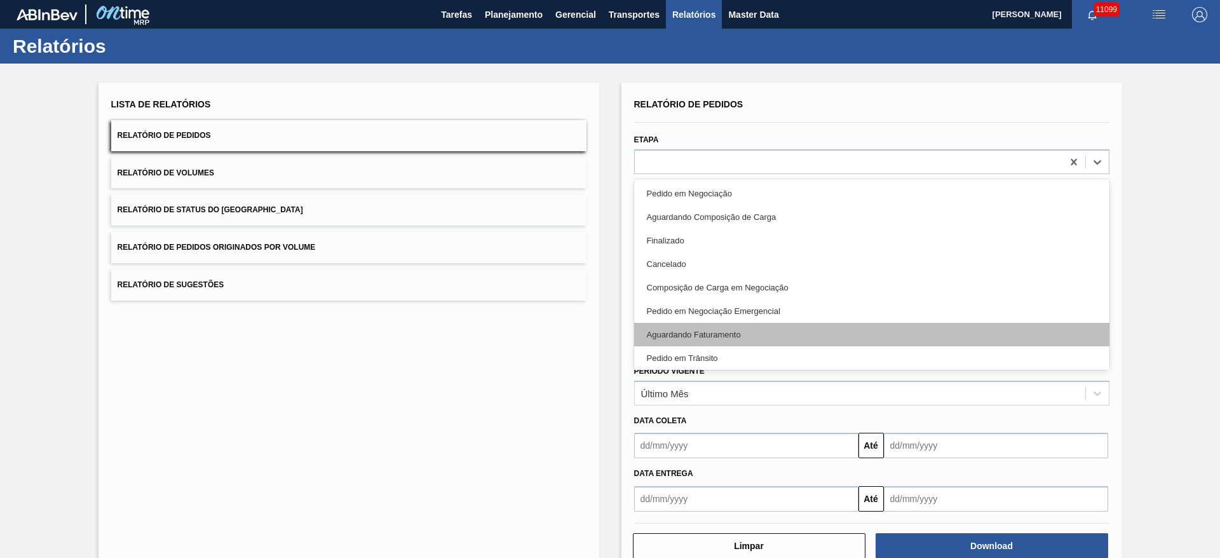
click at [735, 327] on div "Aguardando Faturamento" at bounding box center [871, 335] width 475 height 24
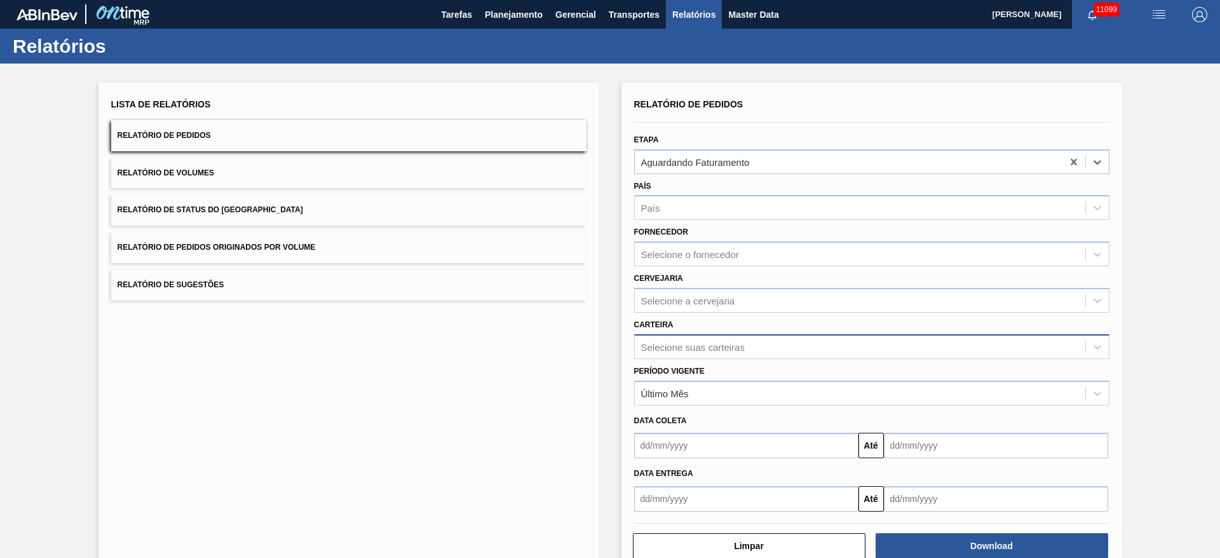
click at [725, 351] on div "Selecione suas carteiras" at bounding box center [693, 346] width 104 height 11
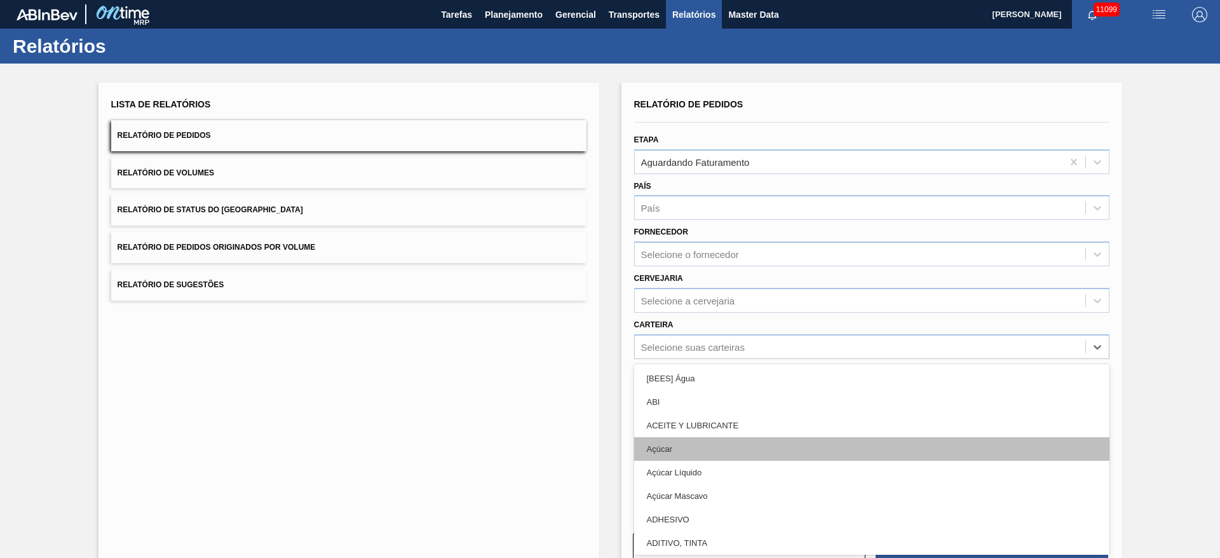
click at [717, 440] on div "Açúcar" at bounding box center [871, 449] width 475 height 24
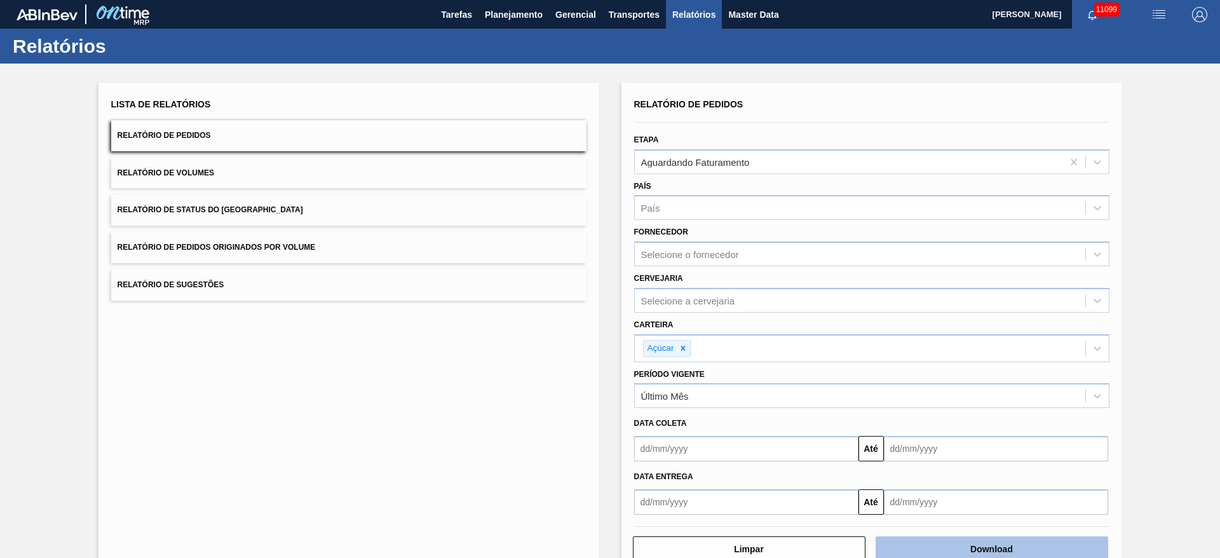
click at [996, 547] on button "Download" at bounding box center [992, 548] width 233 height 25
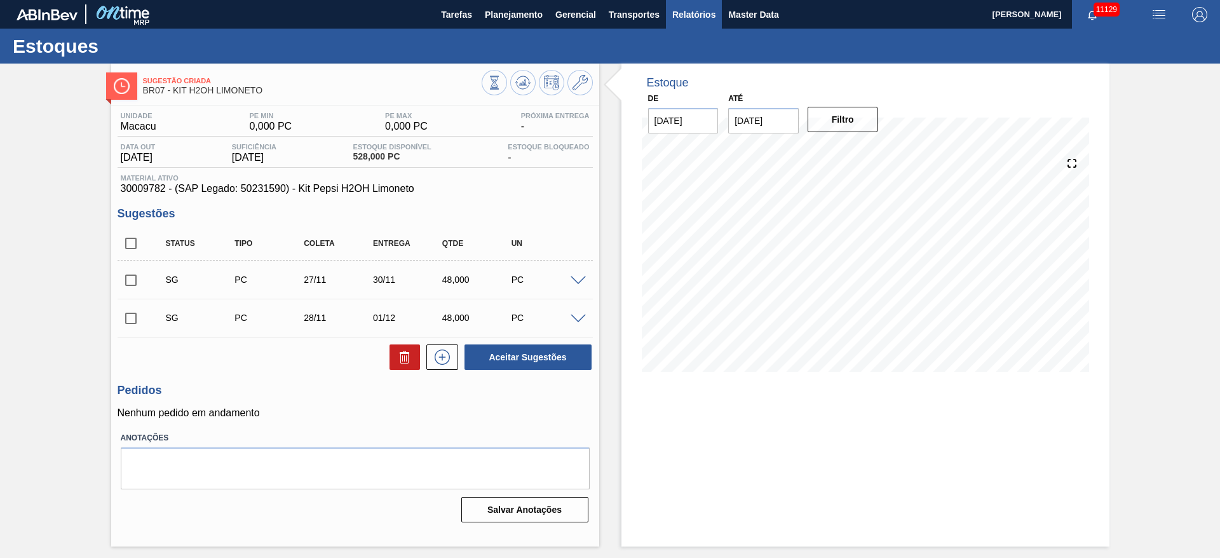
click at [705, 18] on span "Relatórios" at bounding box center [693, 14] width 43 height 15
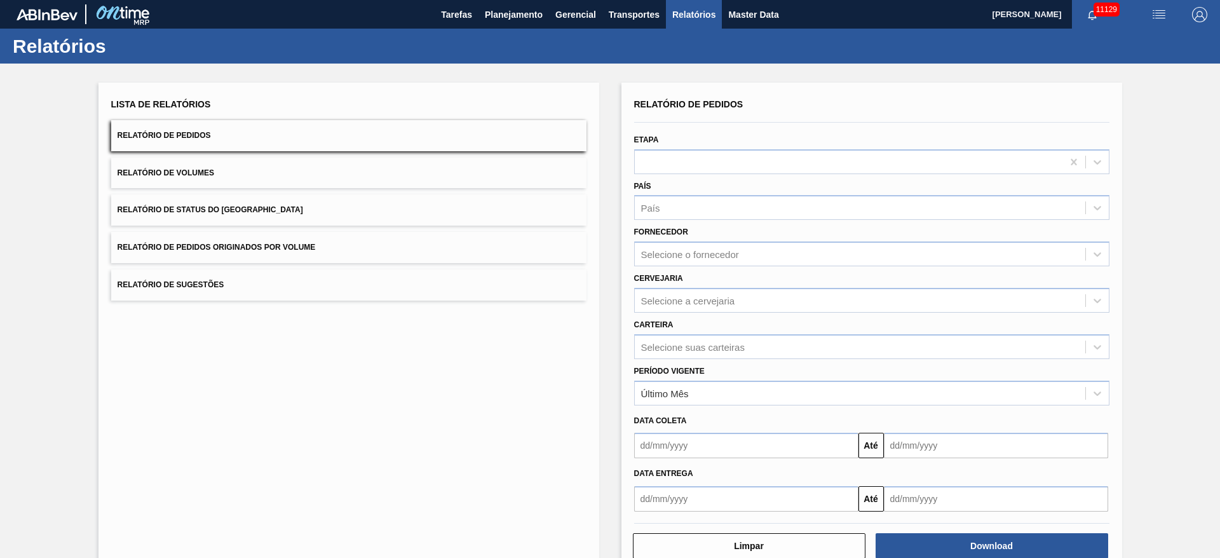
click at [319, 205] on button "Relatório de Status do [GEOGRAPHIC_DATA]" at bounding box center [348, 209] width 475 height 31
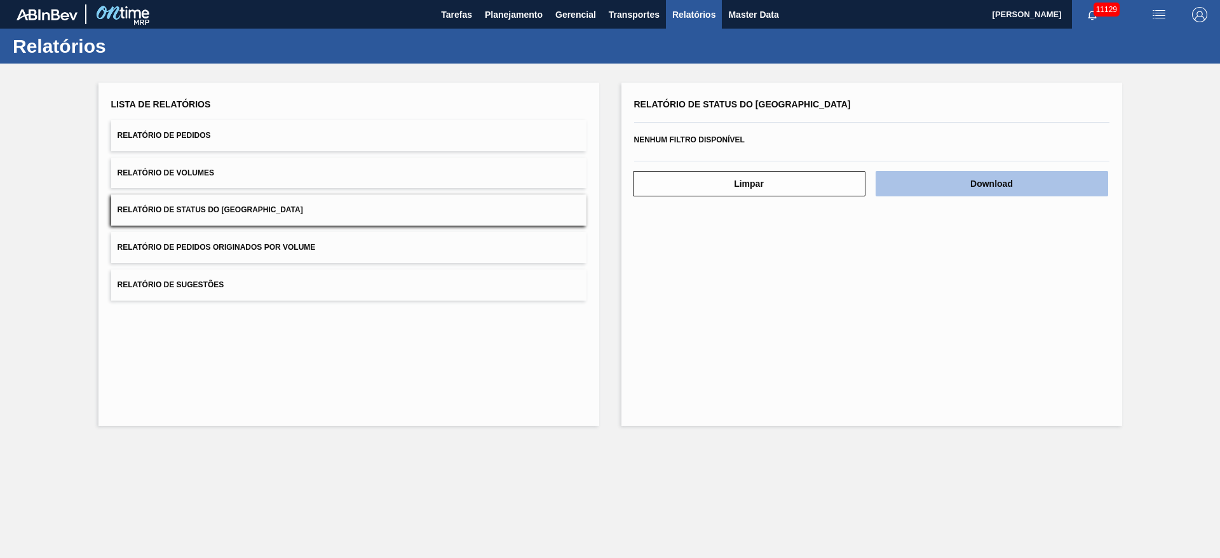
click at [920, 180] on button "Download" at bounding box center [992, 183] width 233 height 25
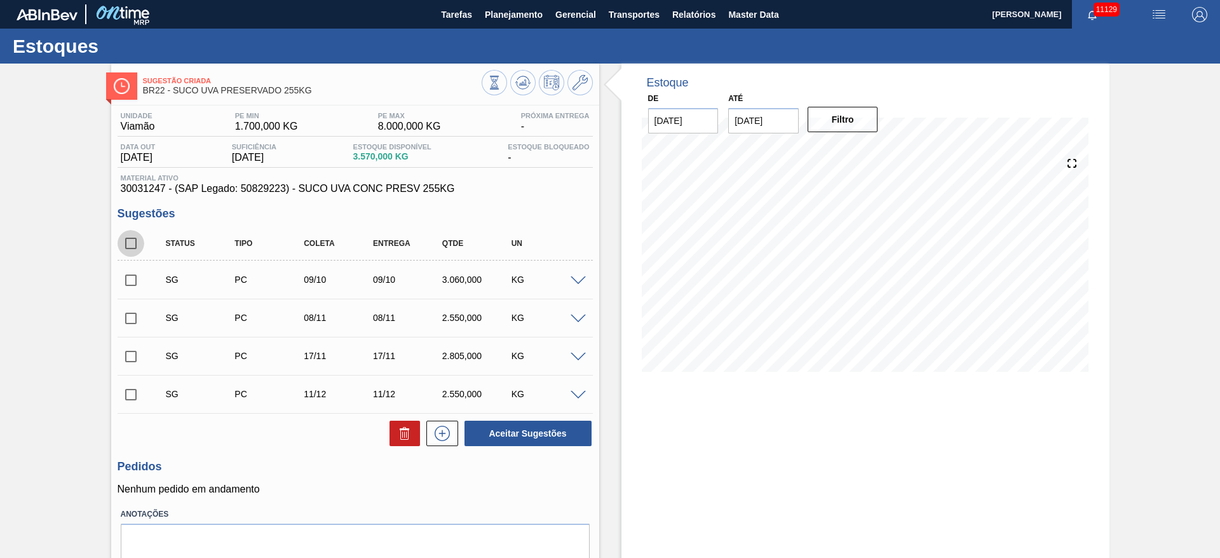
click at [131, 246] on input "checkbox" at bounding box center [131, 243] width 27 height 27
checkbox input "true"
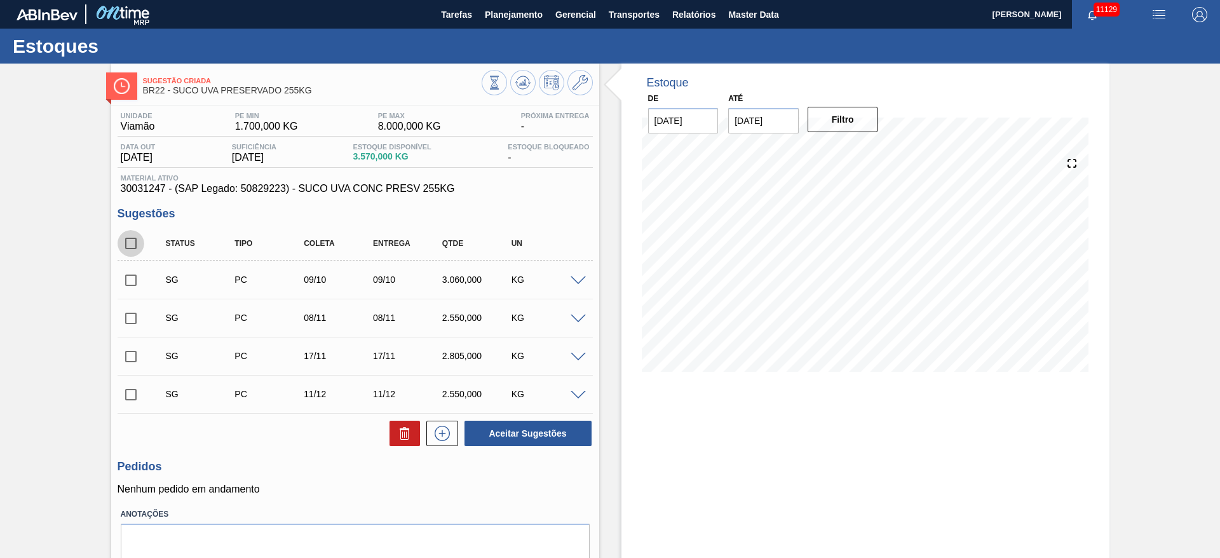
checkbox input "true"
click at [401, 433] on icon at bounding box center [404, 433] width 15 height 15
checkbox input "false"
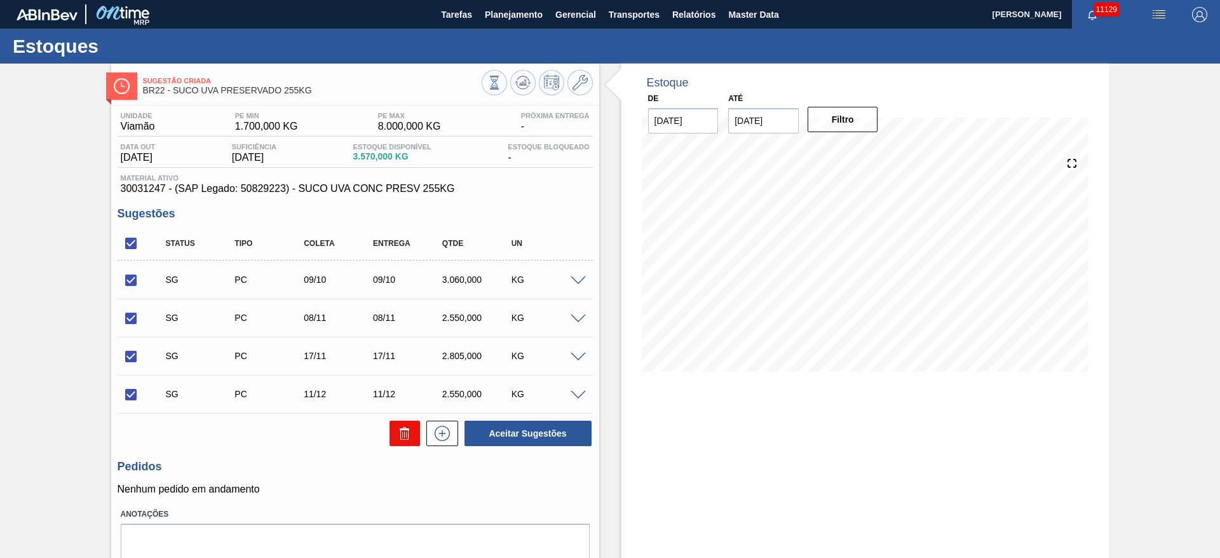
checkbox input "false"
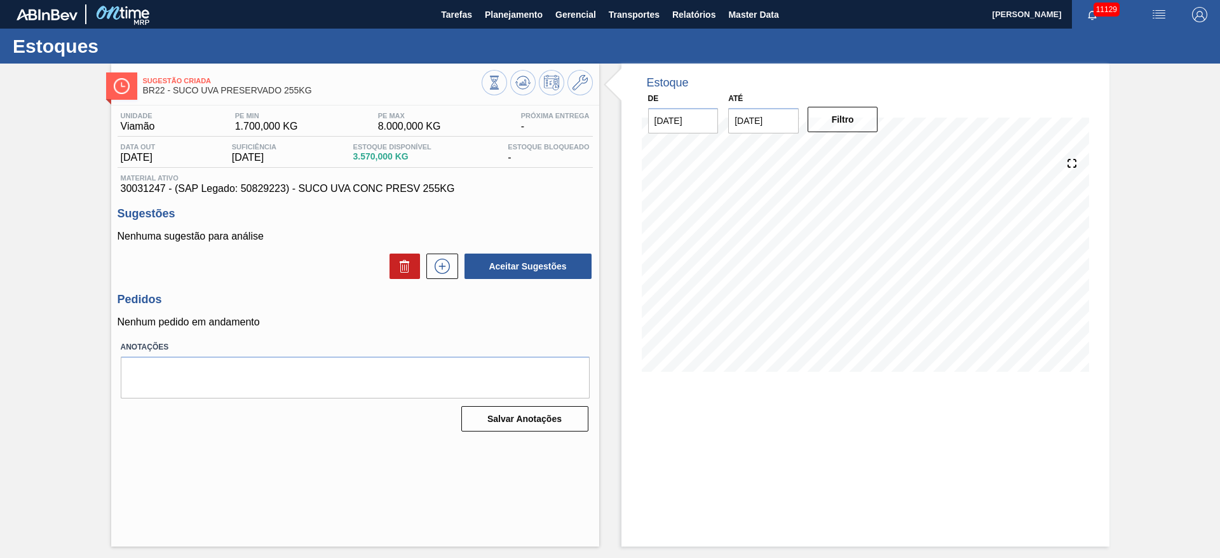
drag, startPoint x: 318, startPoint y: 167, endPoint x: 307, endPoint y: 160, distance: 12.9
click at [310, 166] on div "Data out 14/10/2025 Suficiência 10/11/2025 Estoque Disponível 3.570,000 KG Esto…" at bounding box center [355, 155] width 475 height 25
click at [455, 160] on div "Data out 14/10/2025 Suficiência 10/11/2025 Estoque Disponível 3.570,000 KG Esto…" at bounding box center [355, 155] width 475 height 25
drag, startPoint x: 369, startPoint y: 151, endPoint x: 381, endPoint y: 154, distance: 12.5
click at [383, 151] on div "Estoque Disponível 3.570,000 KG" at bounding box center [392, 153] width 85 height 20
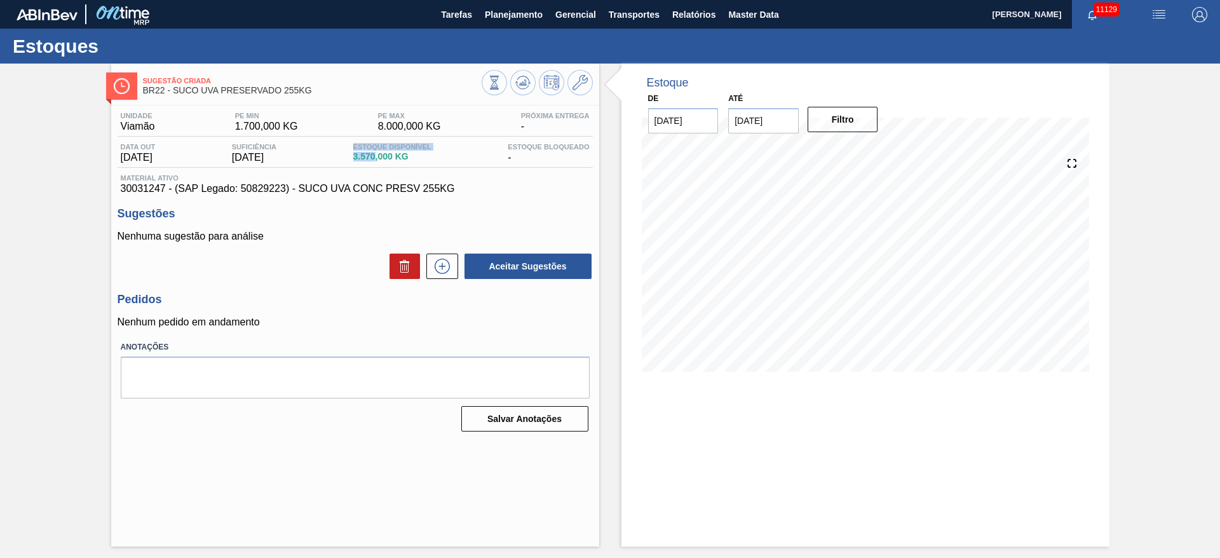
click at [374, 167] on div "Data out 14/10/2025 Suficiência 10/11/2025 Estoque Disponível 3.570,000 KG Esto…" at bounding box center [355, 155] width 475 height 25
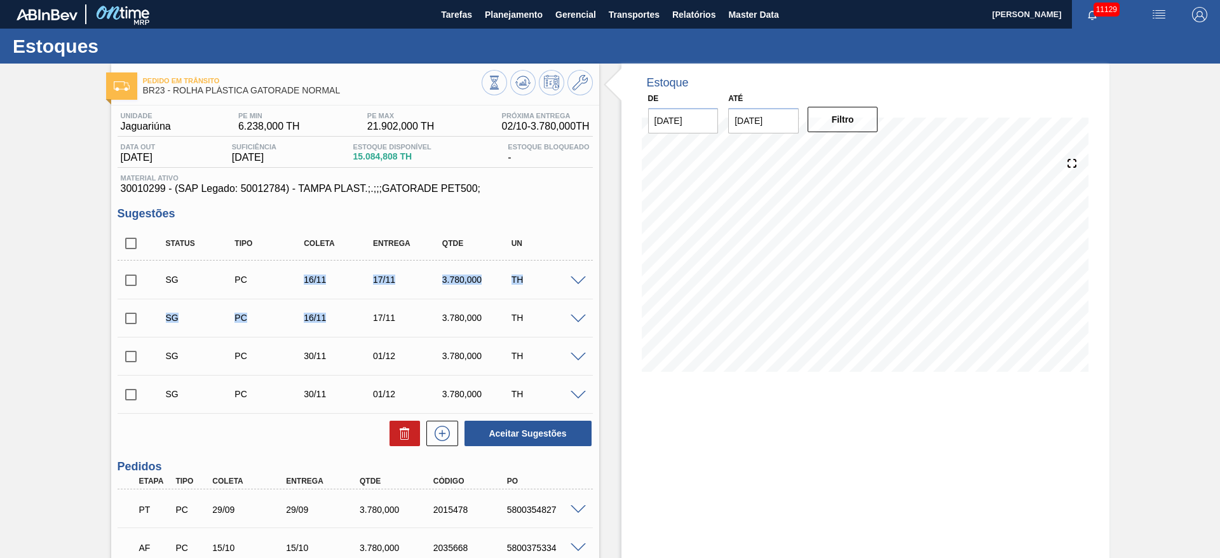
drag, startPoint x: 296, startPoint y: 273, endPoint x: 337, endPoint y: 313, distance: 57.5
click at [337, 313] on div "SG PC 16/11 17/11 3.780,000 TH Material 30010299 - TAMPA PLAST.;.;;;GATORADE PE…" at bounding box center [355, 337] width 475 height 153
click at [310, 281] on div "16/11" at bounding box center [339, 280] width 77 height 10
click at [310, 320] on div "16/11" at bounding box center [339, 318] width 77 height 10
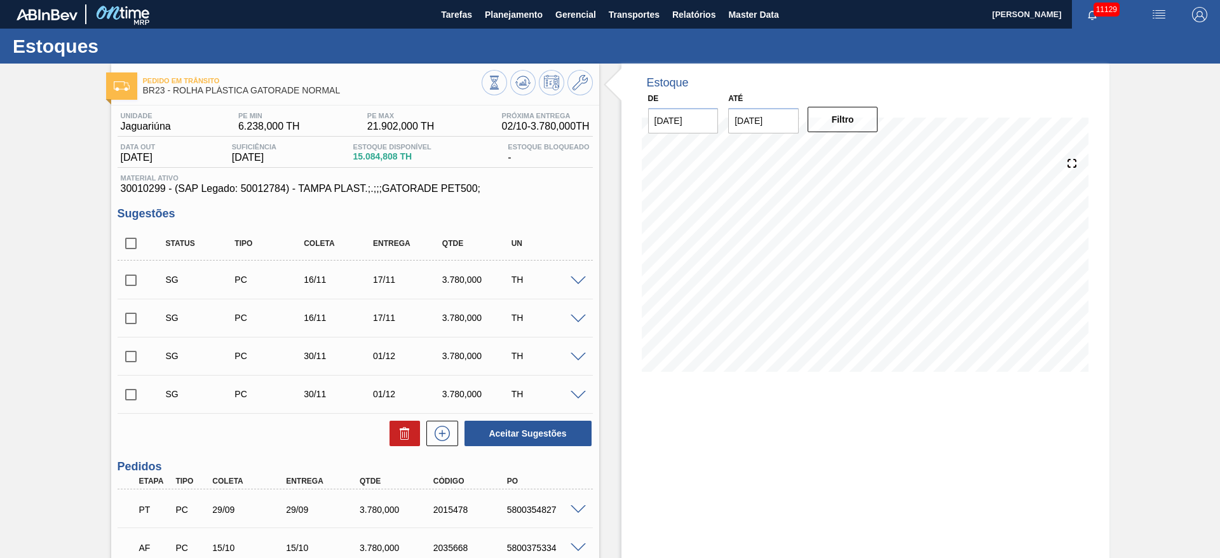
click at [310, 317] on div "16/11" at bounding box center [339, 318] width 77 height 10
click at [311, 351] on div "30/11" at bounding box center [339, 356] width 77 height 10
click at [311, 348] on div "SG PC 30/11 01/12 3.780,000 TH" at bounding box center [365, 355] width 415 height 25
click at [57, 299] on div "Pedido em Trânsito BR23 - ROLHA PLÁSTICA GATORADE NORMAL Unidade Jaguariúna PE …" at bounding box center [610, 405] width 1220 height 683
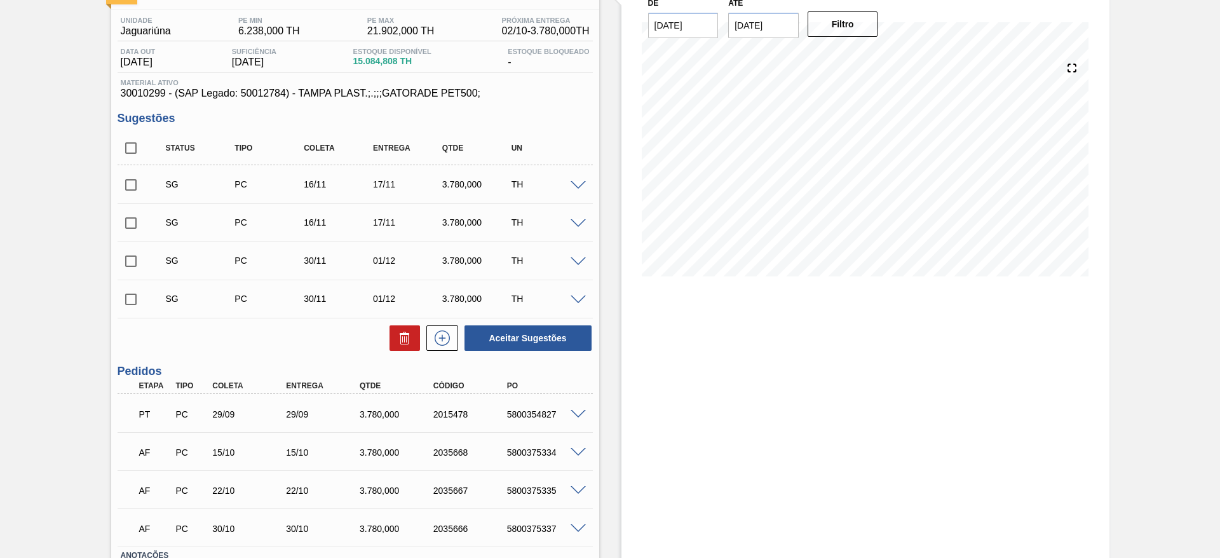
drag, startPoint x: 131, startPoint y: 192, endPoint x: 143, endPoint y: 214, distance: 25.3
click at [131, 192] on input "checkbox" at bounding box center [131, 185] width 27 height 27
checkbox input "true"
click at [133, 272] on input "checkbox" at bounding box center [131, 261] width 27 height 27
click at [577, 220] on span at bounding box center [578, 224] width 15 height 10
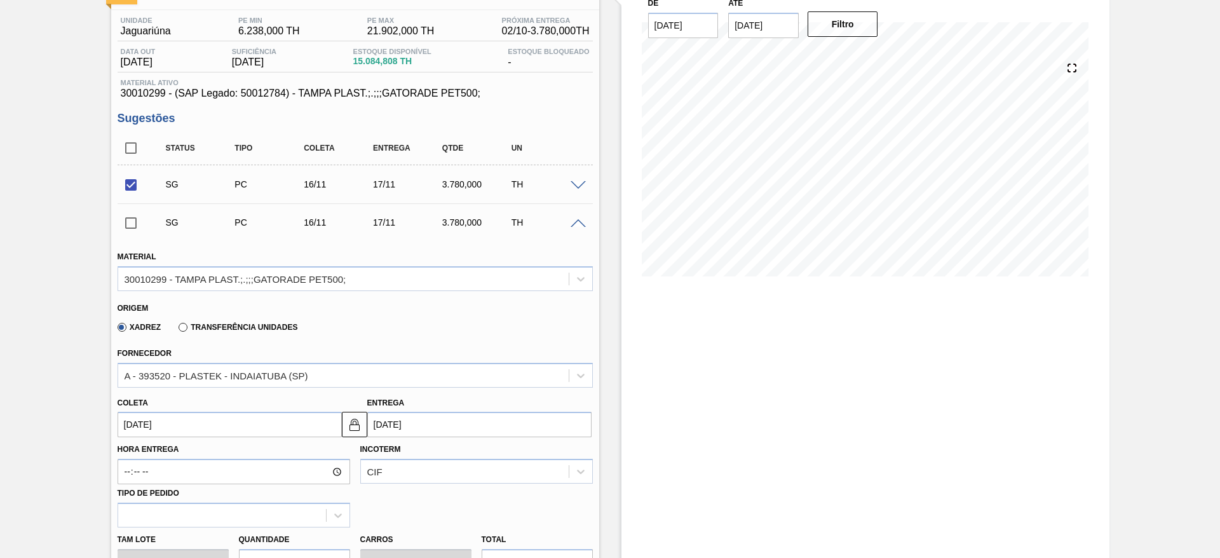
drag, startPoint x: 582, startPoint y: 219, endPoint x: 534, endPoint y: 259, distance: 61.8
click at [575, 223] on span at bounding box center [578, 224] width 15 height 10
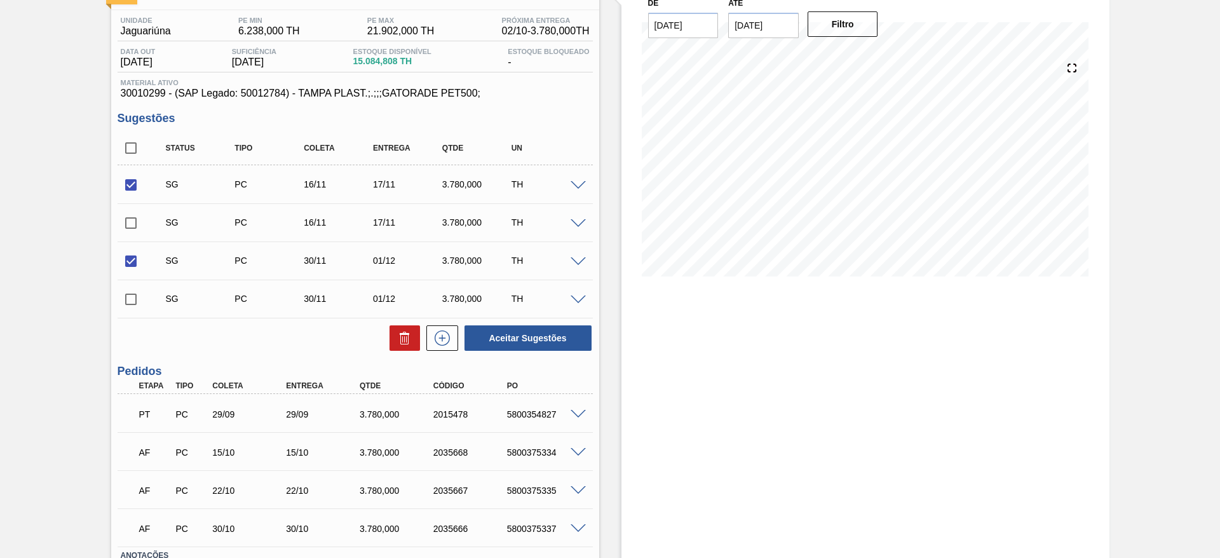
click at [582, 292] on div "SG PC 30/11 01/12 3.780,000 TH" at bounding box center [355, 299] width 475 height 32
click at [579, 297] on span at bounding box center [578, 301] width 15 height 10
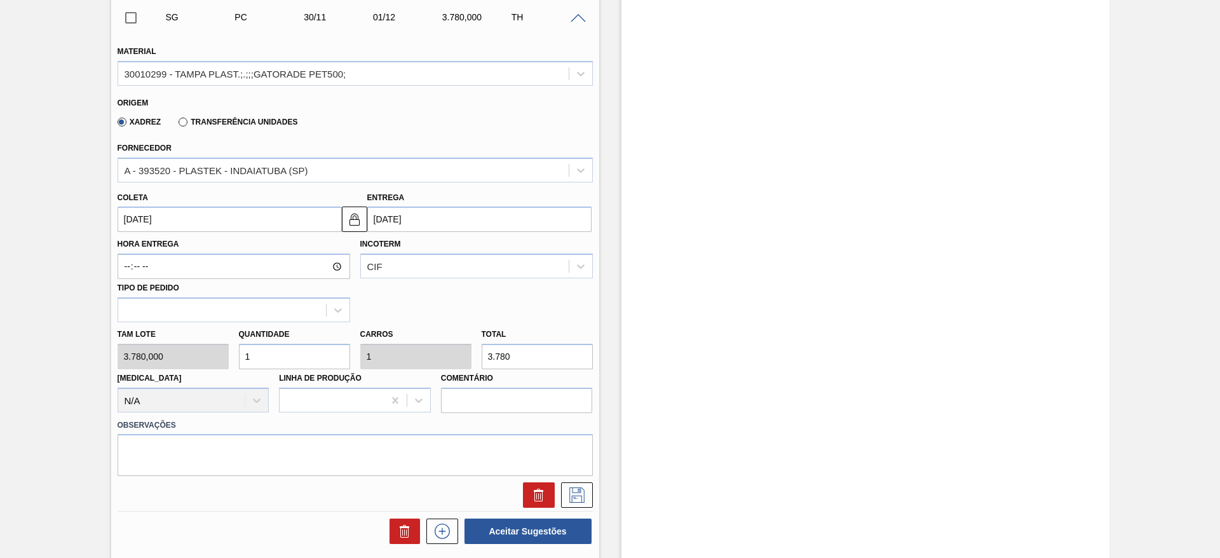
scroll to position [91, 0]
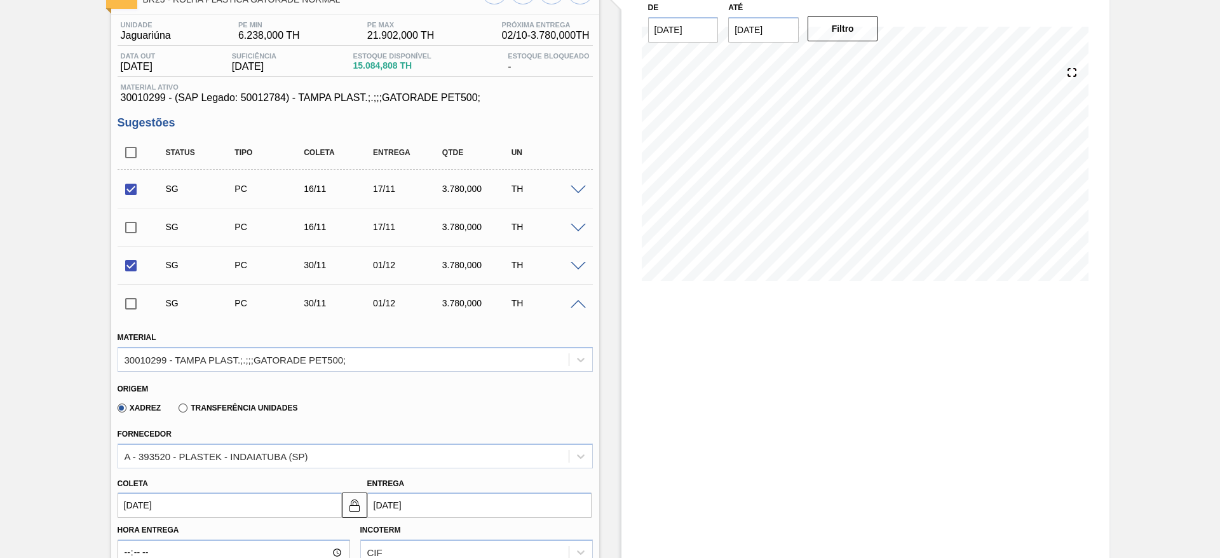
click at [137, 262] on input "checkbox" at bounding box center [131, 265] width 27 height 27
checkbox input "false"
click at [128, 191] on input "checkbox" at bounding box center [131, 189] width 27 height 27
checkbox input "true"
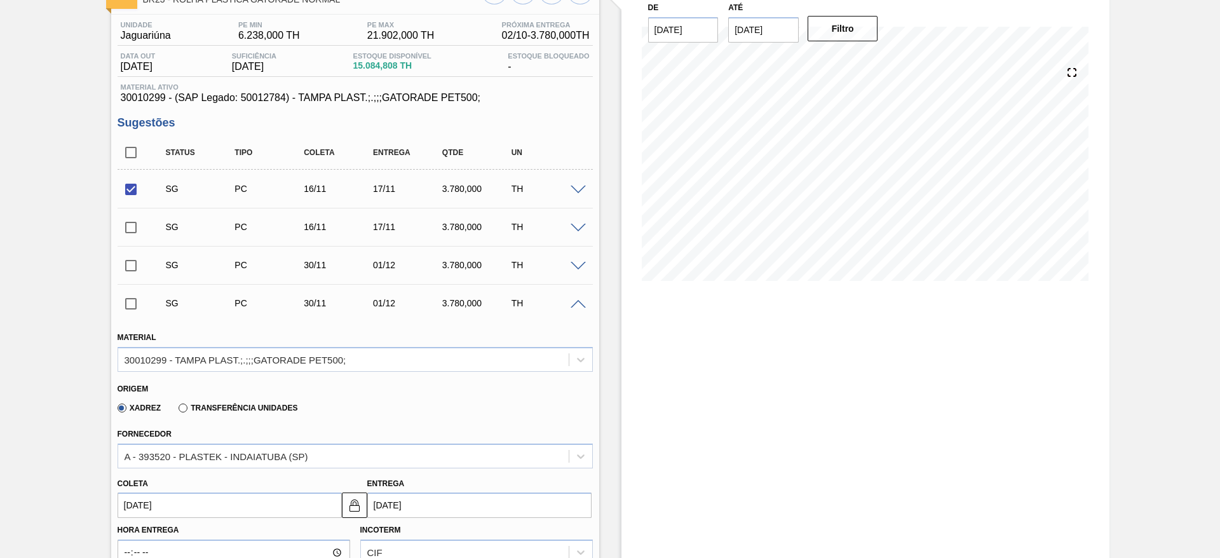
click at [136, 227] on input "checkbox" at bounding box center [131, 227] width 27 height 27
click at [131, 230] on input "checkbox" at bounding box center [131, 227] width 27 height 27
checkbox input "false"
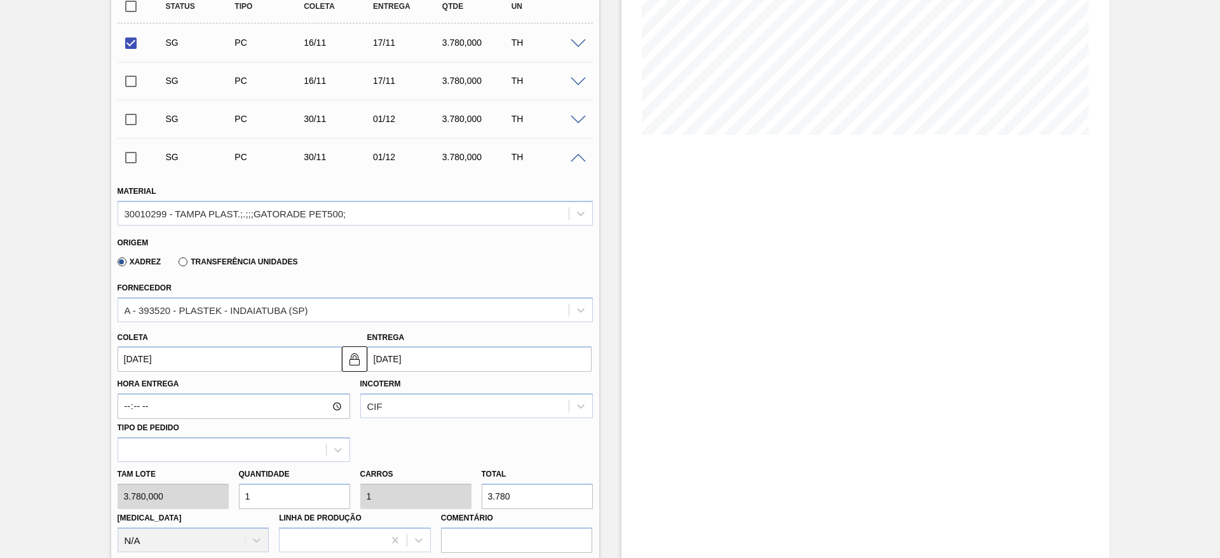
scroll to position [0, 0]
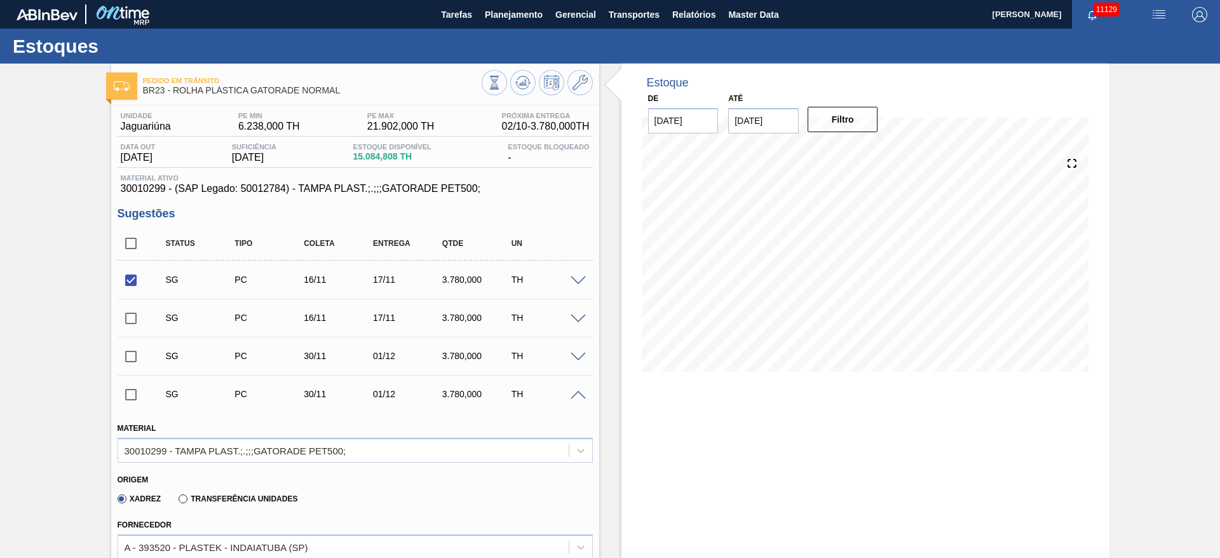
click at [580, 398] on div "TH" at bounding box center [546, 394] width 77 height 10
click at [574, 400] on div "SG PC 30/11 01/12 3.780,000 TH" at bounding box center [355, 394] width 475 height 32
click at [578, 393] on span at bounding box center [578, 396] width 15 height 10
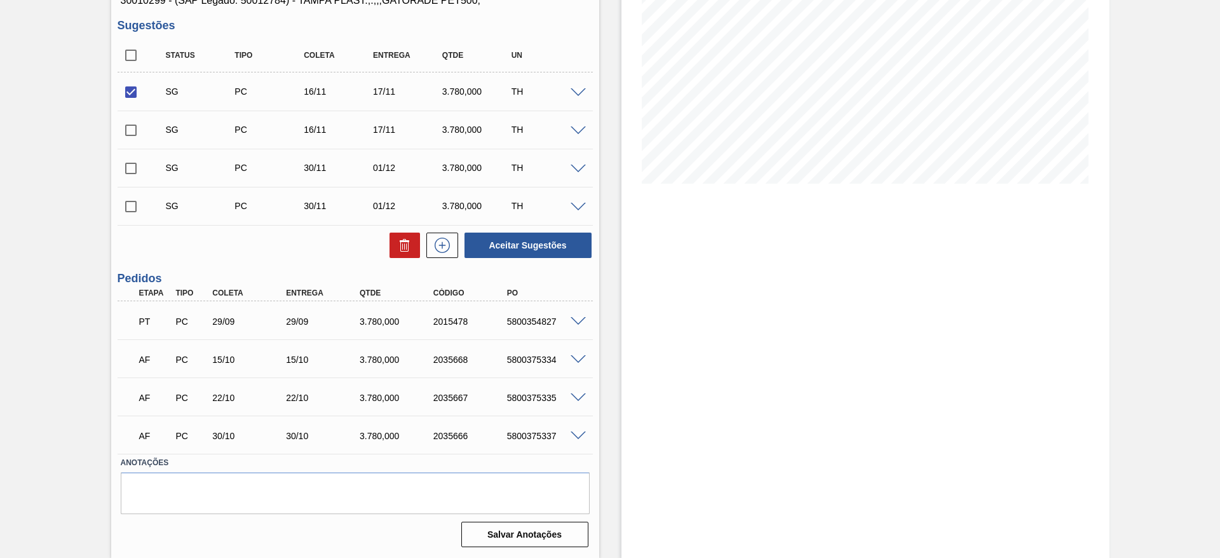
scroll to position [93, 0]
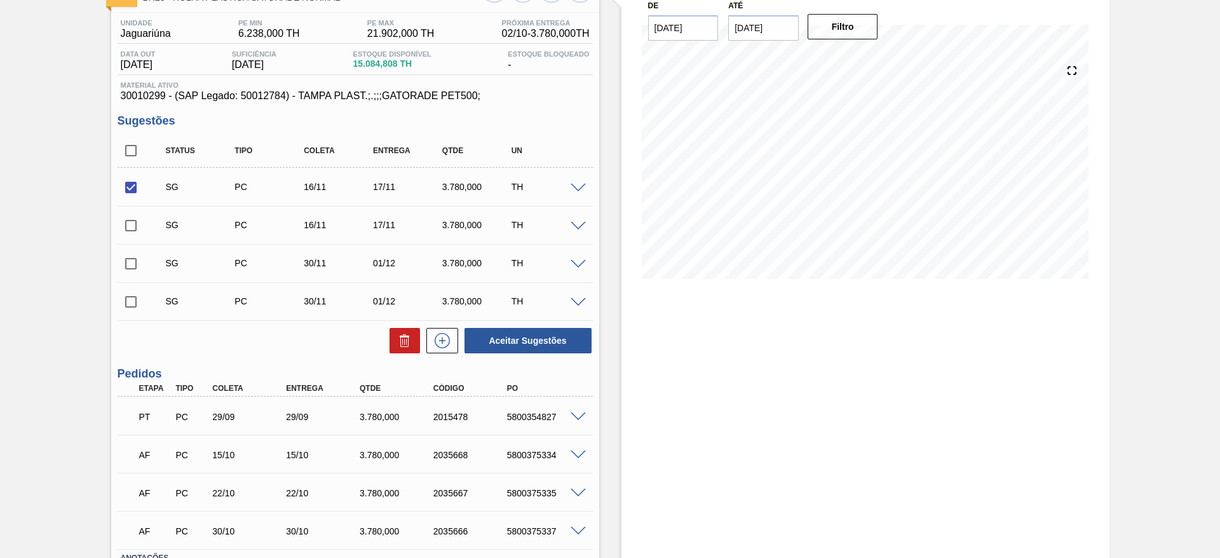
click at [532, 327] on div "Aceitar Sugestões" at bounding box center [525, 341] width 135 height 28
click at [539, 333] on button "Aceitar Sugestões" at bounding box center [528, 340] width 127 height 25
checkbox input "false"
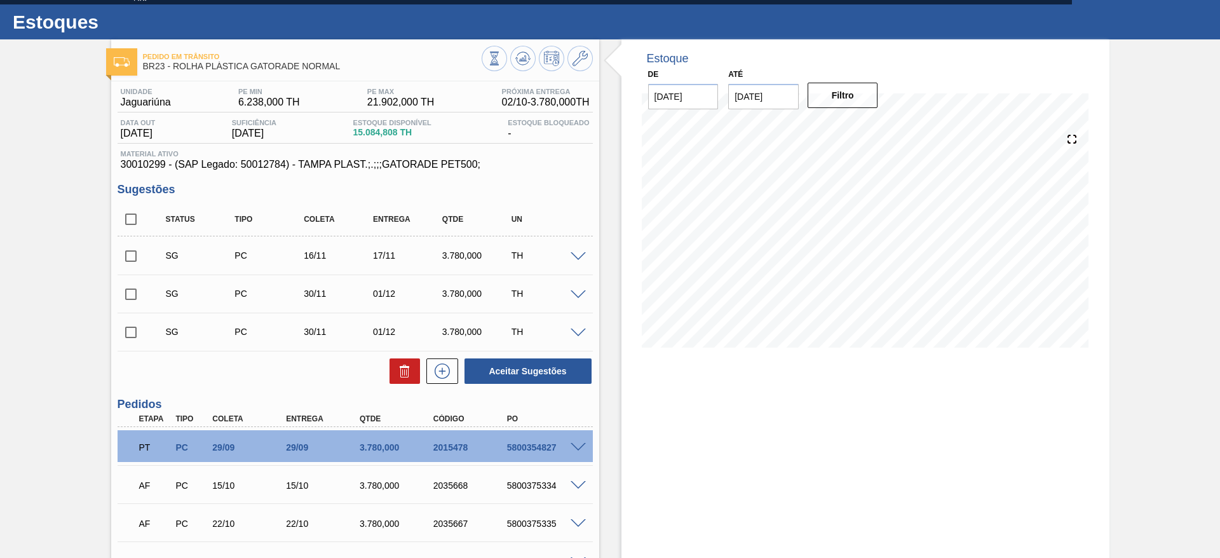
scroll to position [0, 0]
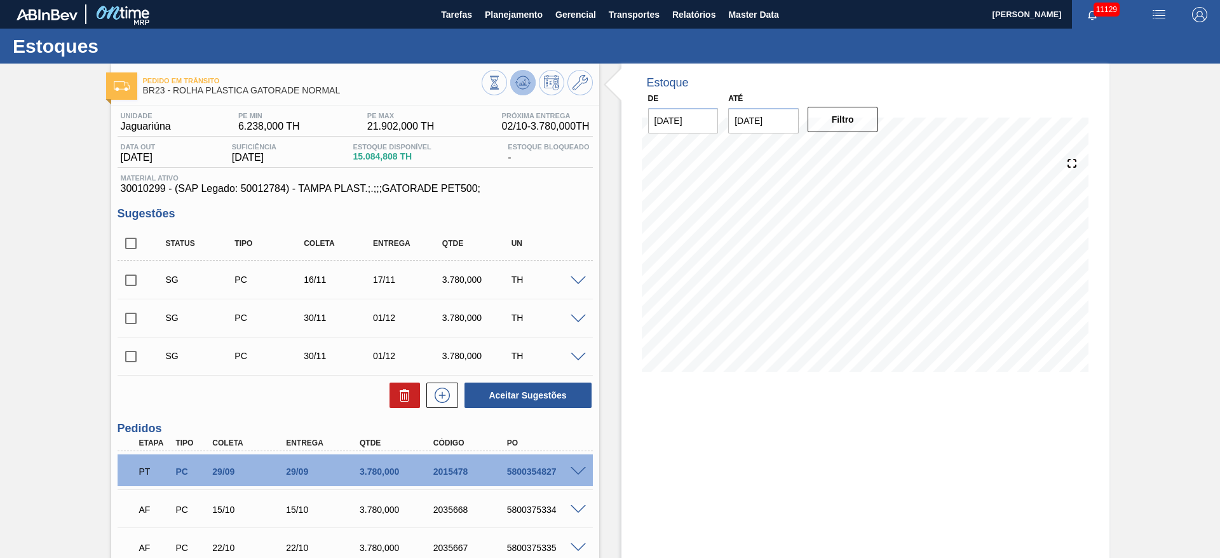
click at [525, 87] on icon at bounding box center [522, 82] width 15 height 15
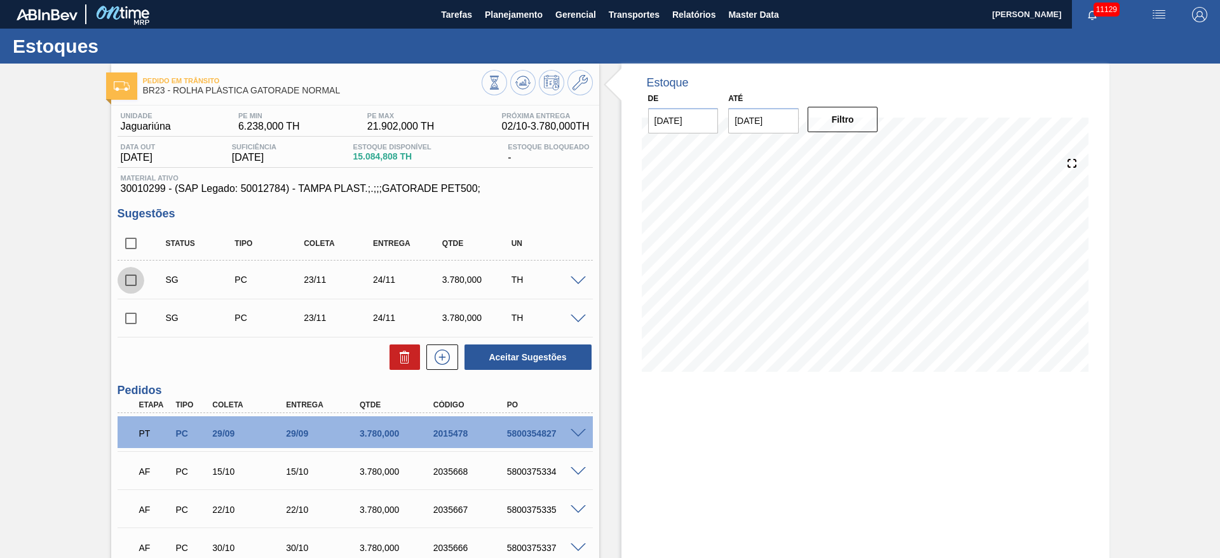
click at [135, 276] on input "checkbox" at bounding box center [131, 280] width 27 height 27
click at [536, 352] on button "Aceitar Sugestões" at bounding box center [528, 356] width 127 height 25
checkbox input "false"
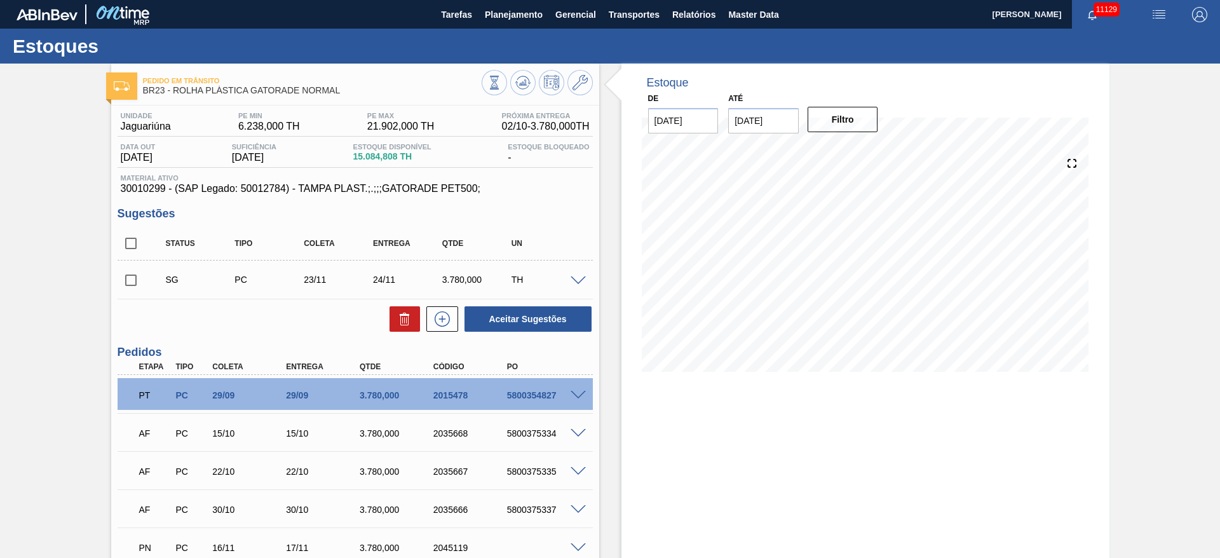
click at [520, 194] on span "30010299 - (SAP Legado: 50012784) - TAMPA PLAST.;.;;;GATORADE PET500;" at bounding box center [355, 188] width 469 height 11
drag, startPoint x: 505, startPoint y: 273, endPoint x: 324, endPoint y: 328, distance: 190.0
click at [327, 324] on div "Status Tipo Coleta Entrega Qtde UN SG PC 23/11 24/11 3.780,000 TH Material 3001…" at bounding box center [355, 280] width 475 height 106
click at [587, 85] on button at bounding box center [580, 82] width 25 height 25
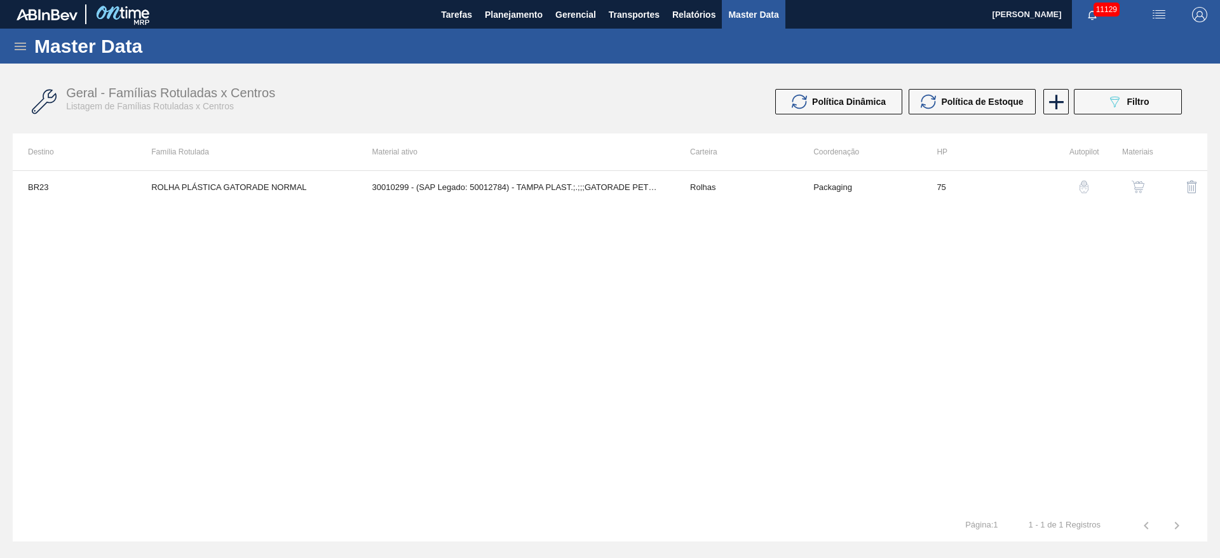
click at [1095, 192] on button "button" at bounding box center [1084, 187] width 31 height 31
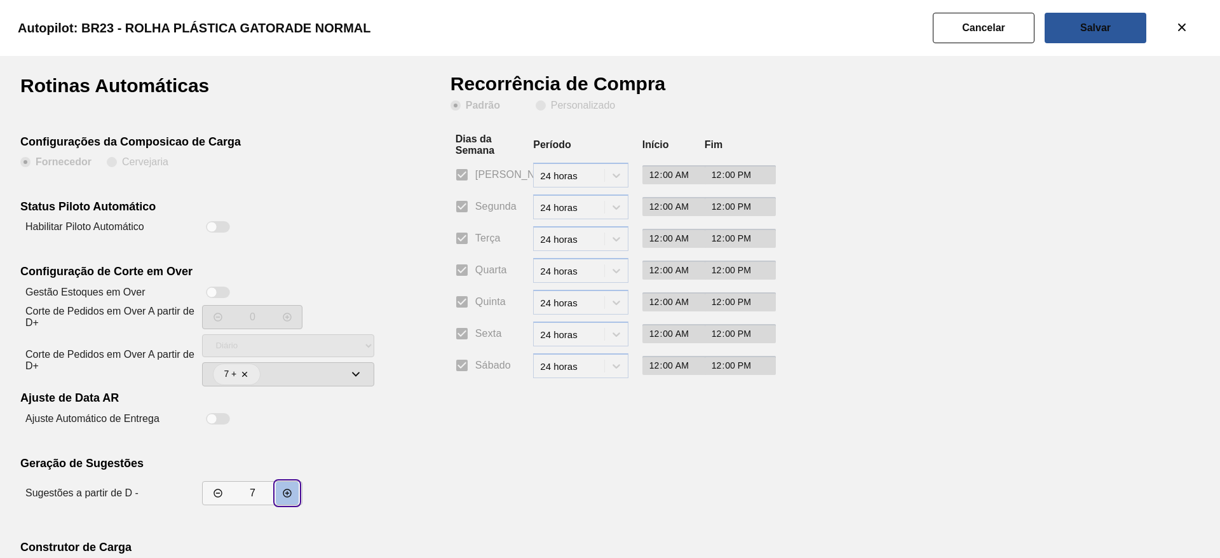
click at [288, 490] on icon "decrementar valor" at bounding box center [287, 493] width 10 height 10
click at [286, 490] on icon "decrementar valor" at bounding box center [287, 493] width 10 height 10
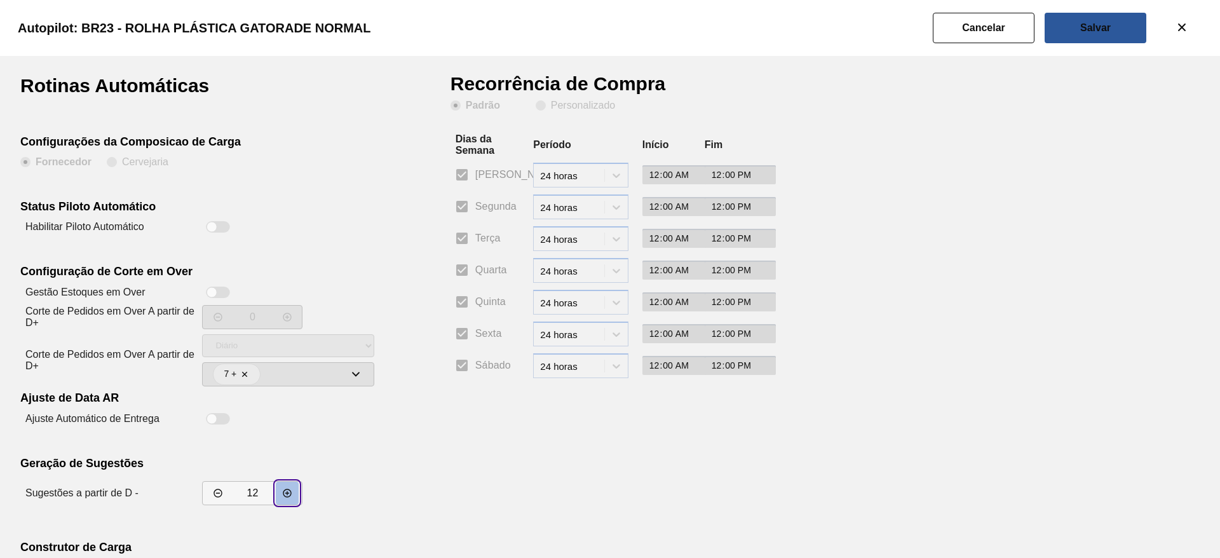
click at [286, 490] on icon "decrementar valor" at bounding box center [287, 493] width 10 height 10
click at [287, 490] on icon "decrementar valor" at bounding box center [287, 493] width 10 height 10
click at [214, 496] on icon "incrementar valor" at bounding box center [218, 493] width 10 height 10
click at [213, 495] on icon "incrementar valor" at bounding box center [218, 493] width 10 height 10
click at [217, 495] on icon "incrementar valor" at bounding box center [218, 493] width 10 height 10
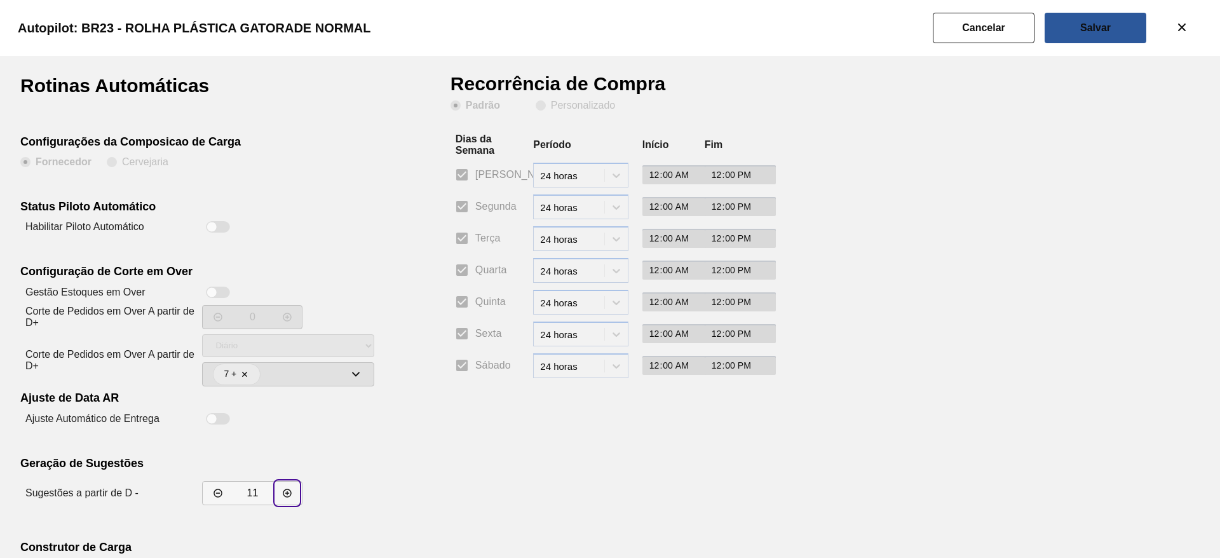
drag, startPoint x: 214, startPoint y: 500, endPoint x: 395, endPoint y: 370, distance: 222.8
click at [210, 498] on button "incrementar valor" at bounding box center [218, 493] width 23 height 23
type input "10"
click at [1079, 40] on button "Salvar" at bounding box center [1096, 28] width 102 height 31
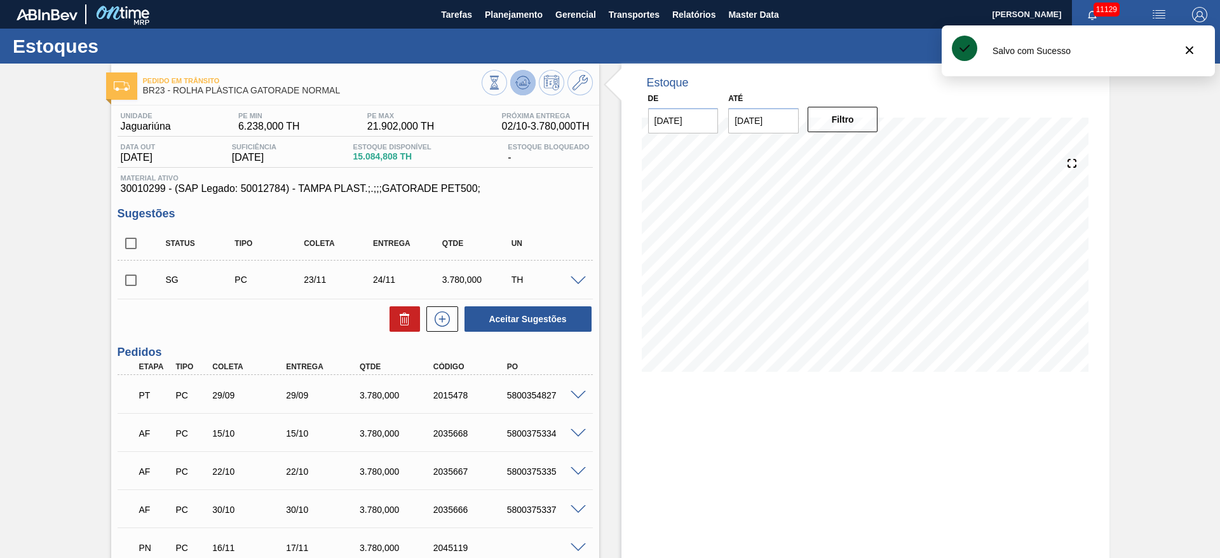
click at [524, 84] on icon at bounding box center [523, 82] width 8 height 6
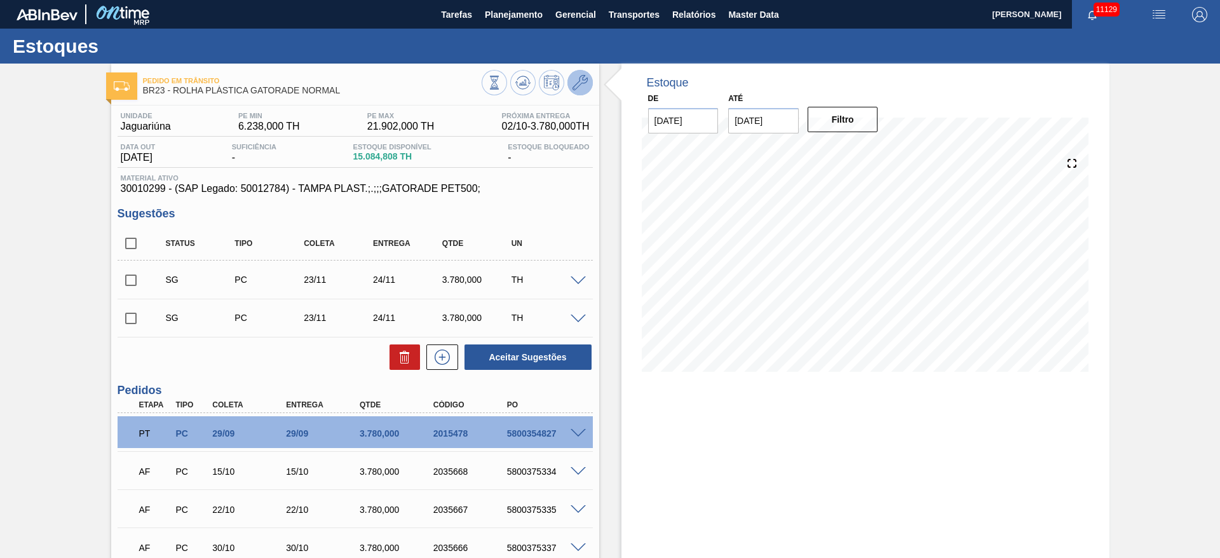
click at [588, 85] on div "Pedido em Trânsito BR23 - ROLHA PLÁSTICA GATORADE NORMAL" at bounding box center [355, 84] width 488 height 29
click at [577, 88] on icon at bounding box center [580, 82] width 15 height 15
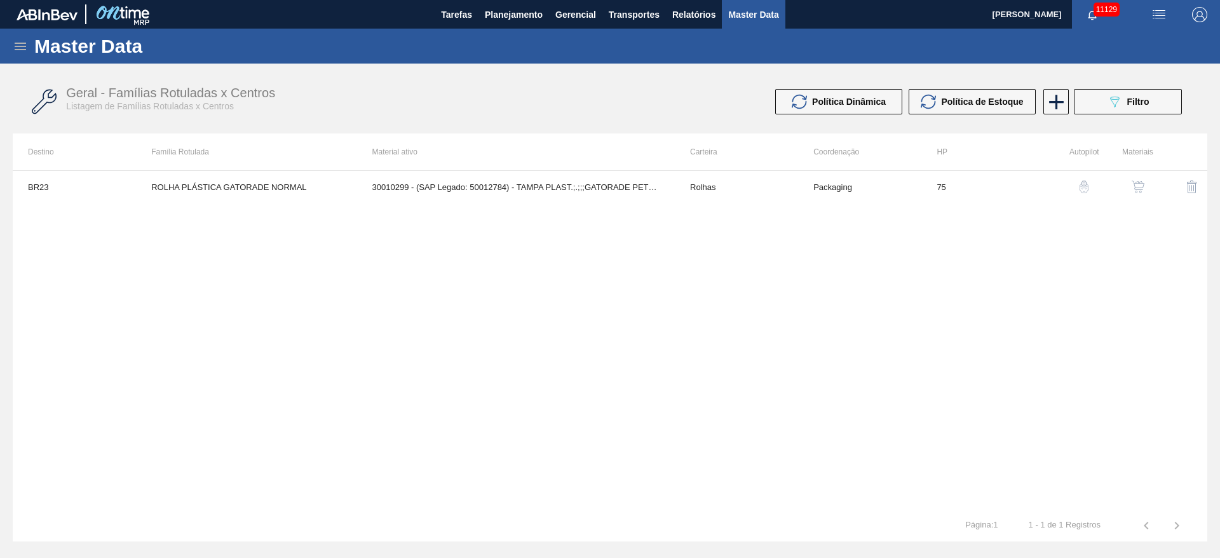
click at [1082, 189] on img "button" at bounding box center [1084, 186] width 13 height 13
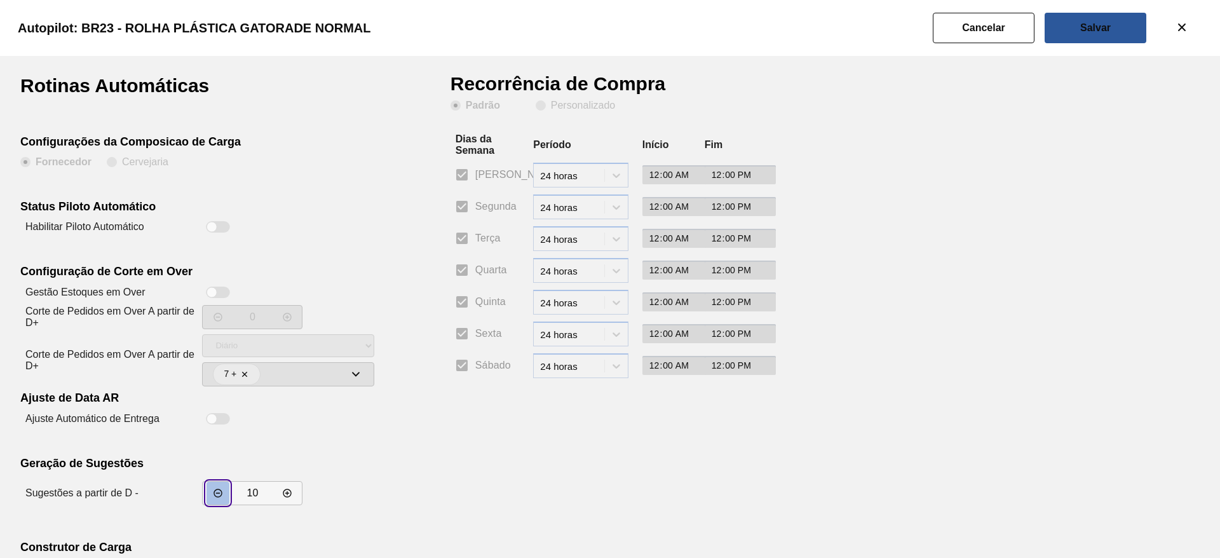
click at [208, 491] on button "incrementar valor" at bounding box center [218, 493] width 23 height 23
click at [213, 491] on icon "incrementar valor" at bounding box center [218, 493] width 10 height 10
type input "7"
click at [1070, 25] on button "Salvar" at bounding box center [1096, 28] width 102 height 31
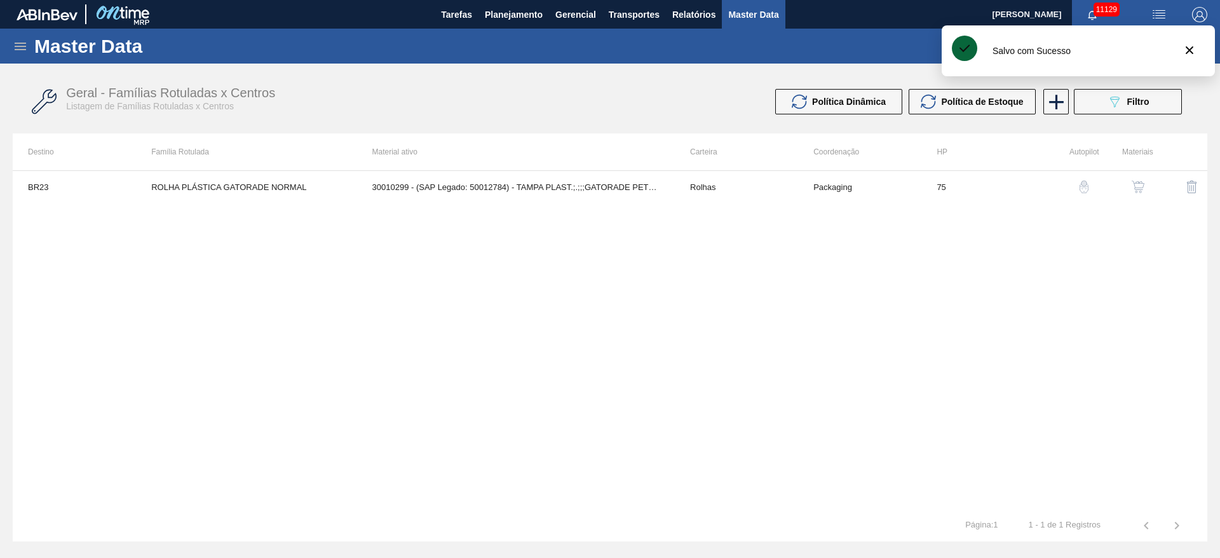
click at [458, 182] on td "30010299 - (SAP Legado: 50012784) - TAMPA PLAST.;.;;;GATORADE PET500;" at bounding box center [516, 187] width 318 height 32
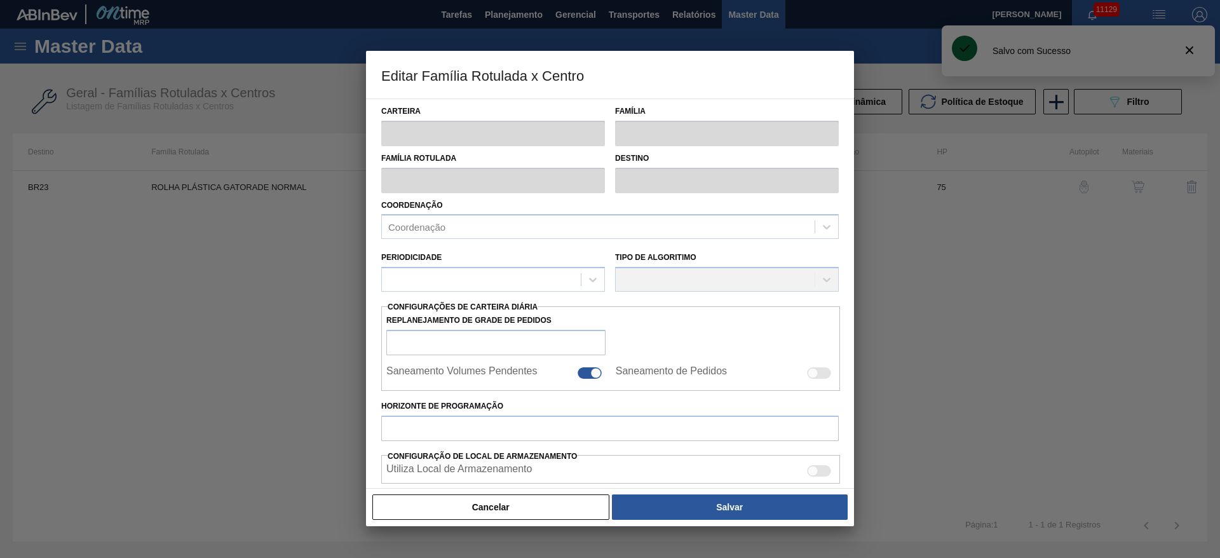
type input "Rolhas"
type input "Rolha Plástica"
type input "ROLHA PLÁSTICA GATORADE NORMAL"
type input "BR23 - Jaguariúna"
type input "75"
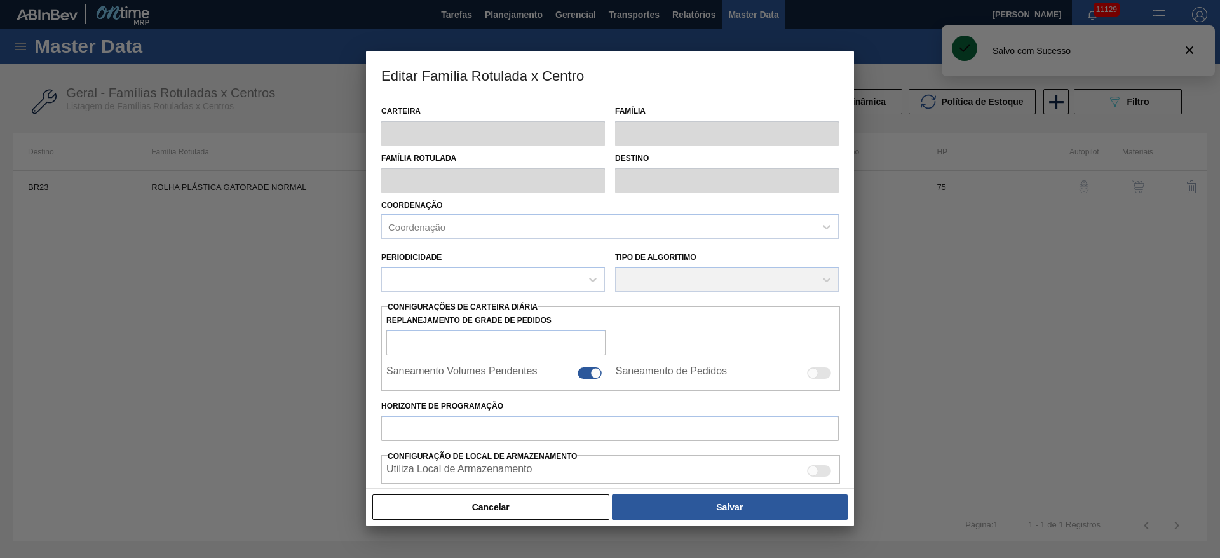
type input "6.238"
type input "21.902"
type input "60"
type input "15.636,400"
checkbox input "true"
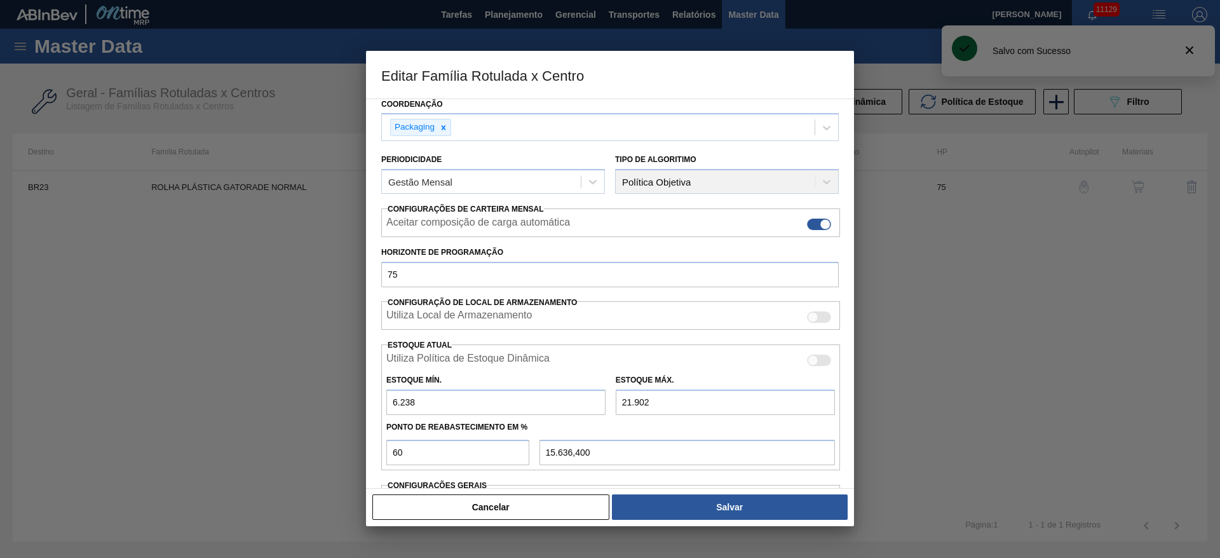
scroll to position [194, 0]
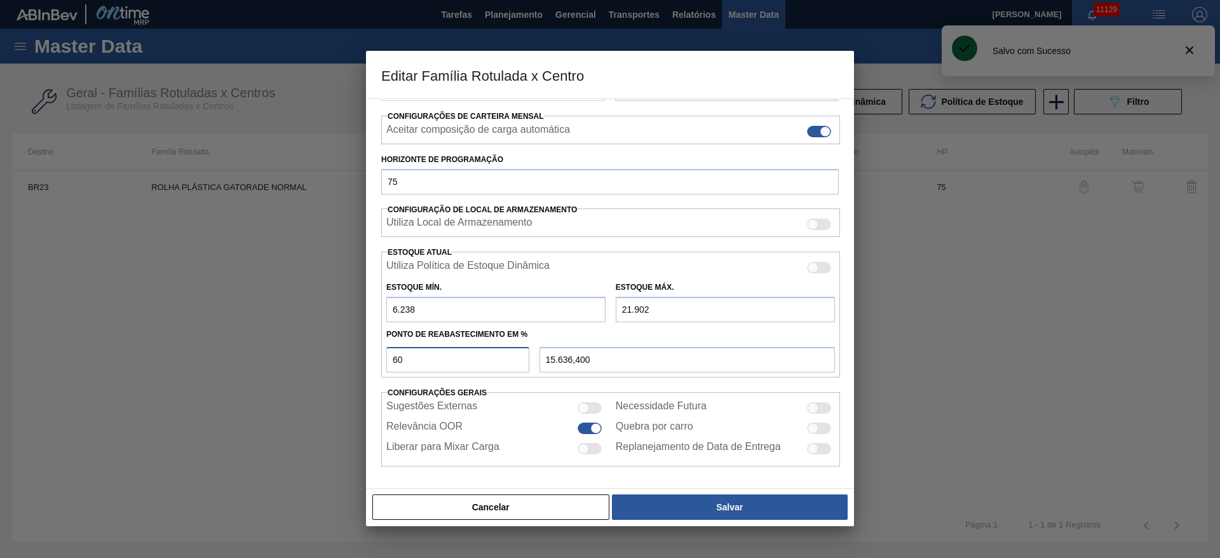
drag, startPoint x: 407, startPoint y: 354, endPoint x: 388, endPoint y: 377, distance: 29.8
click at [315, 375] on div "Editar Família Rotulada x Centro Carteira Rolhas Família Rolha Plástica Família…" at bounding box center [610, 279] width 1220 height 558
type input "4"
type input "6.864,560"
type input "40"
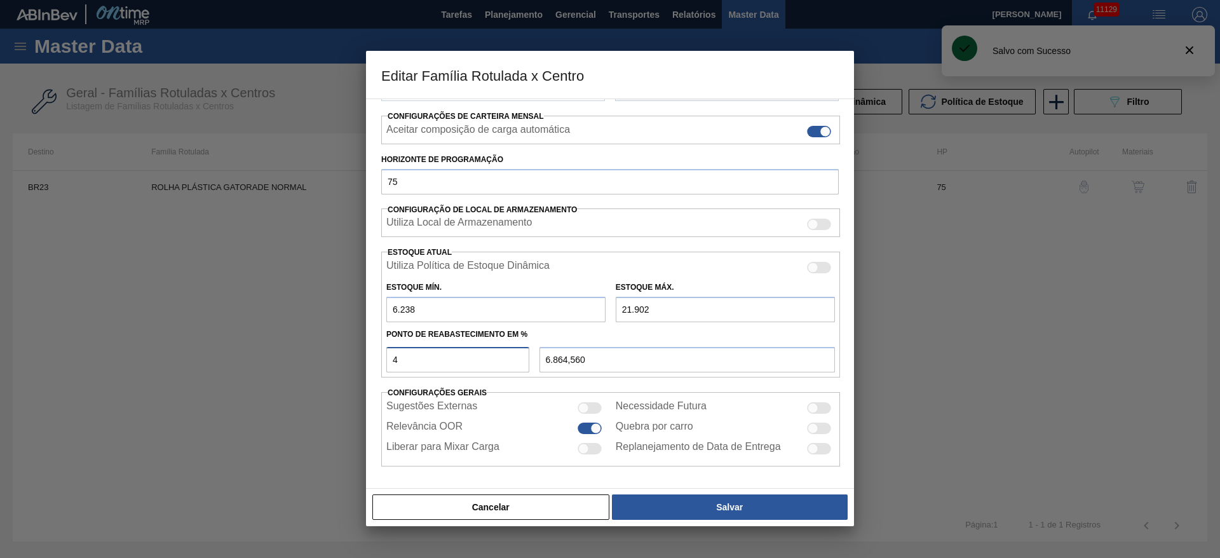
type input "12.503,600"
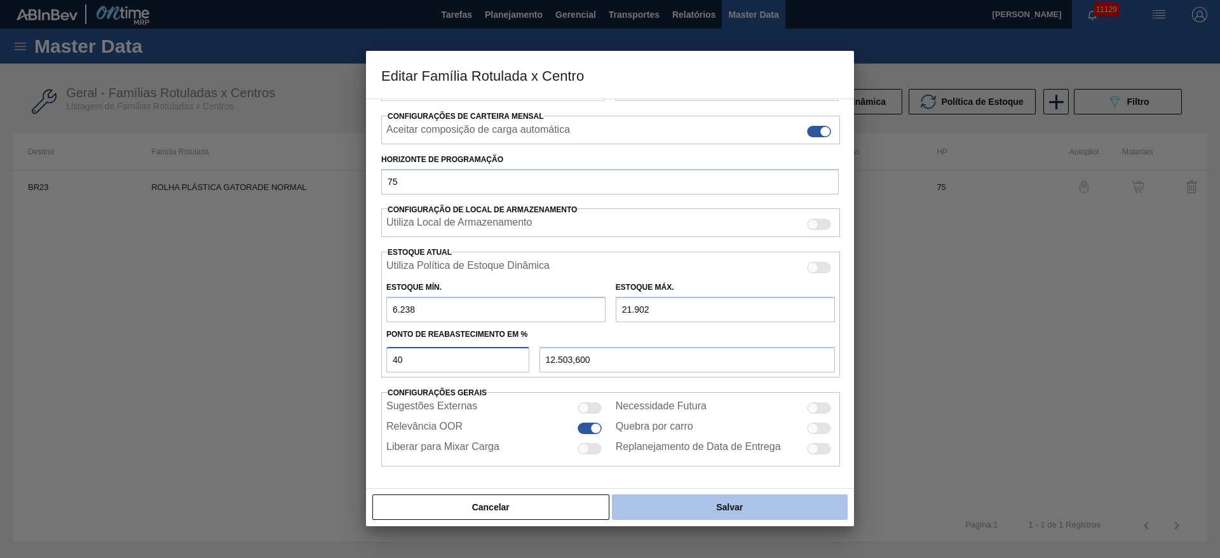
type input "40"
drag, startPoint x: 677, startPoint y: 497, endPoint x: 667, endPoint y: 500, distance: 10.0
click at [671, 499] on button "Salvar" at bounding box center [730, 506] width 236 height 25
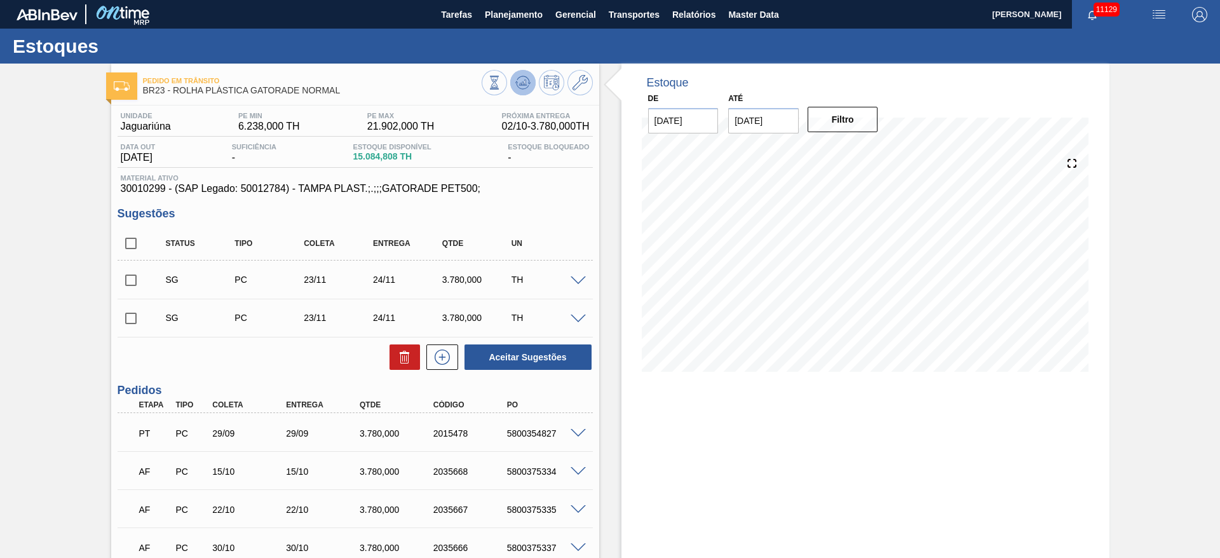
click at [518, 85] on icon at bounding box center [522, 82] width 15 height 15
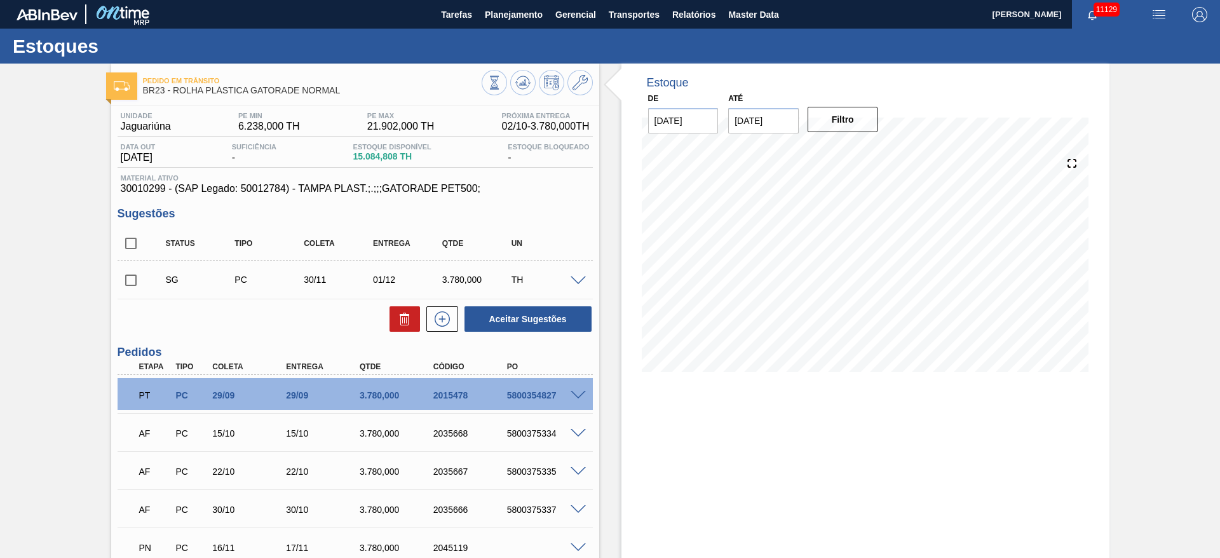
click at [131, 282] on input "checkbox" at bounding box center [131, 280] width 27 height 27
click at [515, 312] on button "Aceitar Sugestões" at bounding box center [528, 318] width 127 height 25
checkbox input "false"
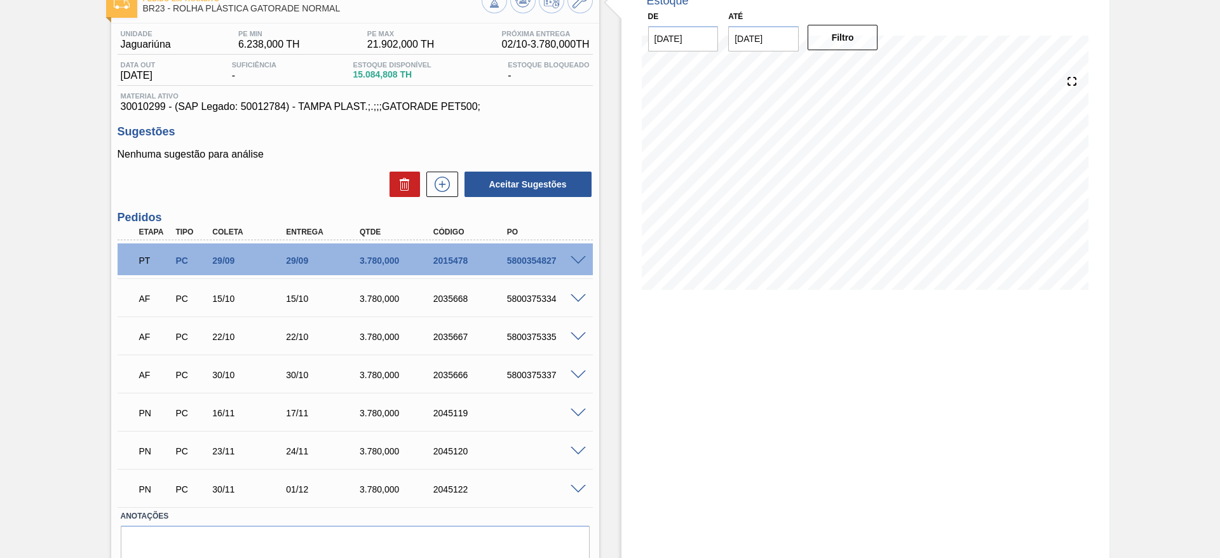
scroll to position [135, 0]
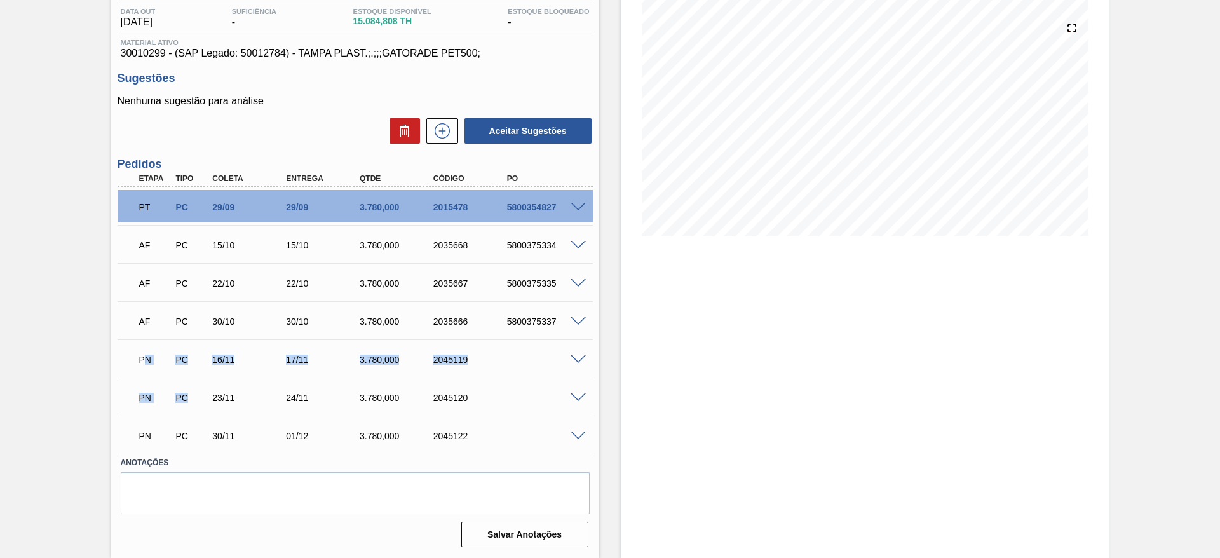
drag, startPoint x: 144, startPoint y: 360, endPoint x: 279, endPoint y: 479, distance: 179.2
click at [280, 489] on div "Unidade Jaguariúna PE MIN 6.238,000 TH PE MAX 21.902,000 TH Próxima Entrega 02/…" at bounding box center [355, 261] width 488 height 582
click at [2, 198] on div "Pedido em Trânsito BR23 - ROLHA PLÁSTICA GATORADE NORMAL Unidade Jaguariúna PE …" at bounding box center [610, 243] width 1220 height 630
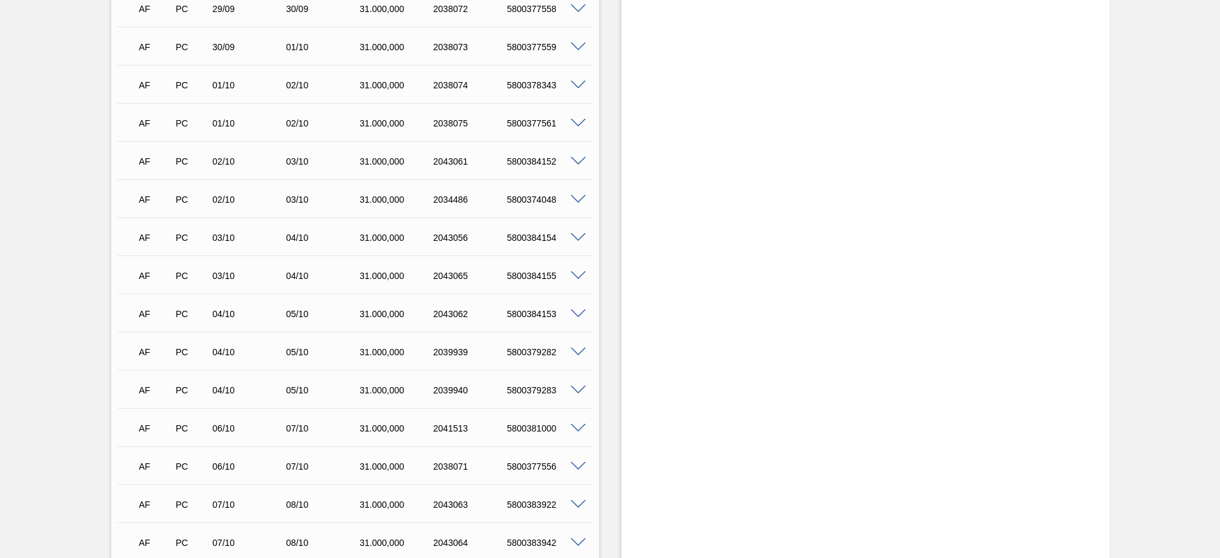
scroll to position [286, 0]
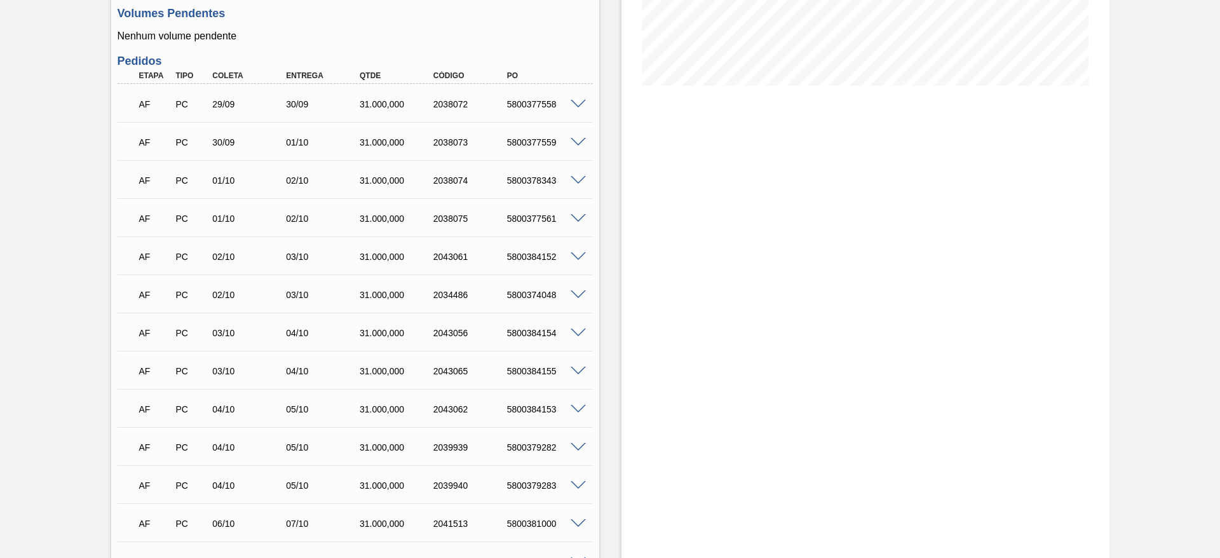
click at [579, 144] on span at bounding box center [578, 143] width 15 height 10
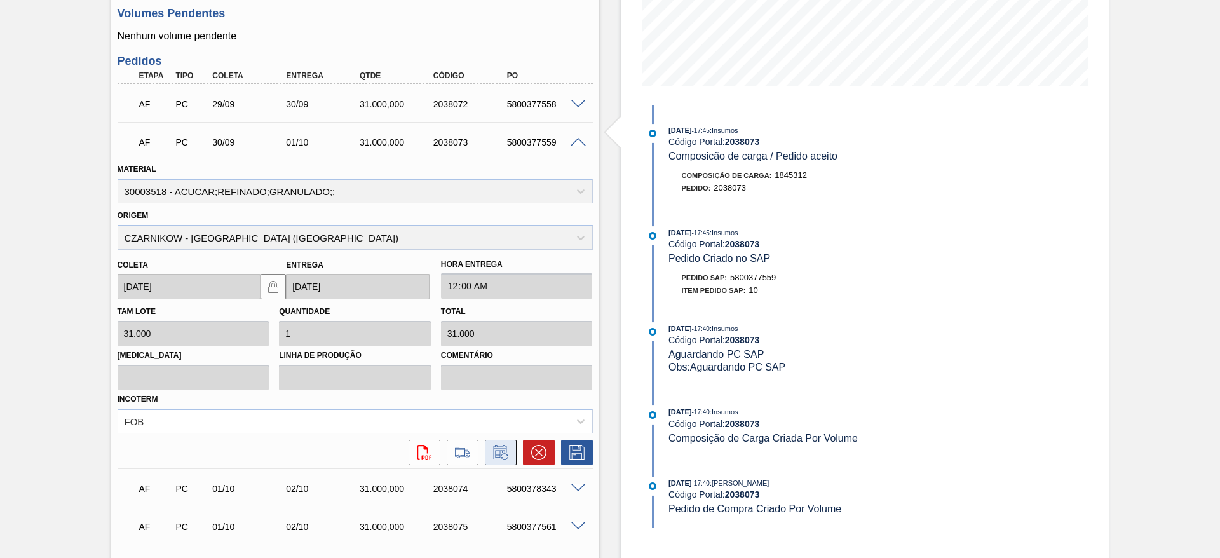
click at [505, 444] on button at bounding box center [501, 452] width 32 height 25
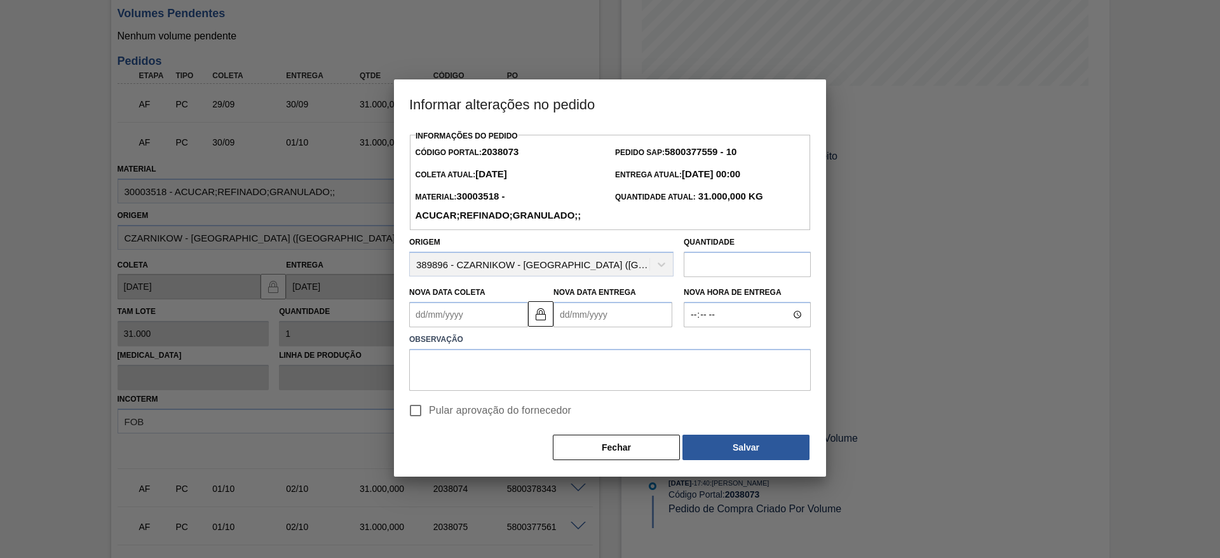
click at [437, 407] on span "Pular aprovação do fornecedor" at bounding box center [500, 410] width 142 height 15
click at [429, 407] on input "Pular aprovação do fornecedor" at bounding box center [415, 410] width 27 height 27
checkbox input "true"
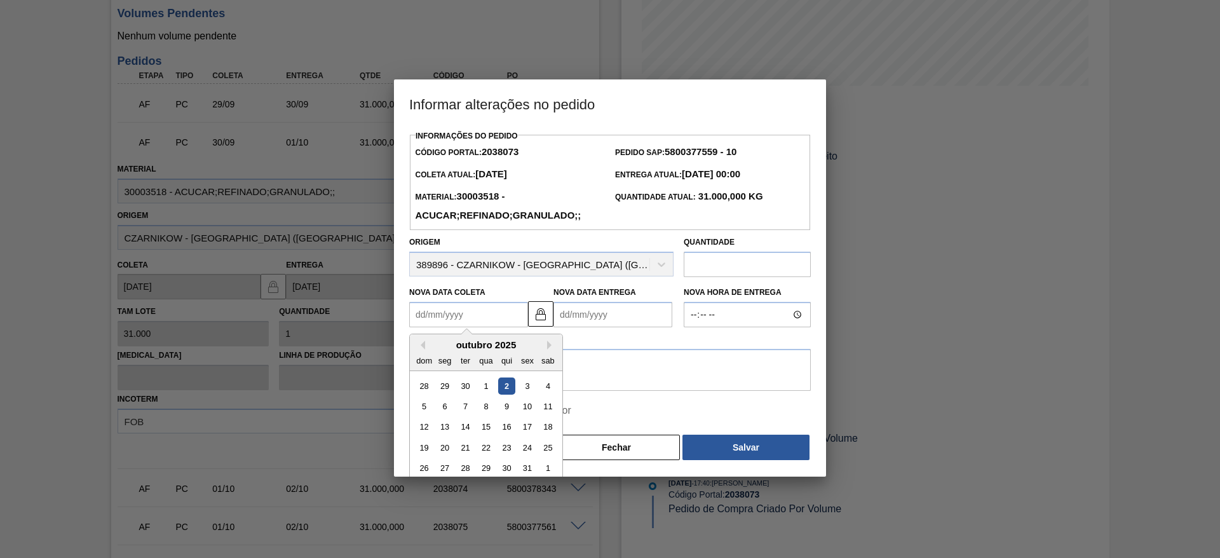
click at [435, 324] on Coleta2038073 "Nova Data Coleta" at bounding box center [468, 314] width 119 height 25
click at [510, 391] on div "2" at bounding box center [506, 386] width 17 height 17
type Coleta2038073 "[DATE]"
type Entrega2038073 "[DATE]"
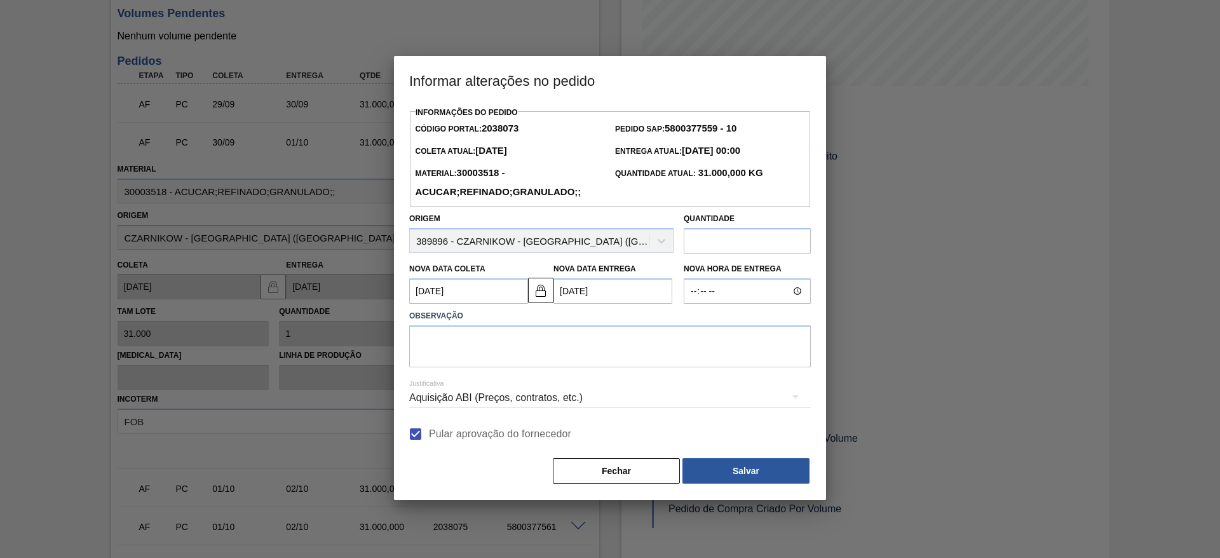
click at [498, 371] on div "Justificativa Aquisição ABI (Preços, contratos, etc.)" at bounding box center [610, 390] width 402 height 46
click at [496, 348] on textarea at bounding box center [610, 346] width 402 height 42
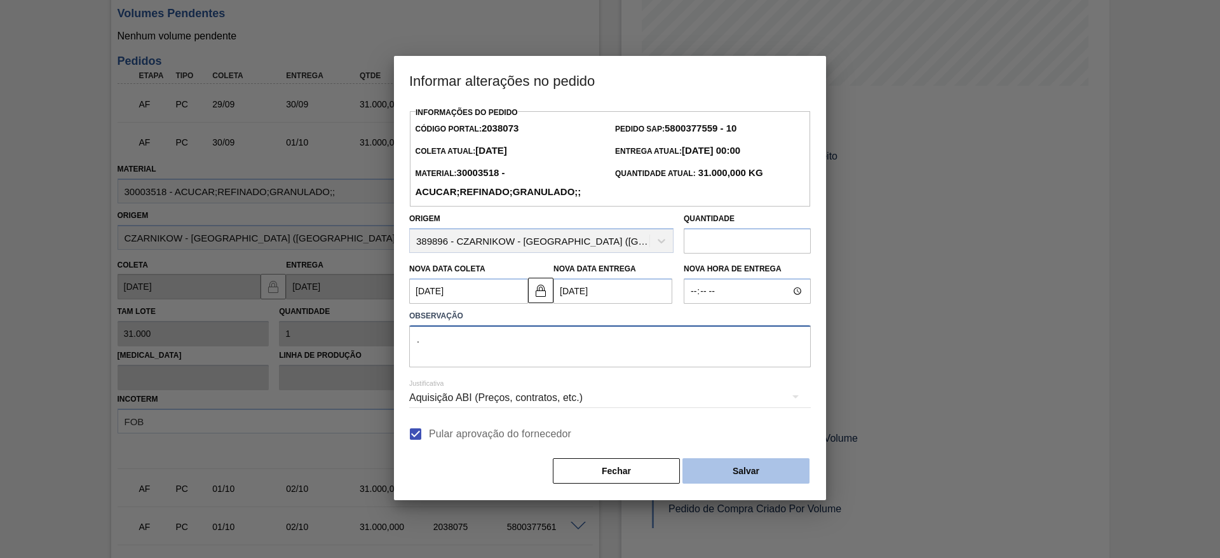
type textarea "."
click at [742, 465] on button "Salvar" at bounding box center [746, 470] width 127 height 25
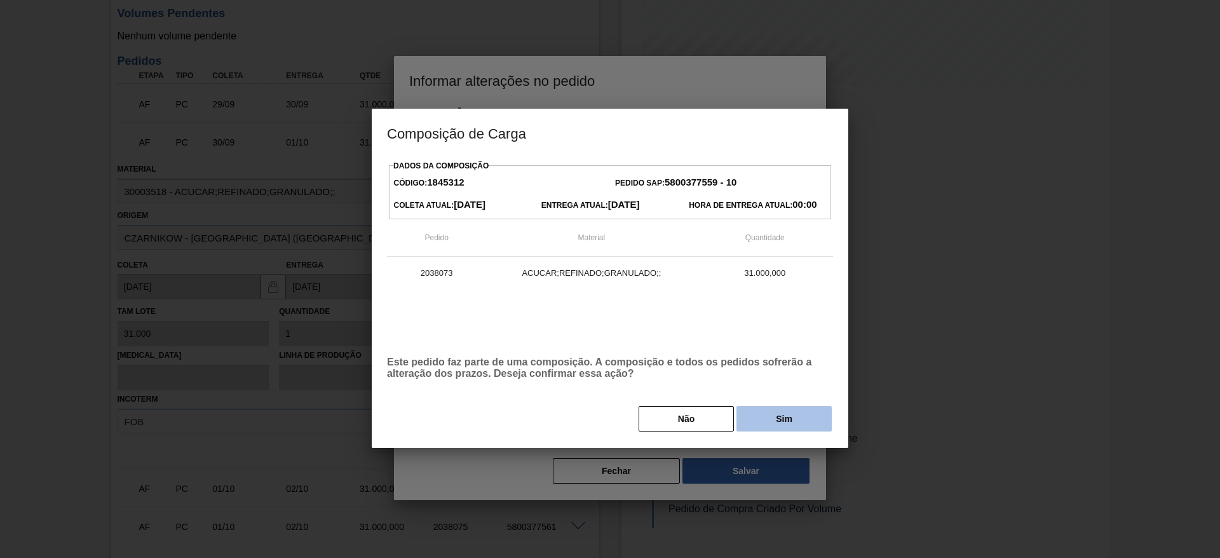
click at [770, 430] on button "Sim" at bounding box center [784, 418] width 95 height 25
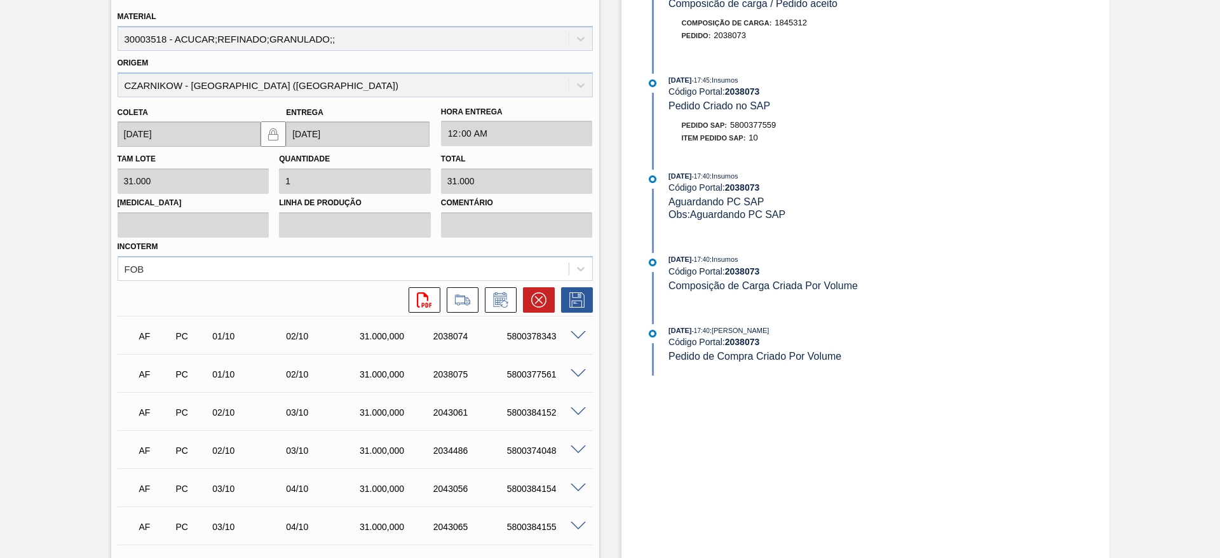
scroll to position [497, 0]
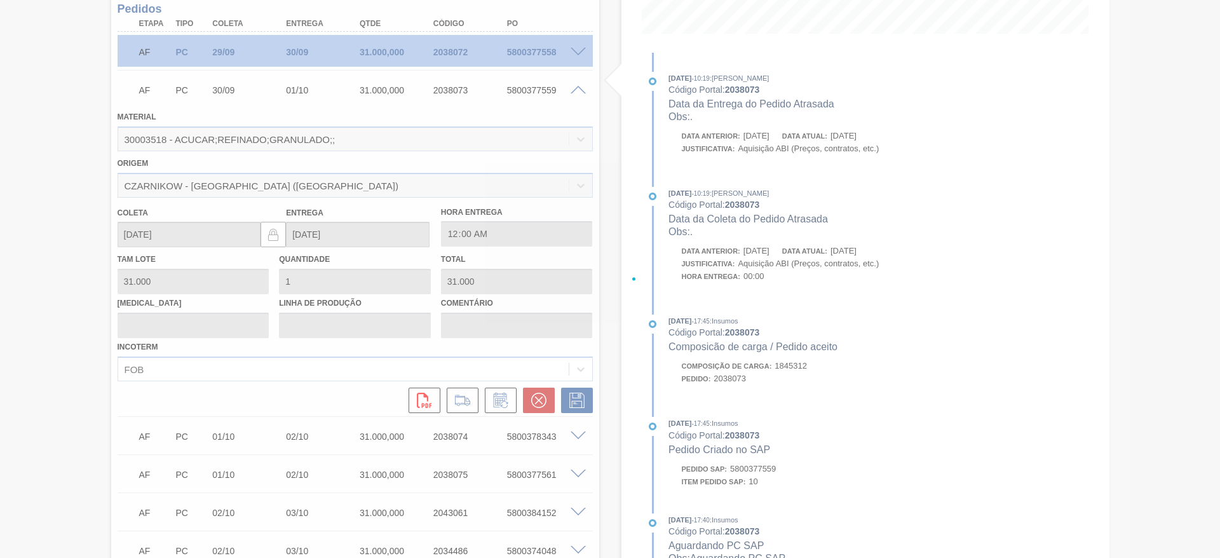
type input "."
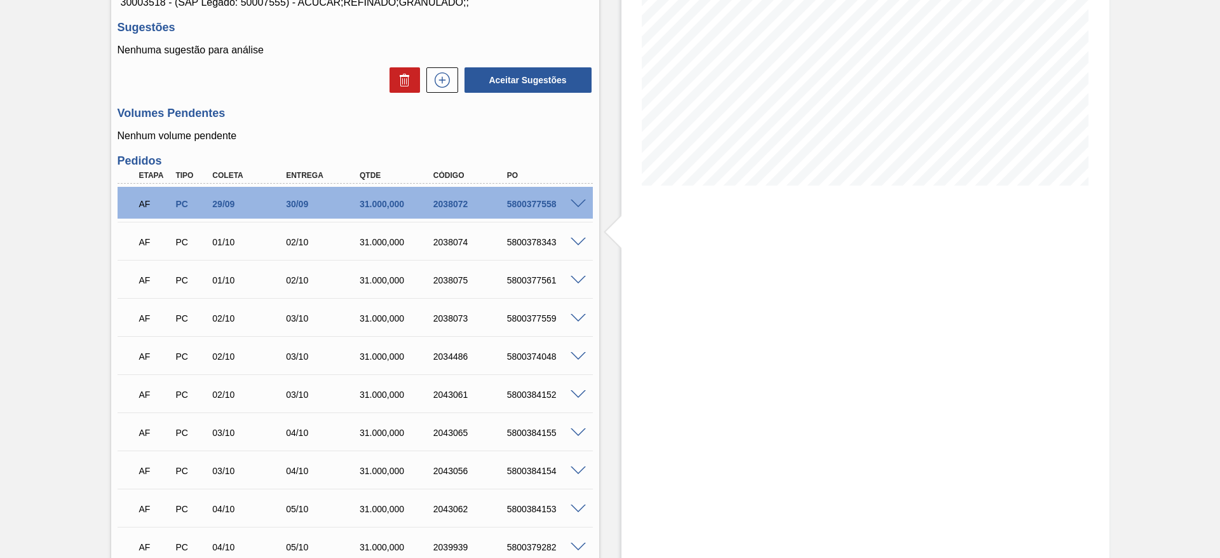
scroll to position [191, 0]
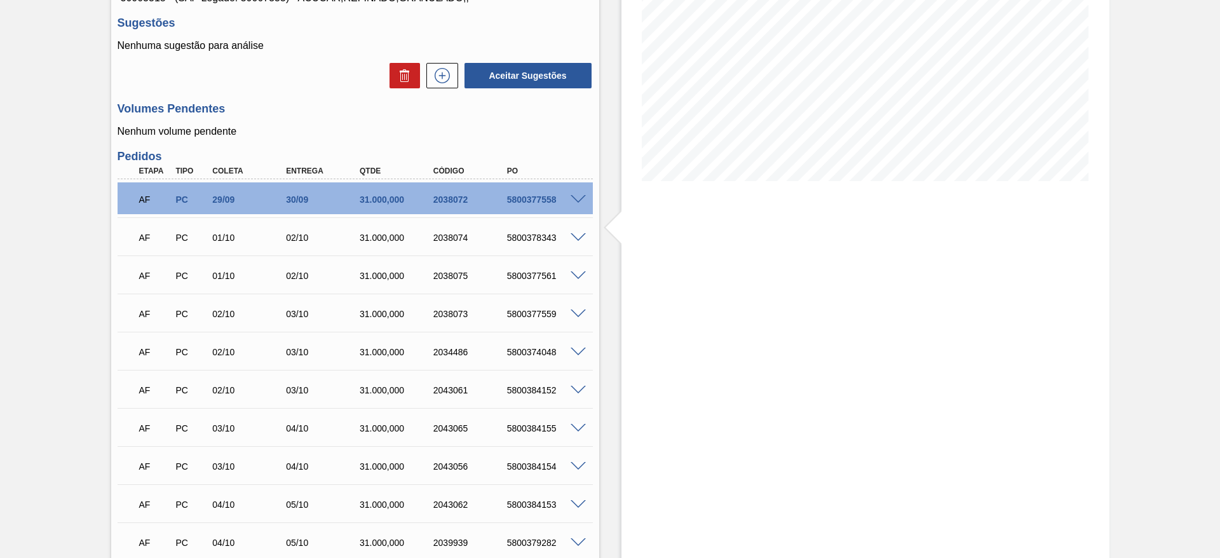
click at [582, 198] on span at bounding box center [578, 200] width 15 height 10
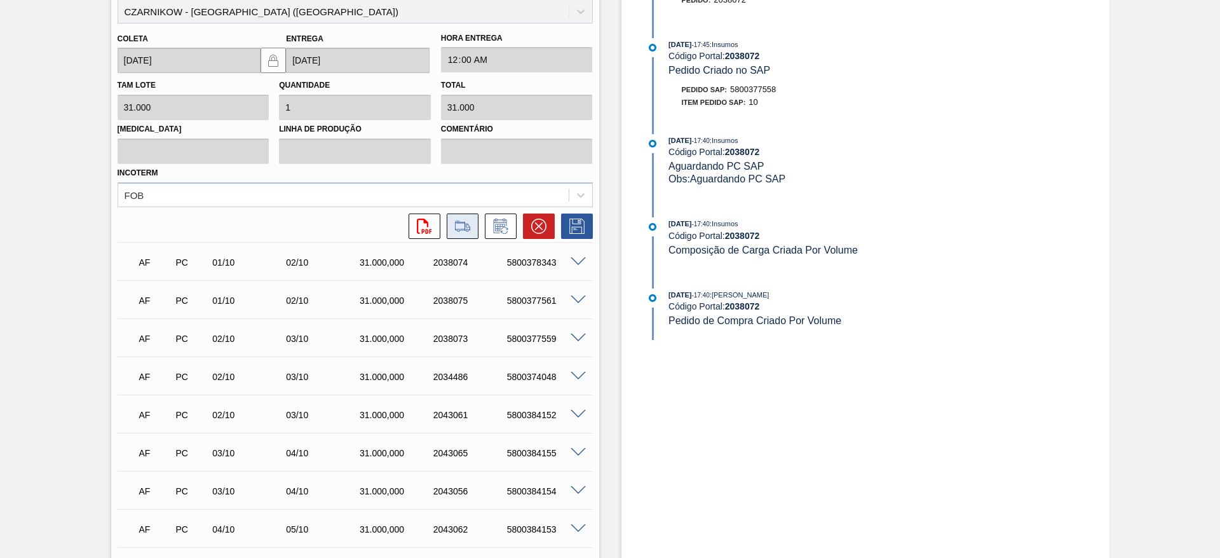
scroll to position [477, 0]
click at [498, 222] on icon at bounding box center [501, 223] width 20 height 15
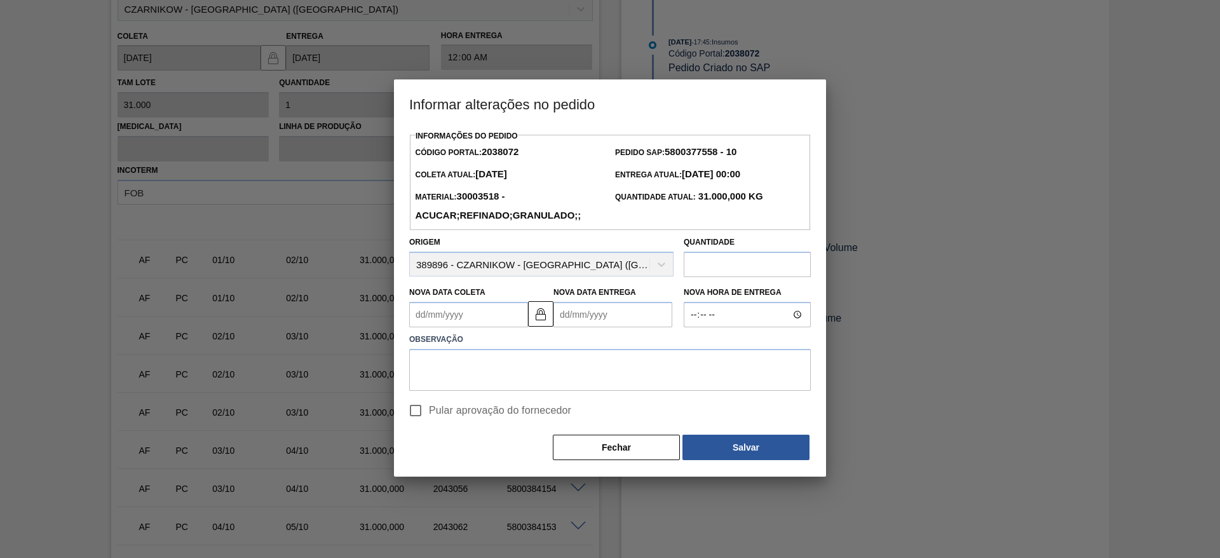
click at [440, 326] on Coleta2038072 "Nova Data Coleta" at bounding box center [468, 314] width 119 height 25
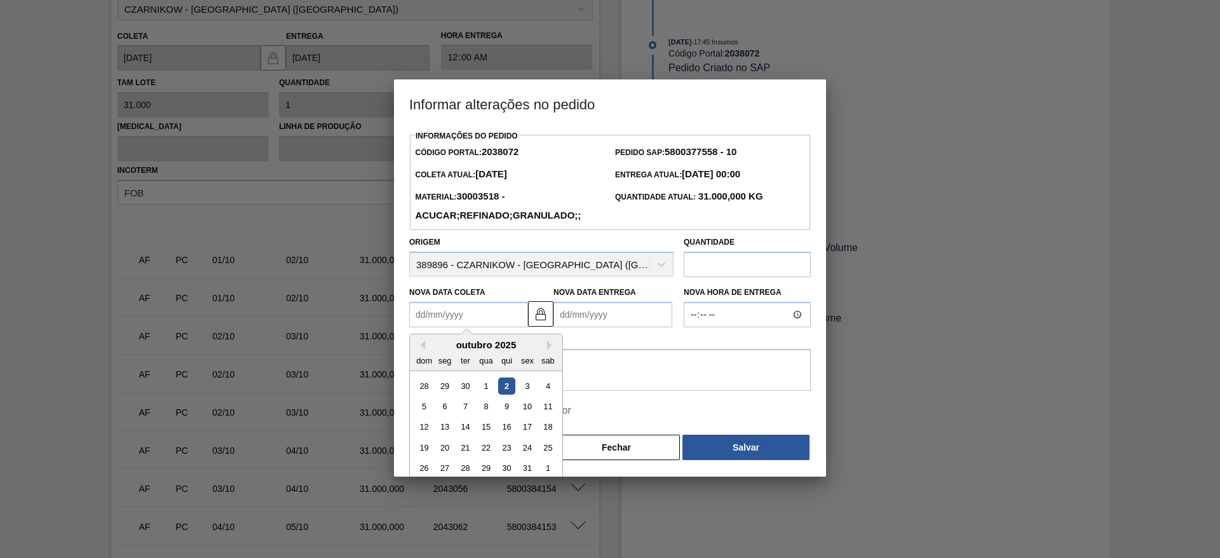
click at [511, 391] on div "2" at bounding box center [506, 386] width 17 height 17
type Coleta2038072 "[DATE]"
type Entrega2038072 "[DATE]"
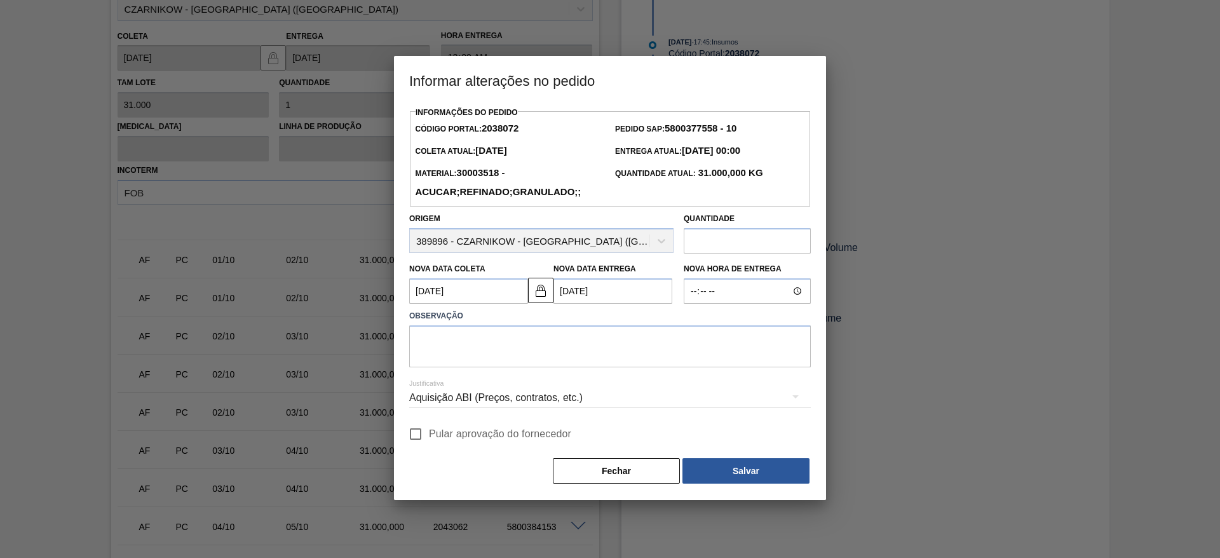
click at [422, 421] on div "Aquisição ABI (Preços, contratos, etc.)" at bounding box center [610, 399] width 402 height 46
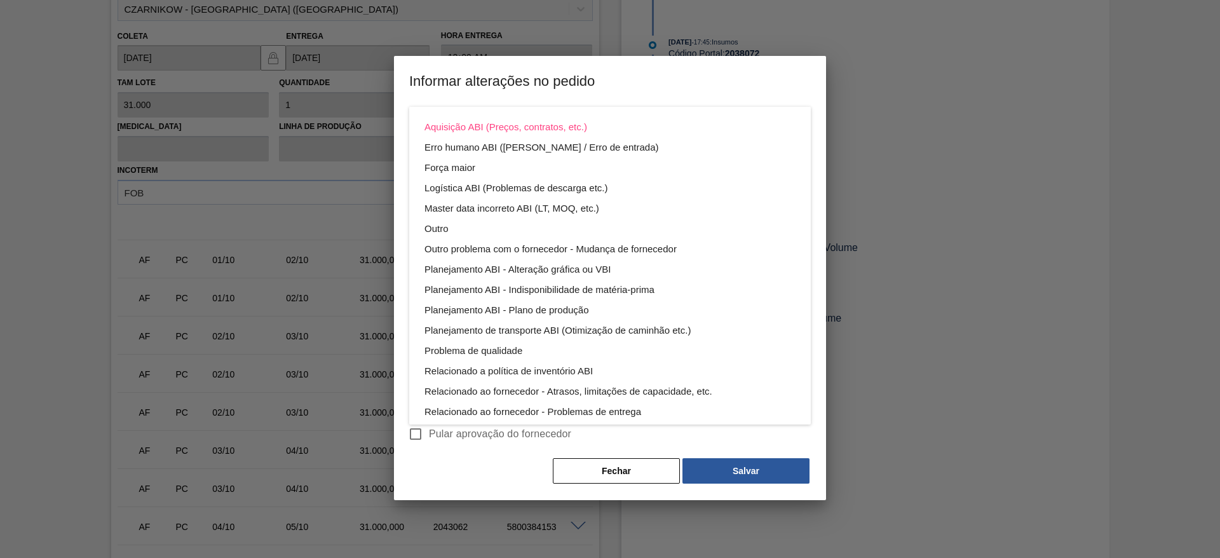
click at [422, 436] on div "Aquisição ABI (Preços, contratos, etc.) Erro humano ABI (Cálculo / Erro de entr…" at bounding box center [610, 279] width 1220 height 558
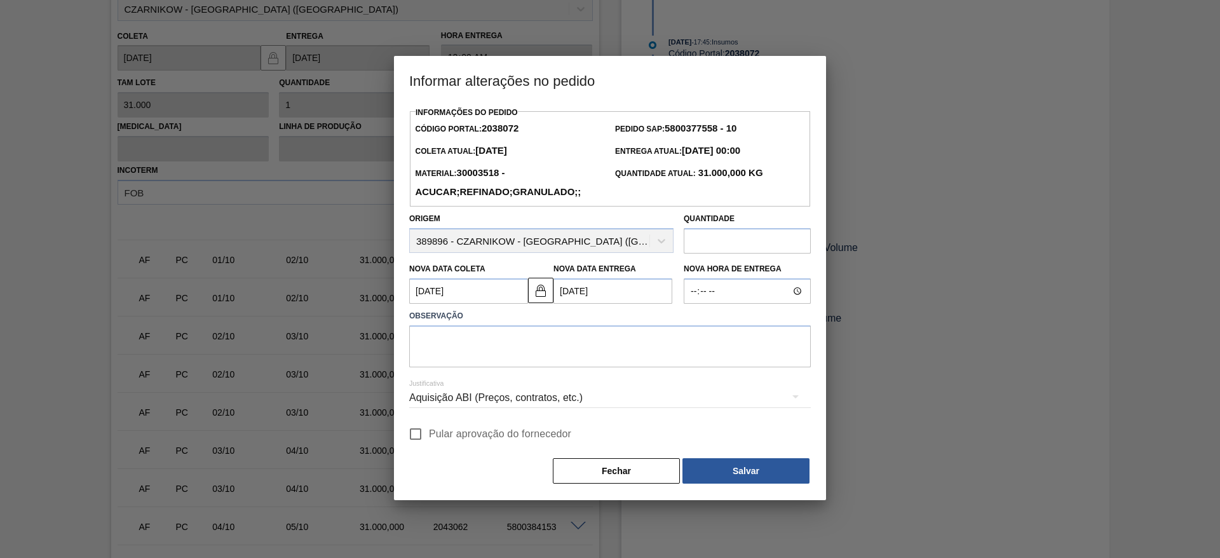
click at [448, 378] on div "Justificativa Aquisição ABI (Preços, contratos, etc.)" at bounding box center [610, 390] width 402 height 46
click at [418, 429] on input "Pular aprovação do fornecedor" at bounding box center [415, 434] width 27 height 27
checkbox input "true"
click at [464, 354] on textarea at bounding box center [610, 346] width 402 height 42
type textarea "."
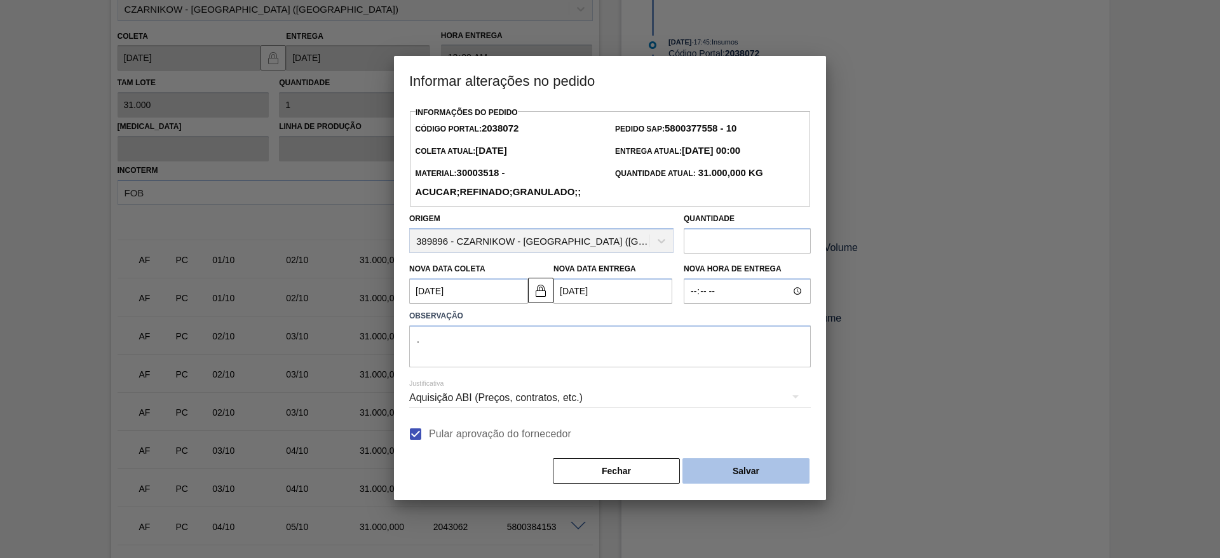
click at [737, 461] on div "Fechar Salvar" at bounding box center [610, 471] width 402 height 28
click at [749, 477] on button "Salvar" at bounding box center [746, 470] width 127 height 25
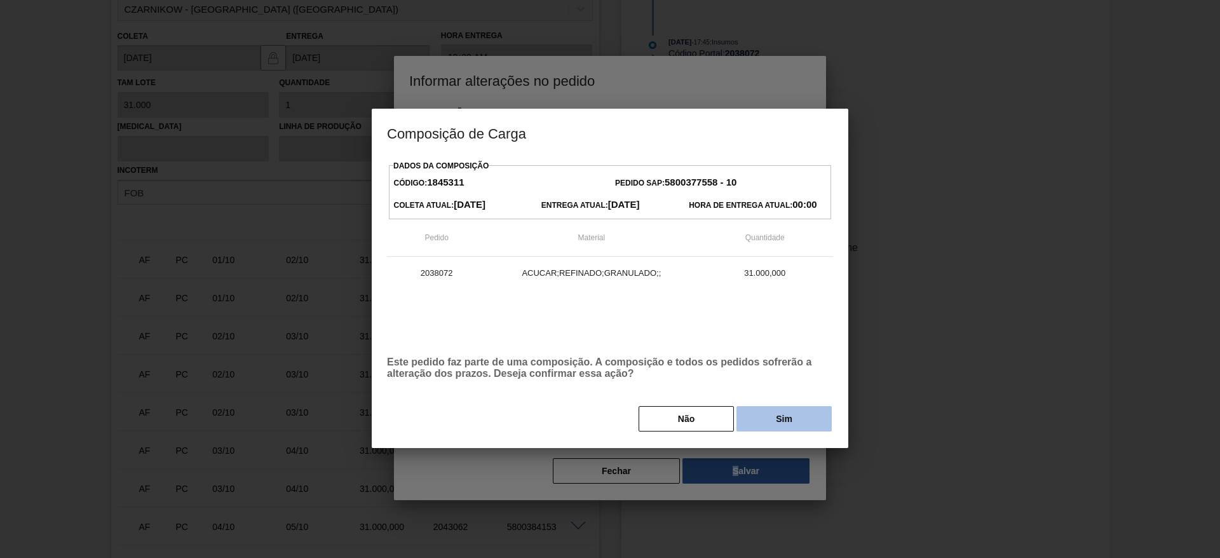
click at [771, 423] on button "Sim" at bounding box center [784, 418] width 95 height 25
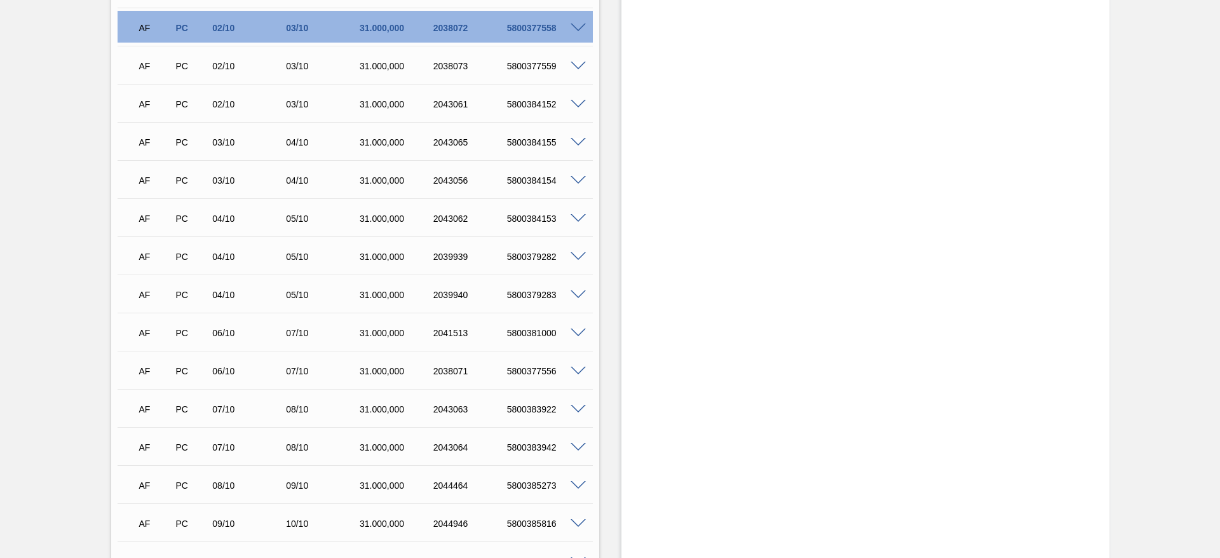
scroll to position [130, 0]
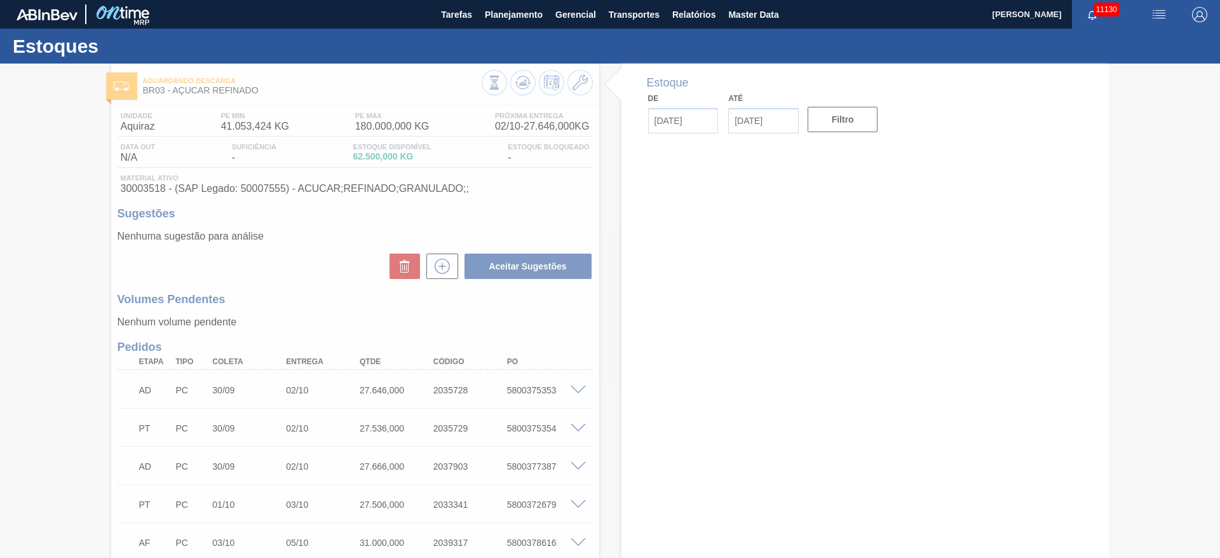
type input "[DATE]"
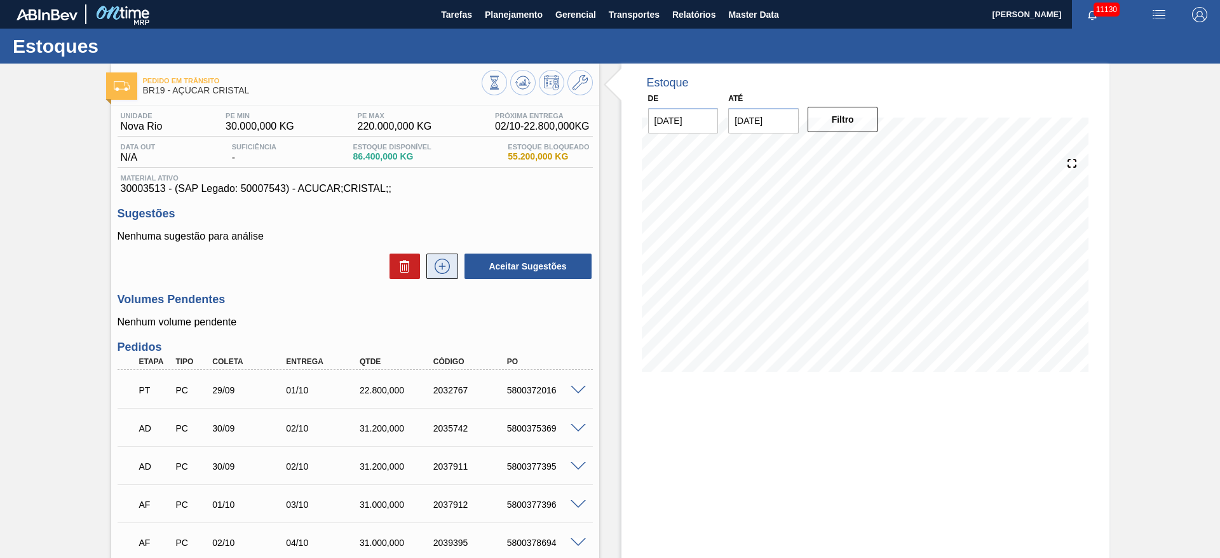
click at [445, 262] on icon at bounding box center [442, 266] width 20 height 15
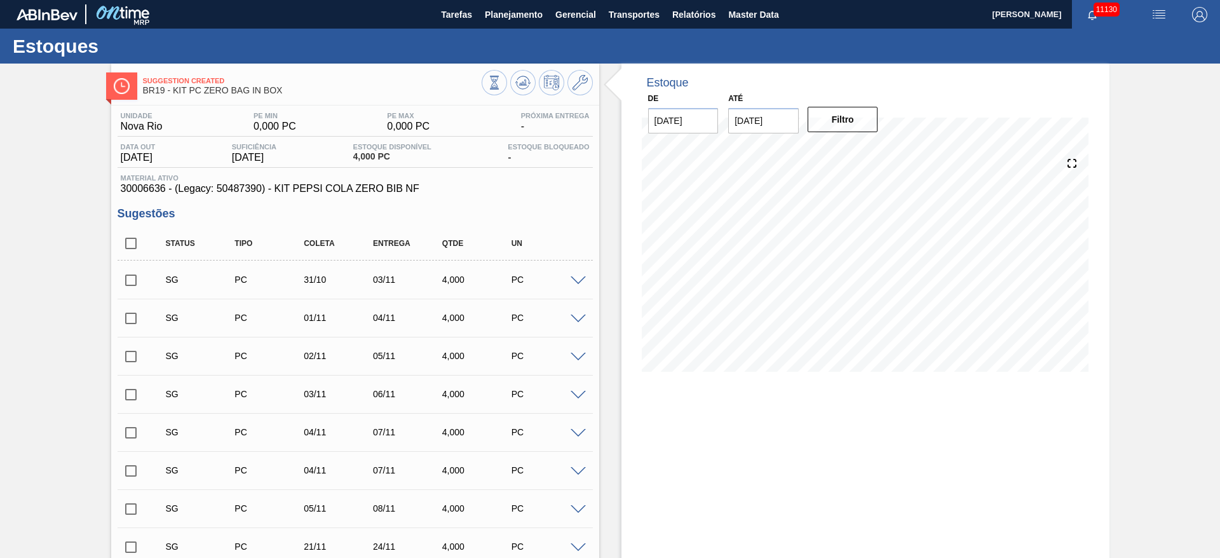
click at [576, 277] on span at bounding box center [578, 281] width 15 height 10
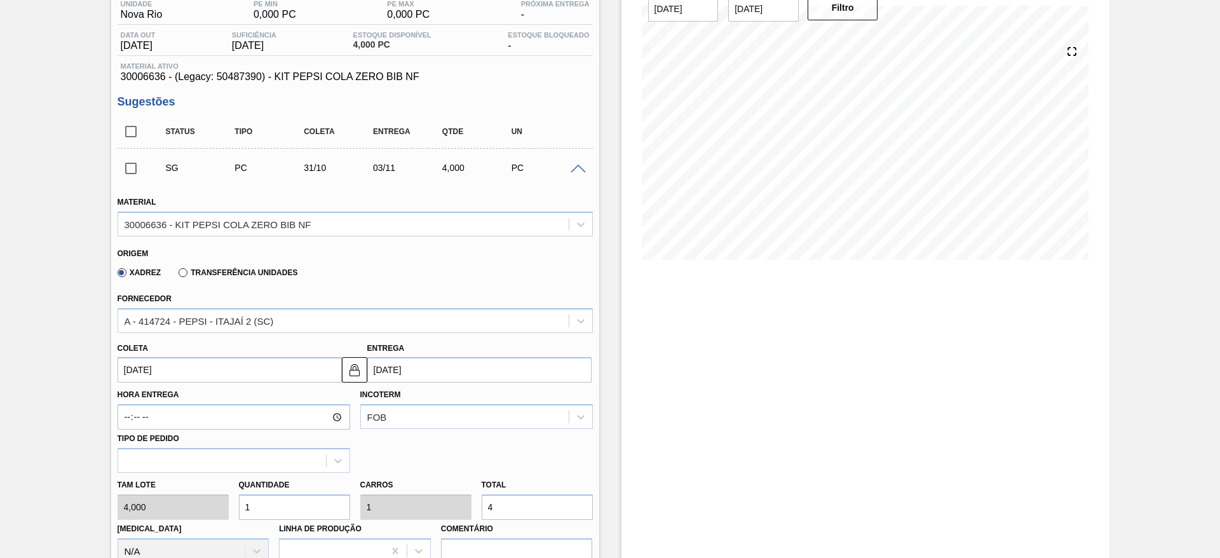
scroll to position [191, 0]
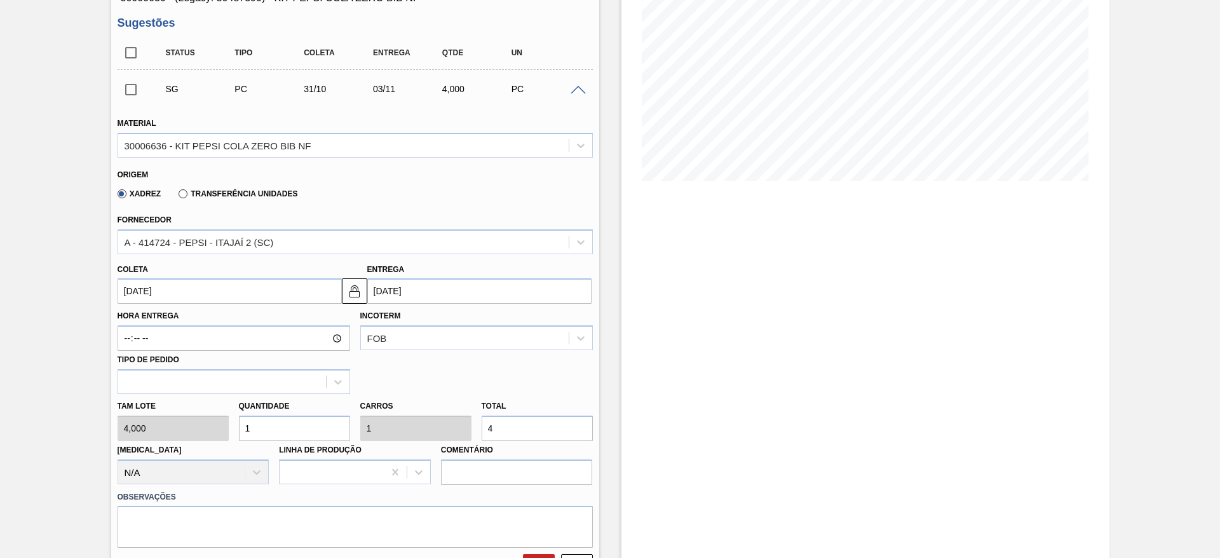
click at [151, 286] on input "[DATE]" at bounding box center [230, 290] width 224 height 25
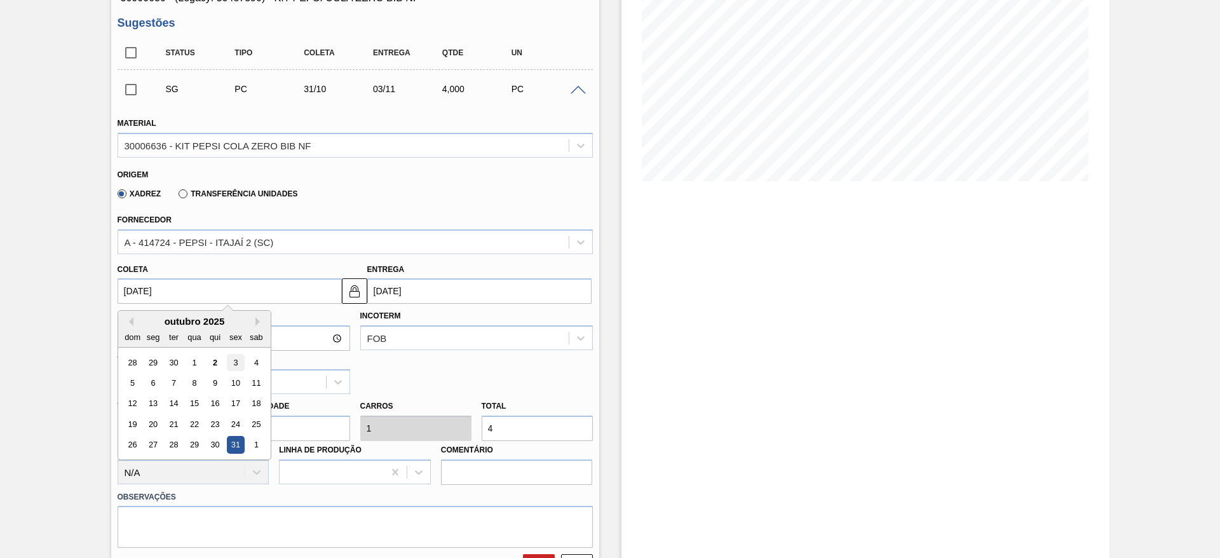
click at [240, 362] on div "3" at bounding box center [235, 362] width 17 height 17
type input "[DATE]"
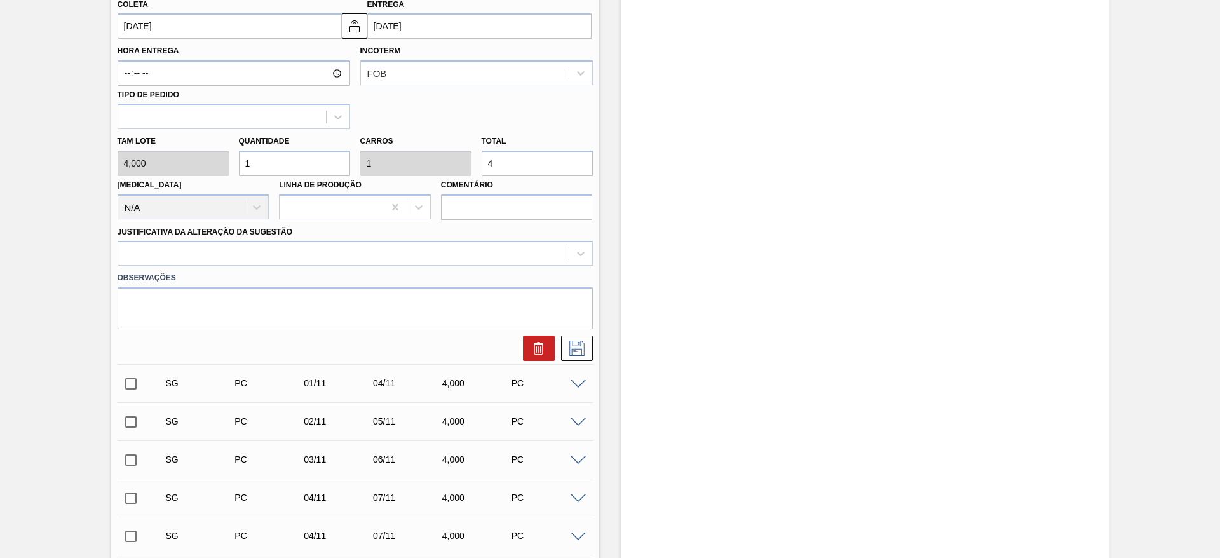
scroll to position [477, 0]
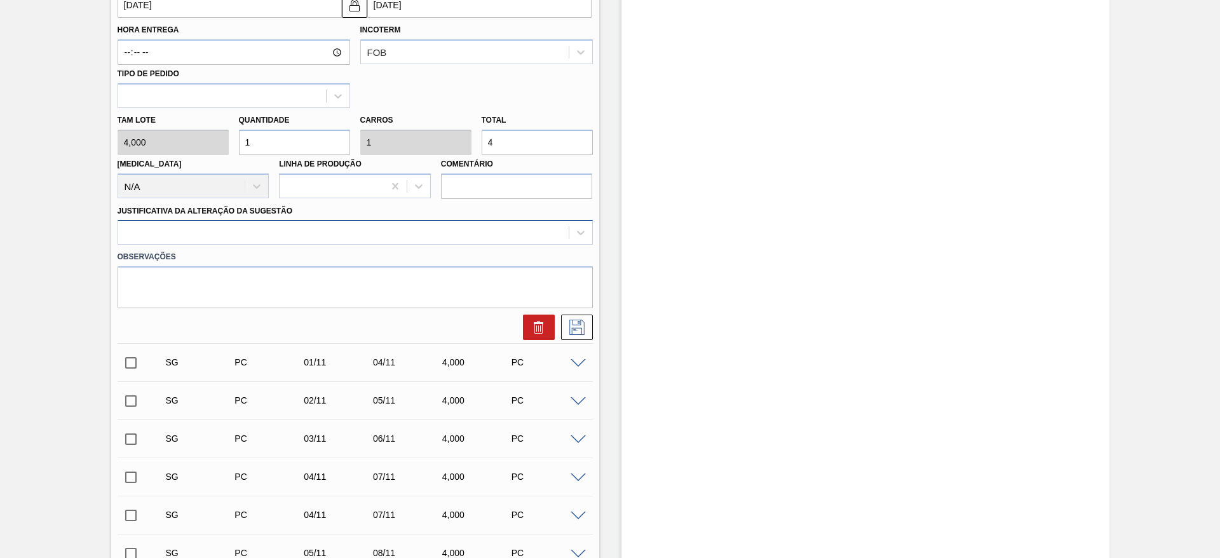
click at [450, 231] on div at bounding box center [343, 233] width 451 height 18
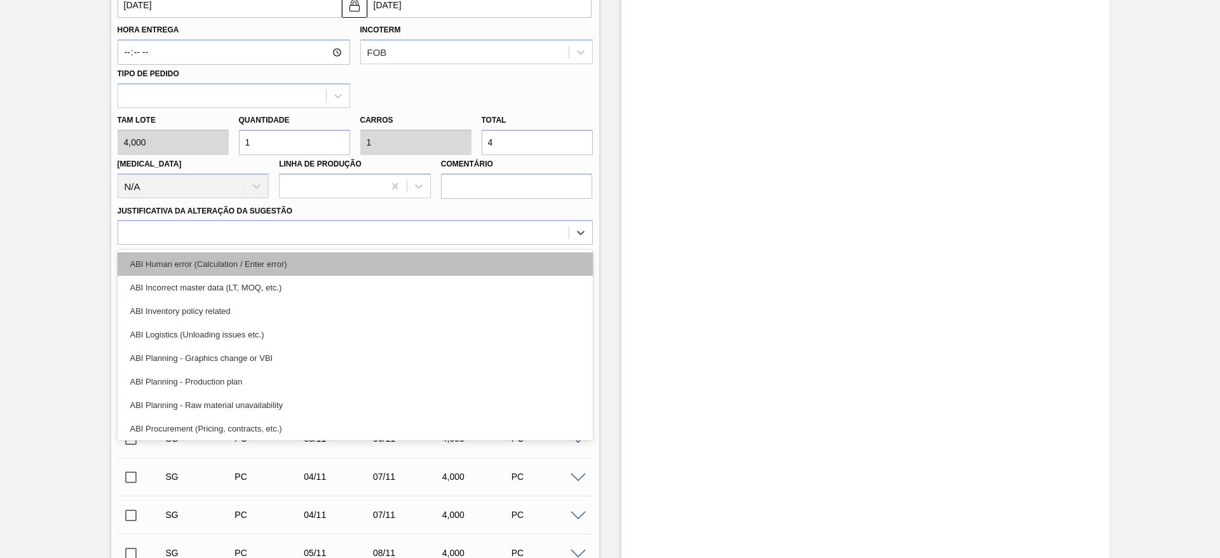
click at [461, 258] on div "ABI Human error (Calculation / Enter error)" at bounding box center [355, 264] width 475 height 24
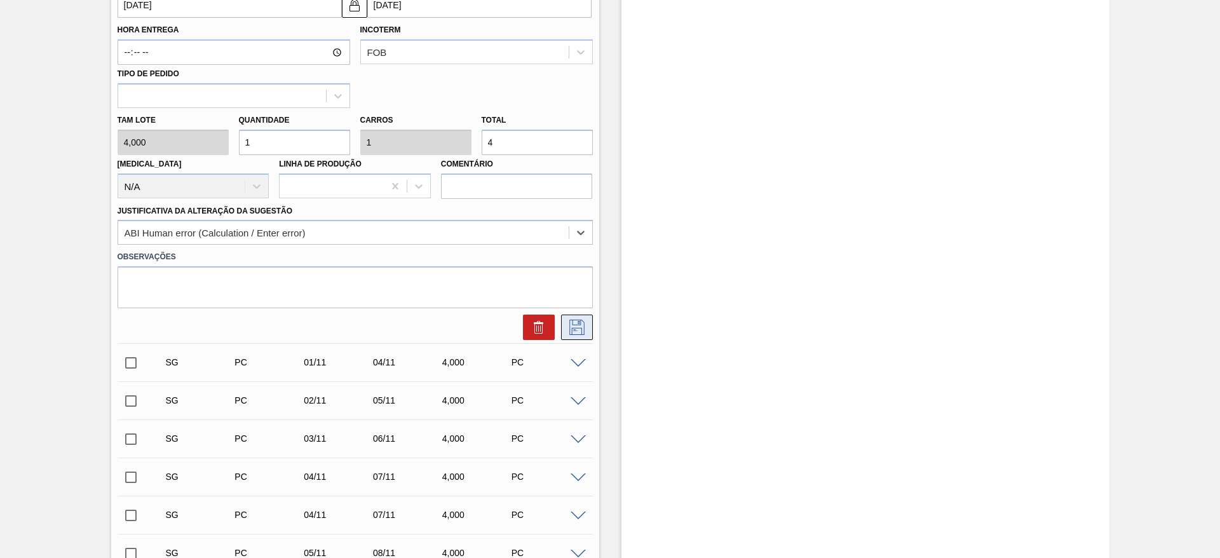
click at [567, 325] on icon at bounding box center [577, 327] width 20 height 15
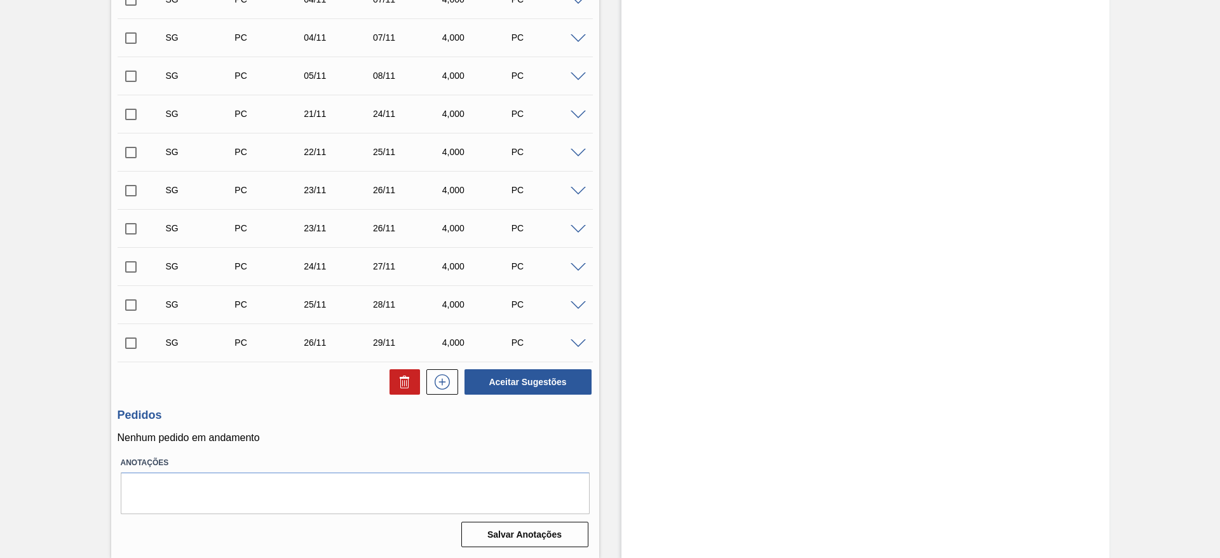
scroll to position [147, 0]
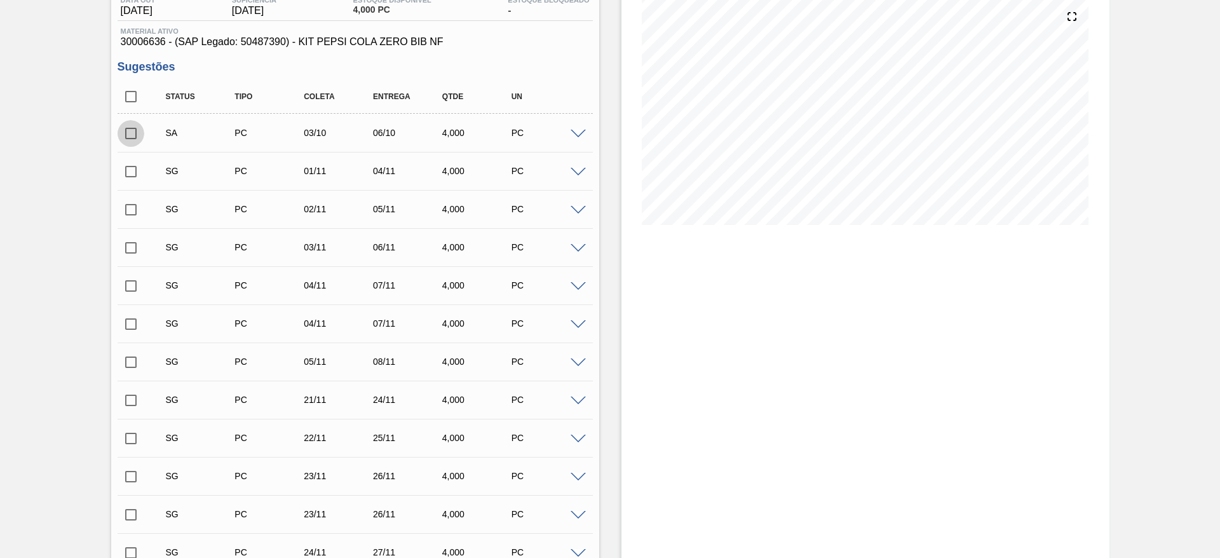
click at [130, 130] on input "checkbox" at bounding box center [131, 133] width 27 height 27
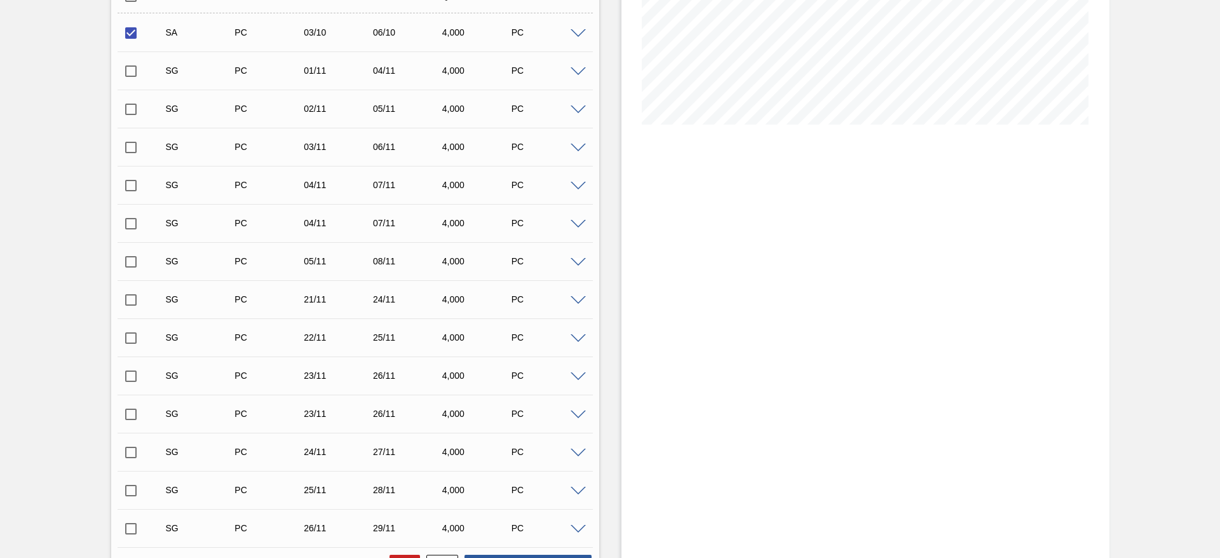
scroll to position [433, 0]
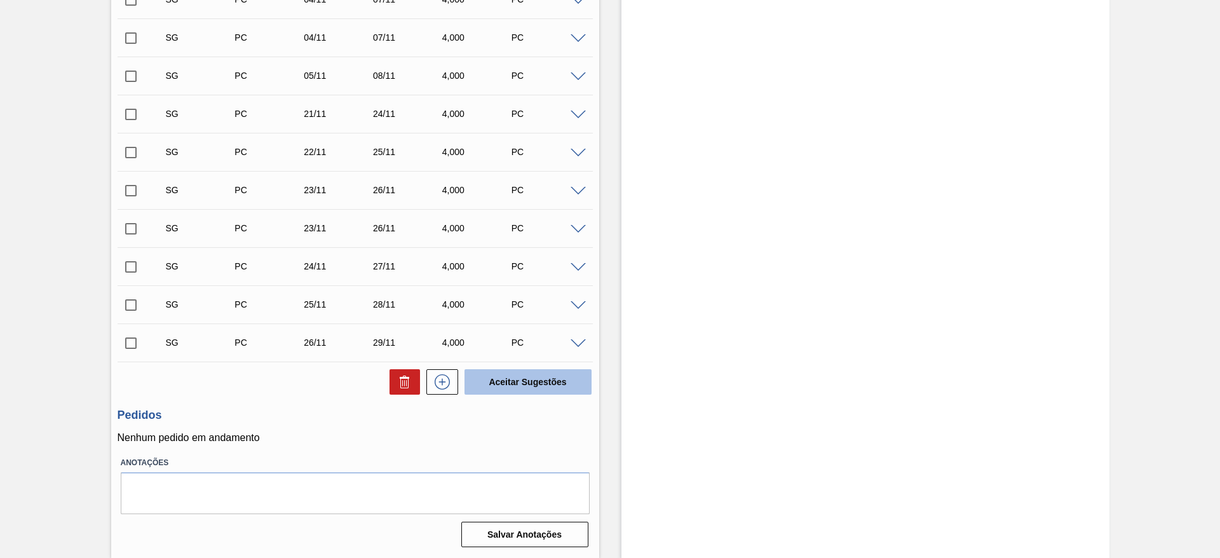
click at [504, 392] on button "Aceitar Sugestões" at bounding box center [528, 381] width 127 height 25
checkbox input "false"
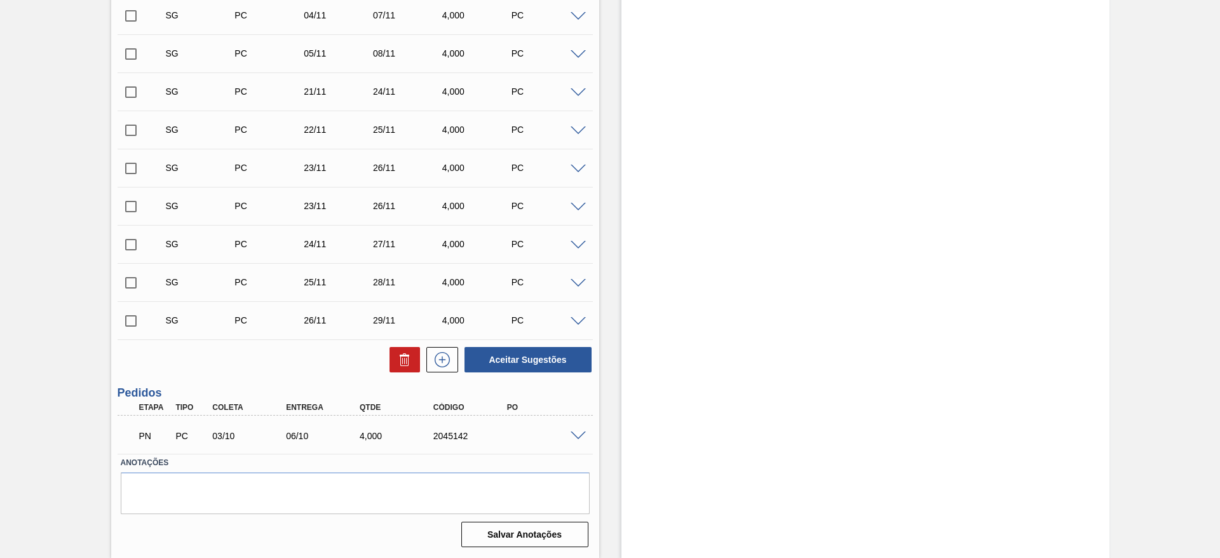
scroll to position [395, 0]
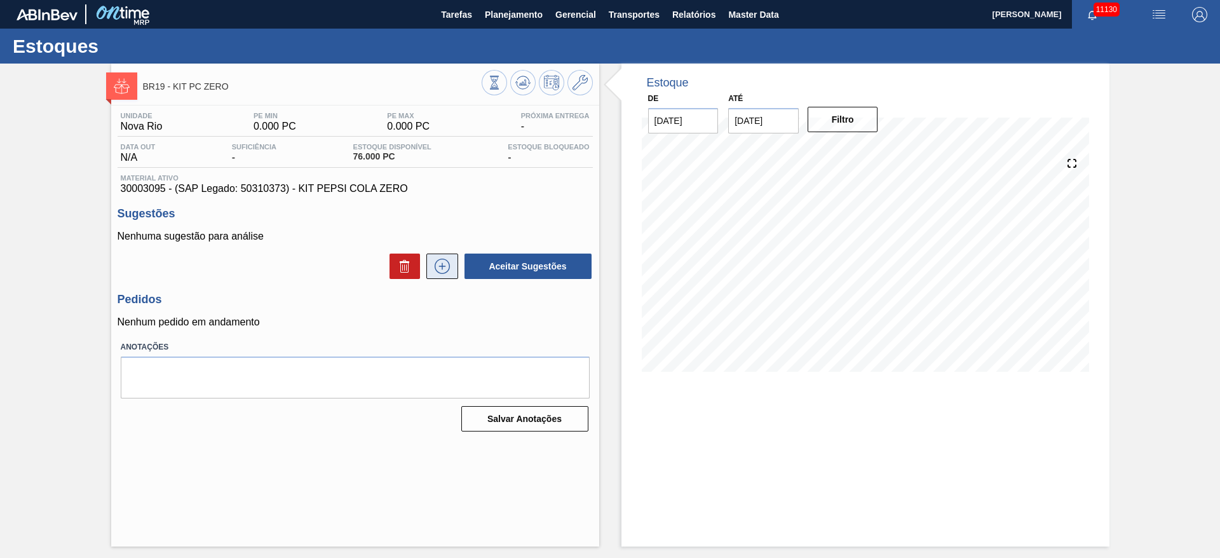
click at [450, 264] on icon at bounding box center [442, 266] width 20 height 15
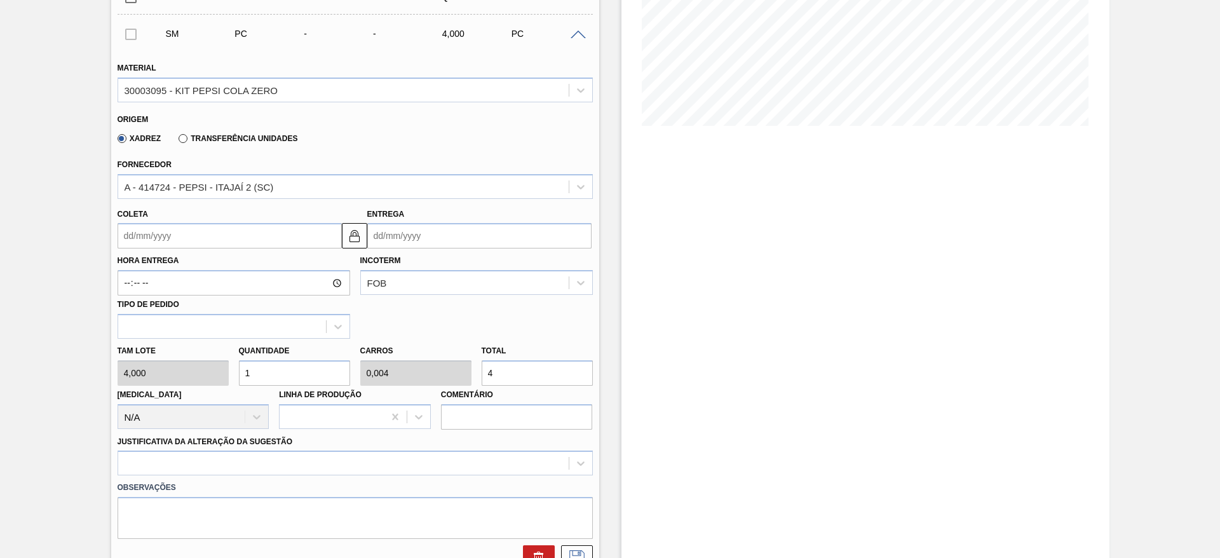
scroll to position [286, 0]
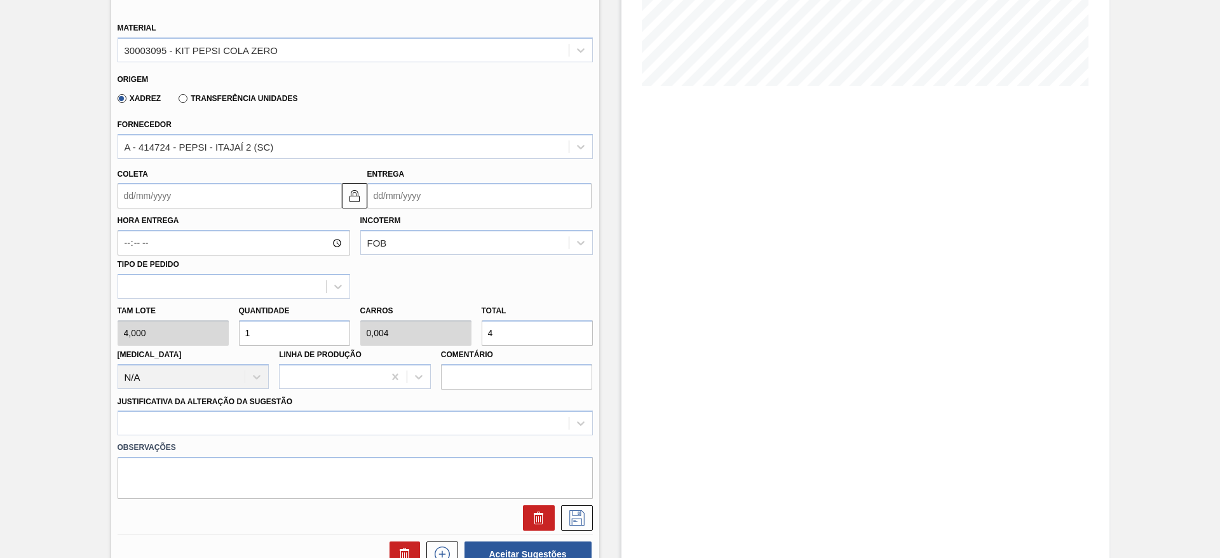
click at [218, 339] on div "Tam lote 4,000 Quantidade 1 Carros 0,004 Total 4 Doca N/A Linha de Produção Com…" at bounding box center [355, 344] width 486 height 91
type input "2"
type input "0,008"
type input "8"
type input "25"
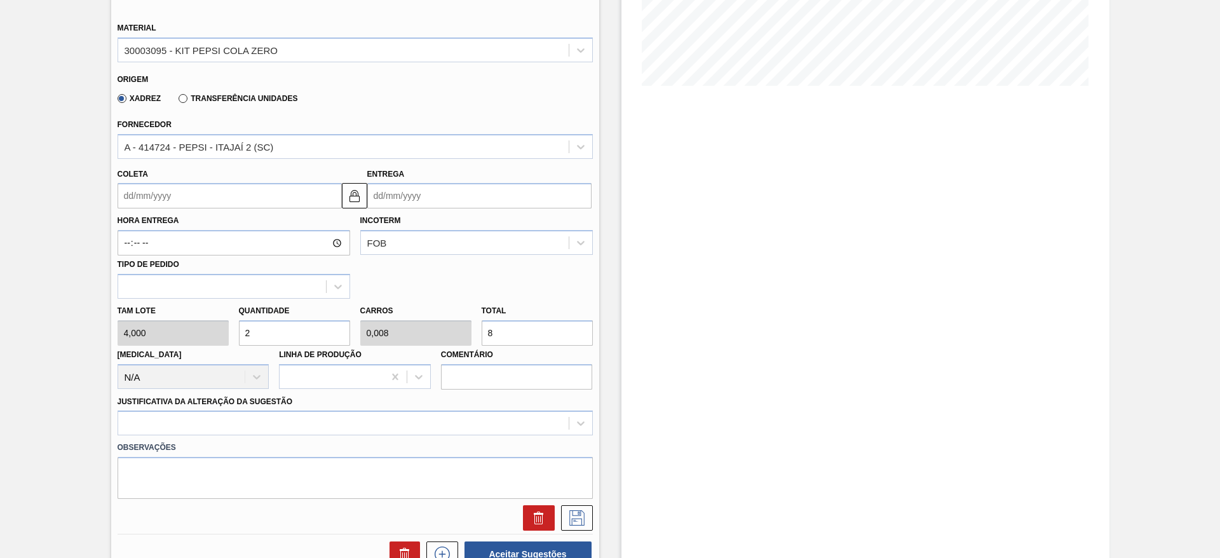
type input "0,1"
type input "100"
type input "25"
click at [160, 215] on label "Hora Entrega" at bounding box center [234, 221] width 233 height 18
click at [160, 230] on input "Hora Entrega" at bounding box center [234, 242] width 233 height 25
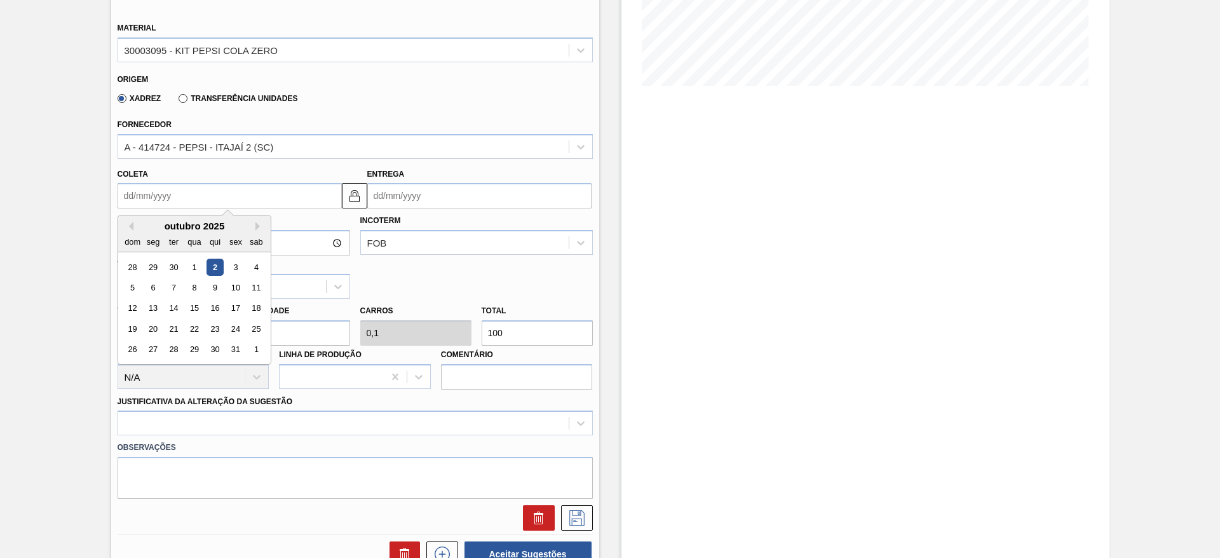
click at [158, 204] on input "Coleta" at bounding box center [230, 195] width 224 height 25
click at [227, 270] on div "3" at bounding box center [235, 267] width 17 height 17
type input "[DATE]"
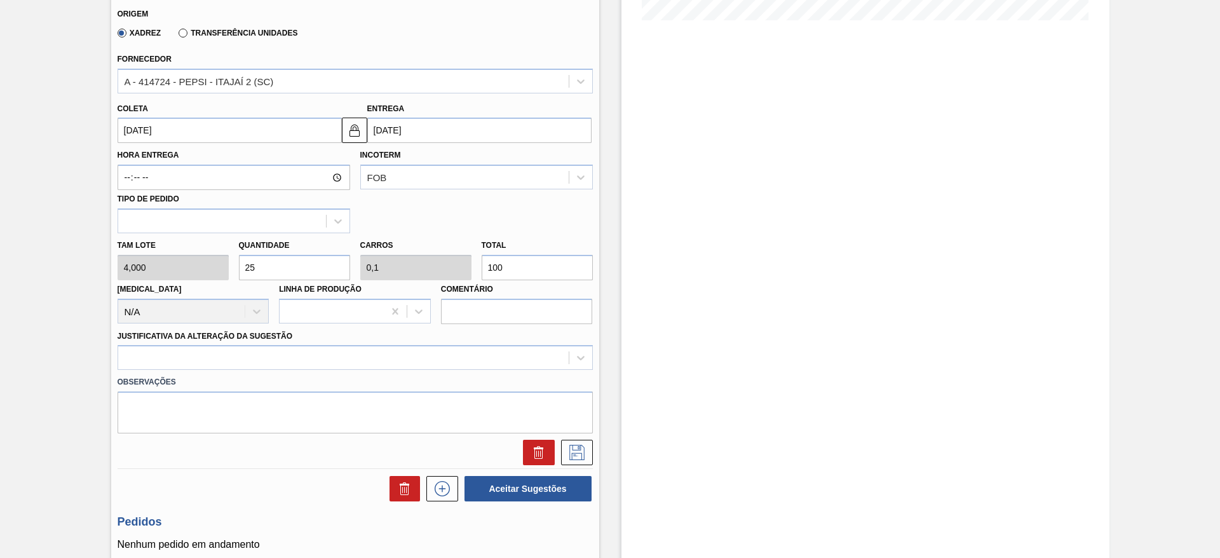
scroll to position [458, 0]
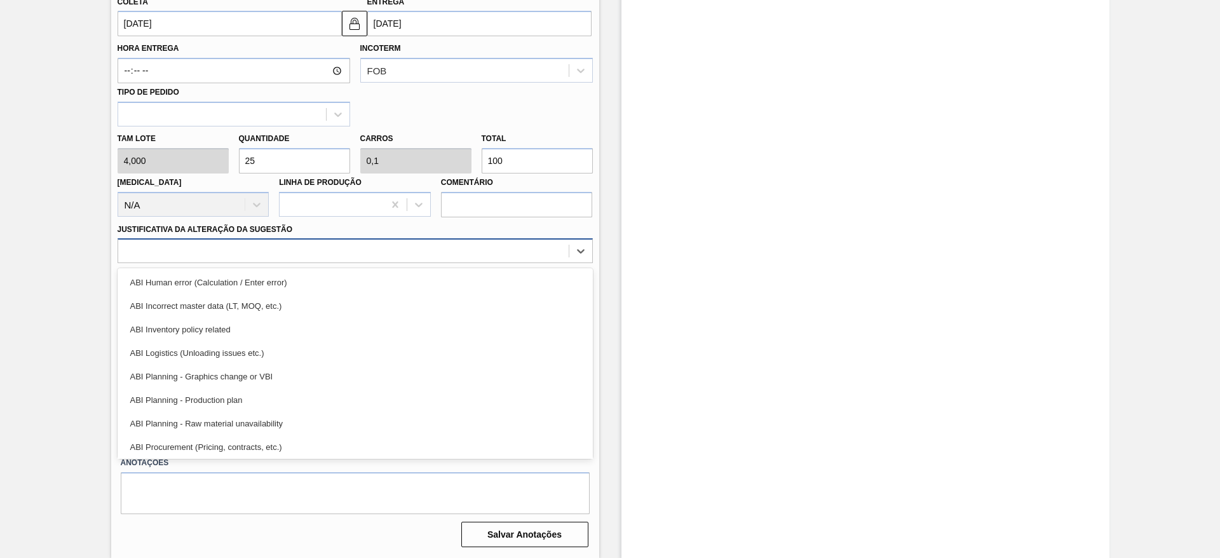
click at [457, 248] on div at bounding box center [343, 251] width 451 height 18
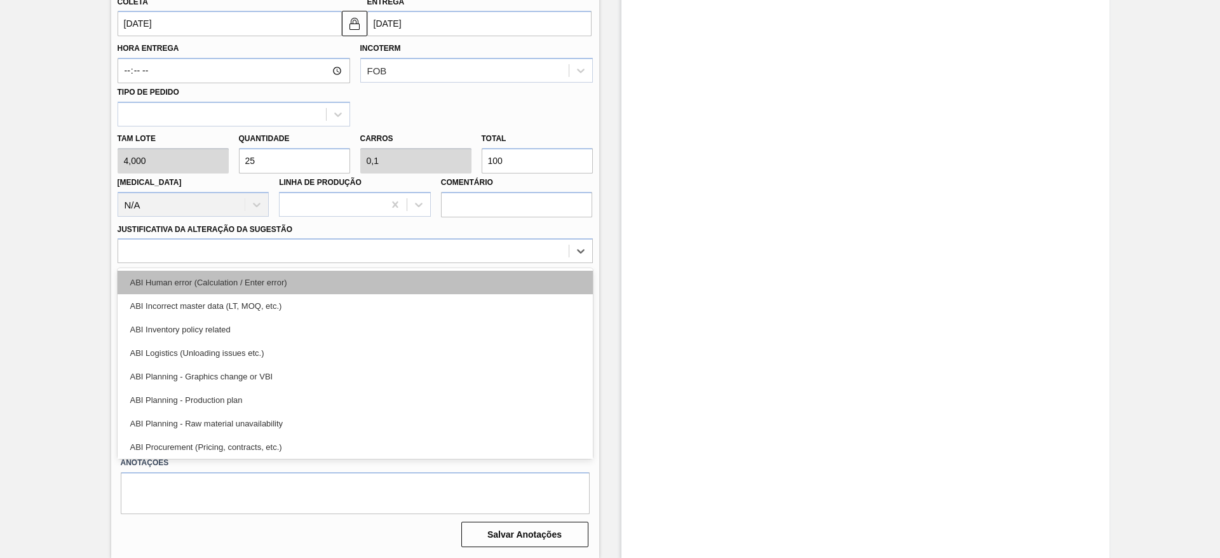
click at [471, 276] on div "ABI Human error (Calculation / Enter error)" at bounding box center [355, 283] width 475 height 24
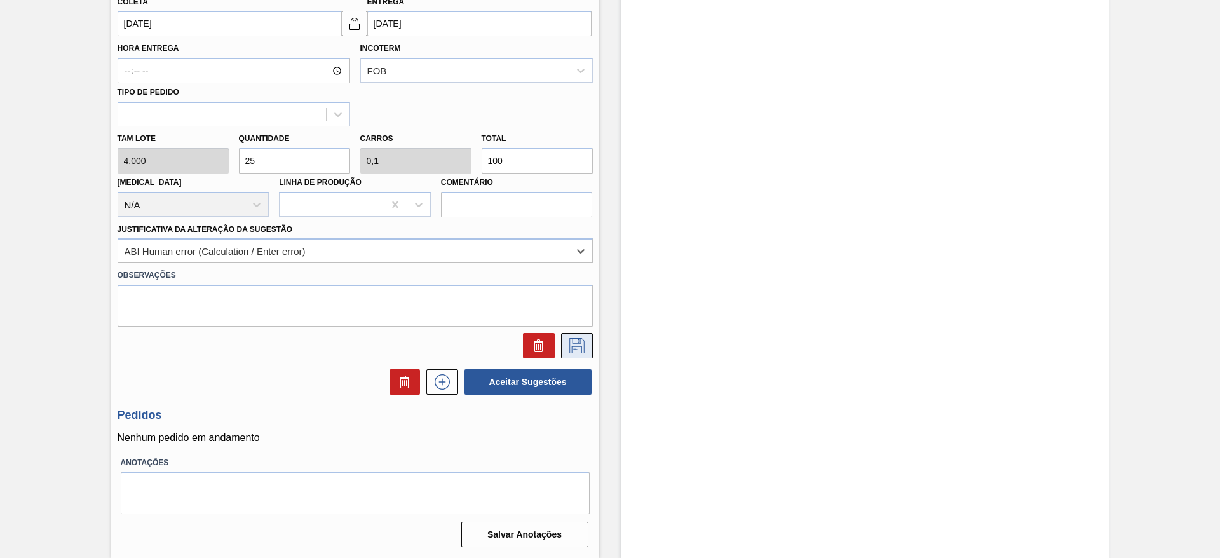
click at [574, 346] on icon at bounding box center [577, 345] width 20 height 15
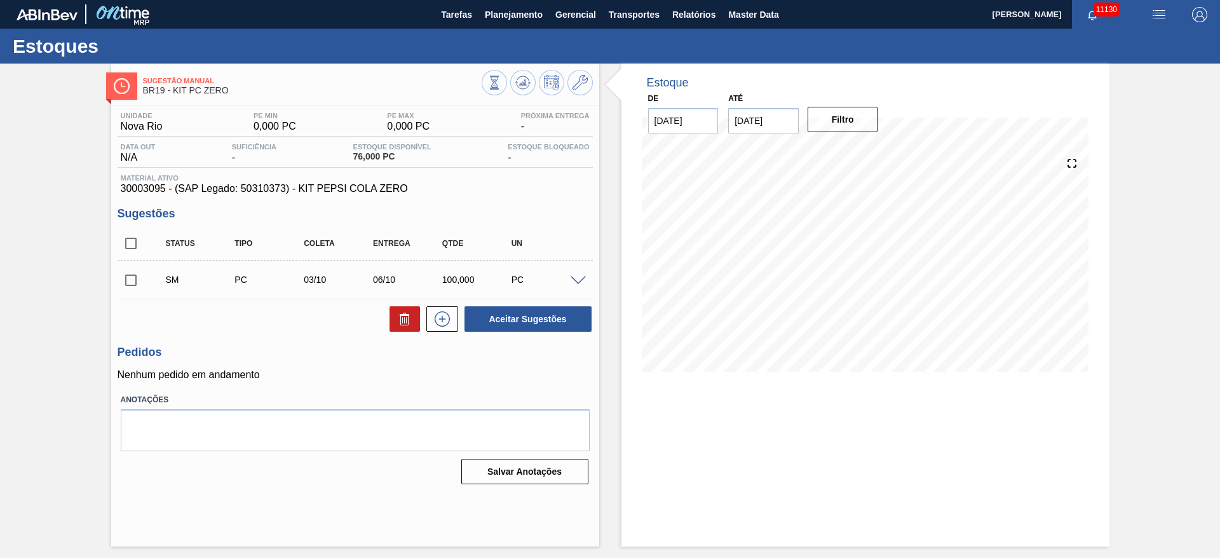
scroll to position [0, 0]
click at [139, 275] on input "checkbox" at bounding box center [131, 280] width 27 height 27
click at [475, 313] on button "Aceitar Sugestões" at bounding box center [528, 318] width 127 height 25
checkbox input "false"
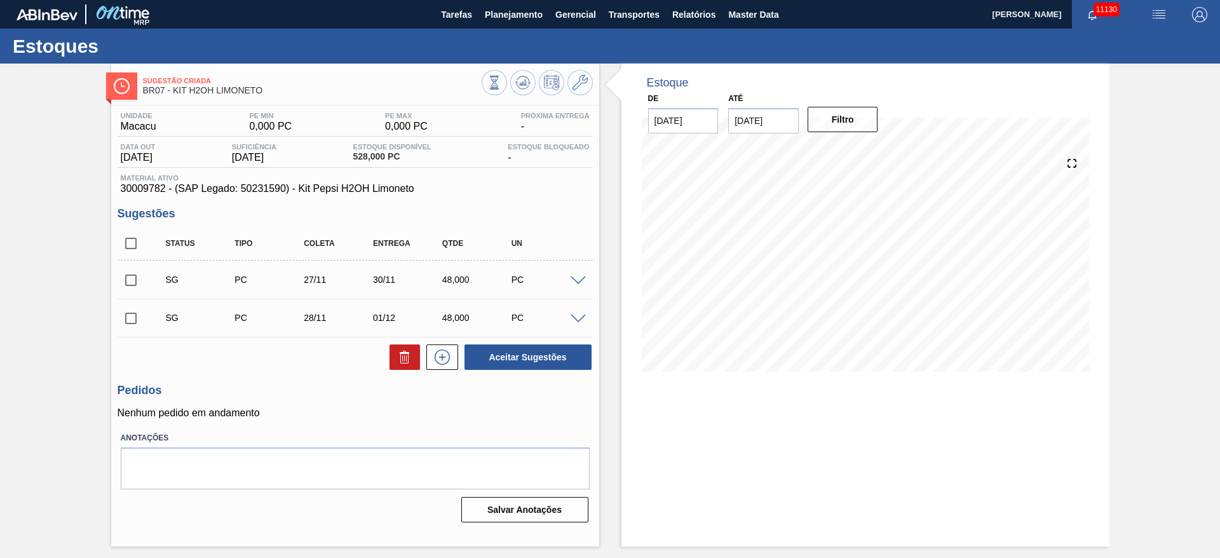
drag, startPoint x: 588, startPoint y: 278, endPoint x: 580, endPoint y: 278, distance: 8.3
click at [587, 278] on div at bounding box center [580, 280] width 25 height 10
click at [577, 278] on span at bounding box center [578, 281] width 15 height 10
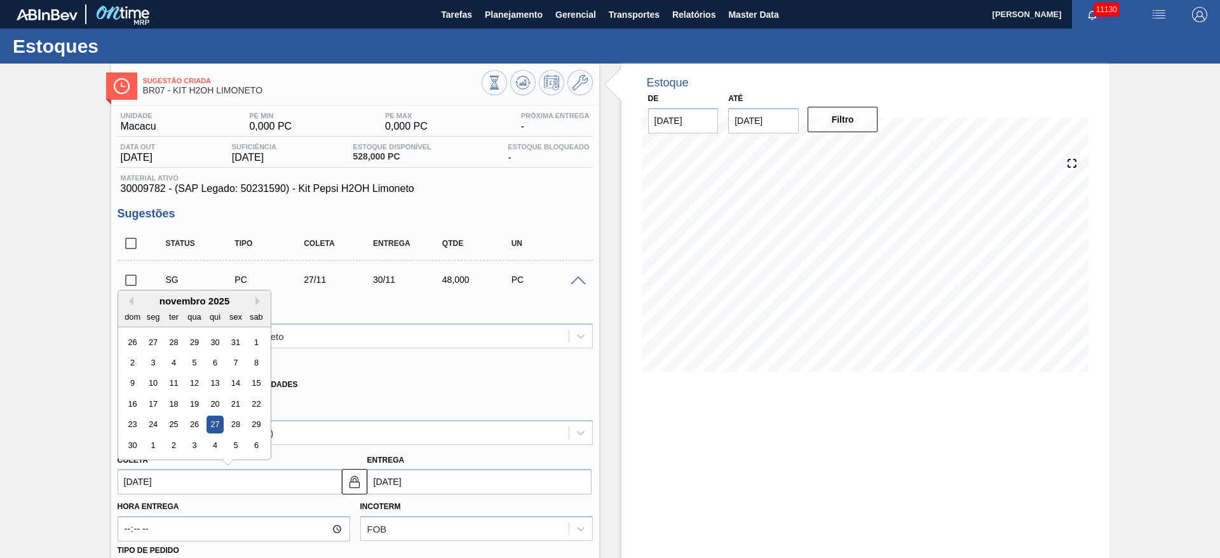
click at [171, 474] on input "[DATE]" at bounding box center [230, 481] width 224 height 25
click at [125, 299] on button "Previous Month" at bounding box center [129, 301] width 9 height 9
click at [235, 344] on div "3" at bounding box center [235, 342] width 17 height 17
type input "[DATE]"
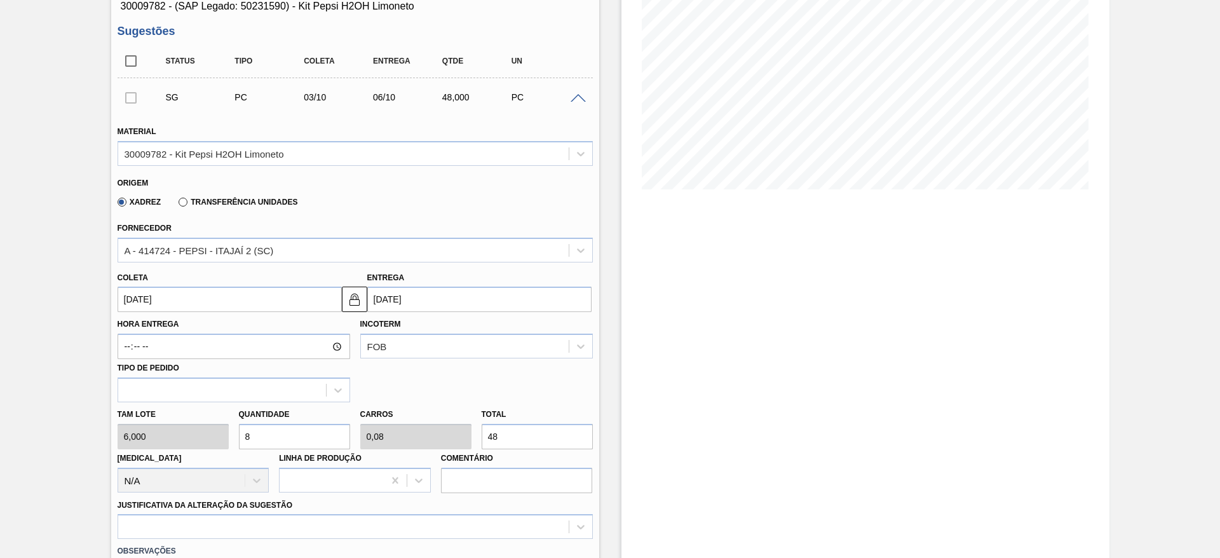
scroll to position [191, 0]
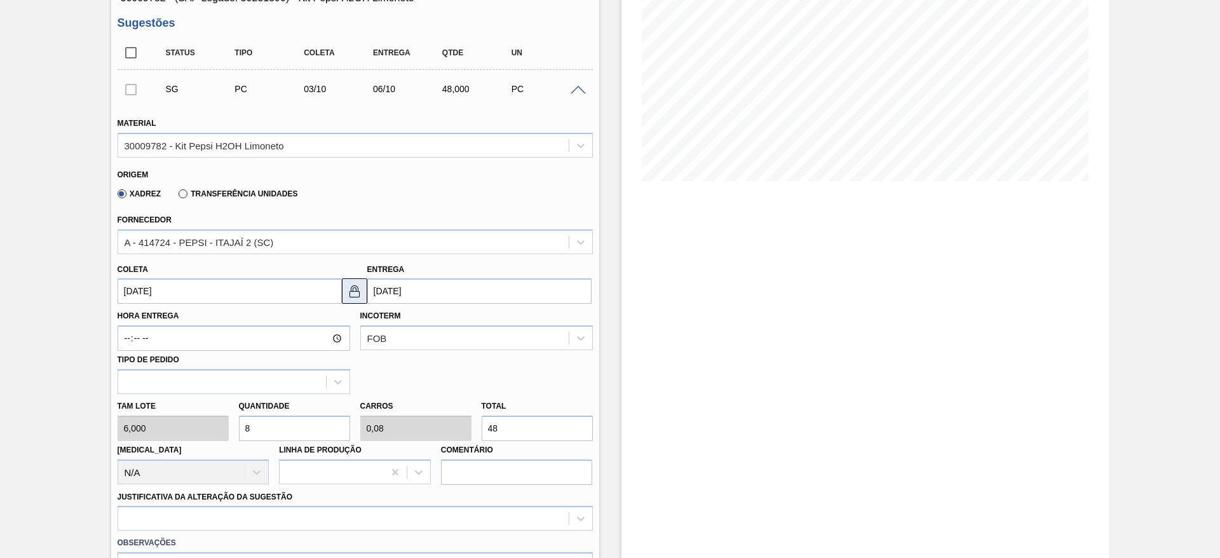
click at [347, 293] on img at bounding box center [354, 290] width 15 height 15
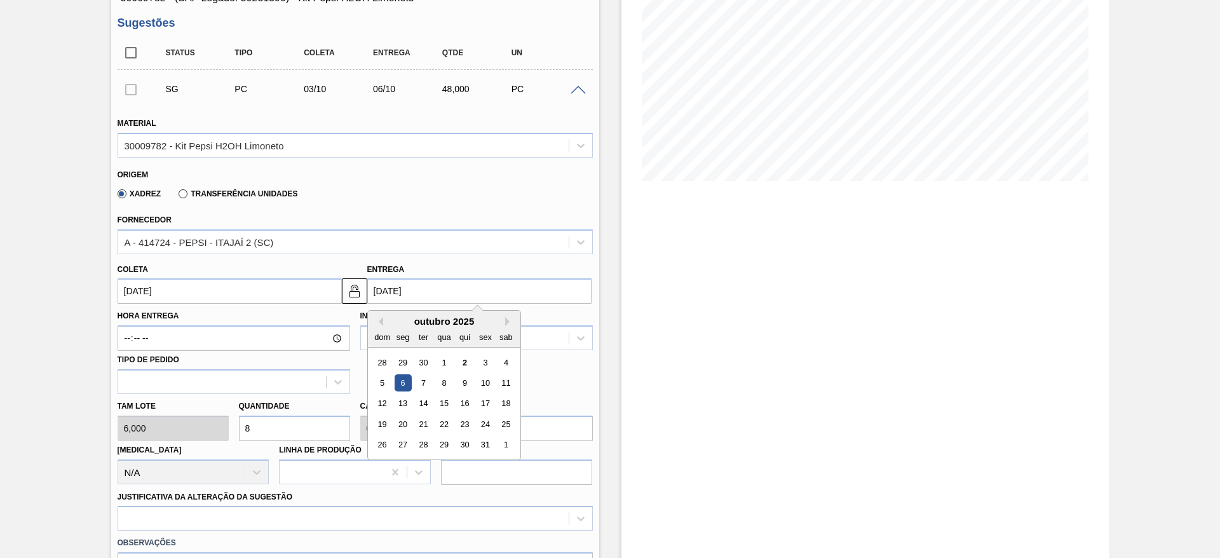
click at [374, 290] on input "[DATE]" at bounding box center [479, 290] width 224 height 25
click at [430, 382] on div "7" at bounding box center [422, 382] width 17 height 17
type input "[DATE]"
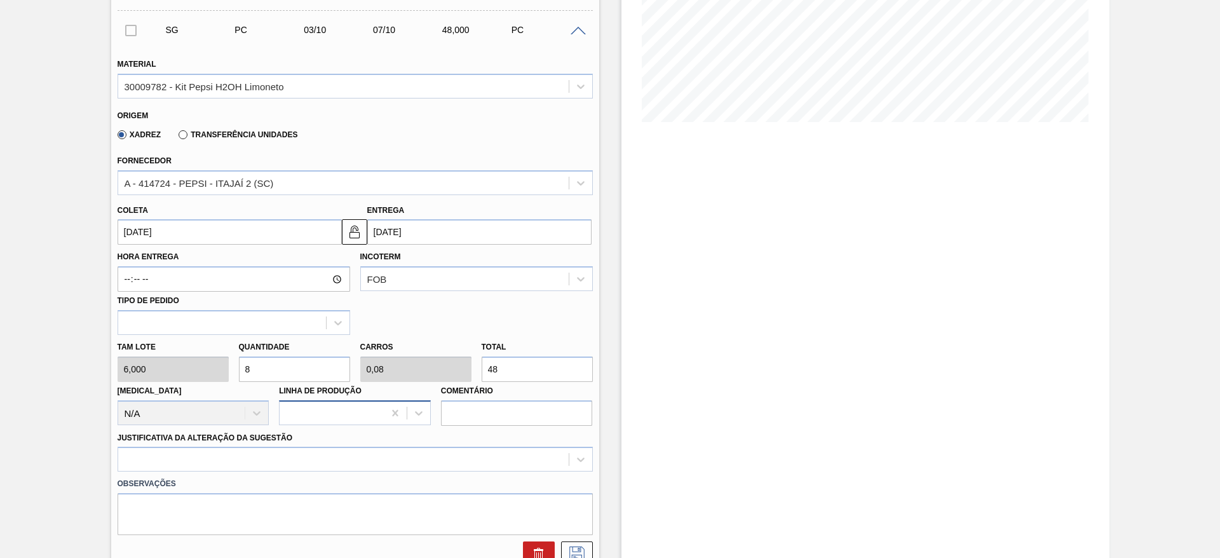
scroll to position [286, 0]
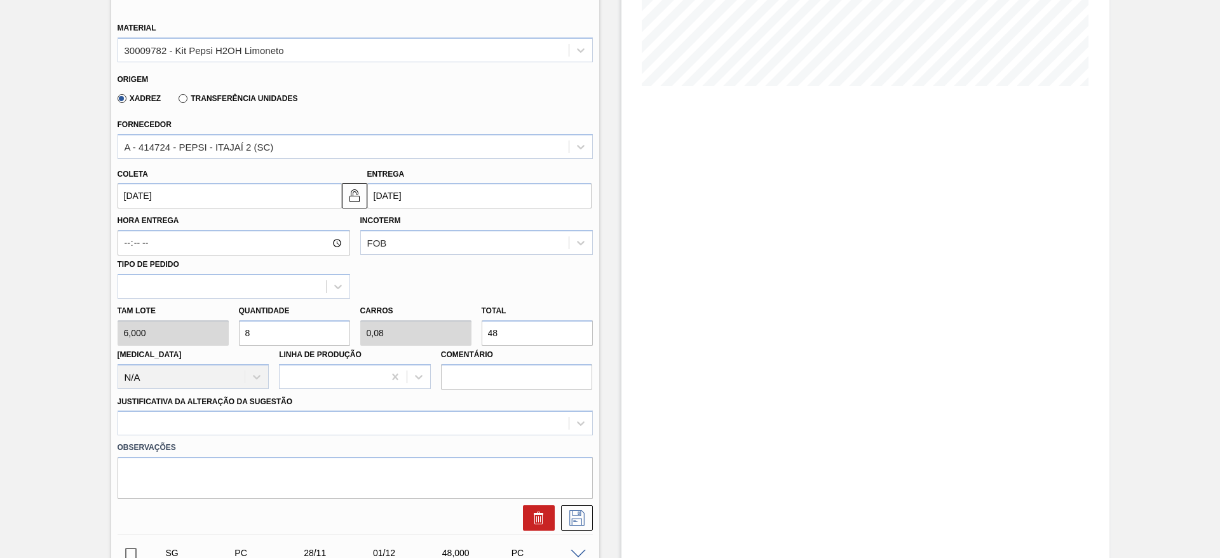
click at [217, 337] on div "Tam lote 6,000 Quantidade 8 Carros 0,08 Total 48 [MEDICAL_DATA] N/A Linha de Pr…" at bounding box center [355, 344] width 486 height 91
type input "3"
type input "0,03"
type input "18"
type input "38"
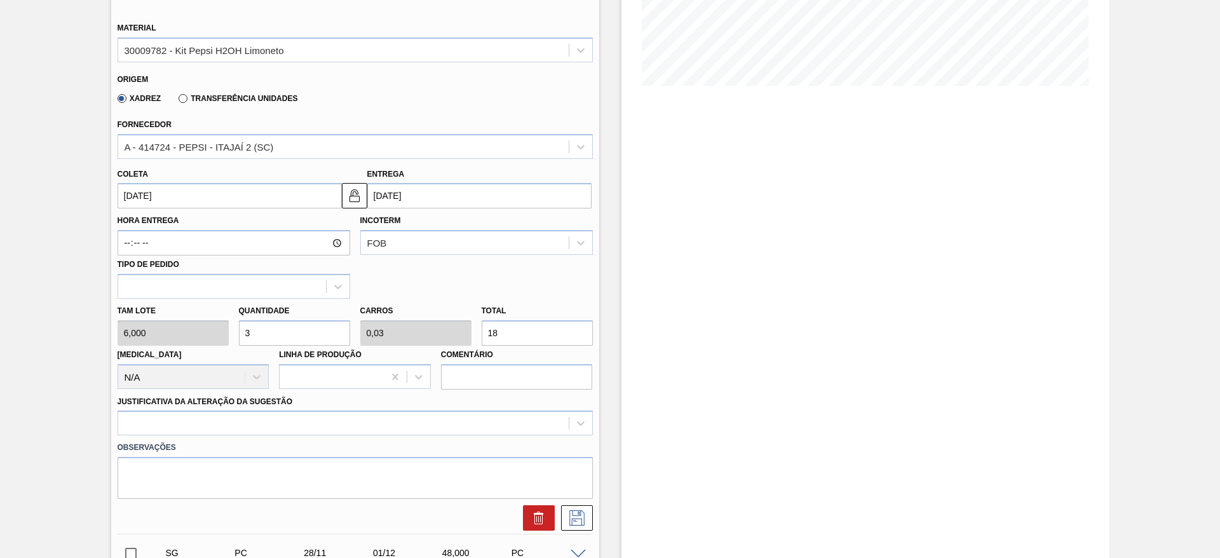
type input "0,38"
type input "228"
type input "3"
type input "0,03"
type input "18"
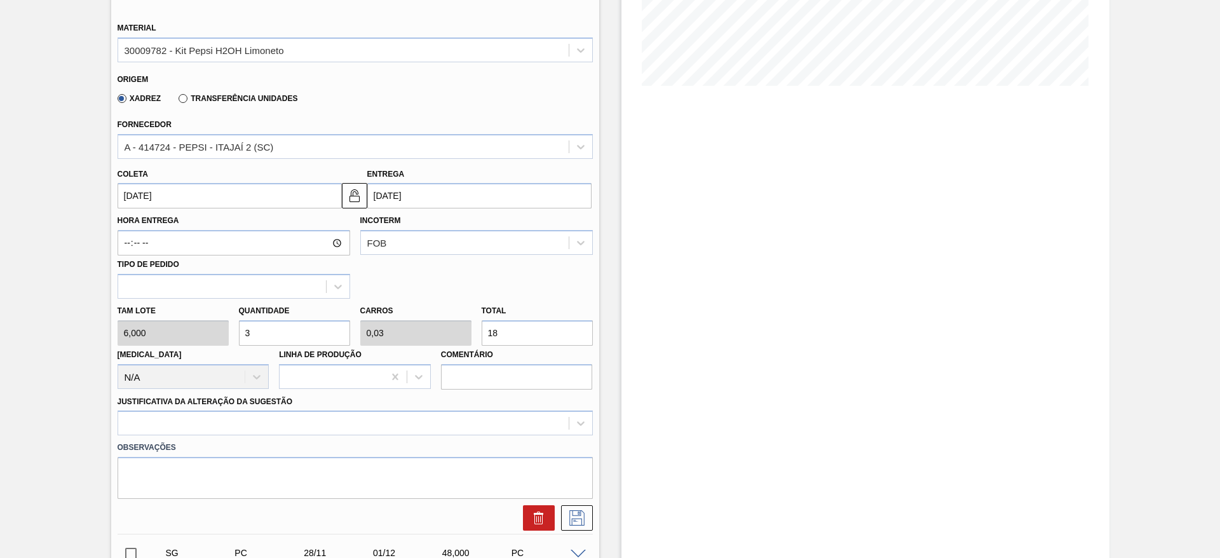
type input "39"
type input "0,39"
type input "234"
type input "3"
type input "0,03"
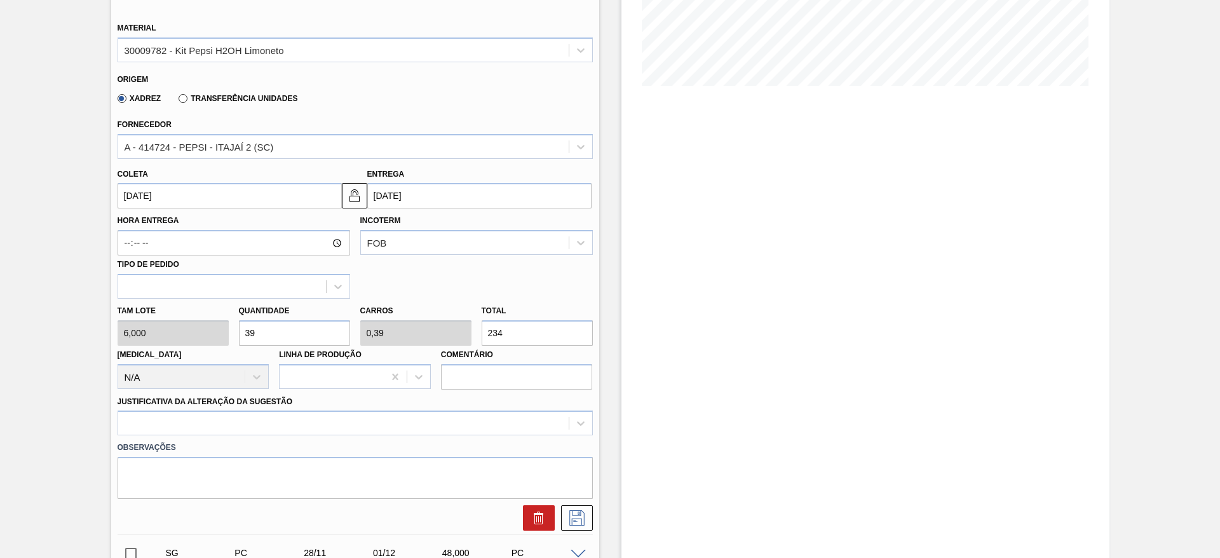
type input "18"
type input "0"
type input "4"
type input "0,04"
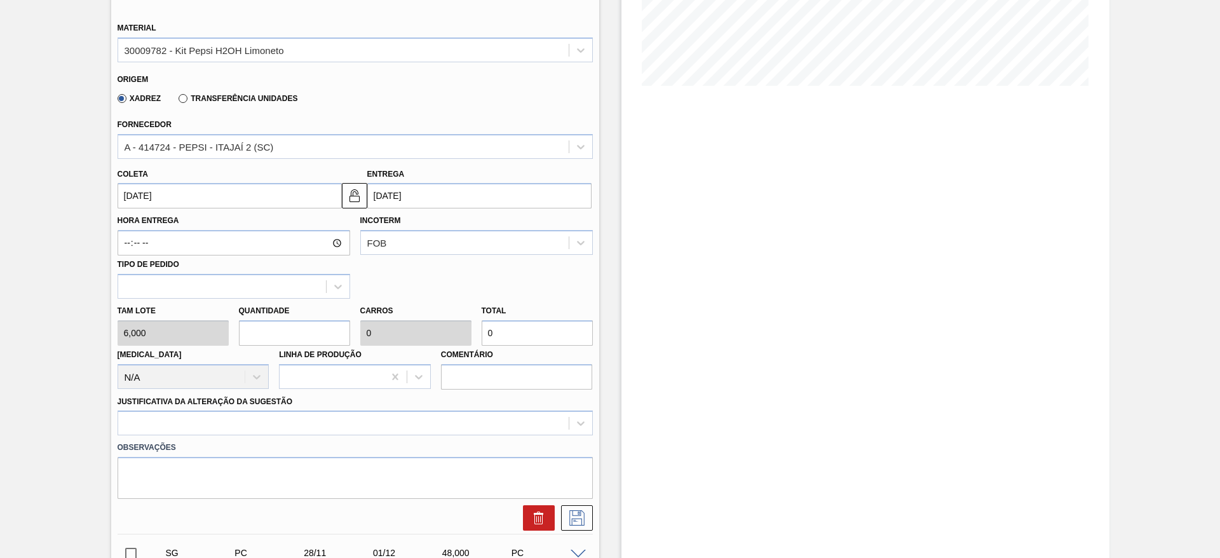
type input "24"
type input "45"
type input "0,45"
type input "270"
type input "4"
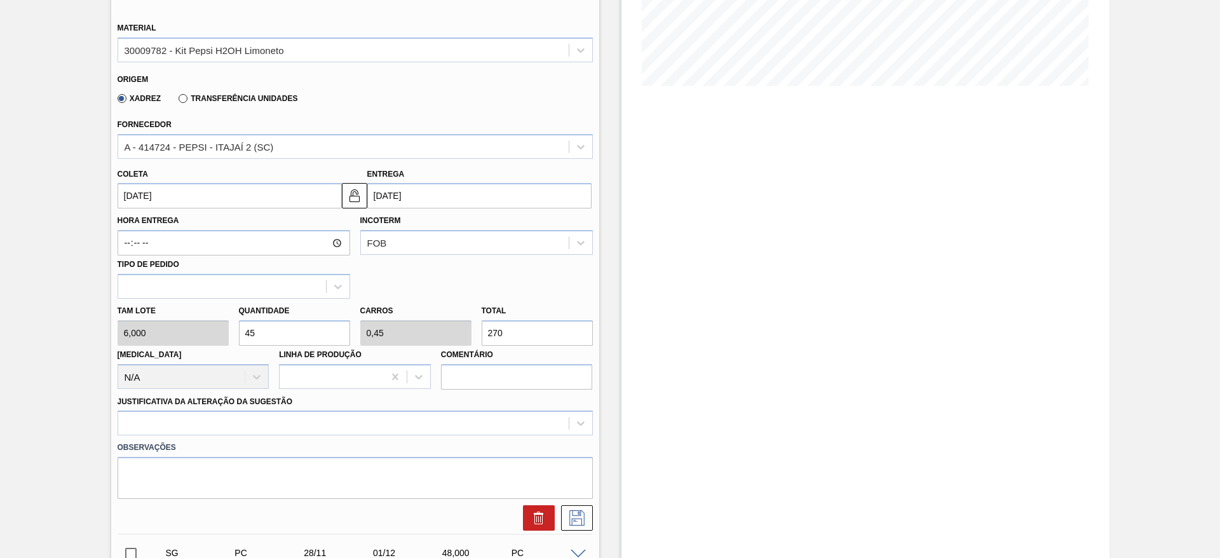
type input "0,04"
type input "24"
type input "47"
type input "0,47"
type input "282"
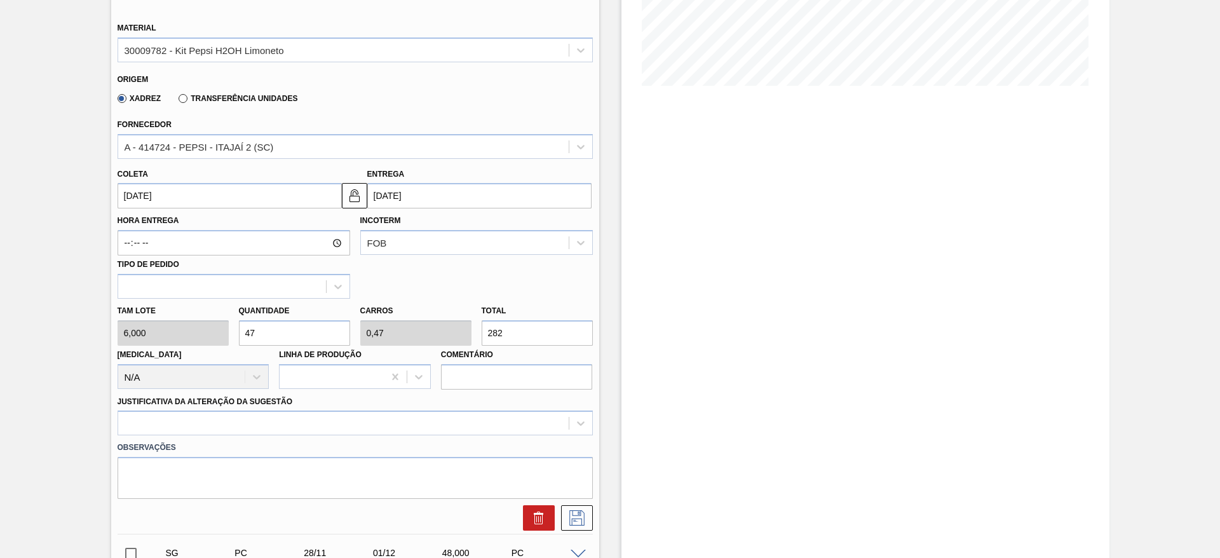
type input "47"
click at [529, 401] on div "Justificativa da Alteração da Sugestão" at bounding box center [355, 414] width 475 height 43
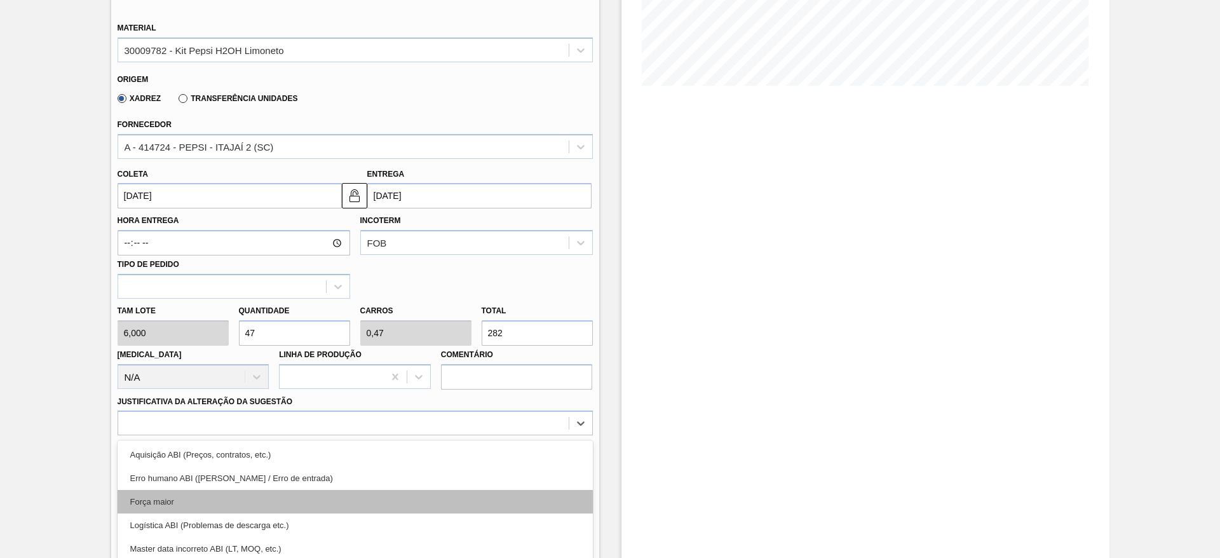
click at [528, 419] on div "option Força maior focused, 3 of 18. 18 results available. Use Up and Down to c…" at bounding box center [355, 423] width 475 height 25
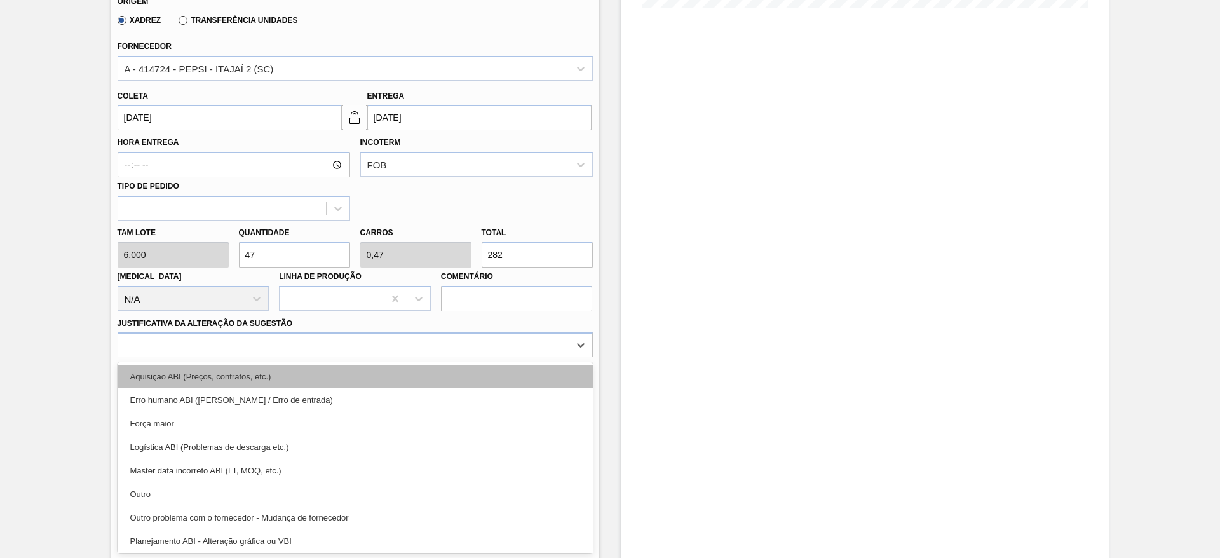
click at [517, 384] on div "Aquisição ABI (Preços, contratos, etc.)" at bounding box center [355, 377] width 475 height 24
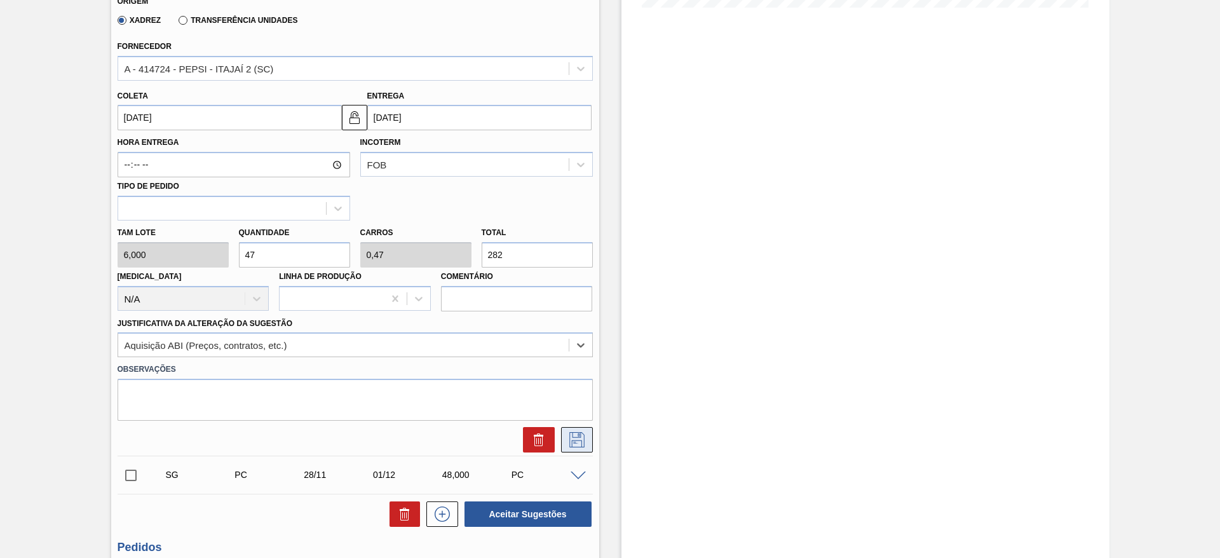
click at [581, 432] on button at bounding box center [577, 439] width 32 height 25
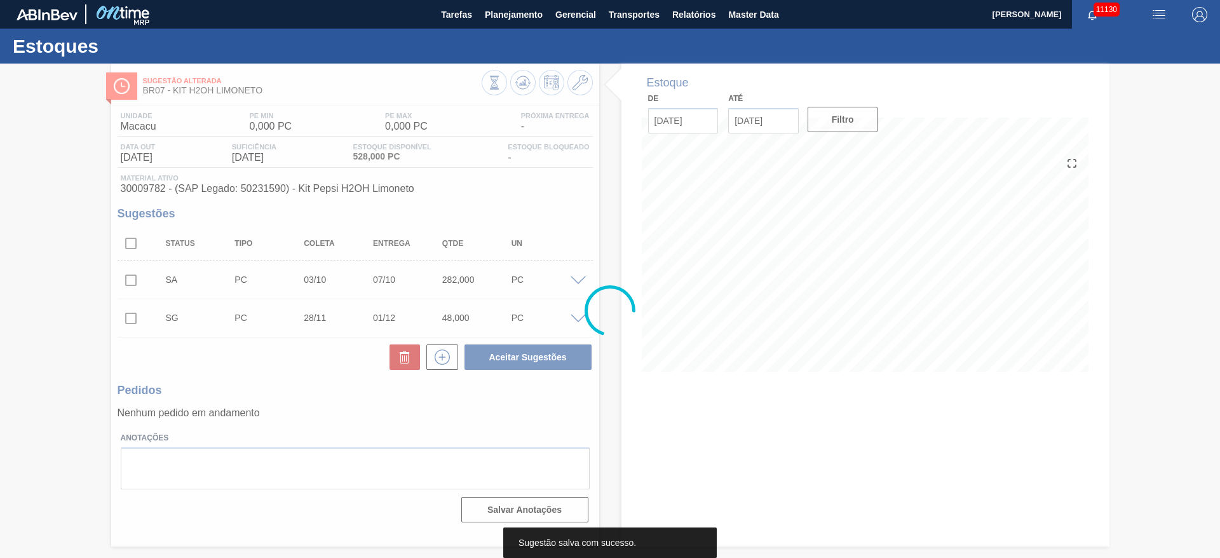
scroll to position [0, 0]
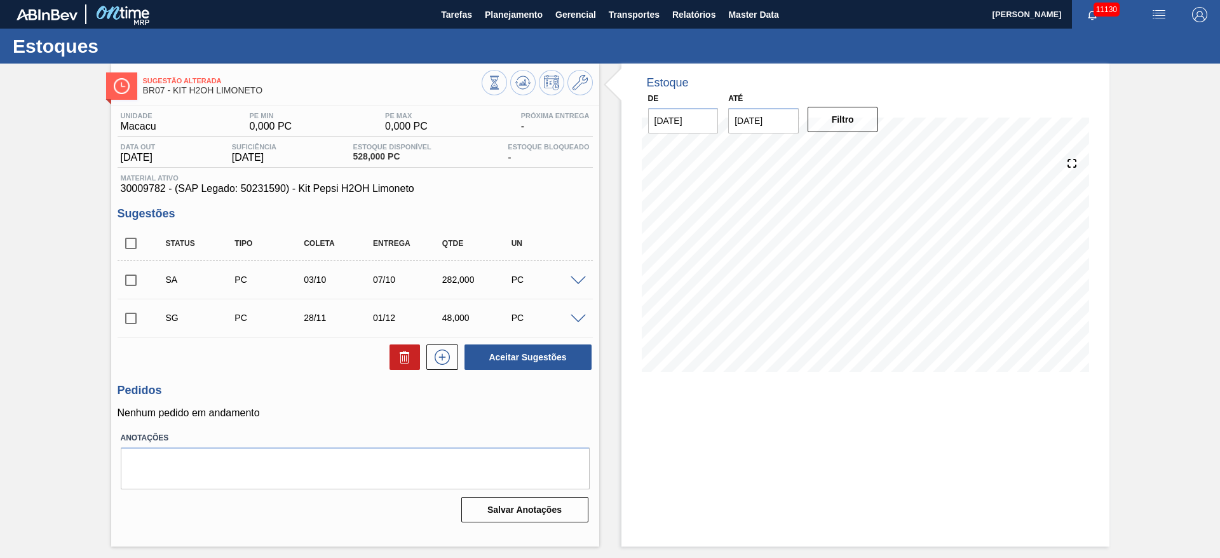
click at [132, 278] on input "checkbox" at bounding box center [131, 280] width 27 height 27
click at [501, 347] on button "Aceitar Sugestões" at bounding box center [528, 356] width 127 height 25
checkbox input "false"
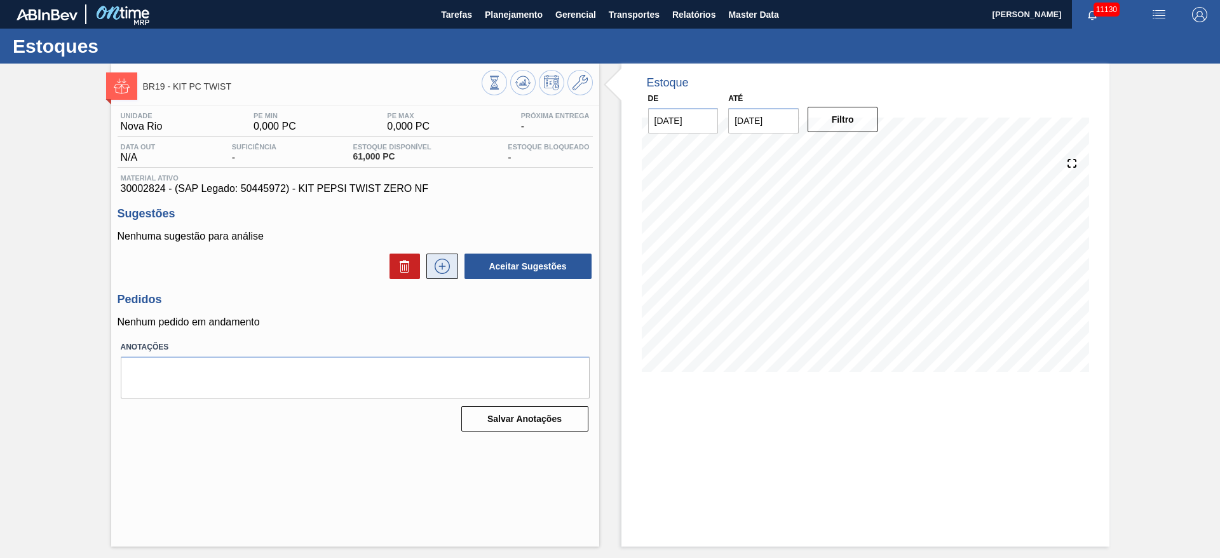
click at [446, 269] on icon at bounding box center [442, 266] width 20 height 15
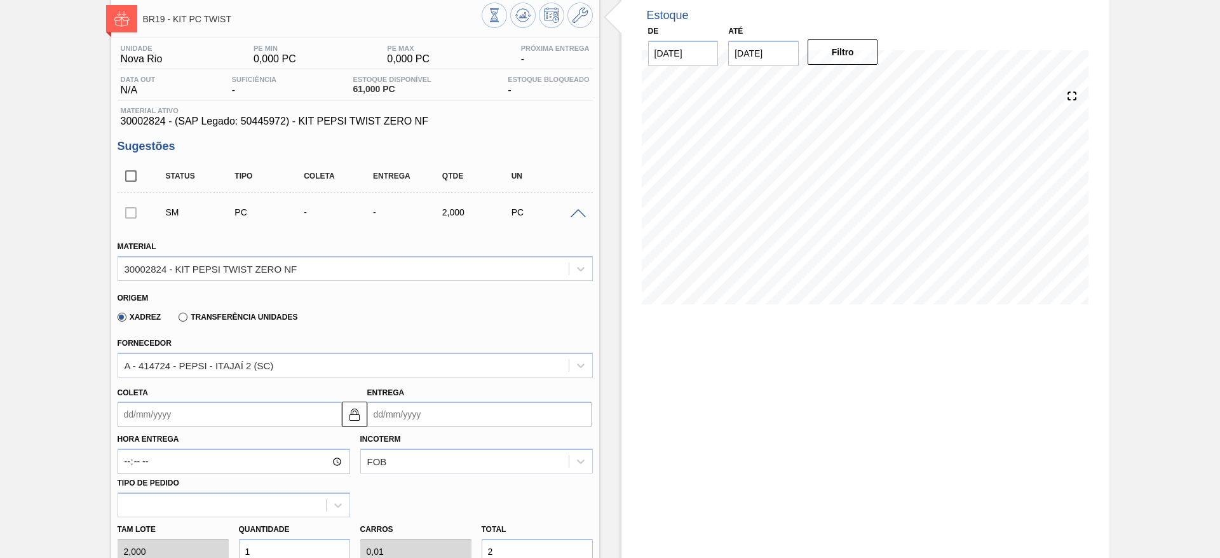
scroll to position [381, 0]
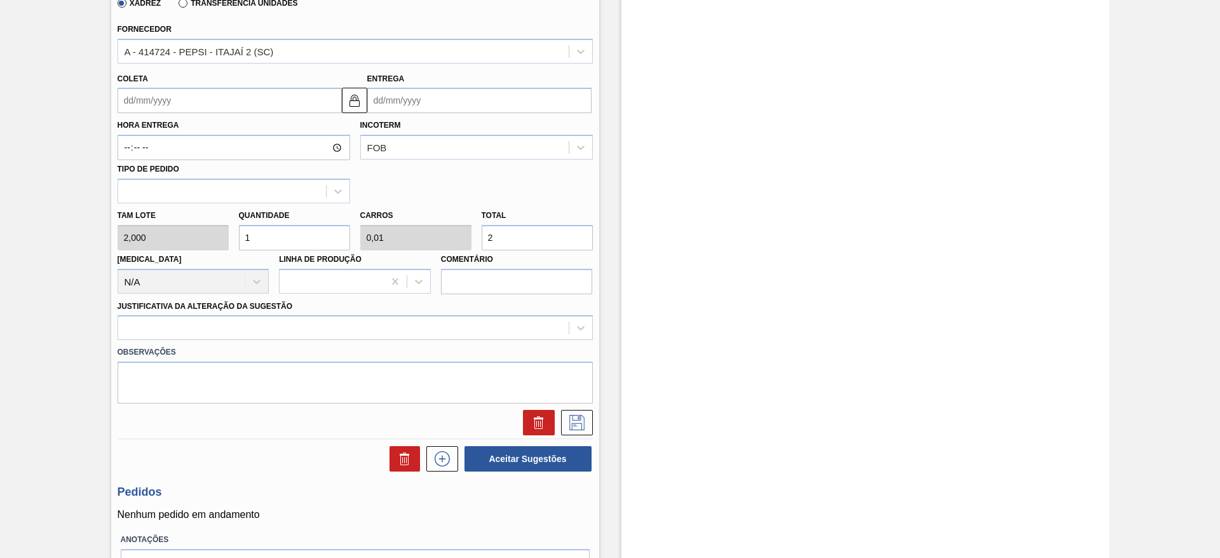
click at [261, 235] on input "1" at bounding box center [294, 237] width 111 height 25
type input "10"
type input "0,1"
type input "20"
type input "10"
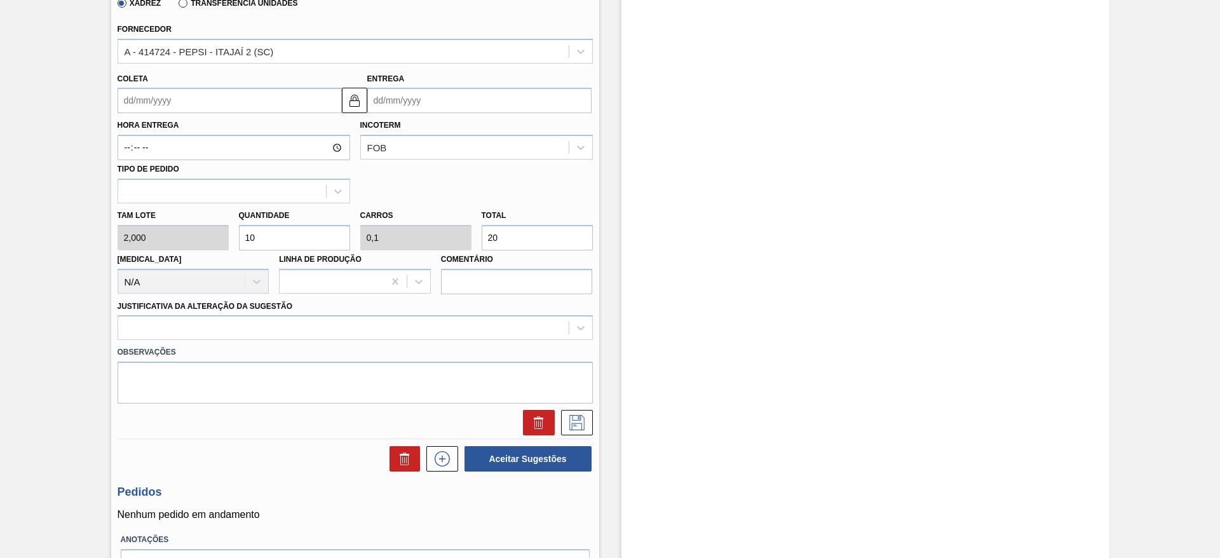
click at [160, 95] on input "Coleta" at bounding box center [230, 100] width 224 height 25
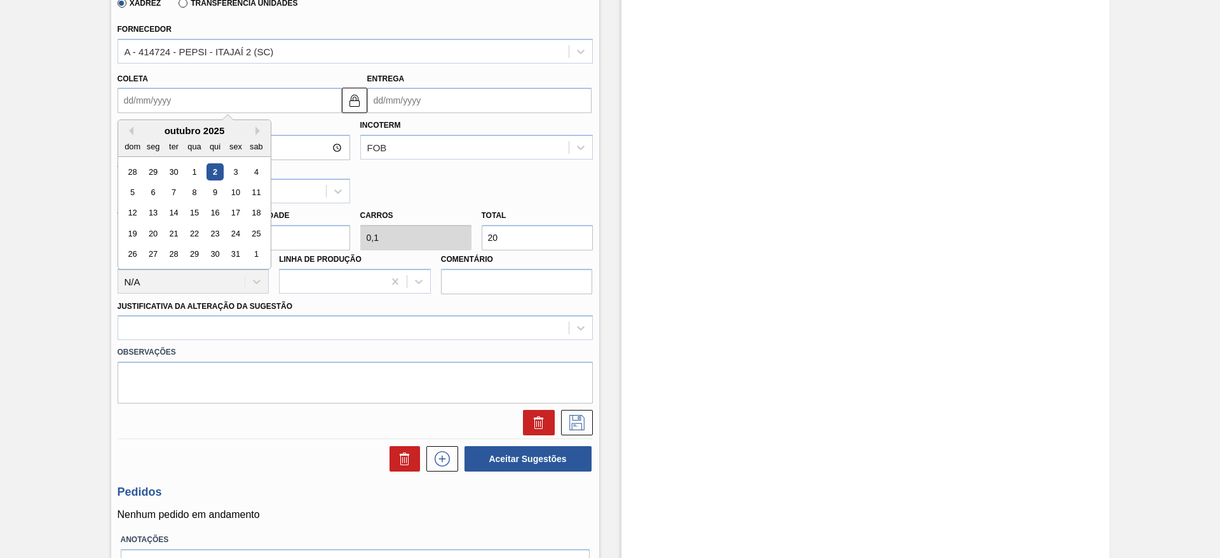
click at [235, 173] on div "3" at bounding box center [235, 171] width 17 height 17
type input "[DATE]"
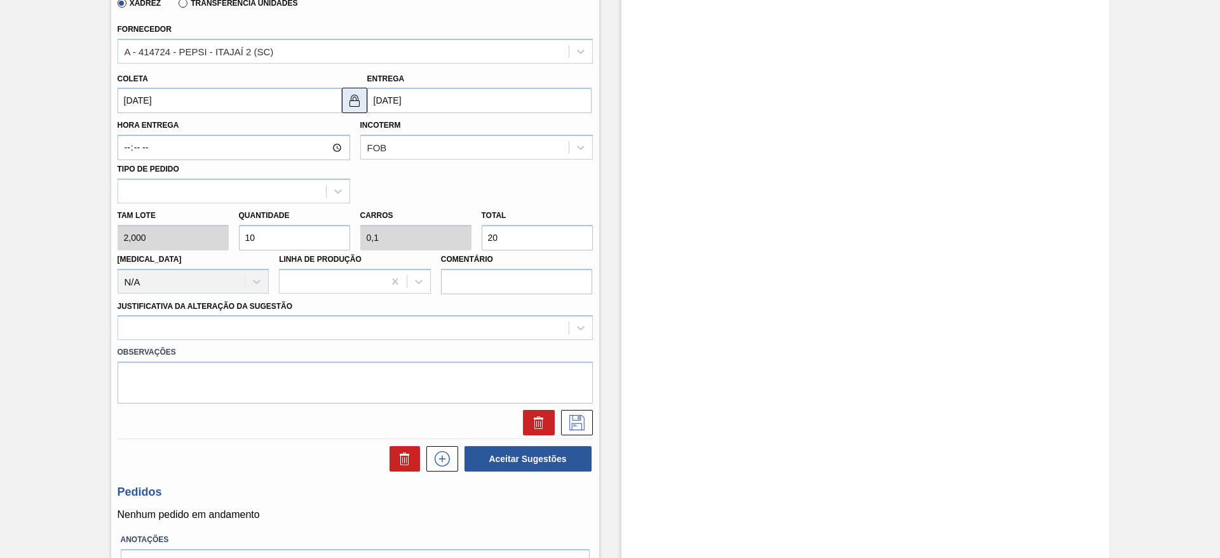
click at [355, 109] on button at bounding box center [354, 100] width 25 height 25
click at [379, 101] on input "05/10/2025" at bounding box center [479, 100] width 224 height 25
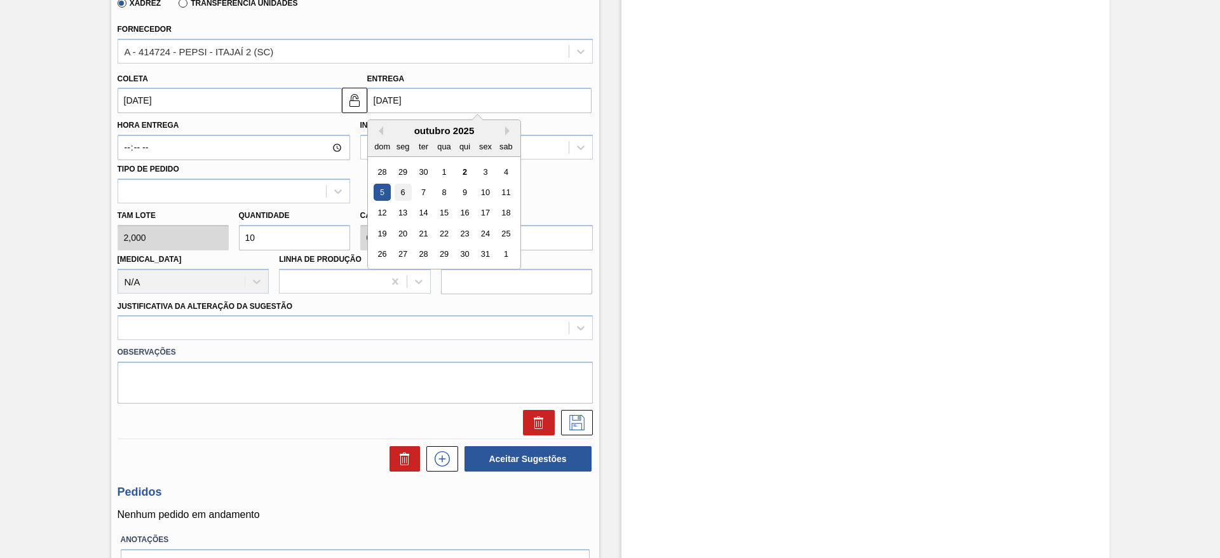
click at [409, 195] on div "6" at bounding box center [402, 192] width 17 height 17
type input "[DATE]"
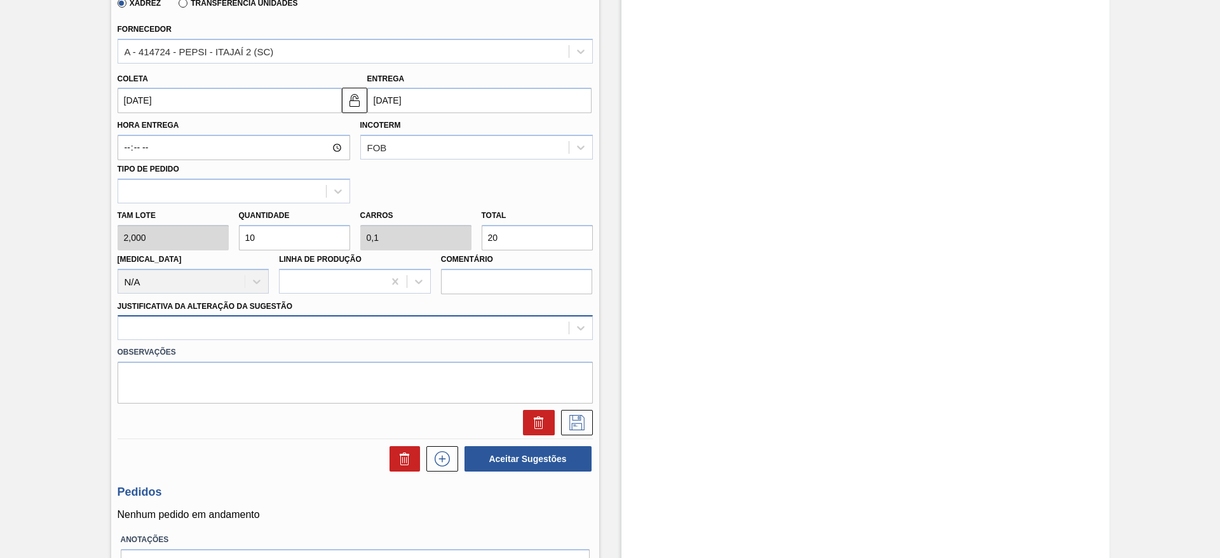
click at [496, 320] on div at bounding box center [343, 328] width 451 height 18
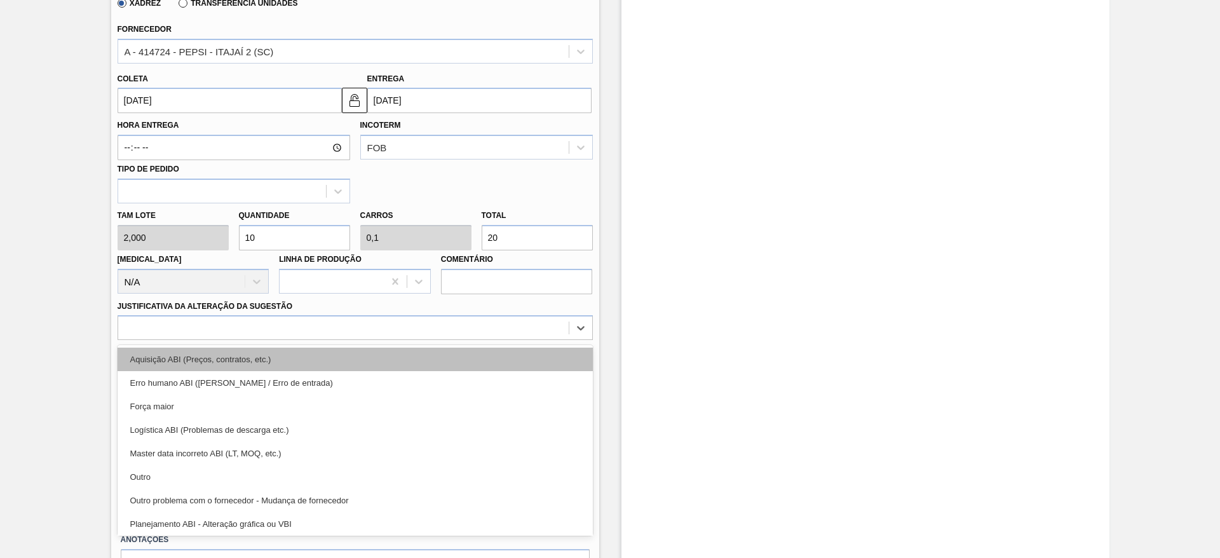
click at [504, 359] on div "Aquisição ABI (Preços, contratos, etc.)" at bounding box center [355, 360] width 475 height 24
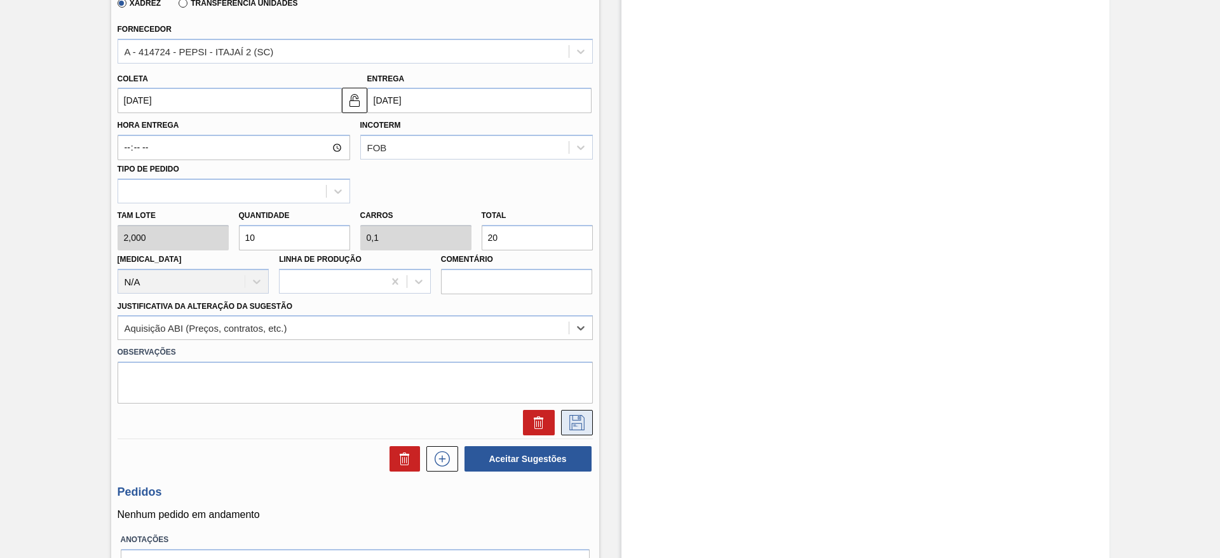
click at [576, 422] on icon at bounding box center [577, 422] width 20 height 15
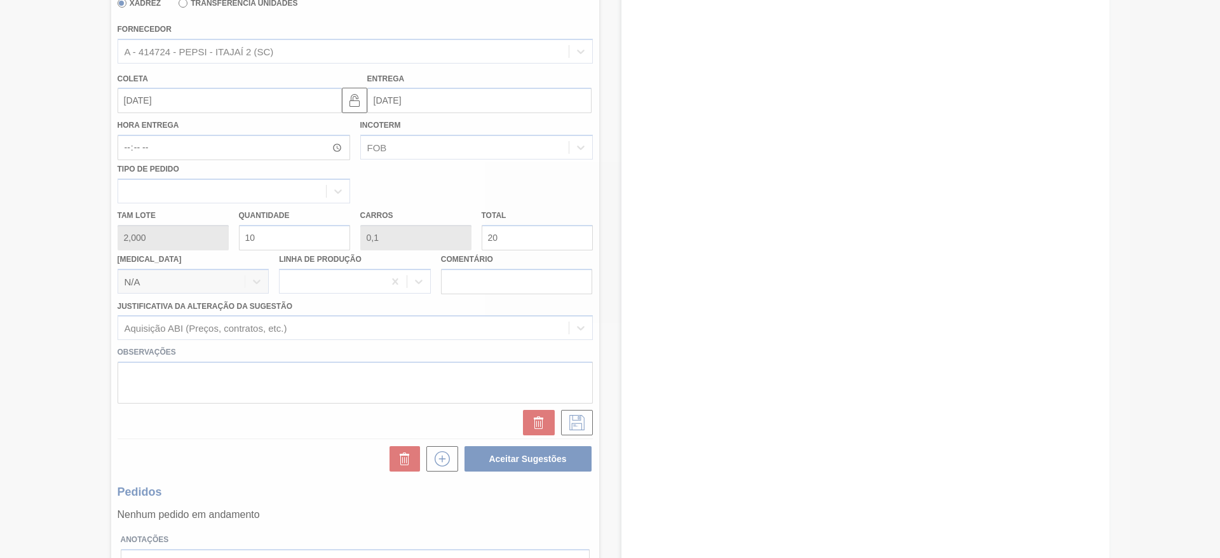
scroll to position [0, 0]
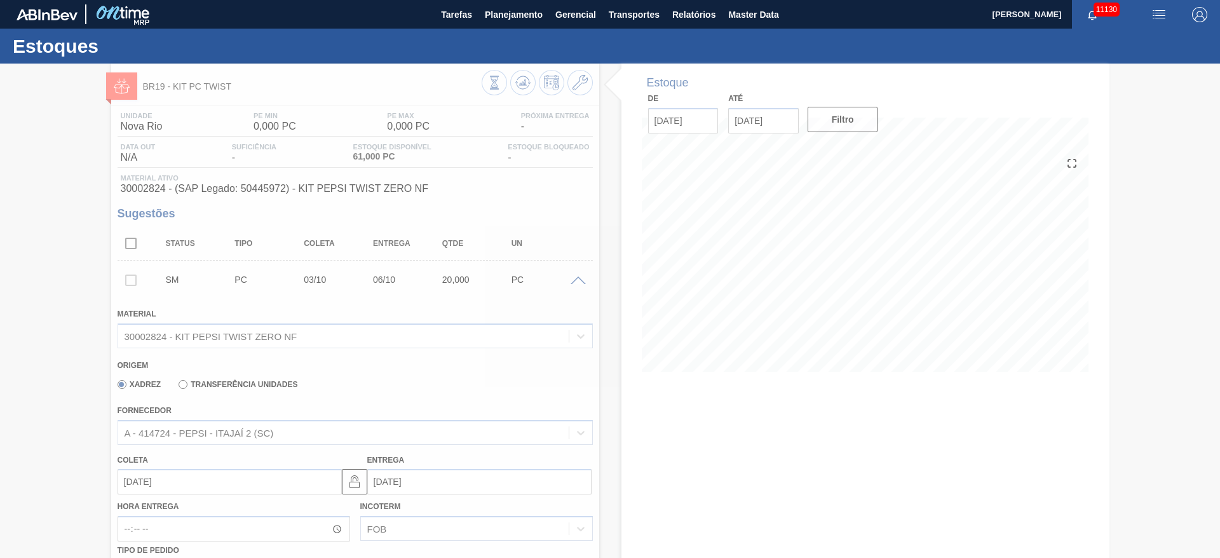
type input "1"
type input "0,01"
type input "2"
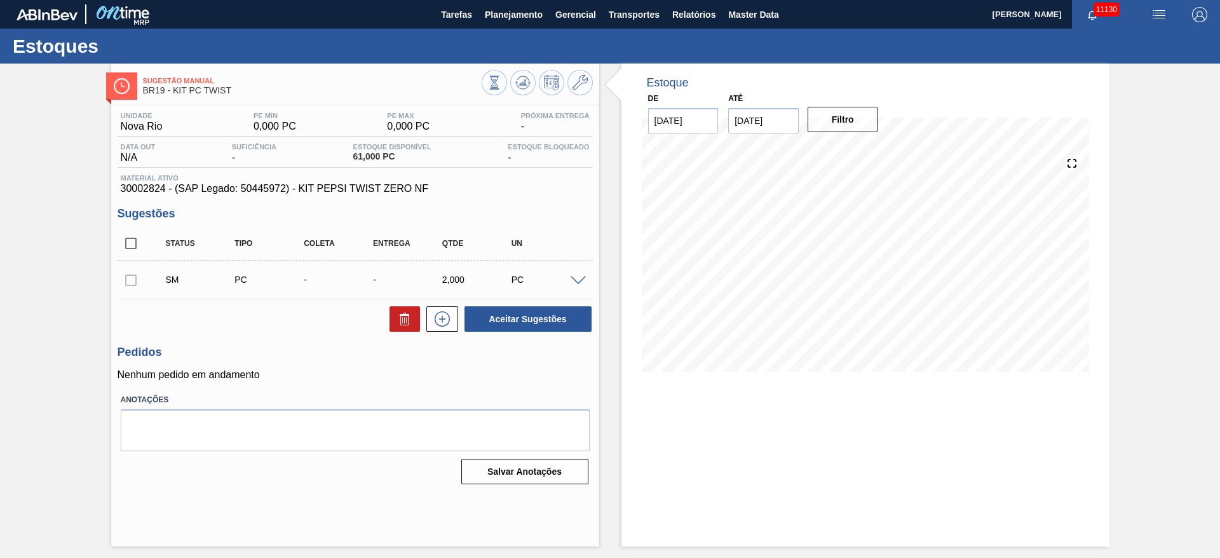
drag, startPoint x: 583, startPoint y: 280, endPoint x: 535, endPoint y: 298, distance: 51.5
click at [582, 279] on span at bounding box center [578, 281] width 15 height 10
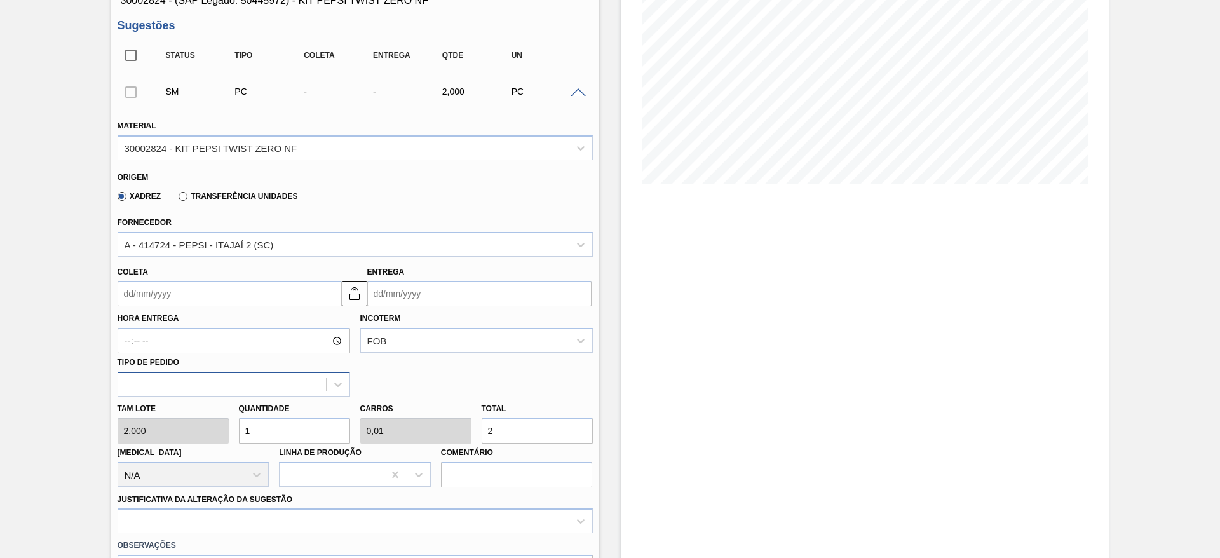
scroll to position [191, 0]
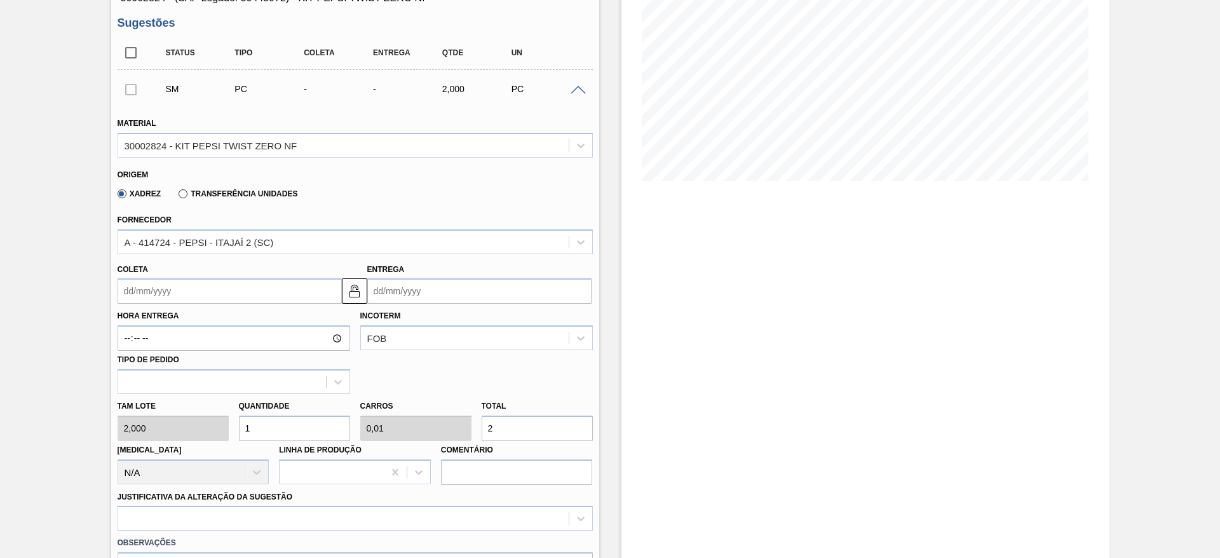
click at [296, 426] on input "1" at bounding box center [294, 428] width 111 height 25
type input "10"
type input "0,1"
type input "20"
type input "10"
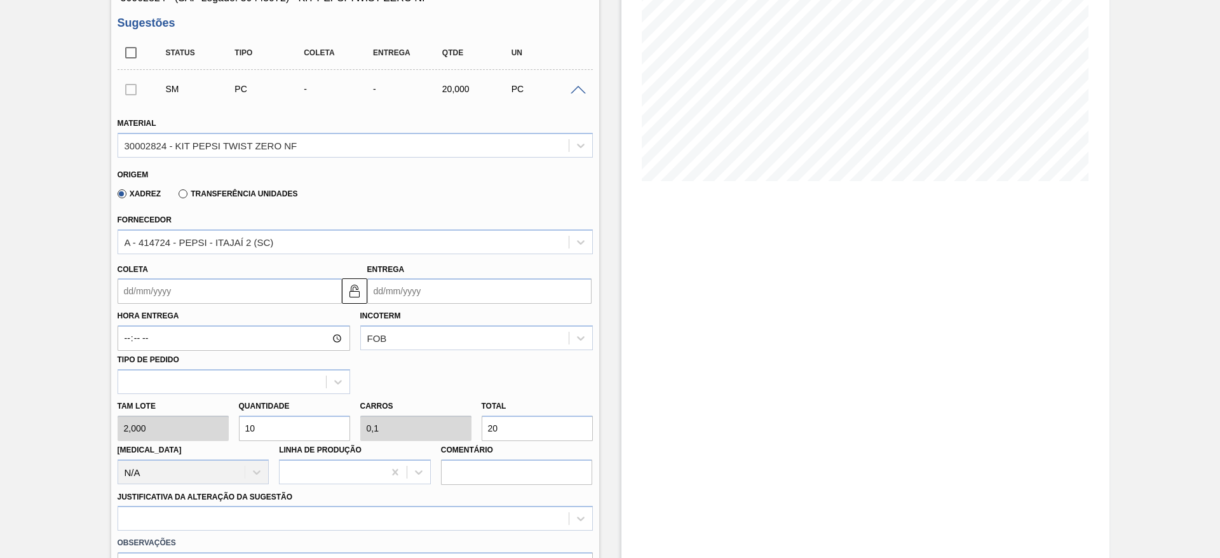
click at [142, 297] on input "Coleta" at bounding box center [230, 290] width 224 height 25
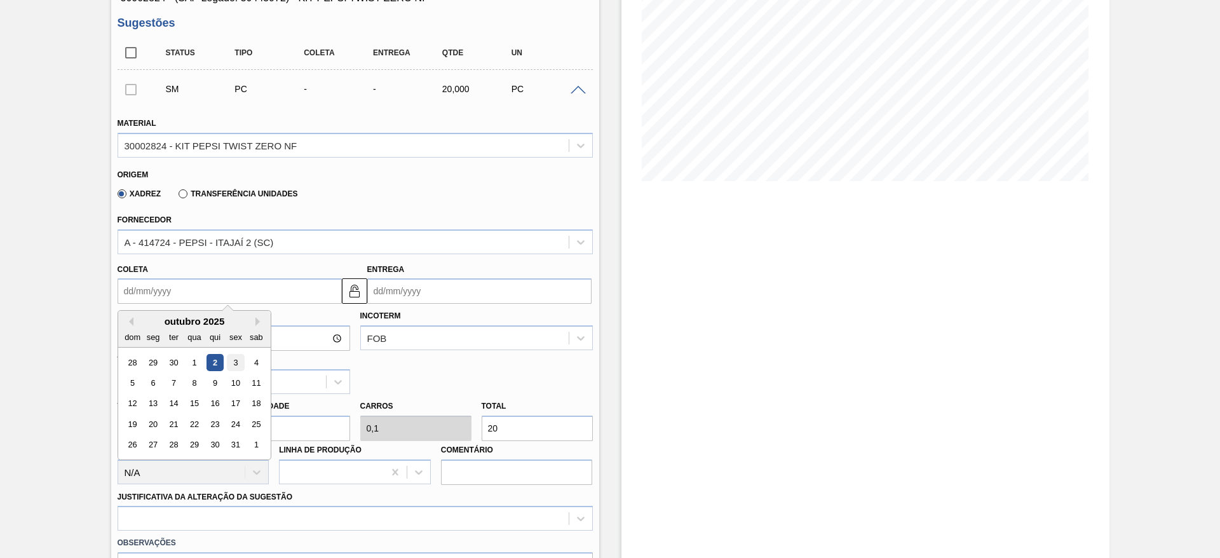
click at [237, 364] on div "3" at bounding box center [235, 362] width 17 height 17
type input "[DATE]"
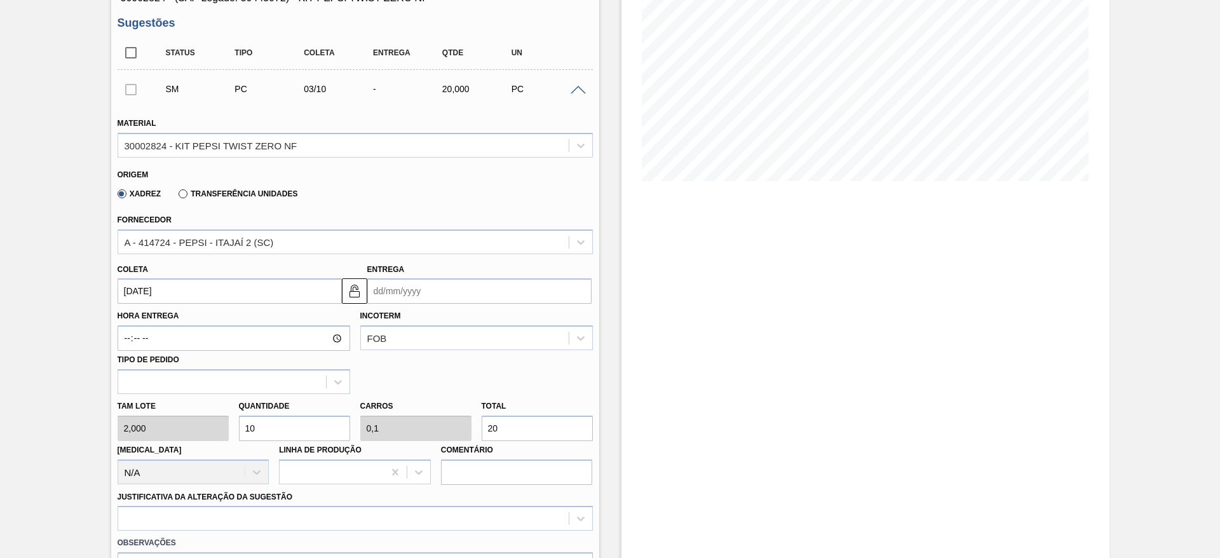
click at [390, 292] on input "Entrega" at bounding box center [479, 290] width 224 height 25
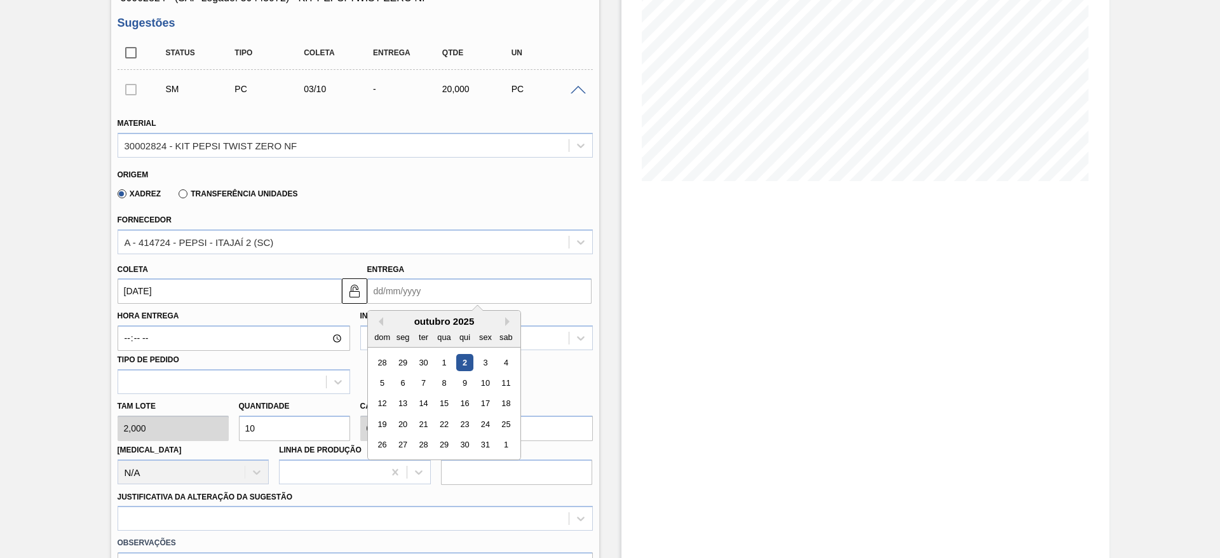
click at [404, 383] on div "6" at bounding box center [402, 382] width 17 height 17
type input "[DATE]"
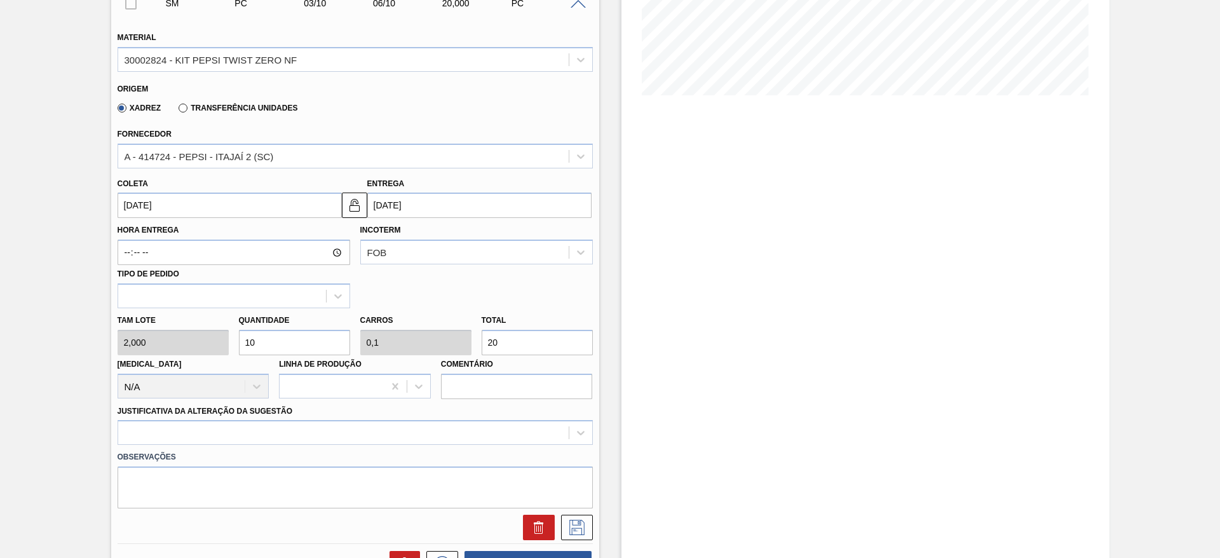
scroll to position [458, 0]
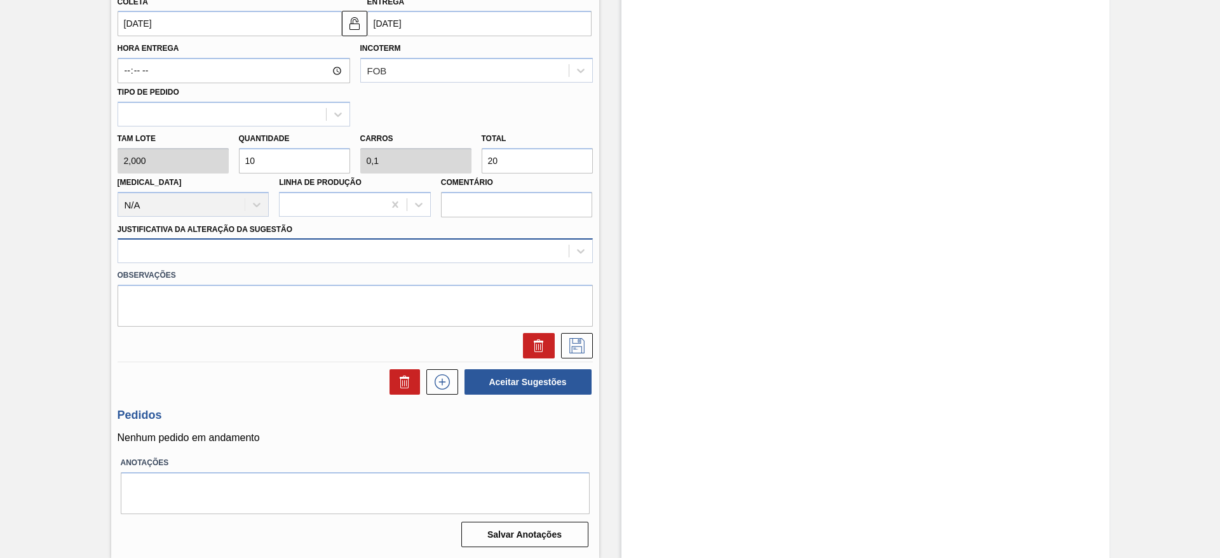
click at [473, 250] on div at bounding box center [343, 251] width 451 height 18
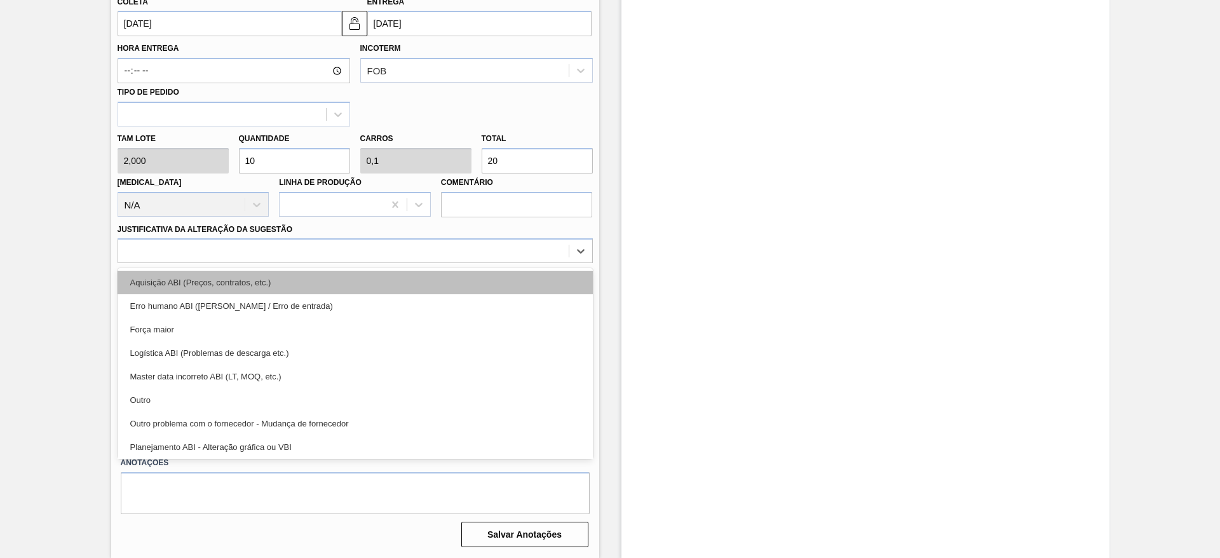
click at [484, 276] on div "Aquisição ABI (Preços, contratos, etc.)" at bounding box center [355, 283] width 475 height 24
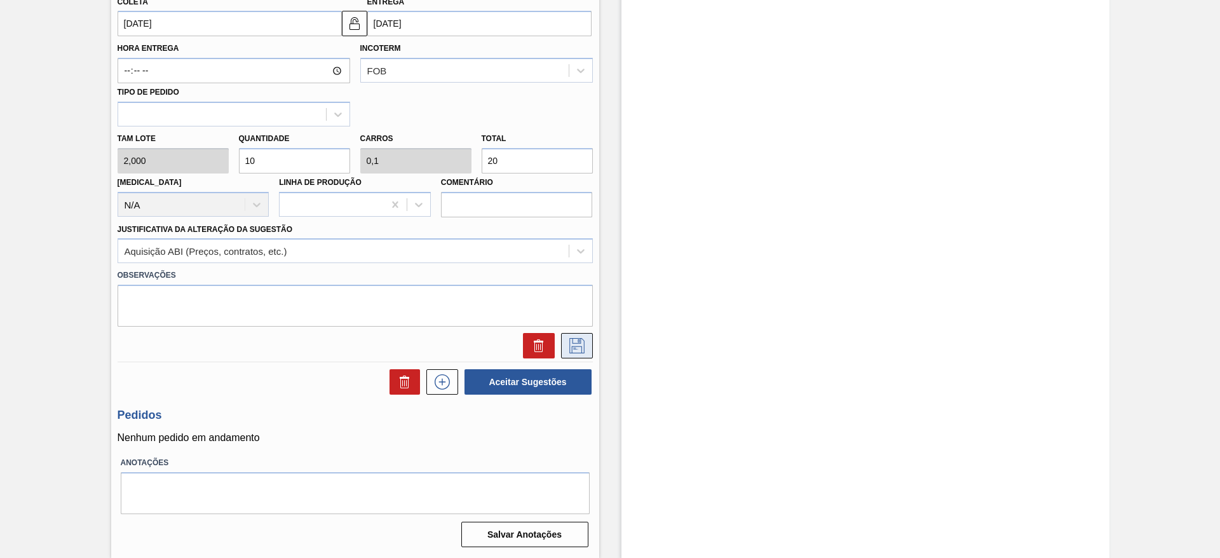
click at [574, 346] on icon at bounding box center [577, 345] width 20 height 15
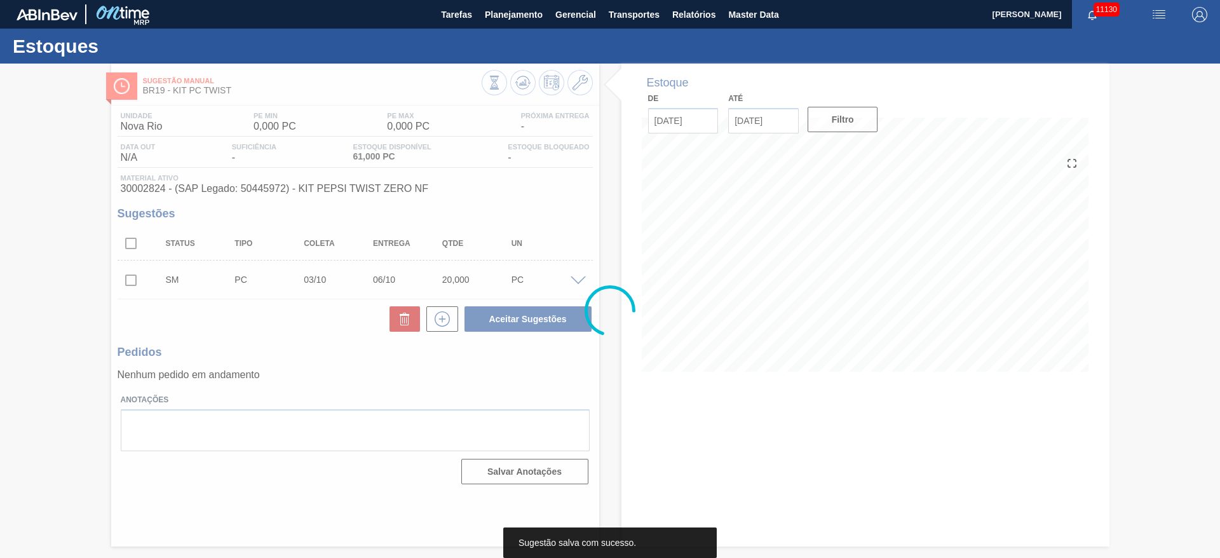
scroll to position [0, 0]
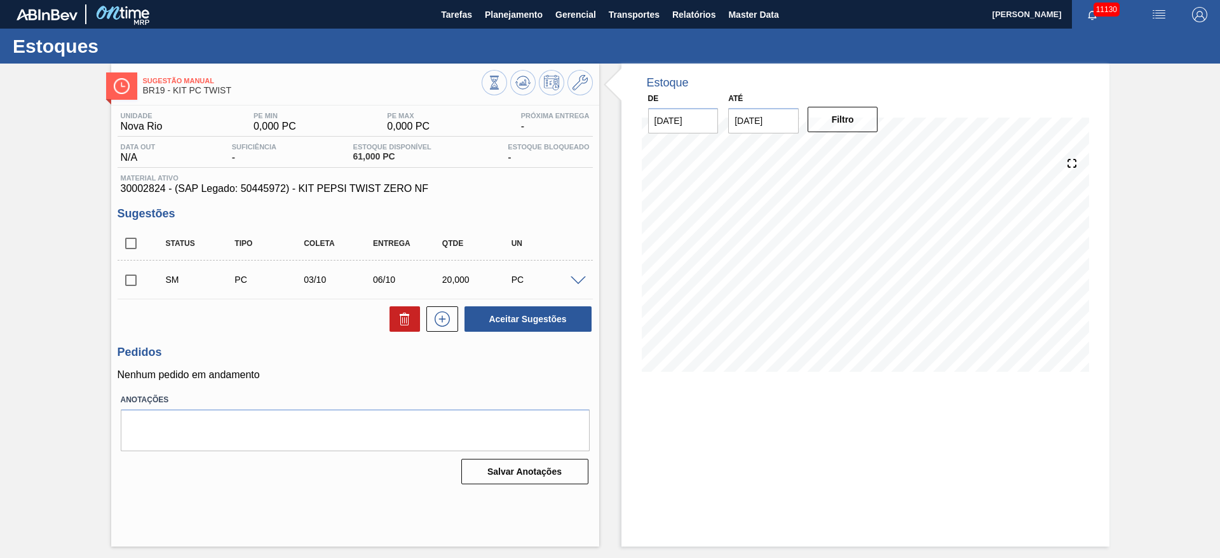
drag, startPoint x: 130, startPoint y: 285, endPoint x: 298, endPoint y: 295, distance: 168.7
click at [128, 286] on input "checkbox" at bounding box center [131, 280] width 27 height 27
click at [526, 323] on button "Aceitar Sugestões" at bounding box center [528, 318] width 127 height 25
checkbox input "false"
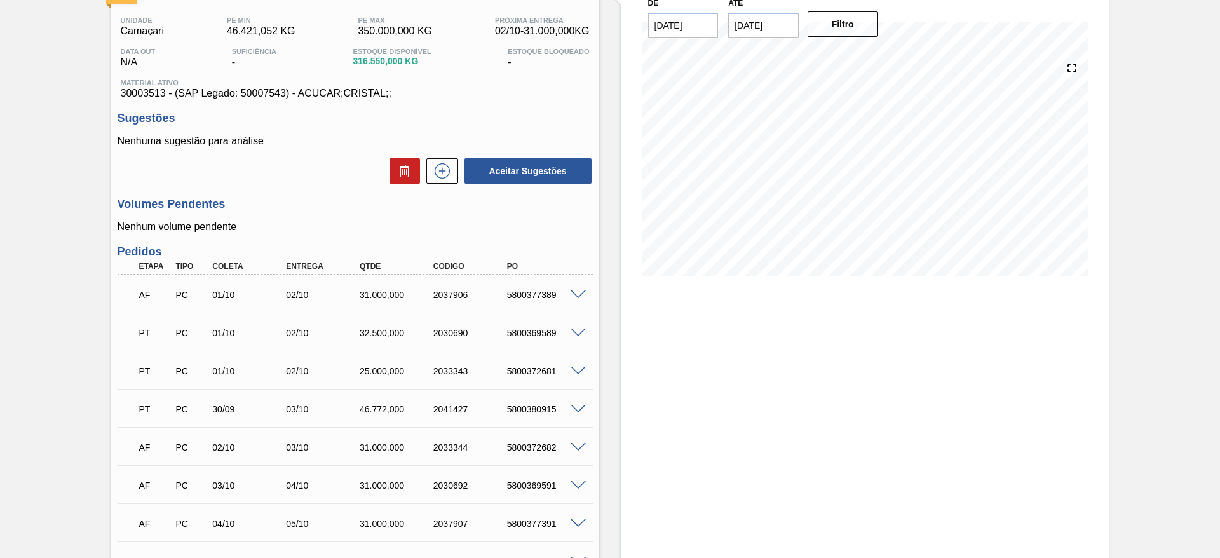
scroll to position [191, 0]
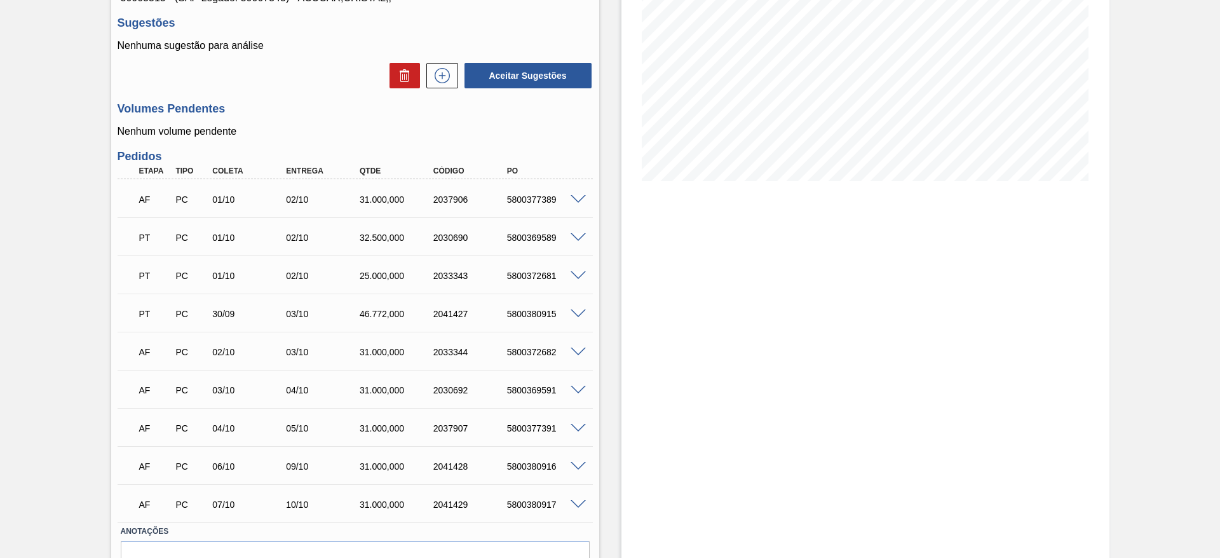
click at [583, 432] on div "5800377391" at bounding box center [545, 428] width 83 height 10
click at [584, 427] on span at bounding box center [578, 429] width 15 height 10
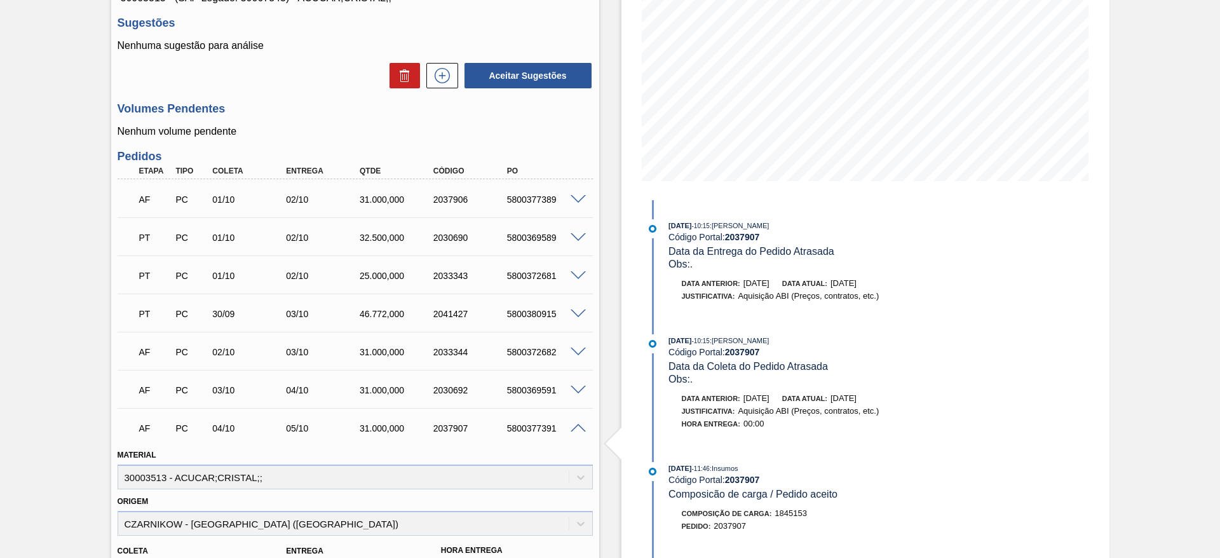
scroll to position [381, 0]
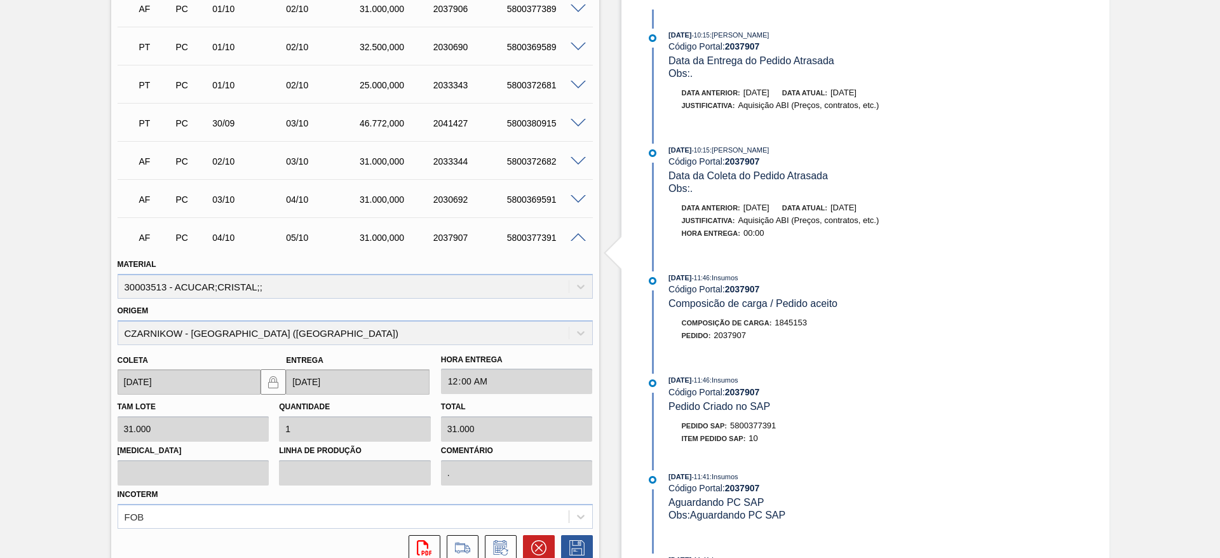
click at [580, 201] on span at bounding box center [578, 200] width 15 height 10
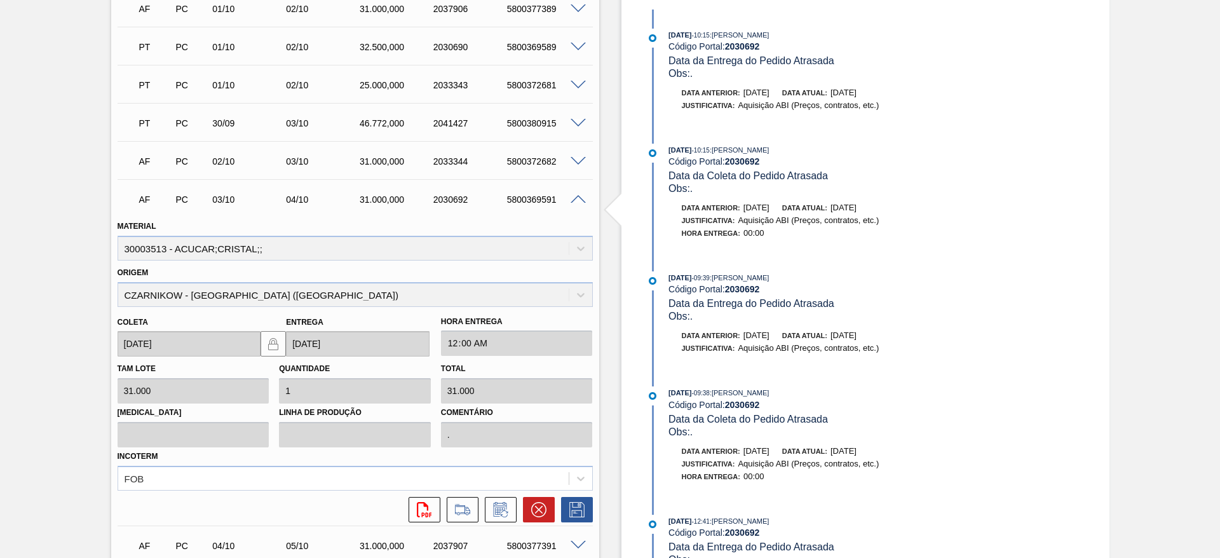
click at [580, 201] on span at bounding box center [578, 200] width 15 height 10
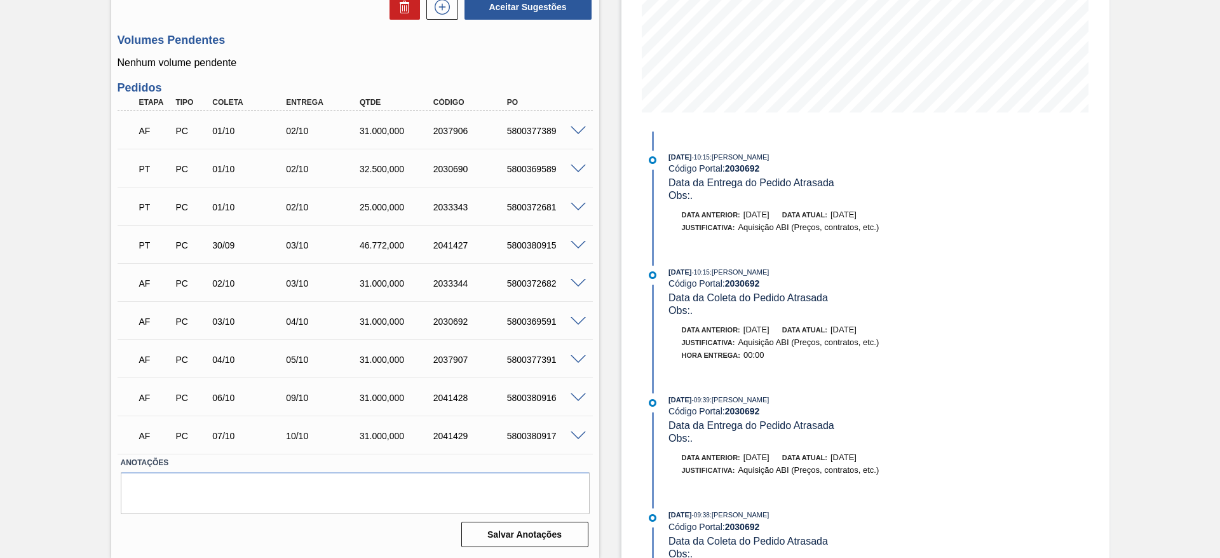
scroll to position [259, 0]
click at [534, 327] on div "AF PC 03/10 04/10 31.000,000 2030692 5800369591" at bounding box center [352, 320] width 442 height 25
click at [532, 325] on div "5800369591" at bounding box center [545, 322] width 83 height 10
copy div "5800369591"
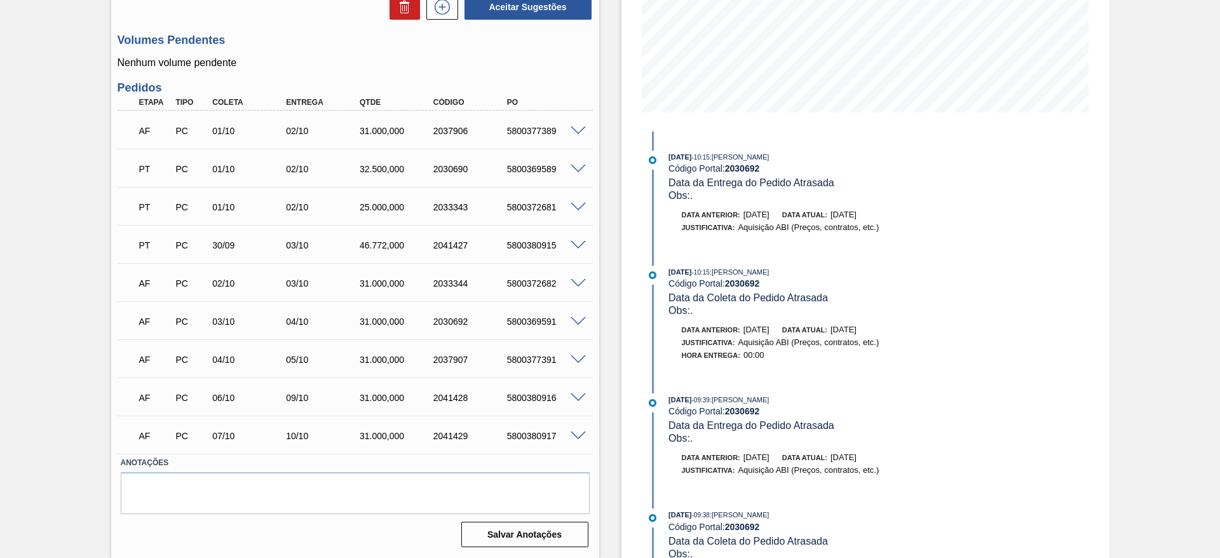
click at [526, 358] on div "5800377391" at bounding box center [545, 360] width 83 height 10
copy div "5800377391"
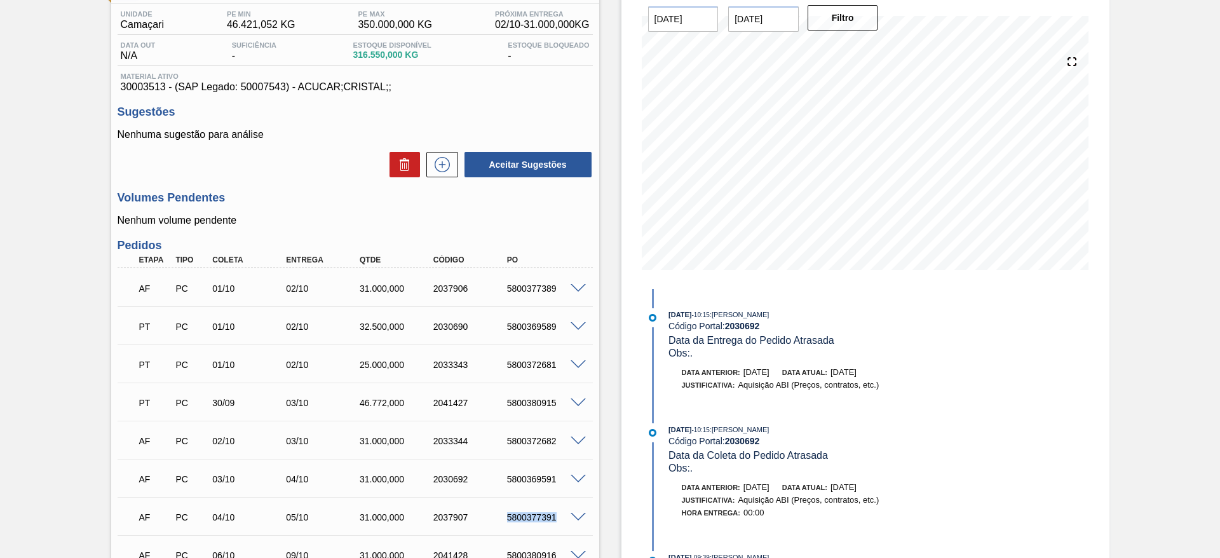
scroll to position [191, 0]
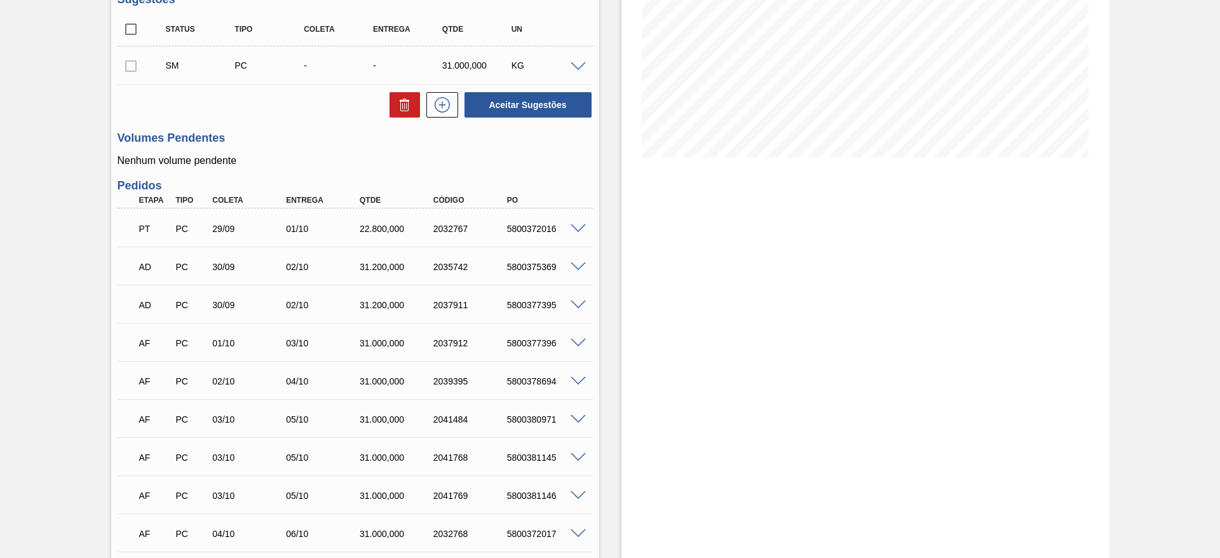
scroll to position [286, 0]
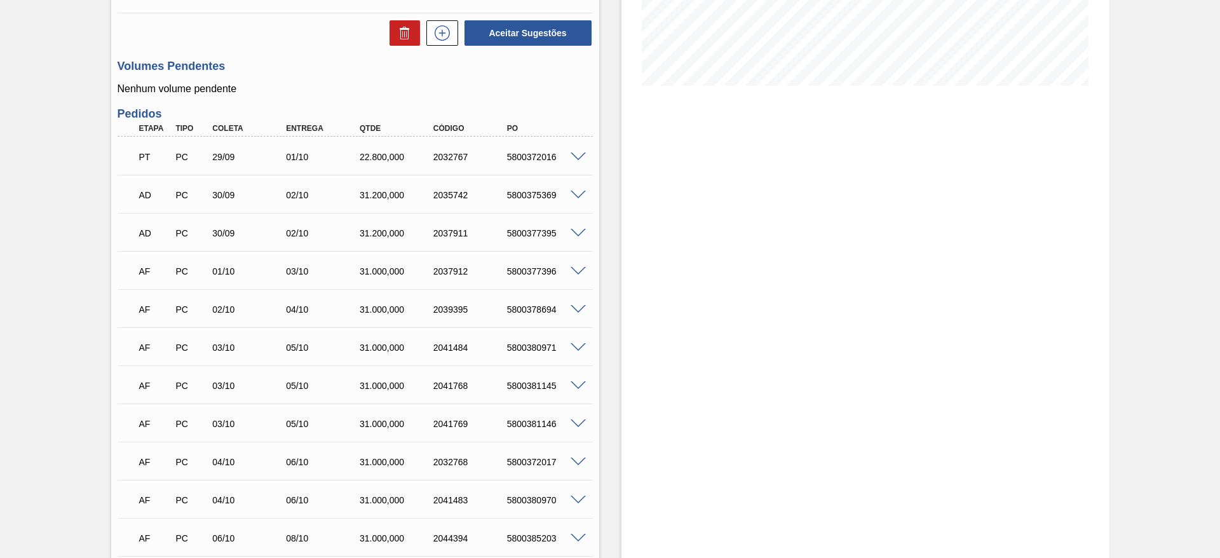
click at [580, 268] on span at bounding box center [578, 272] width 15 height 10
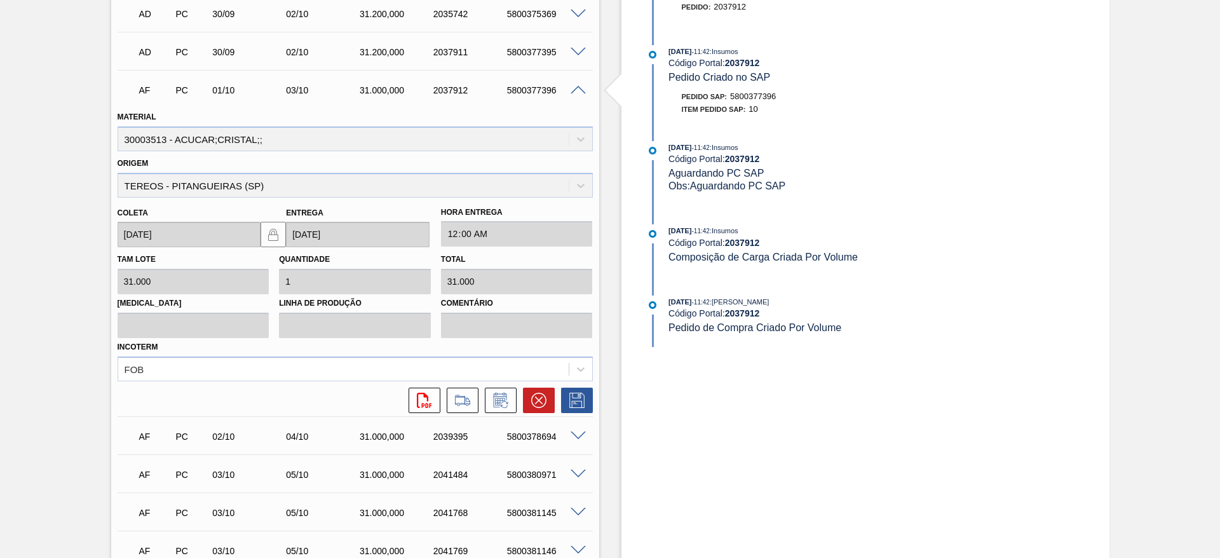
scroll to position [477, 0]
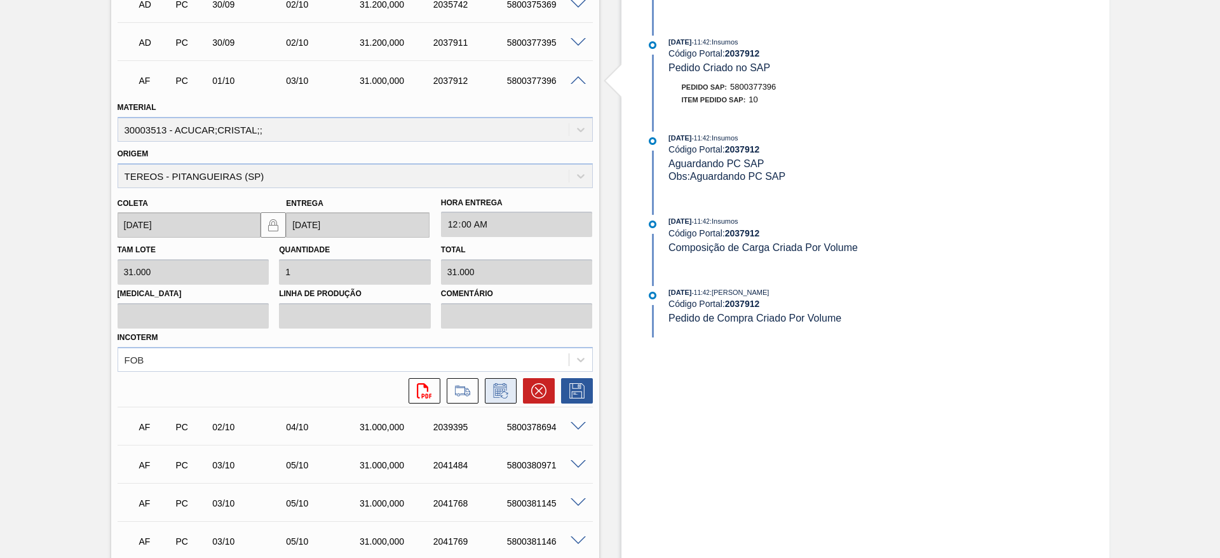
click at [506, 388] on icon at bounding box center [501, 390] width 20 height 15
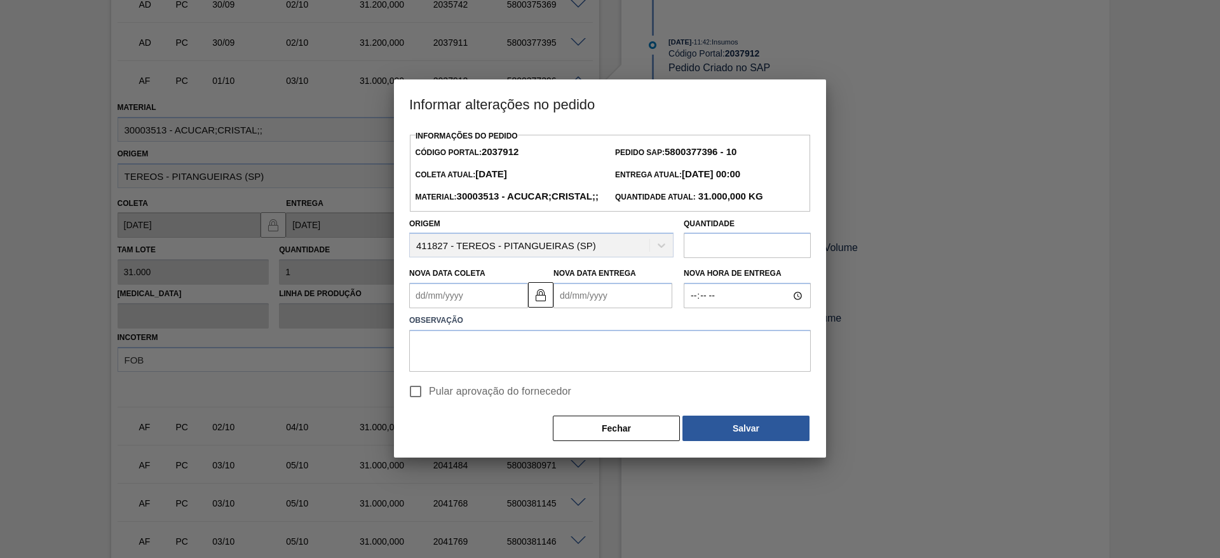
click at [453, 306] on Coleta2037912 "Nova Data Coleta" at bounding box center [468, 295] width 119 height 25
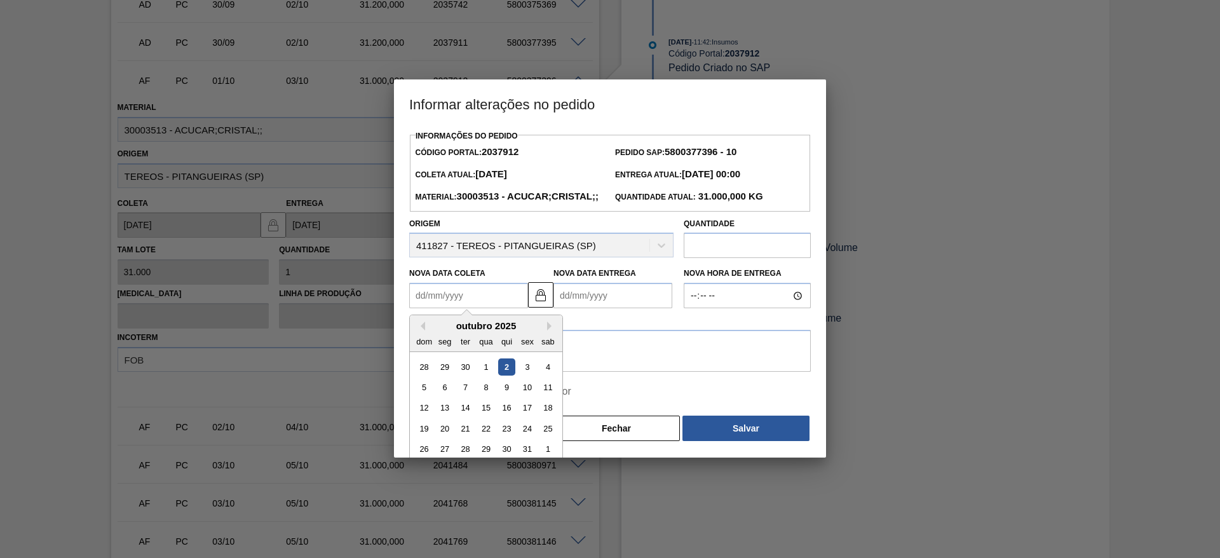
click at [511, 376] on div "2" at bounding box center [506, 366] width 17 height 17
type Coleta2037912 "[DATE]"
type Entrega2037912 "[DATE]"
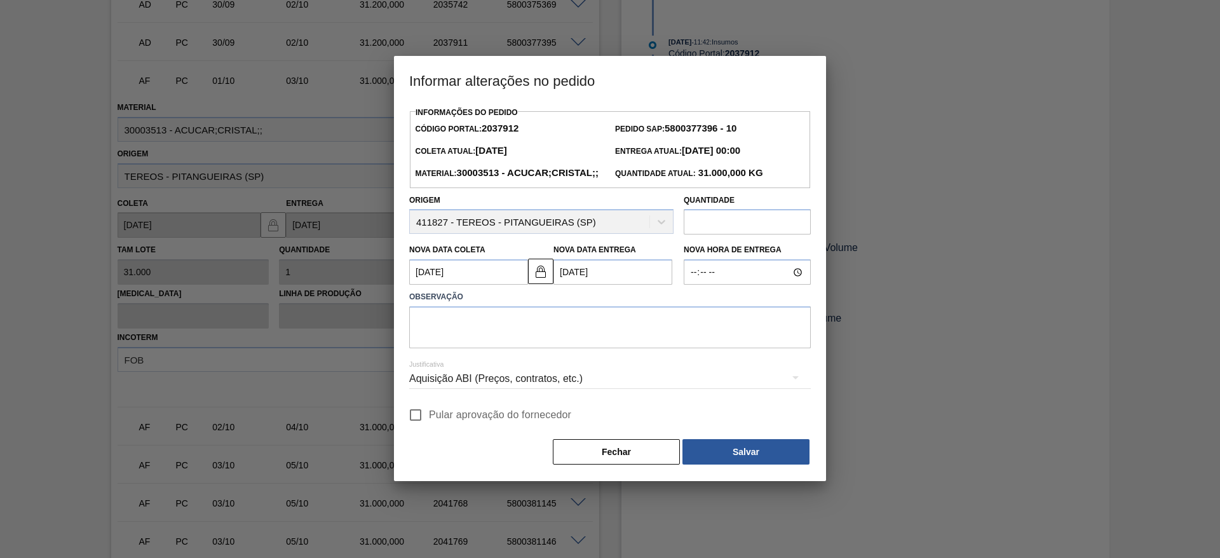
click at [419, 428] on input "Pular aprovação do fornecedor" at bounding box center [415, 415] width 27 height 27
checkbox input "true"
click at [454, 344] on textarea at bounding box center [610, 327] width 402 height 42
type textarea "."
click at [708, 465] on button "Salvar" at bounding box center [746, 451] width 127 height 25
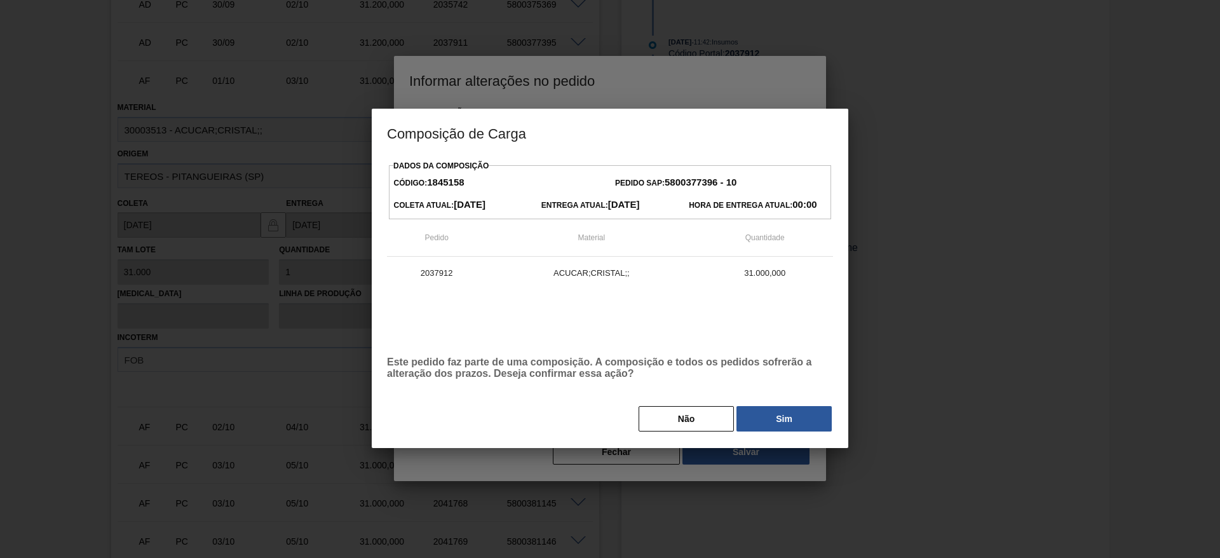
click at [768, 435] on div "Dados da Composição Código: 1845158 Pedido SAP: 5800377396 - 10 Coleta Atual: […" at bounding box center [610, 302] width 477 height 291
click at [769, 421] on button "Sim" at bounding box center [784, 418] width 95 height 25
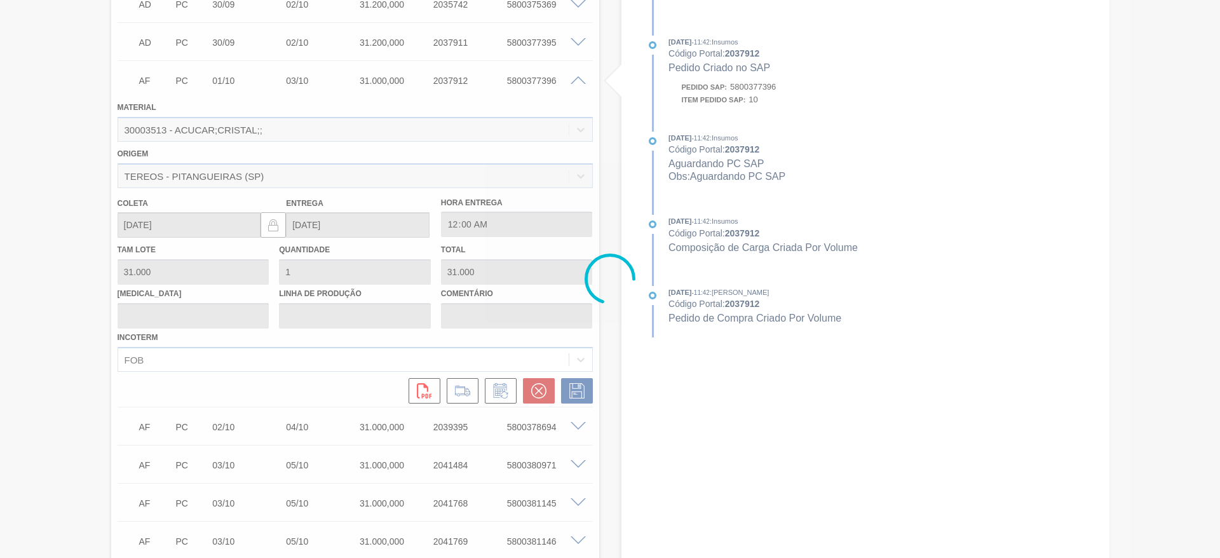
scroll to position [0, 0]
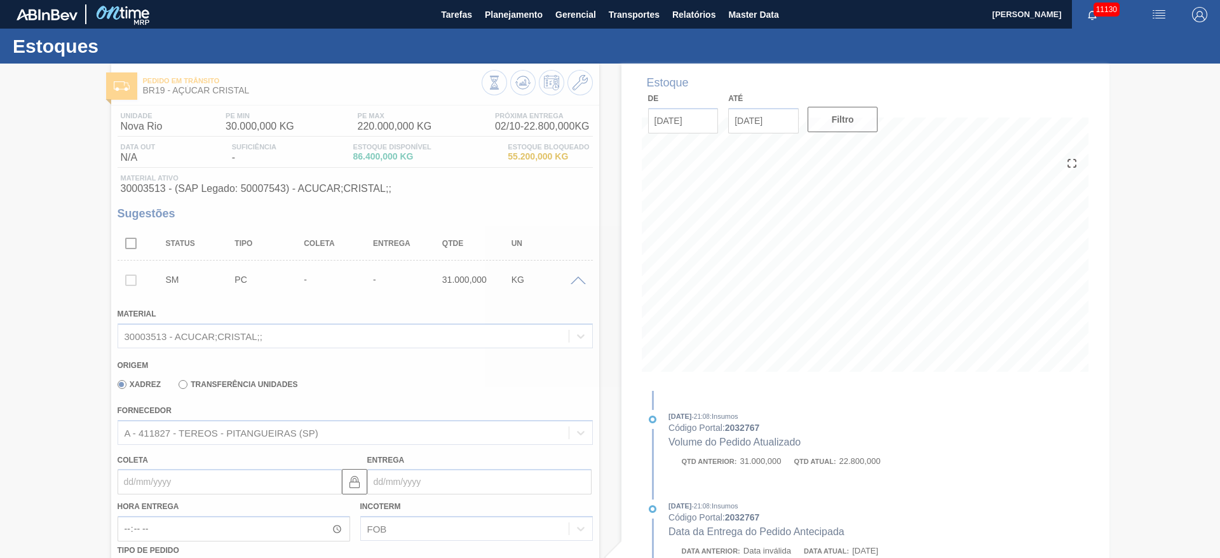
type input "."
type input "[DATE]"
type input "04/10/2025"
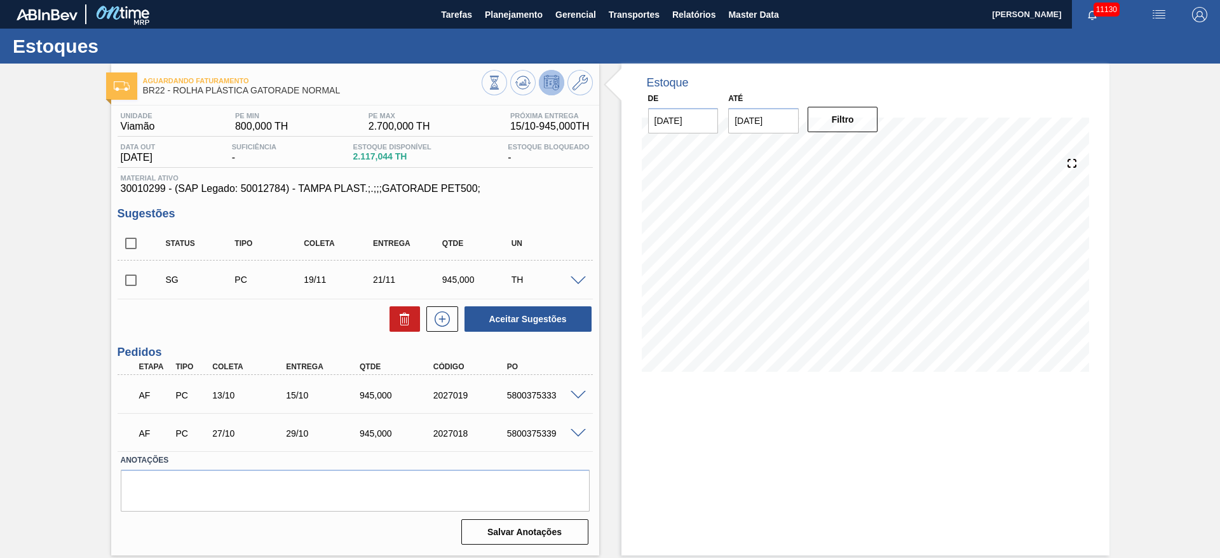
click at [128, 287] on input "checkbox" at bounding box center [131, 280] width 27 height 27
click at [503, 321] on button "Aceitar Sugestões" at bounding box center [528, 318] width 127 height 25
checkbox input "false"
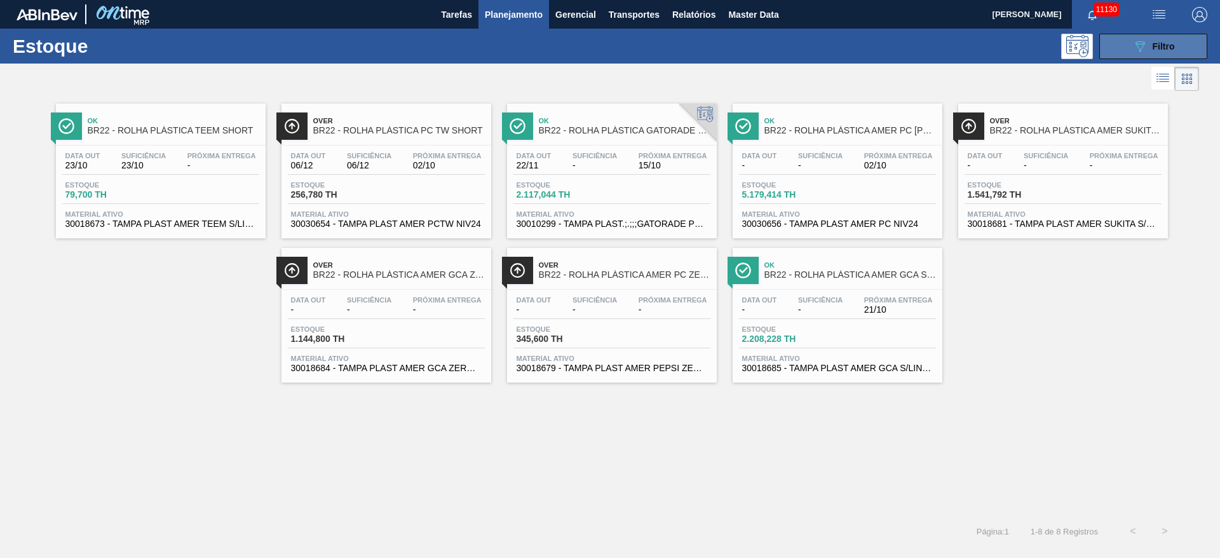
click at [1119, 46] on button "089F7B8B-B2A5-4AFE-B5C0-19BA573D28AC Filtro" at bounding box center [1154, 46] width 108 height 25
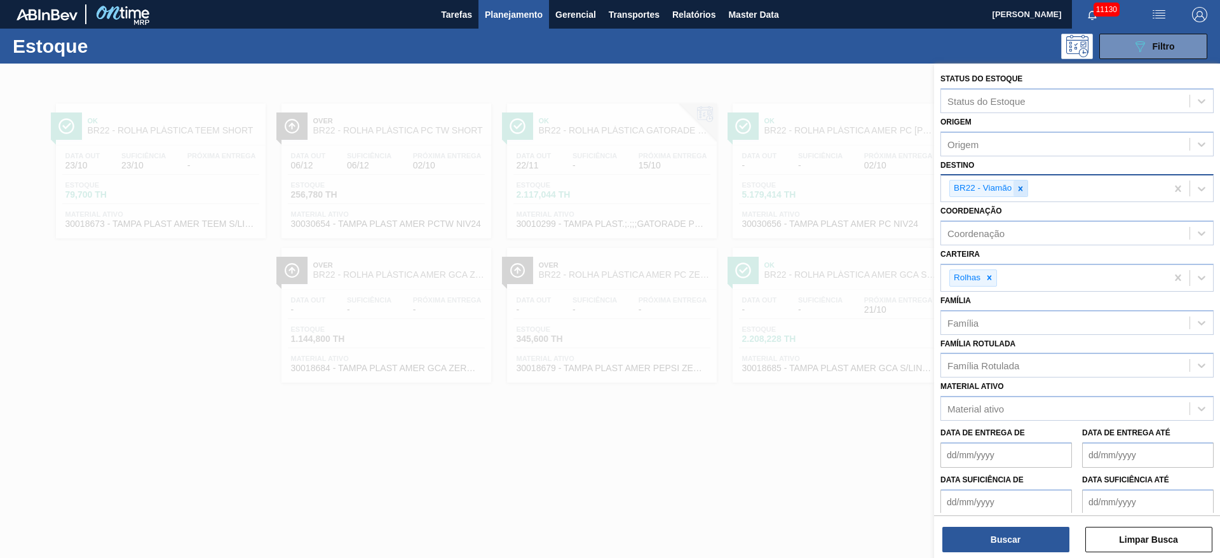
click at [1023, 187] on icon at bounding box center [1020, 188] width 9 height 9
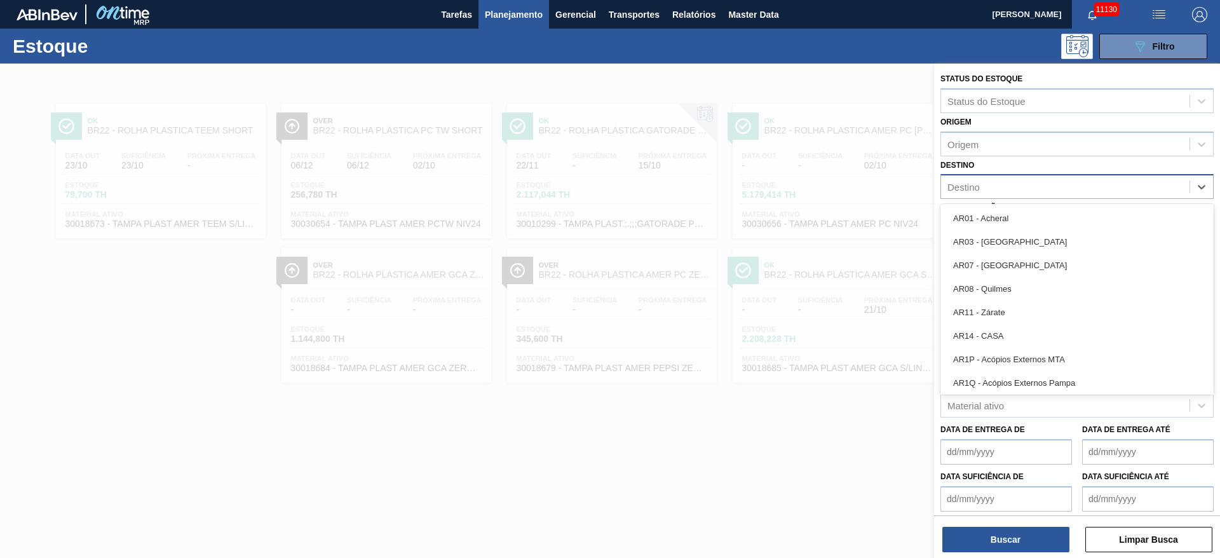
click at [1023, 187] on div "Destino" at bounding box center [1065, 187] width 249 height 18
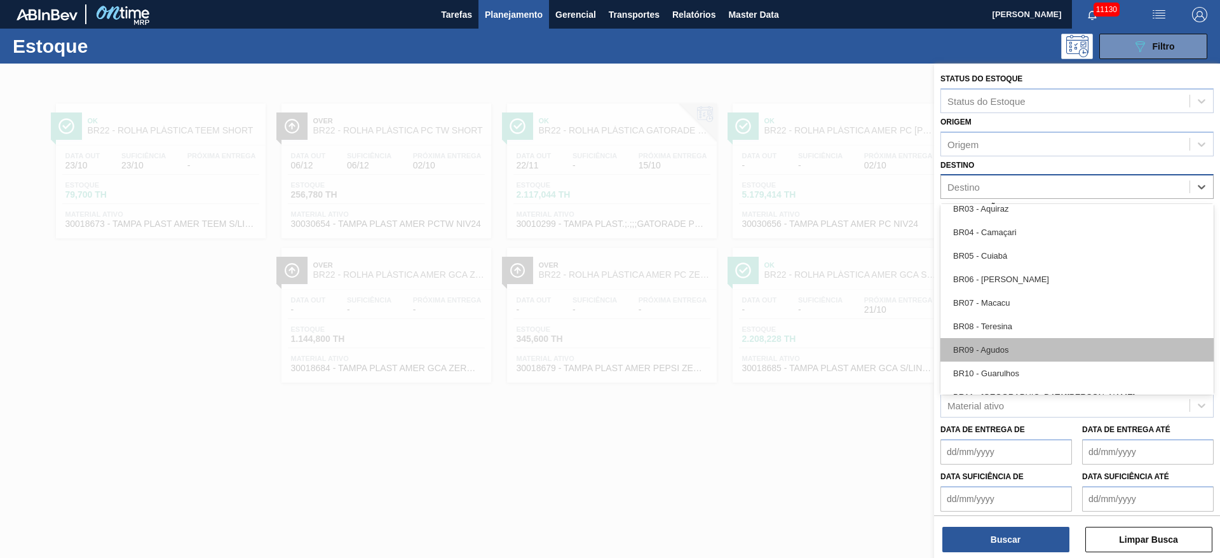
scroll to position [667, 0]
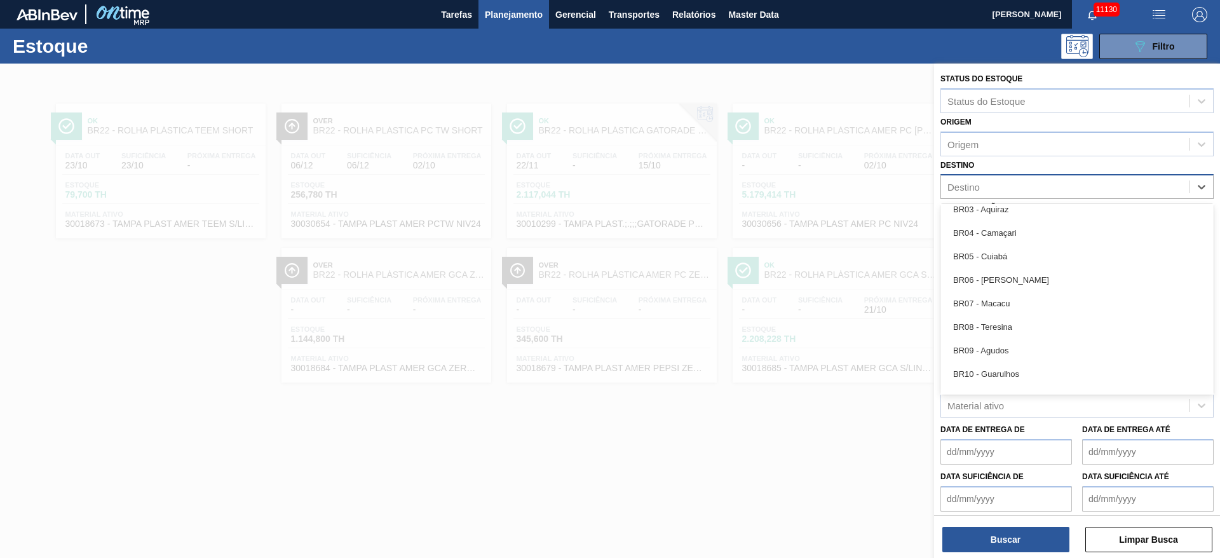
drag, startPoint x: 1012, startPoint y: 230, endPoint x: 1006, endPoint y: 275, distance: 44.9
click at [1011, 229] on div "BR04 - Camaçari" at bounding box center [1077, 233] width 273 height 24
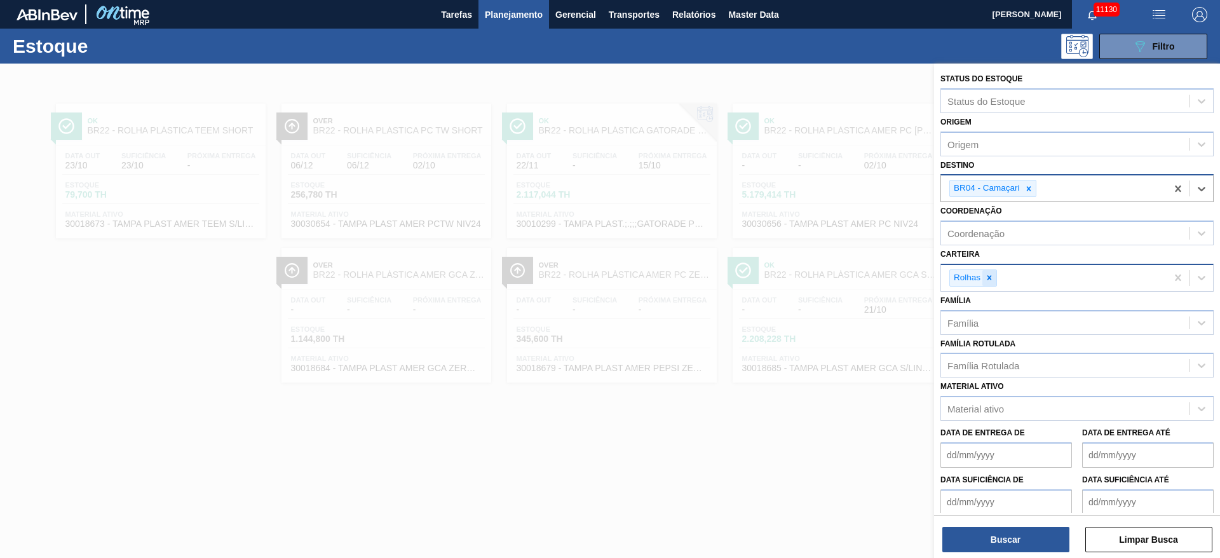
click at [988, 282] on div at bounding box center [990, 278] width 14 height 16
click at [987, 281] on div "Carteira" at bounding box center [1065, 276] width 249 height 18
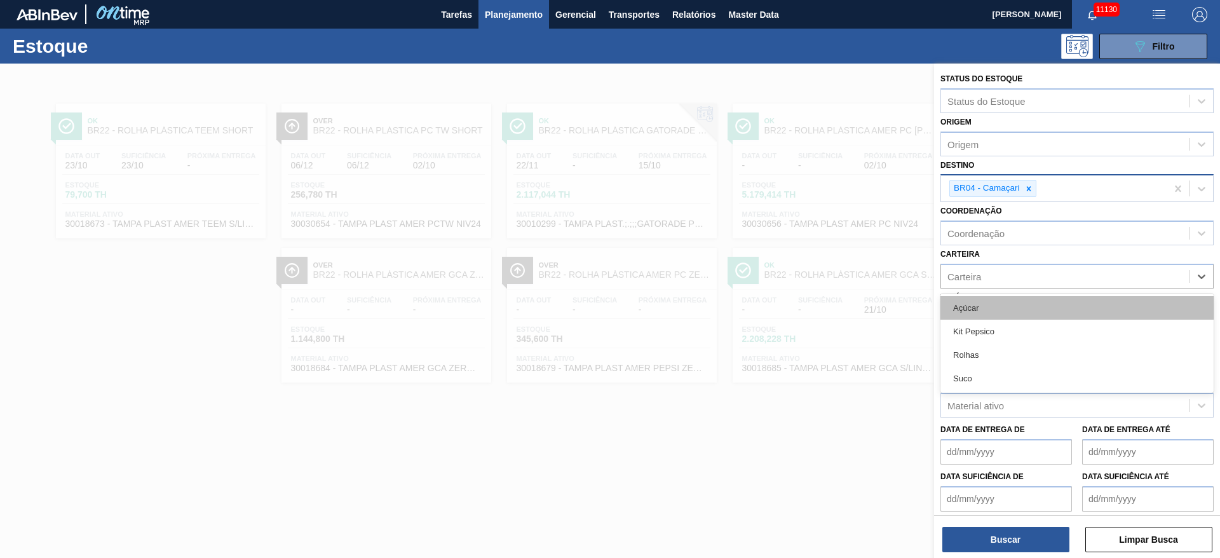
click at [977, 317] on div "Açúcar" at bounding box center [1077, 308] width 273 height 24
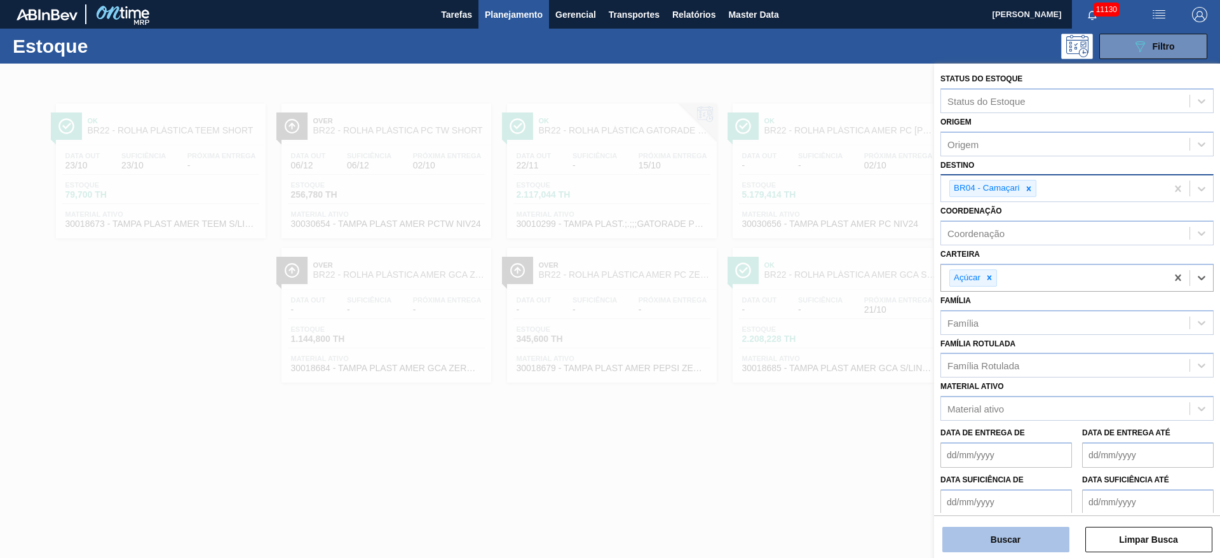
click at [993, 539] on button "Buscar" at bounding box center [1006, 539] width 127 height 25
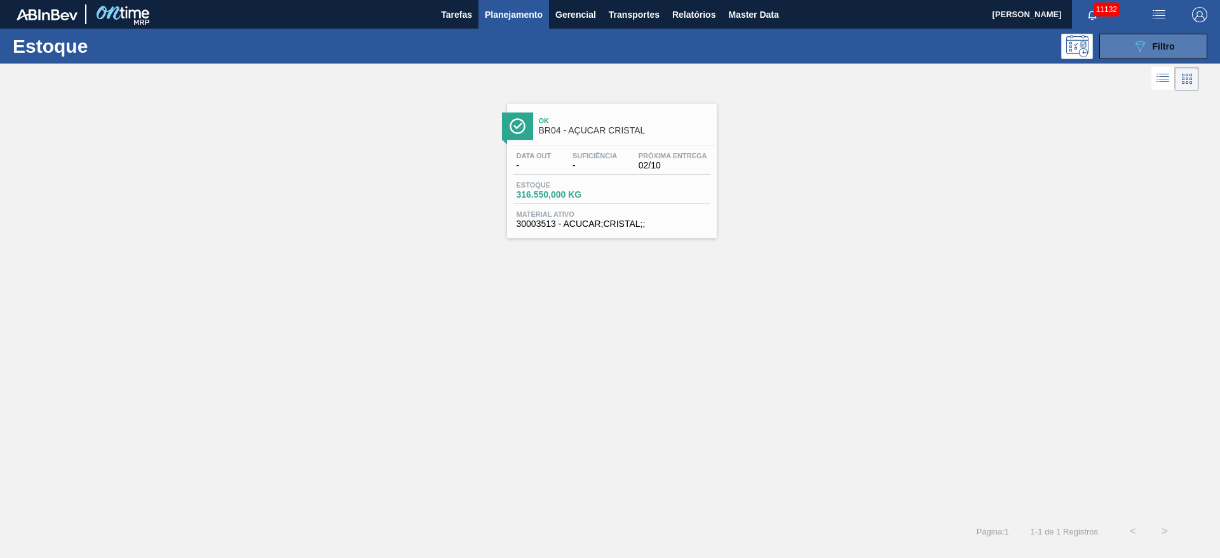
click at [1107, 46] on button "089F7B8B-B2A5-4AFE-B5C0-19BA573D28AC Filtro" at bounding box center [1154, 46] width 108 height 25
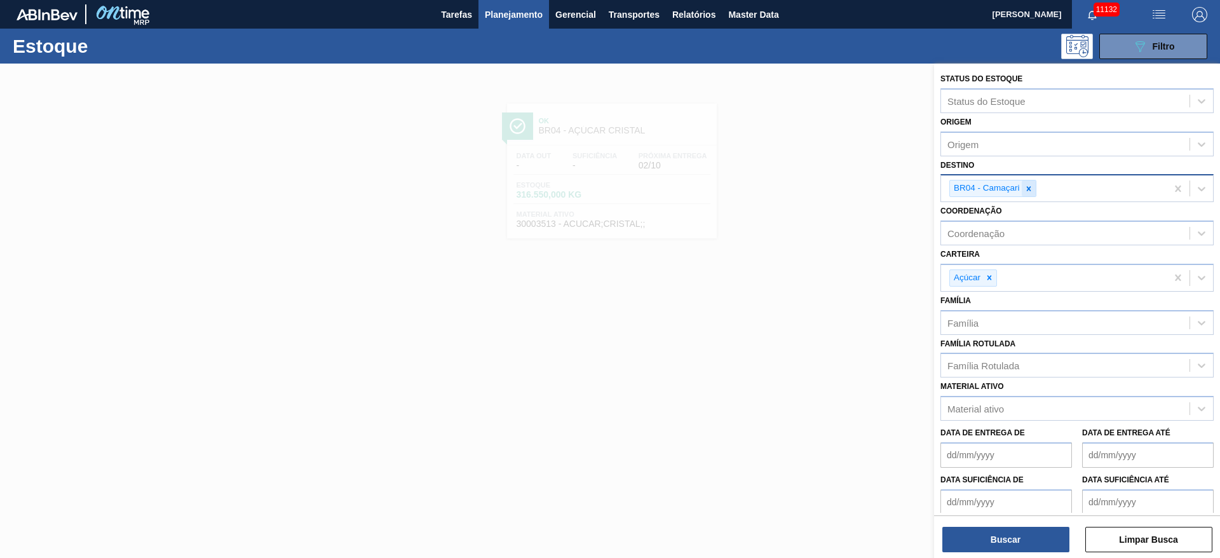
click at [1026, 189] on icon at bounding box center [1029, 188] width 9 height 9
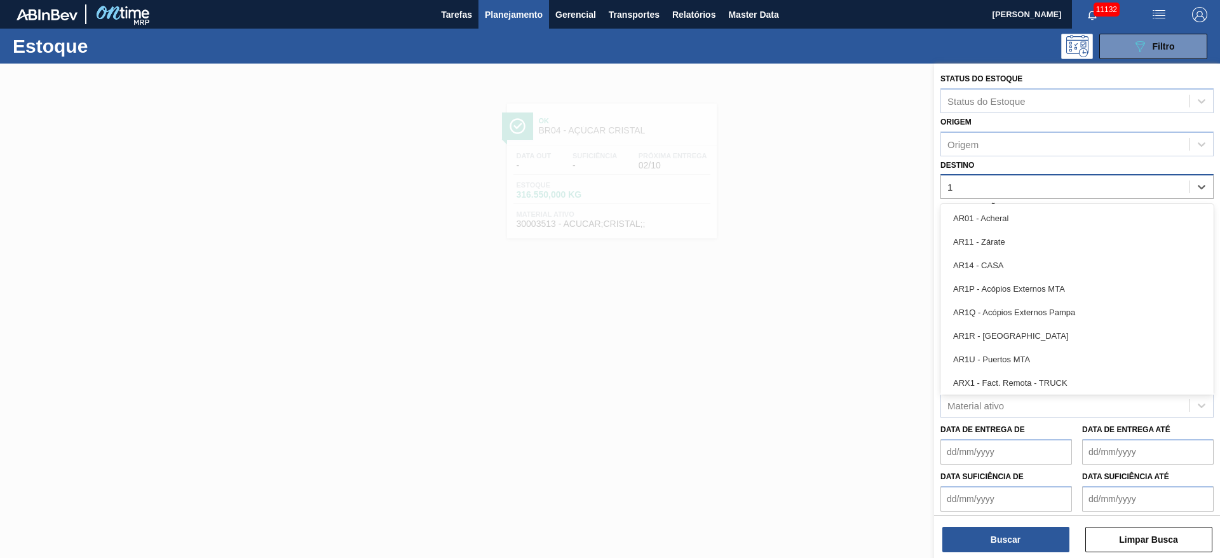
type input "18"
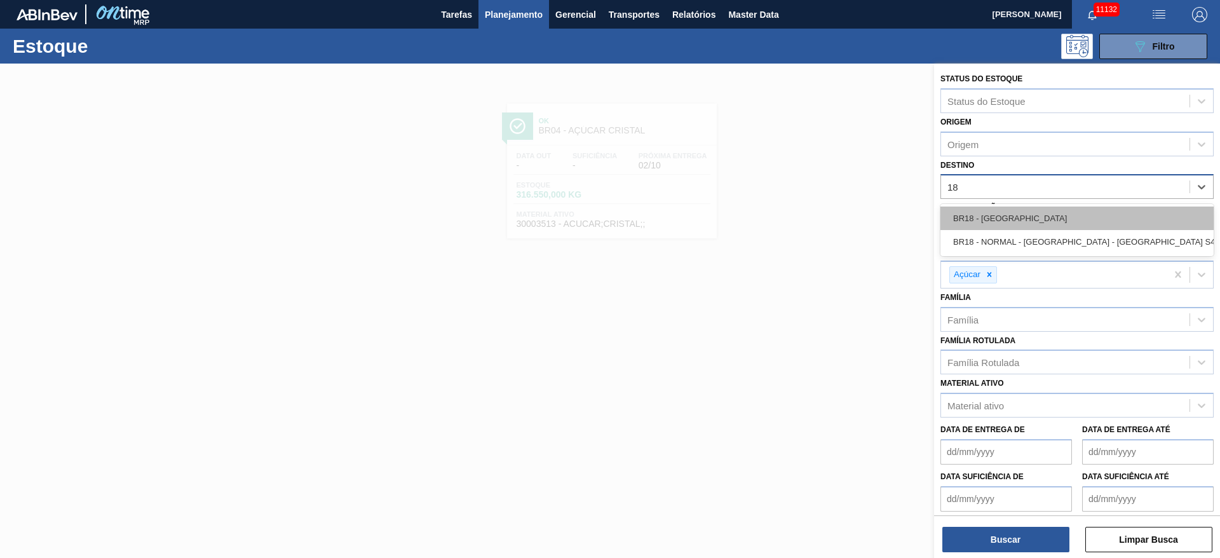
click at [1026, 208] on div "BR18 - [GEOGRAPHIC_DATA]" at bounding box center [1077, 219] width 273 height 24
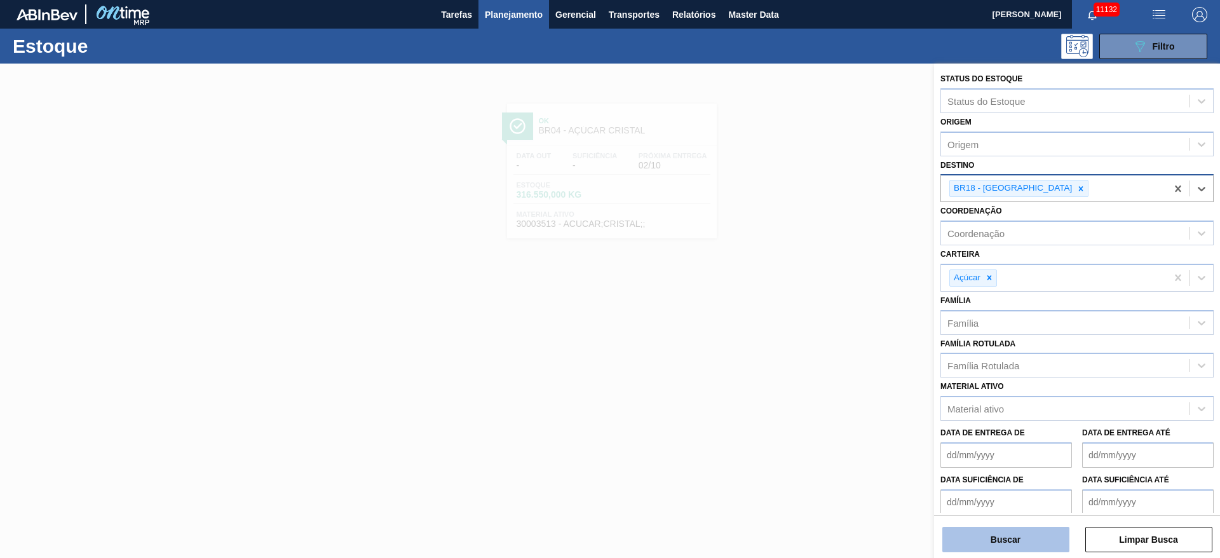
click at [965, 527] on button "Buscar" at bounding box center [1006, 539] width 127 height 25
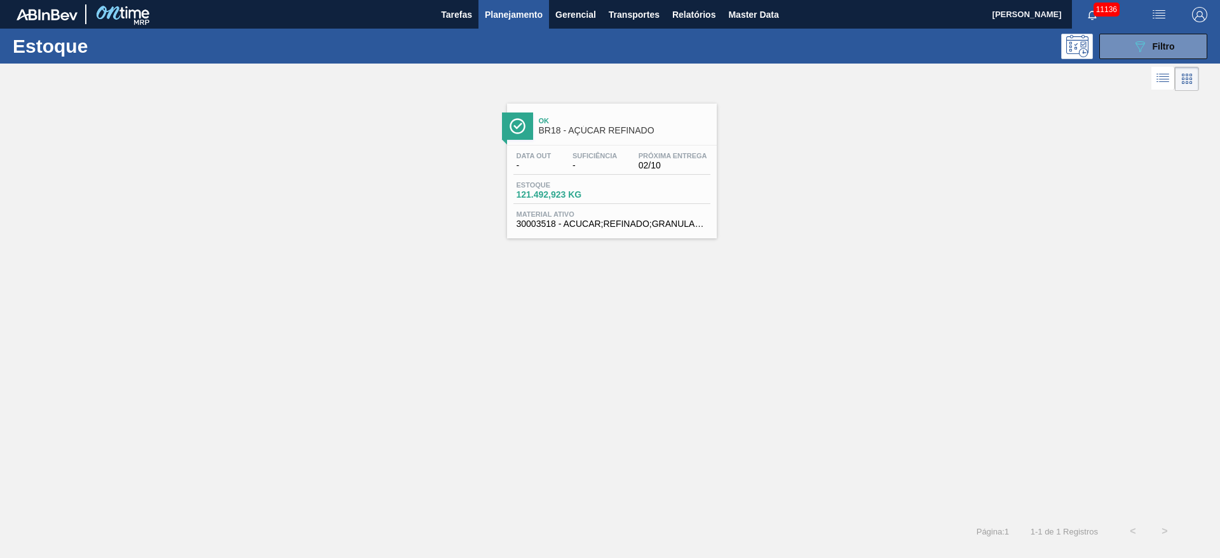
click at [514, 24] on button "Planejamento" at bounding box center [514, 14] width 71 height 29
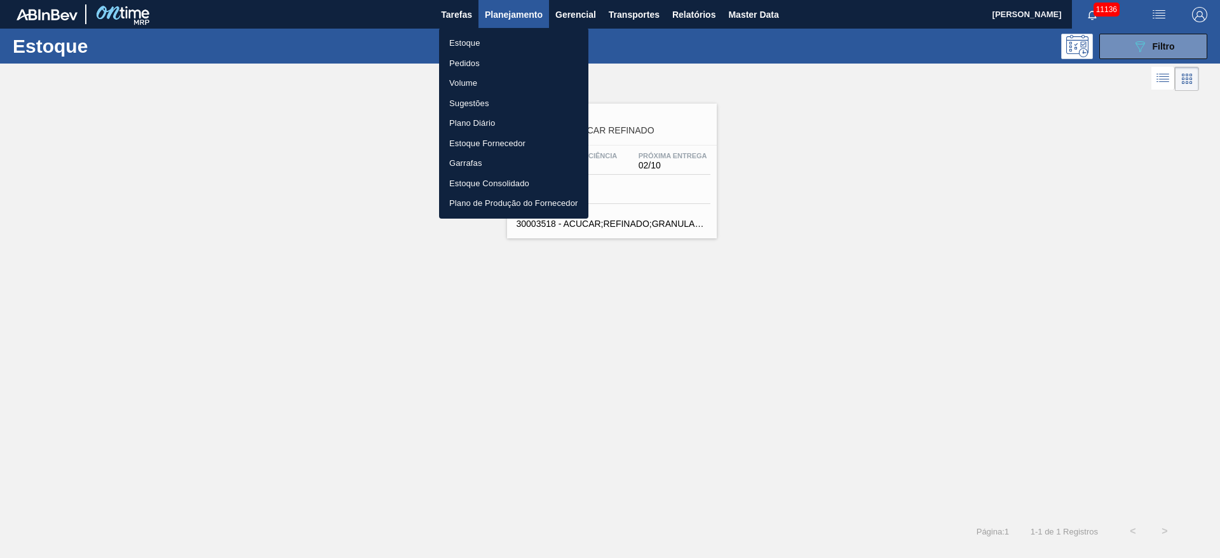
click at [498, 64] on li "Pedidos" at bounding box center [513, 63] width 149 height 20
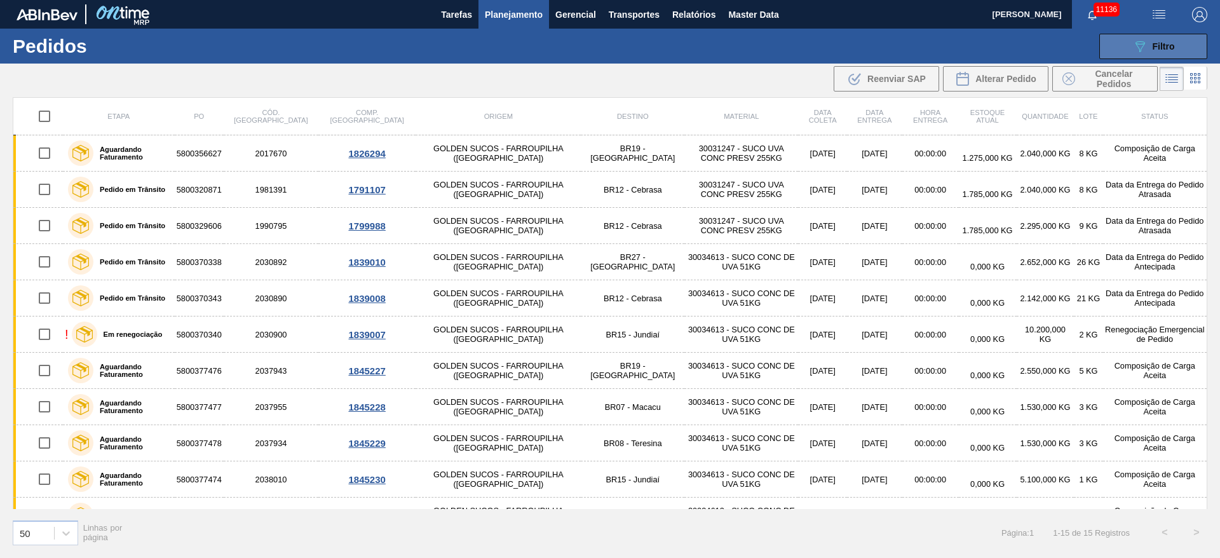
click at [1156, 51] on div "089F7B8B-B2A5-4AFE-B5C0-19BA573D28AC Filtro" at bounding box center [1154, 46] width 43 height 15
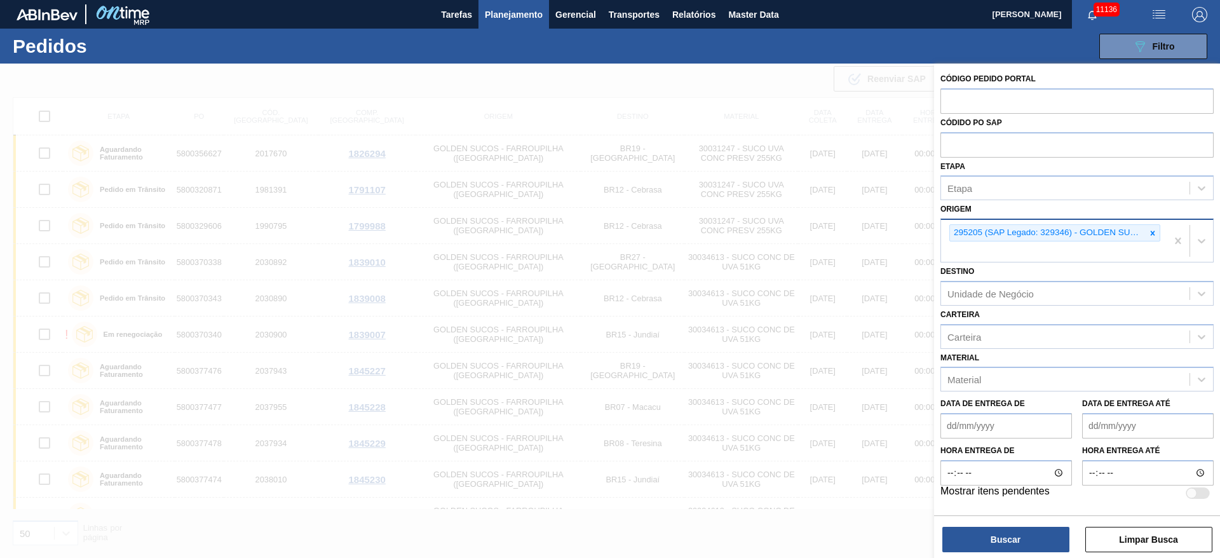
click at [1152, 227] on div at bounding box center [1153, 233] width 14 height 16
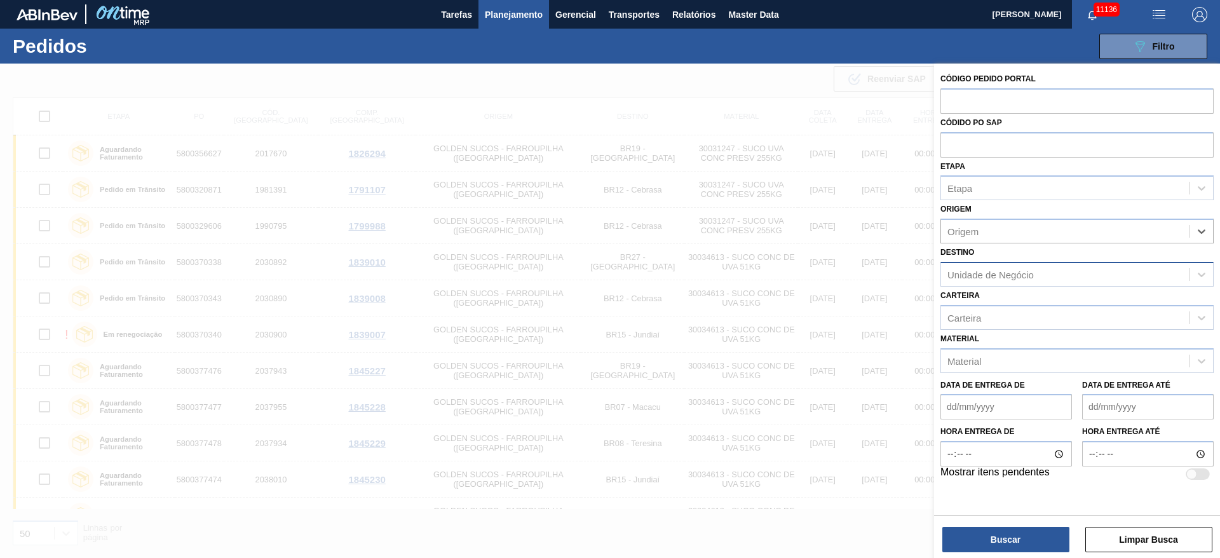
click at [1033, 277] on div "Unidade de Negócio" at bounding box center [991, 274] width 86 height 11
type input "23"
click at [998, 320] on div "Carteira" at bounding box center [1065, 317] width 249 height 18
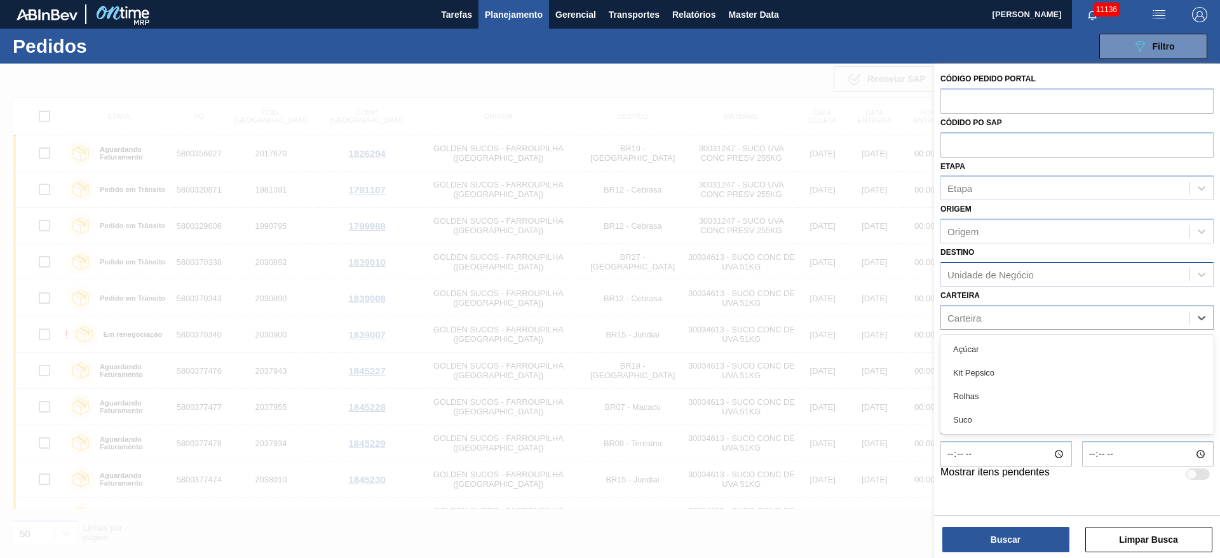
click at [996, 276] on div "Unidade de Negócio" at bounding box center [991, 274] width 86 height 11
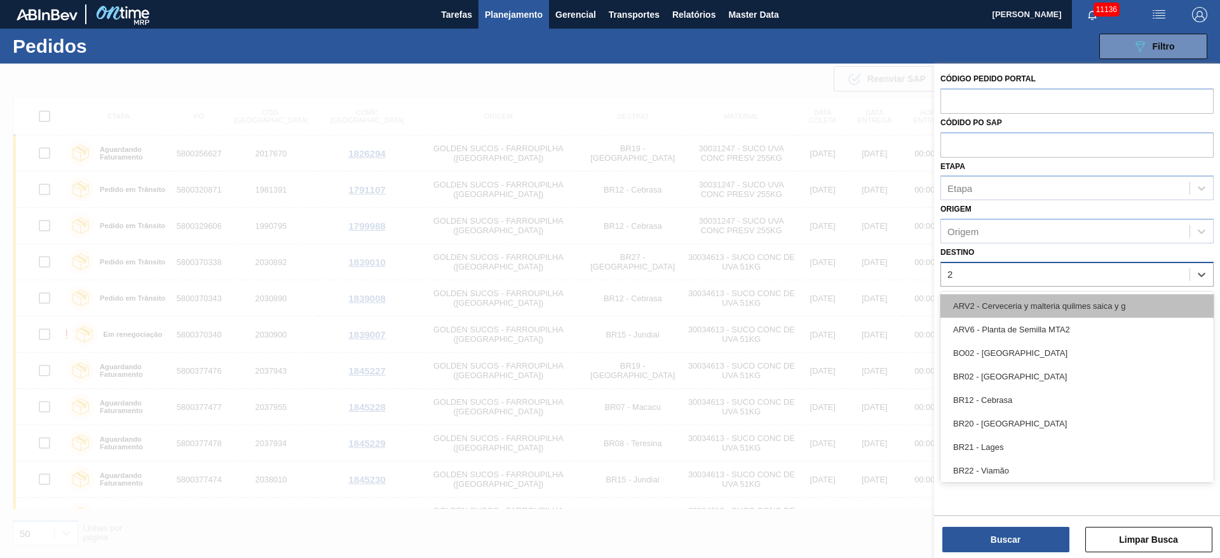
type input "23"
click at [995, 297] on div "ARV2 - Cerveceria y malteria quilmes saica y g" at bounding box center [1077, 306] width 273 height 24
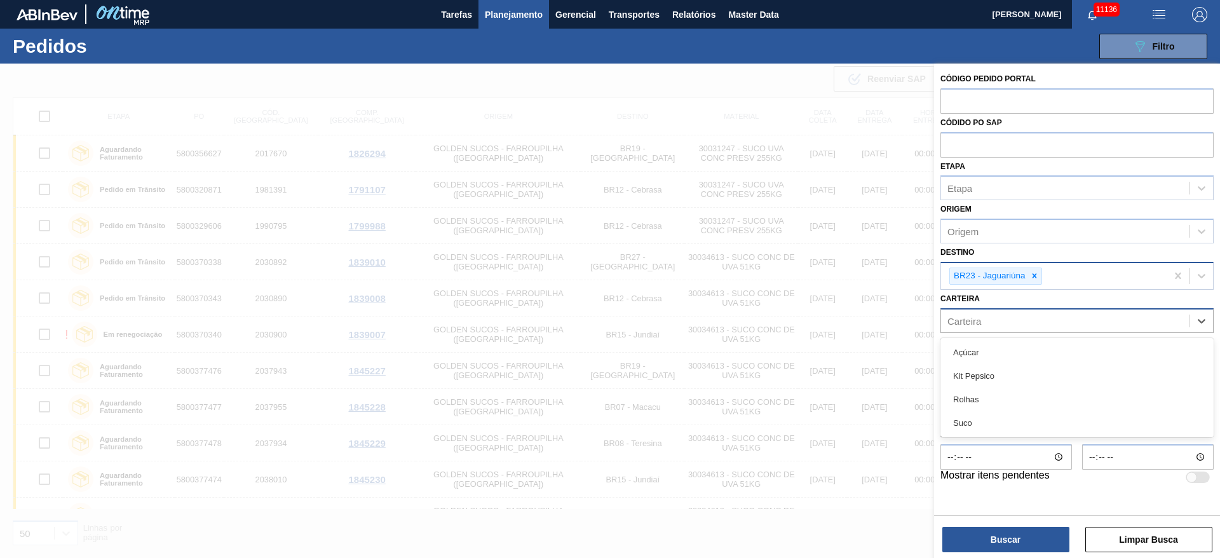
click at [987, 324] on div "Carteira" at bounding box center [1065, 320] width 249 height 18
click at [997, 367] on div "Kit Pepsico" at bounding box center [1077, 376] width 273 height 24
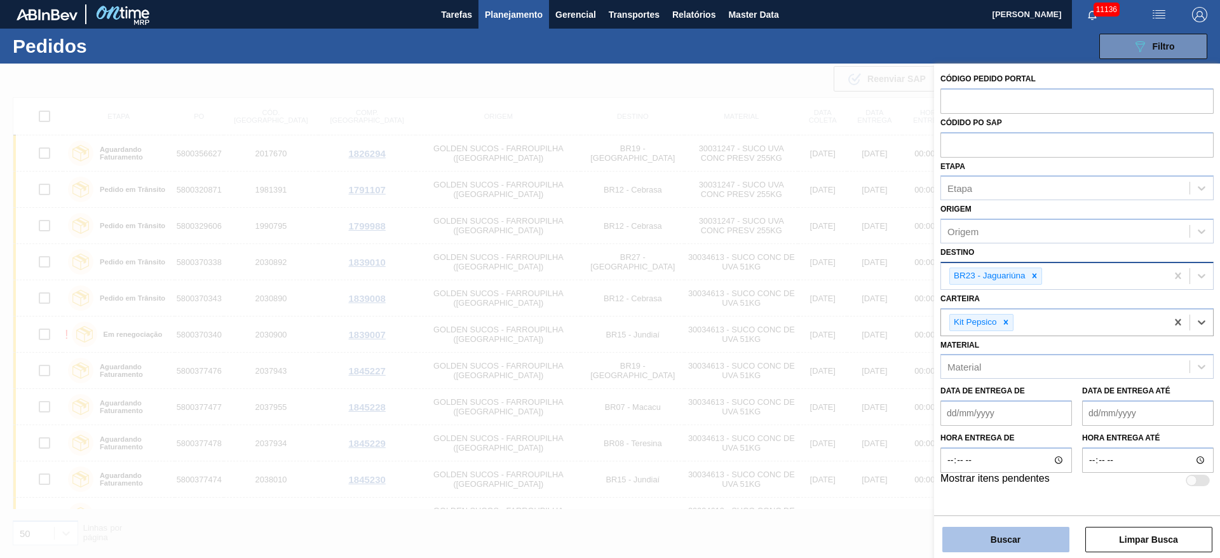
click at [1006, 527] on button "Buscar" at bounding box center [1006, 539] width 127 height 25
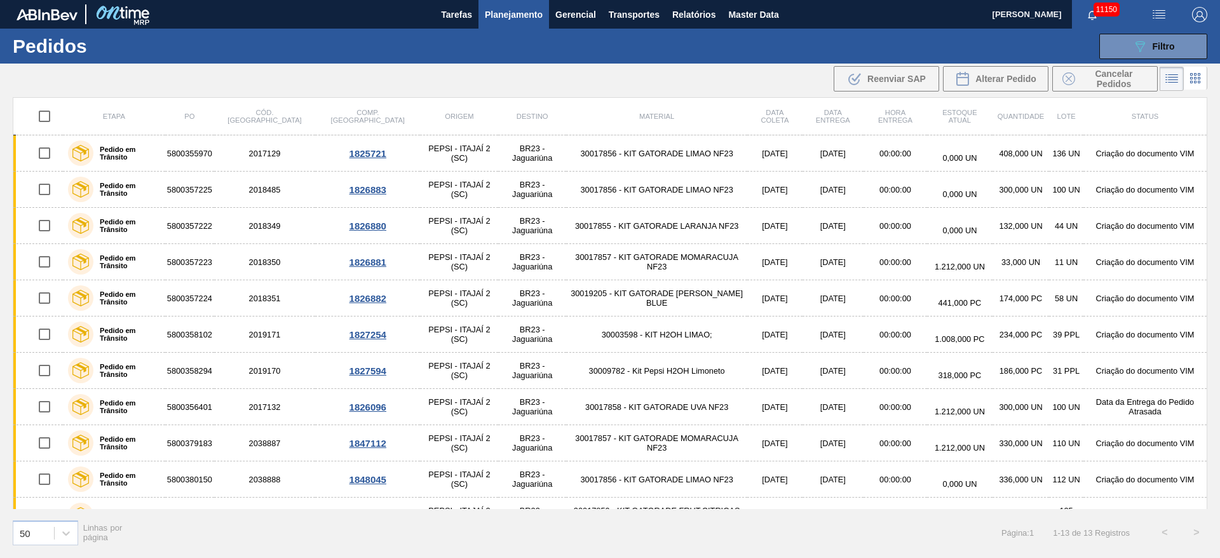
click at [510, 20] on span "Planejamento" at bounding box center [514, 14] width 58 height 15
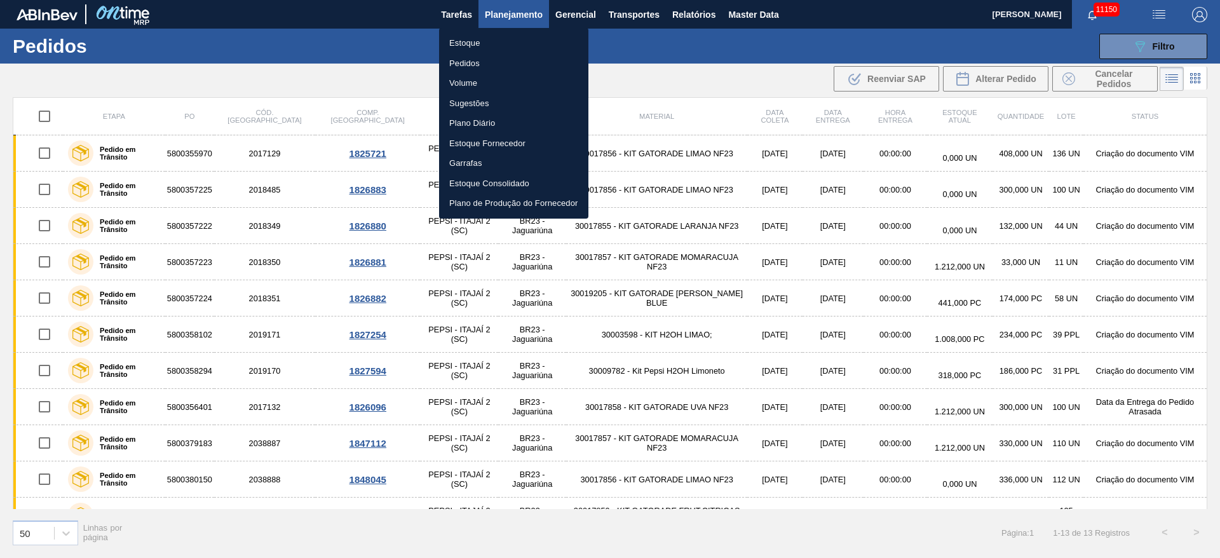
click at [488, 44] on li "Estoque" at bounding box center [513, 43] width 149 height 20
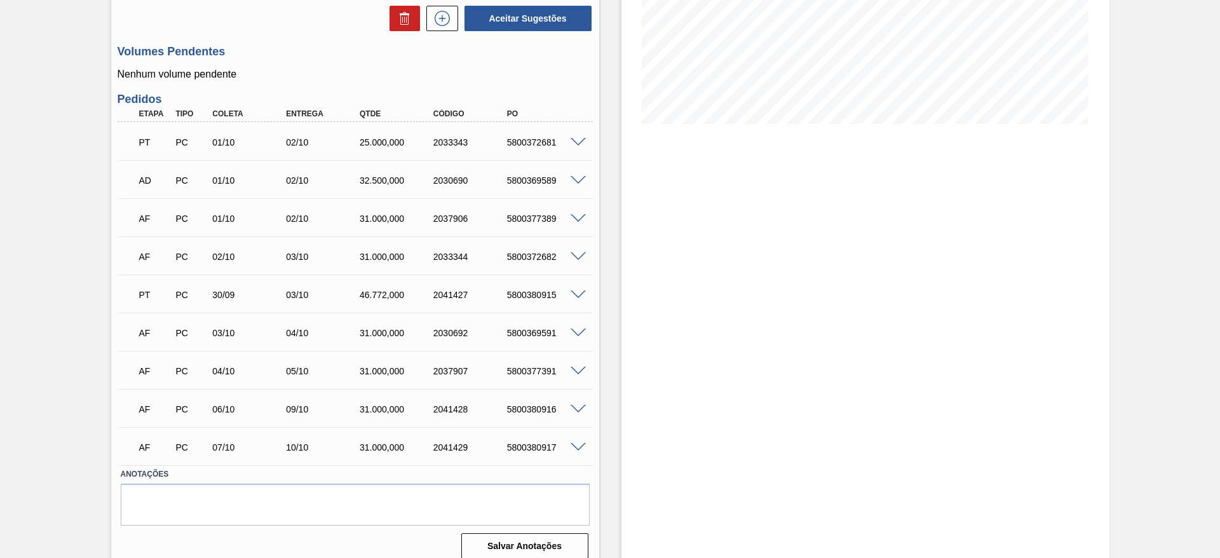
scroll to position [259, 0]
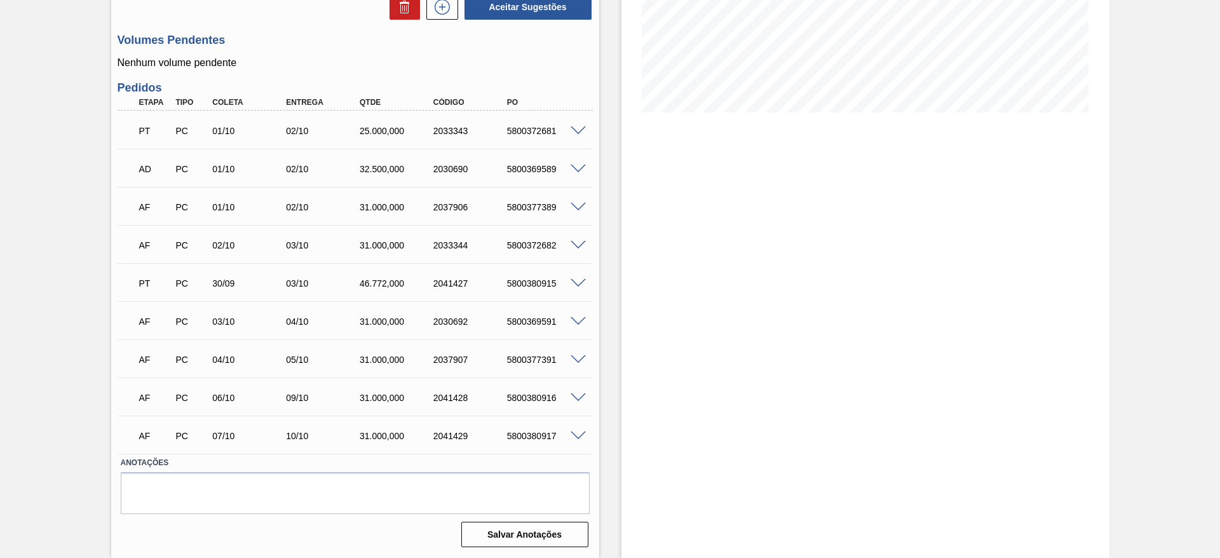
click at [579, 279] on span at bounding box center [578, 284] width 15 height 10
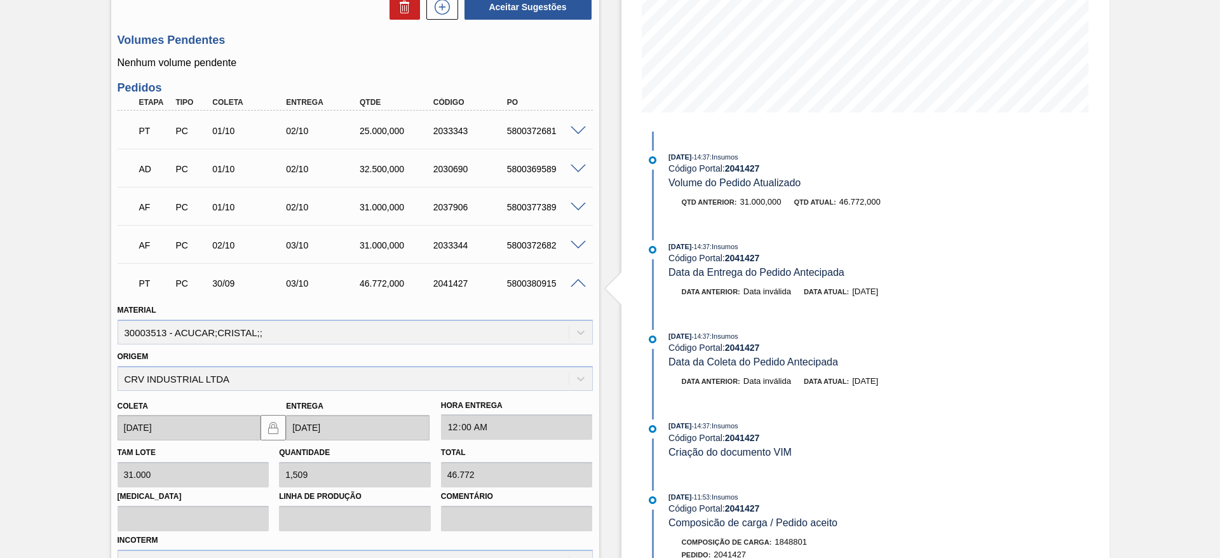
click at [579, 279] on span at bounding box center [578, 284] width 15 height 10
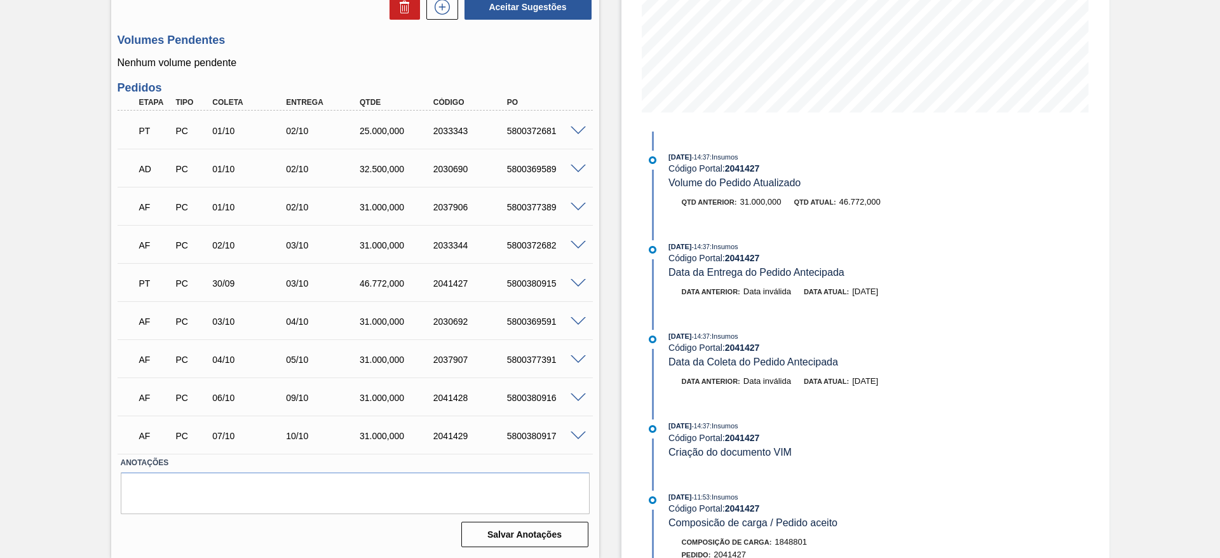
click at [573, 318] on span at bounding box center [578, 322] width 15 height 10
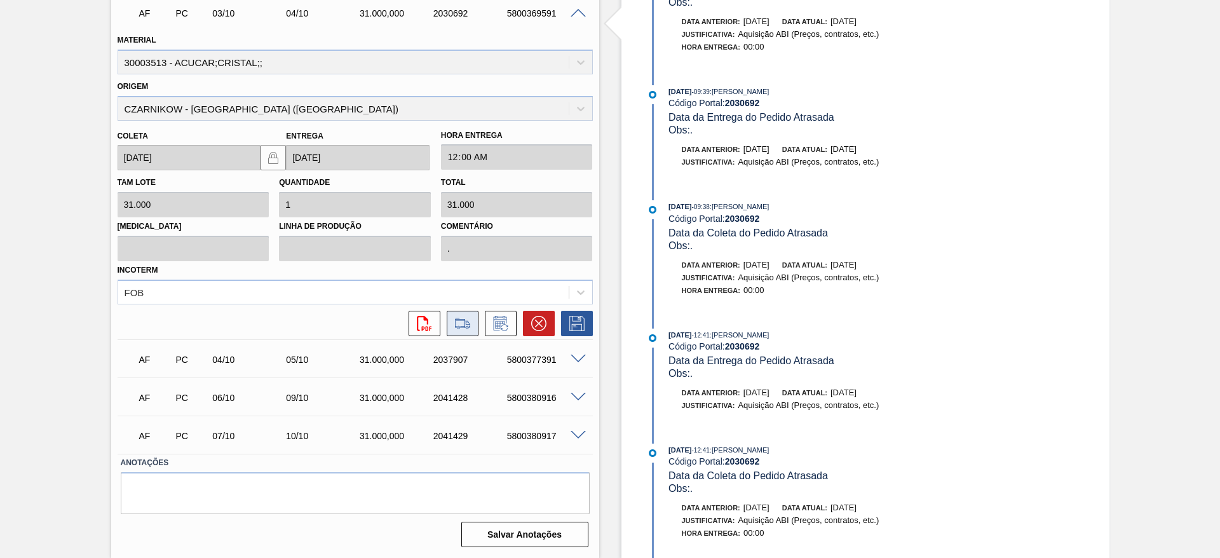
click at [462, 322] on icon at bounding box center [463, 323] width 20 height 15
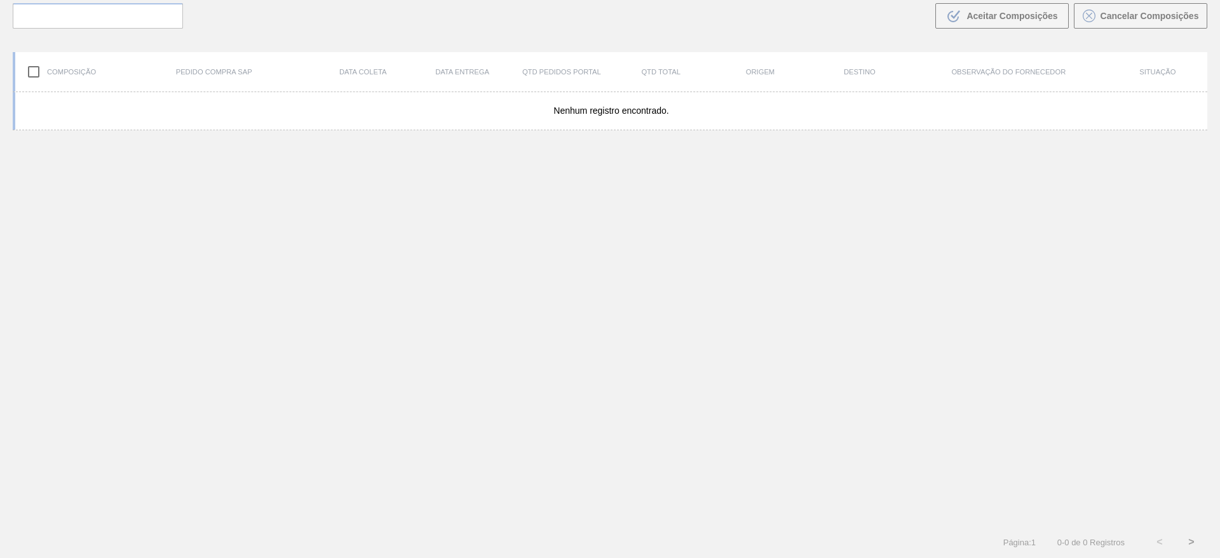
scroll to position [92, 0]
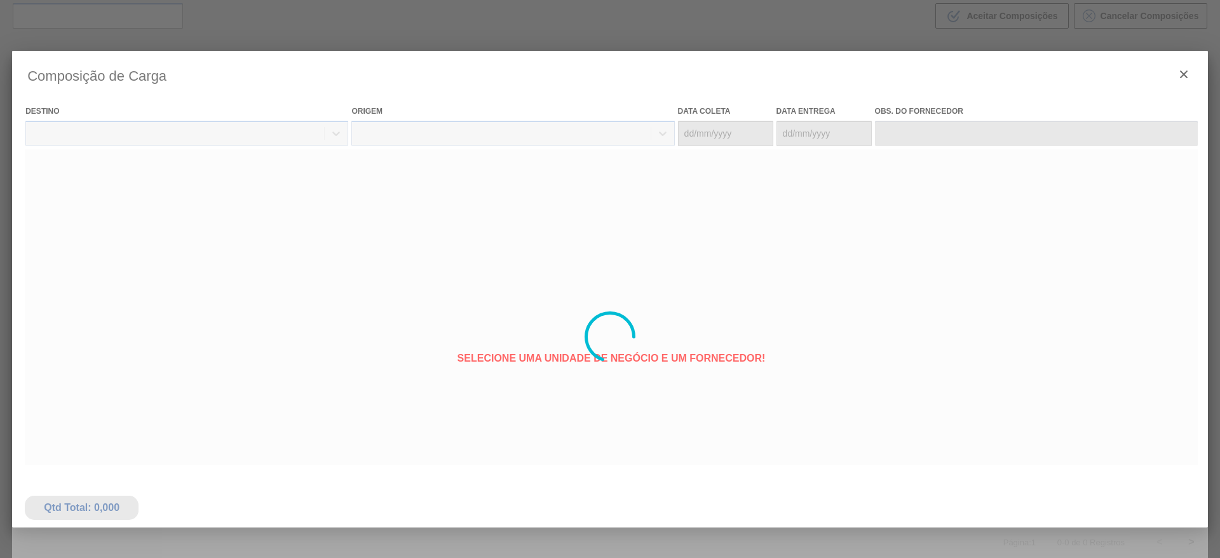
type coleta "[DATE]"
type entrega "[DATE]"
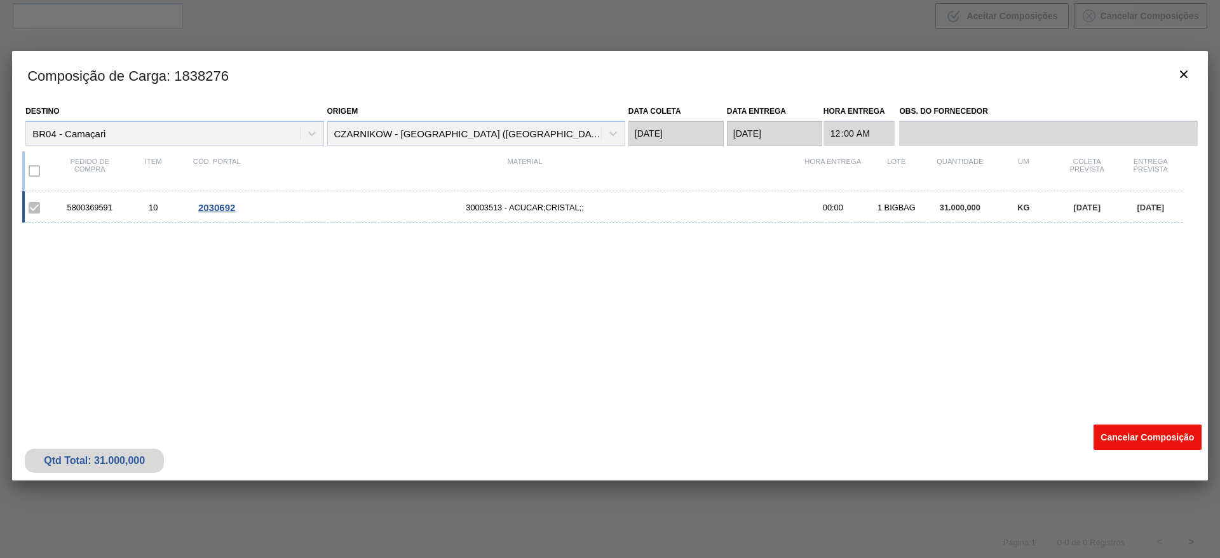
click at [1120, 435] on button "Cancelar Composição" at bounding box center [1148, 437] width 108 height 25
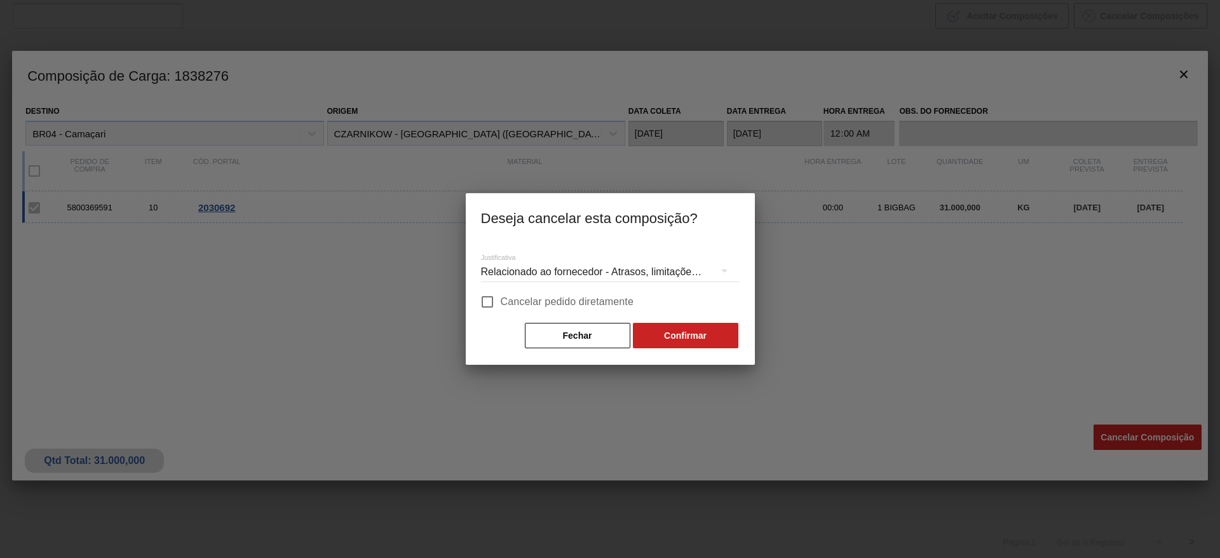
click at [597, 300] on span "Cancelar pedido diretamente" at bounding box center [567, 301] width 133 height 15
click at [501, 300] on input "Cancelar pedido diretamente" at bounding box center [487, 302] width 27 height 27
checkbox input "true"
click at [665, 339] on button "Confirmar" at bounding box center [686, 335] width 106 height 25
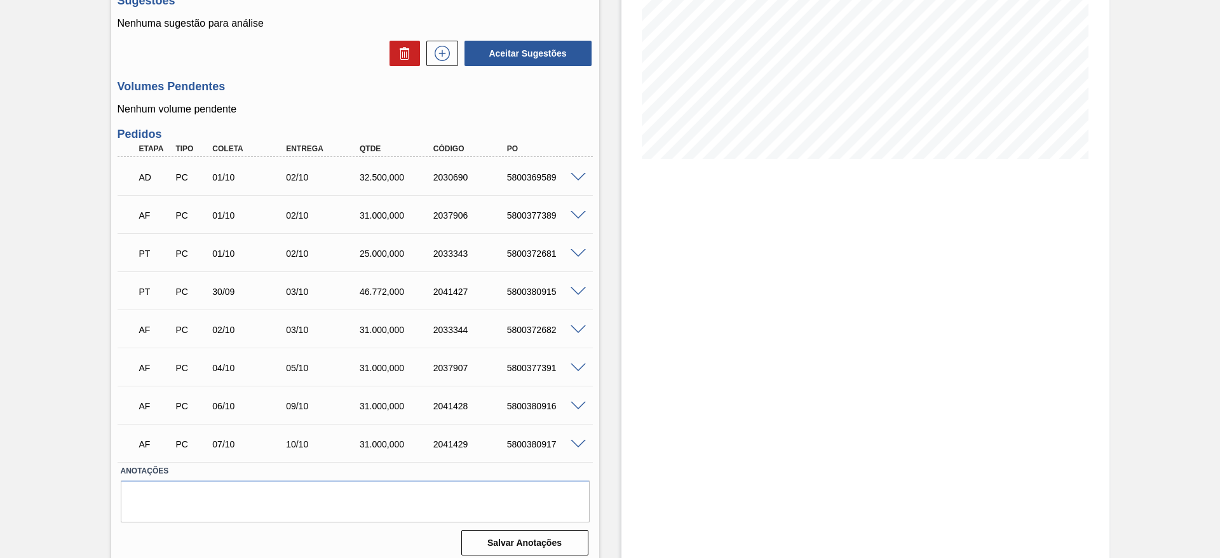
scroll to position [221, 0]
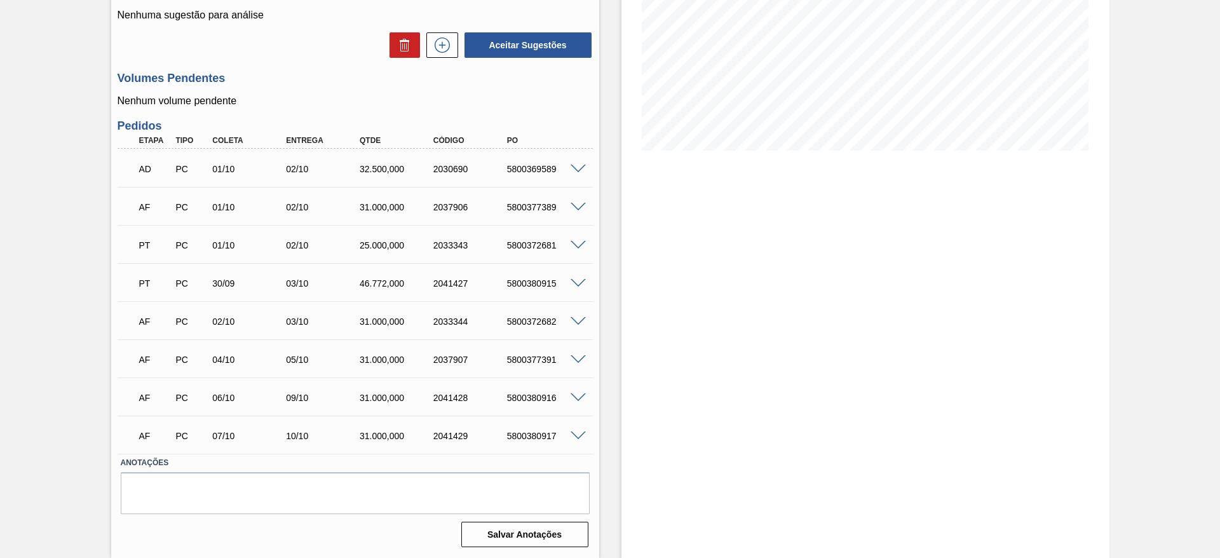
click at [576, 362] on span at bounding box center [578, 360] width 15 height 10
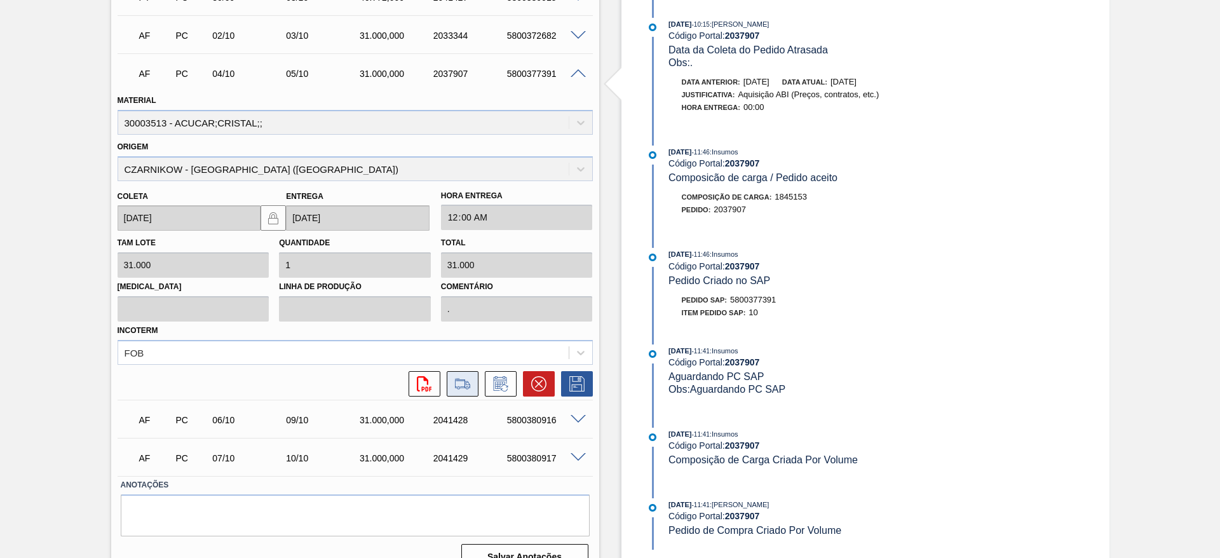
click at [461, 384] on icon at bounding box center [463, 383] width 20 height 15
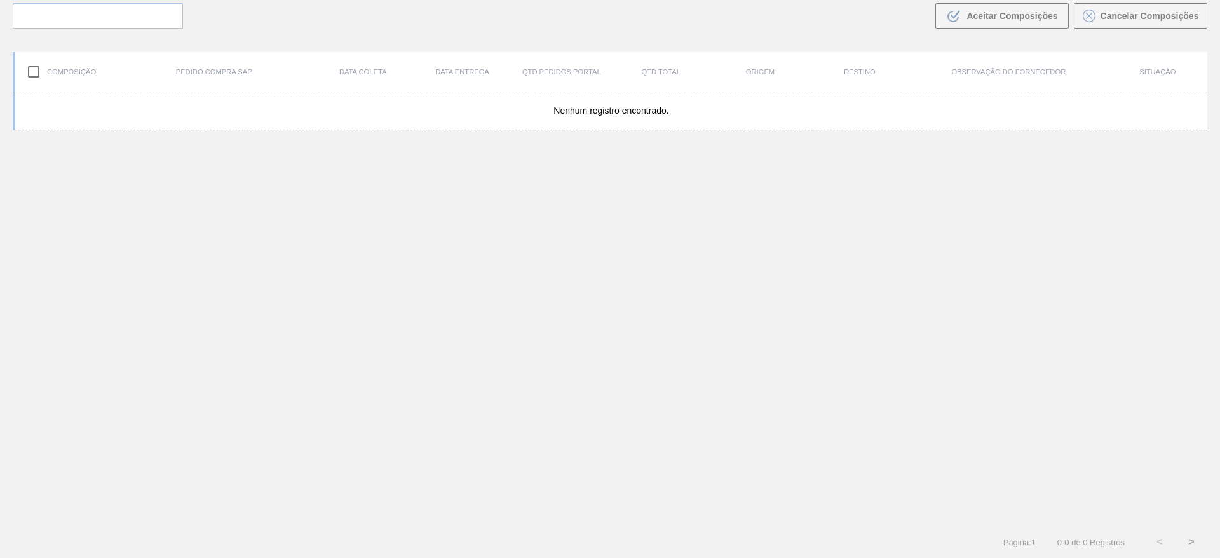
scroll to position [92, 0]
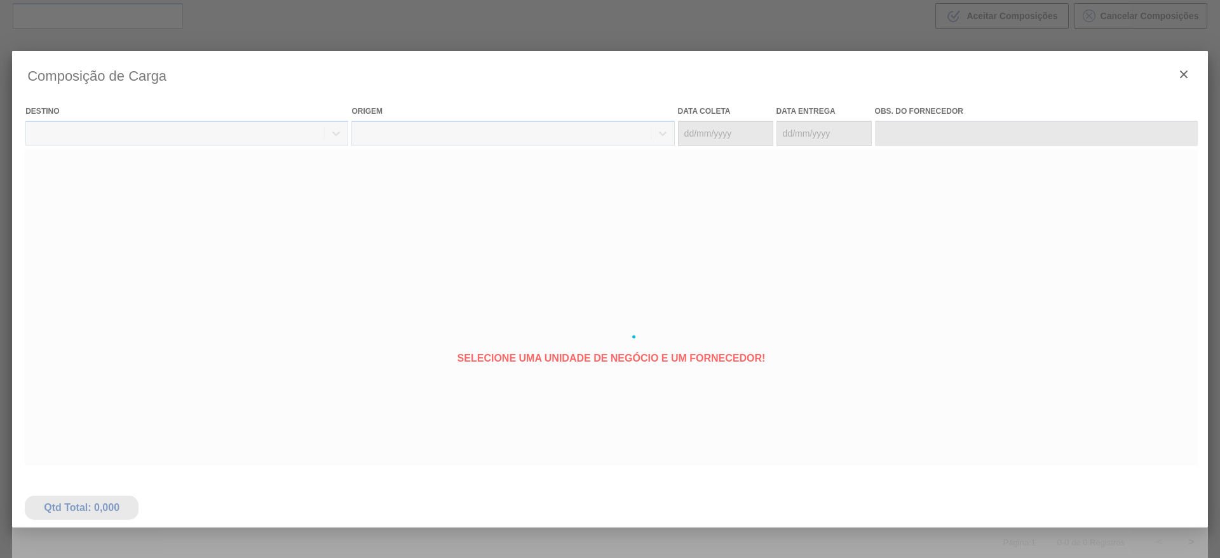
type coleta "[DATE]"
type entrega "[DATE]"
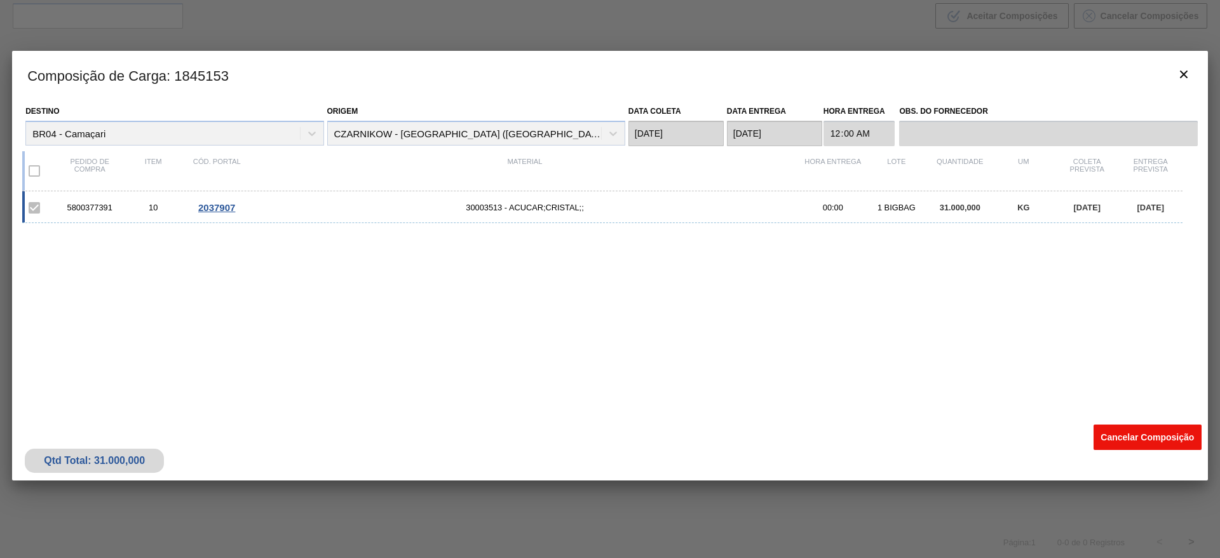
click at [1141, 430] on button "Cancelar Composição" at bounding box center [1148, 437] width 108 height 25
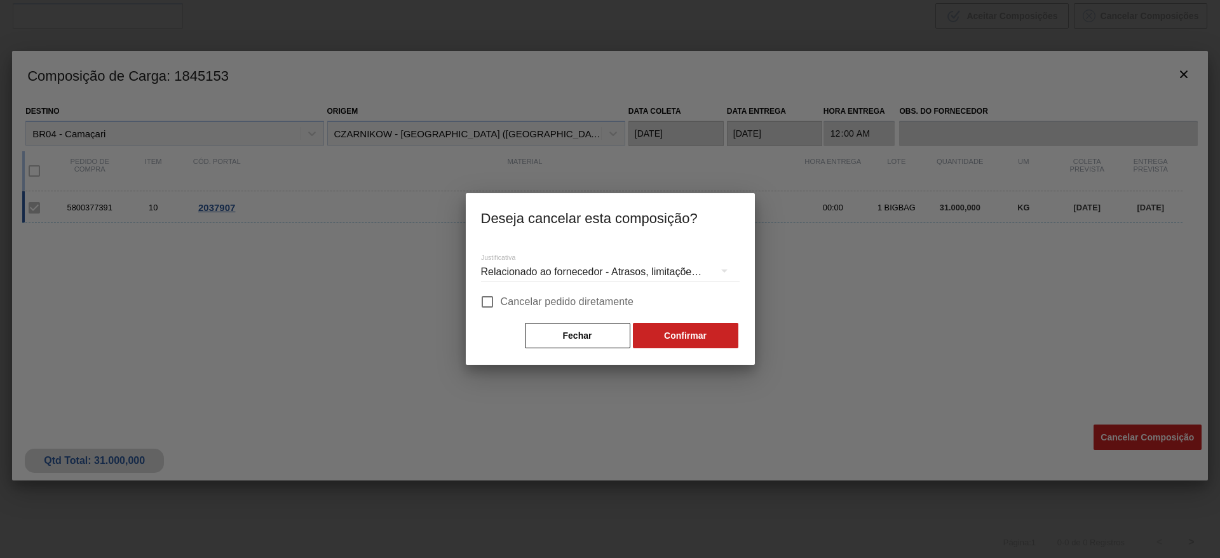
click at [608, 300] on span "Cancelar pedido diretamente" at bounding box center [567, 301] width 133 height 15
click at [501, 300] on input "Cancelar pedido diretamente" at bounding box center [487, 302] width 27 height 27
checkbox input "true"
click at [656, 327] on button "Confirmar" at bounding box center [686, 335] width 106 height 25
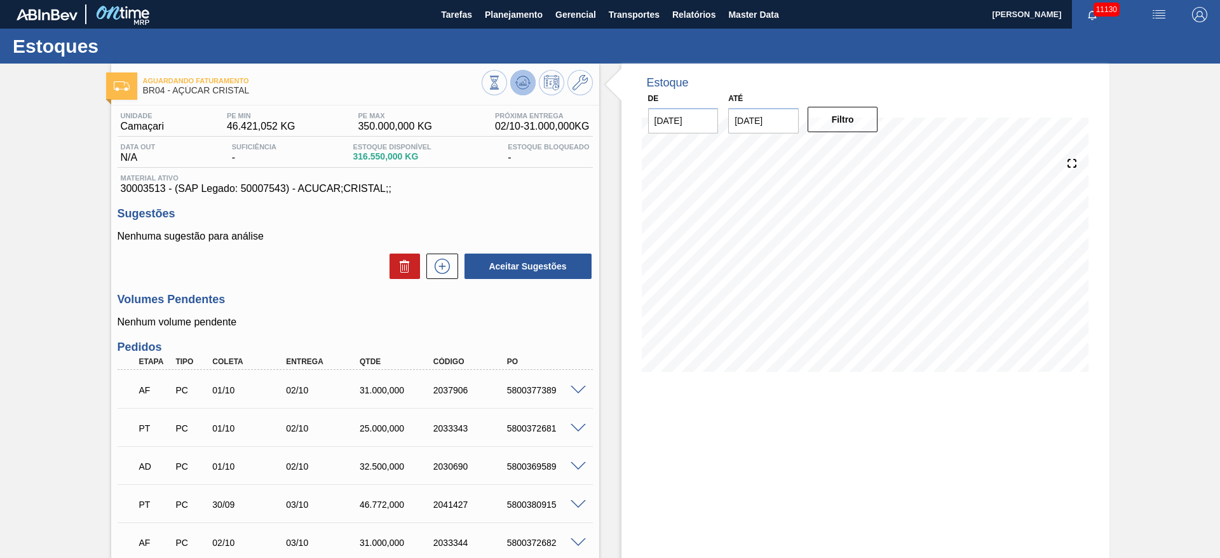
click at [526, 80] on icon at bounding box center [522, 82] width 15 height 15
